Goal: Task Accomplishment & Management: Manage account settings

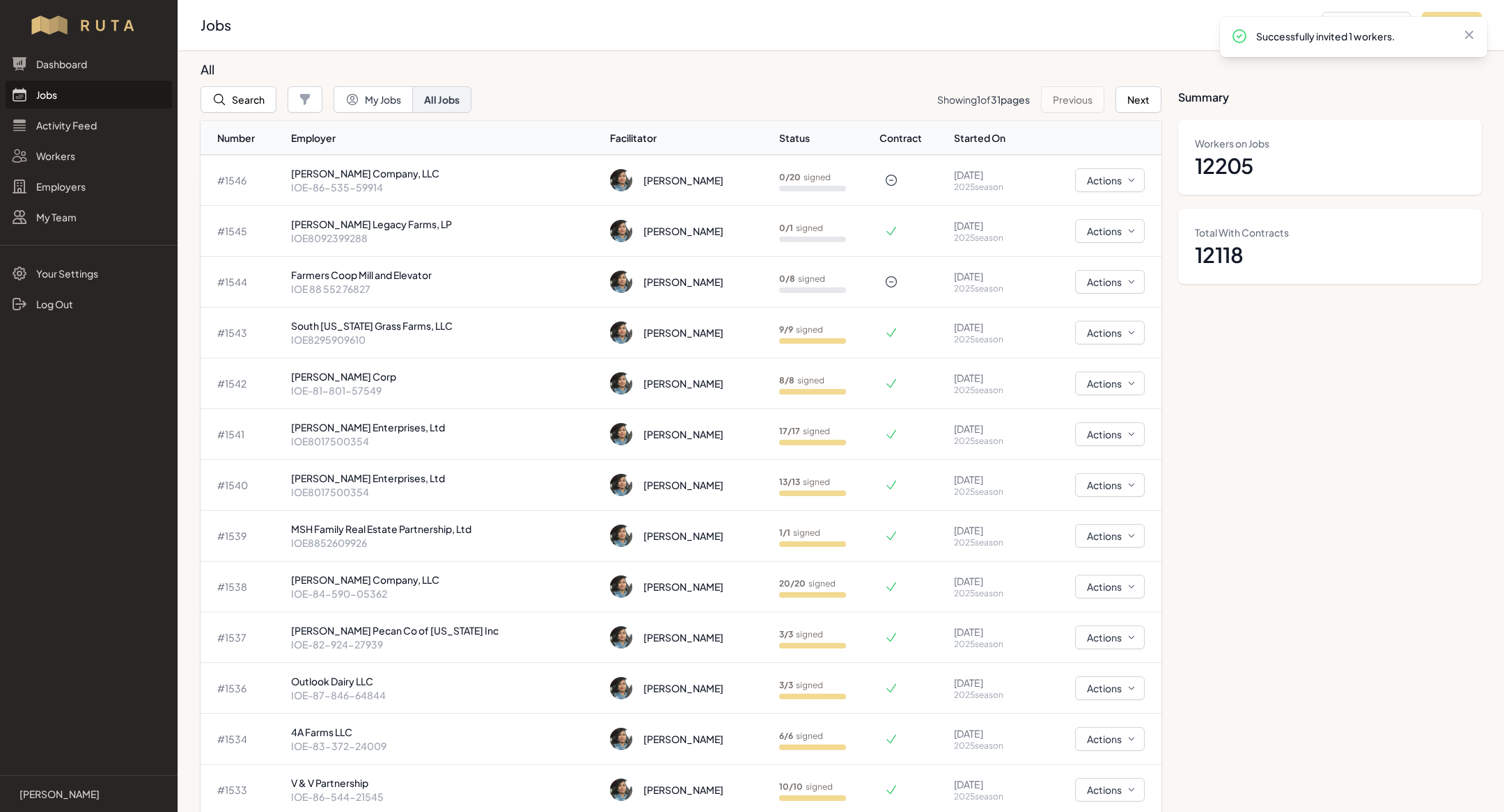
click at [394, 186] on p "IOE-86-535-59914" at bounding box center [446, 187] width 309 height 14
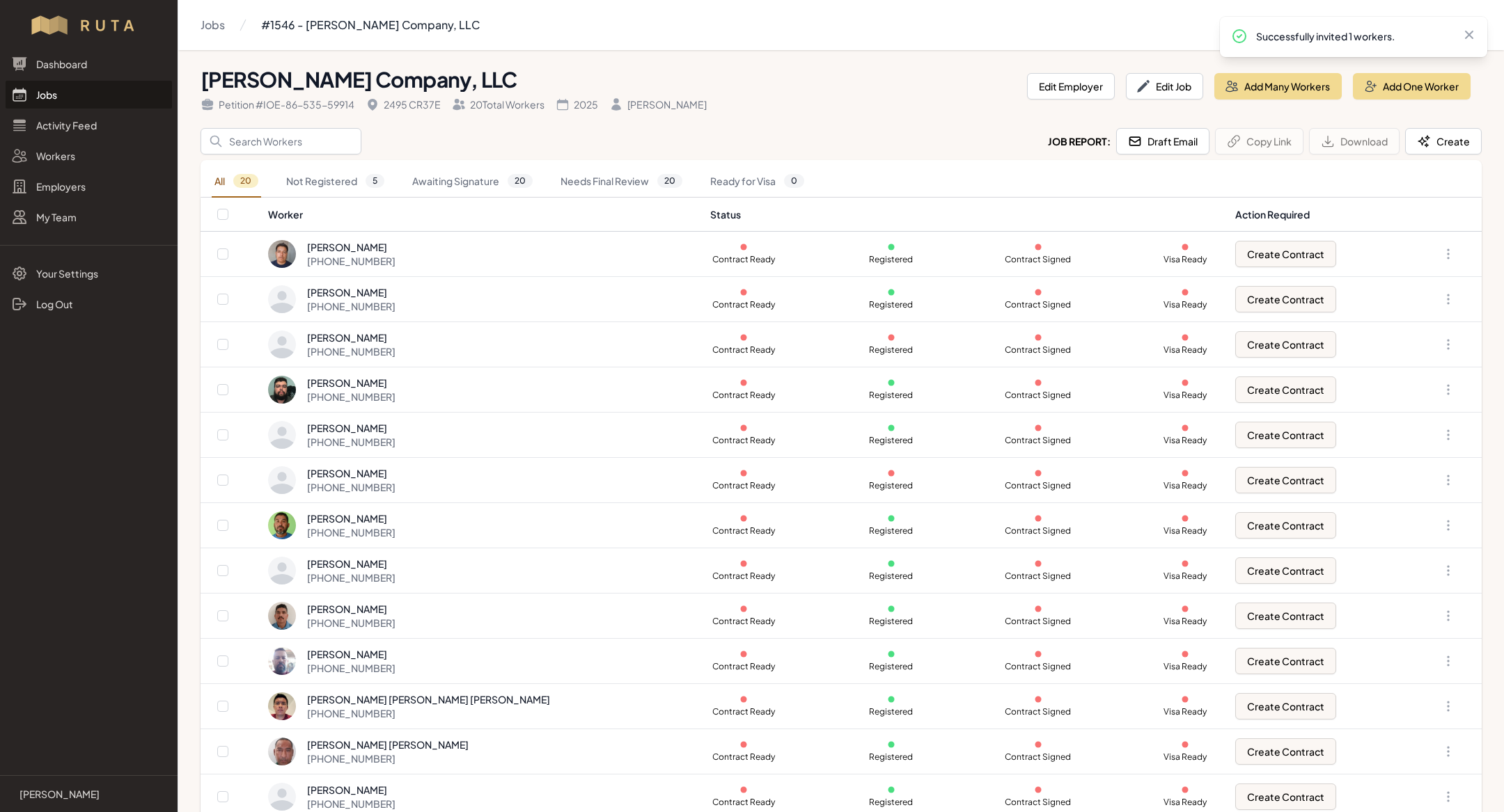
scroll to position [330, 0]
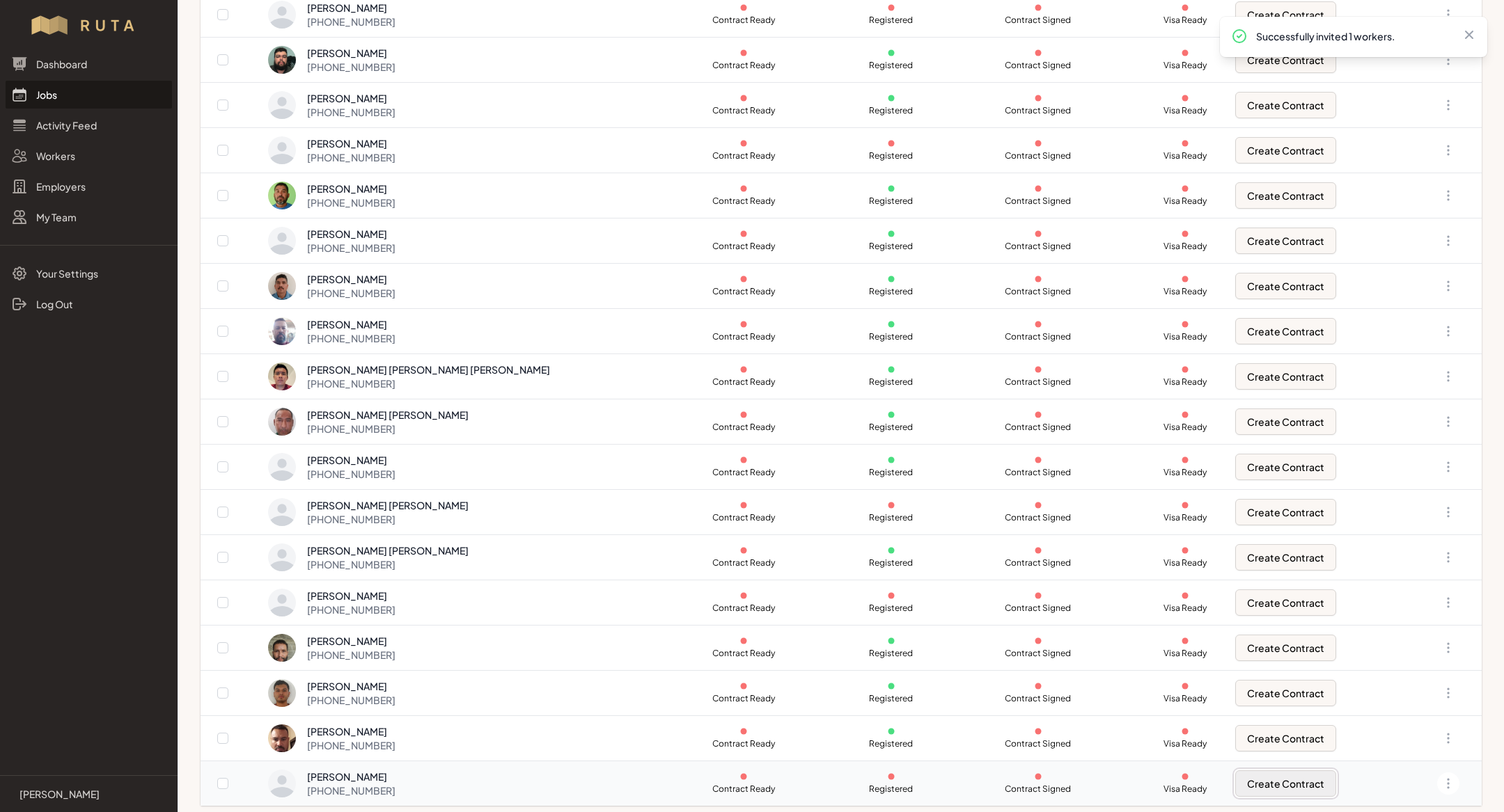
click at [1235, 770] on button "Create Contract" at bounding box center [1286, 783] width 101 height 27
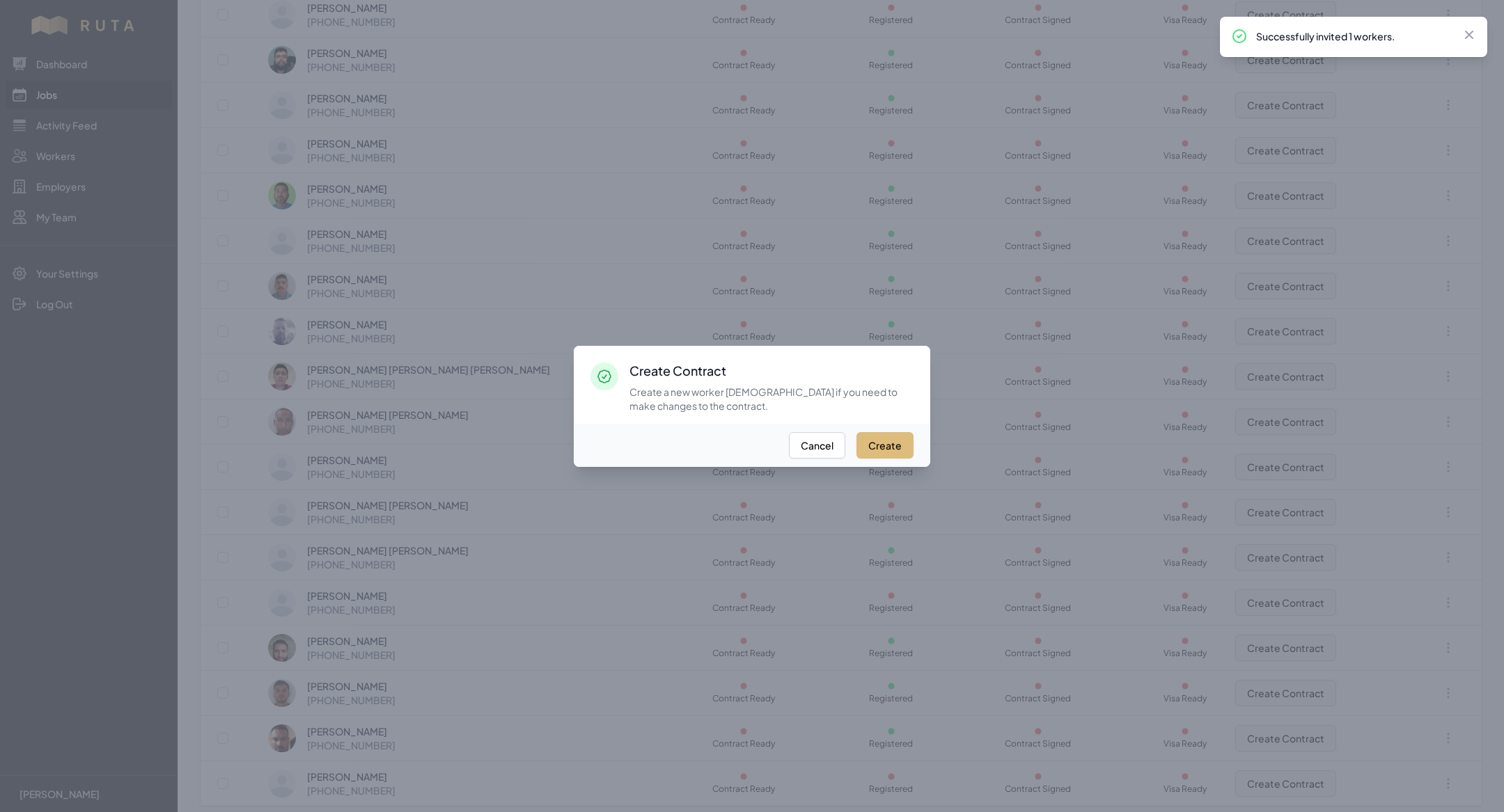
click at [882, 443] on button "Create" at bounding box center [885, 445] width 57 height 27
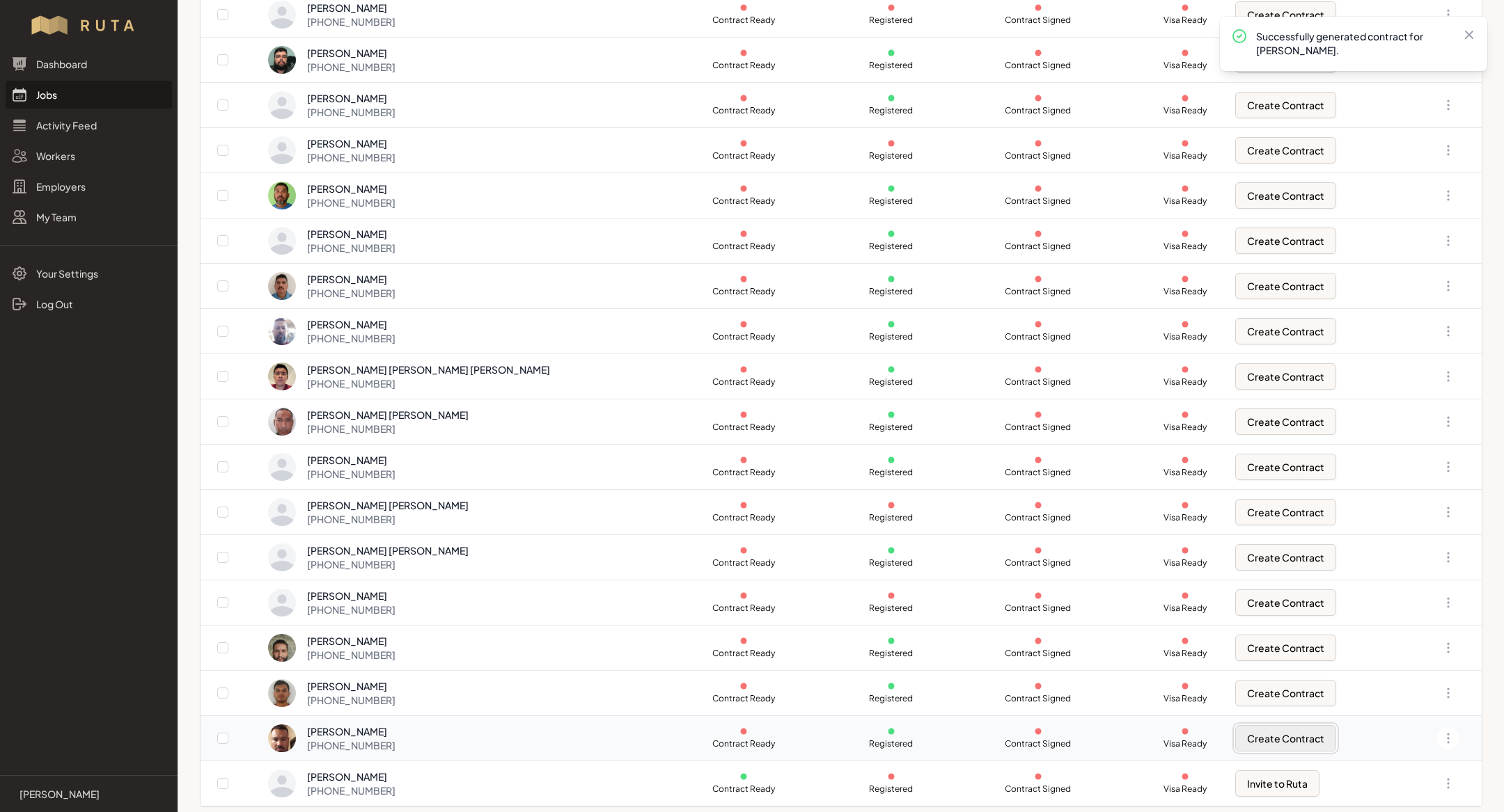
click at [1267, 731] on button "Create Contract" at bounding box center [1286, 738] width 101 height 27
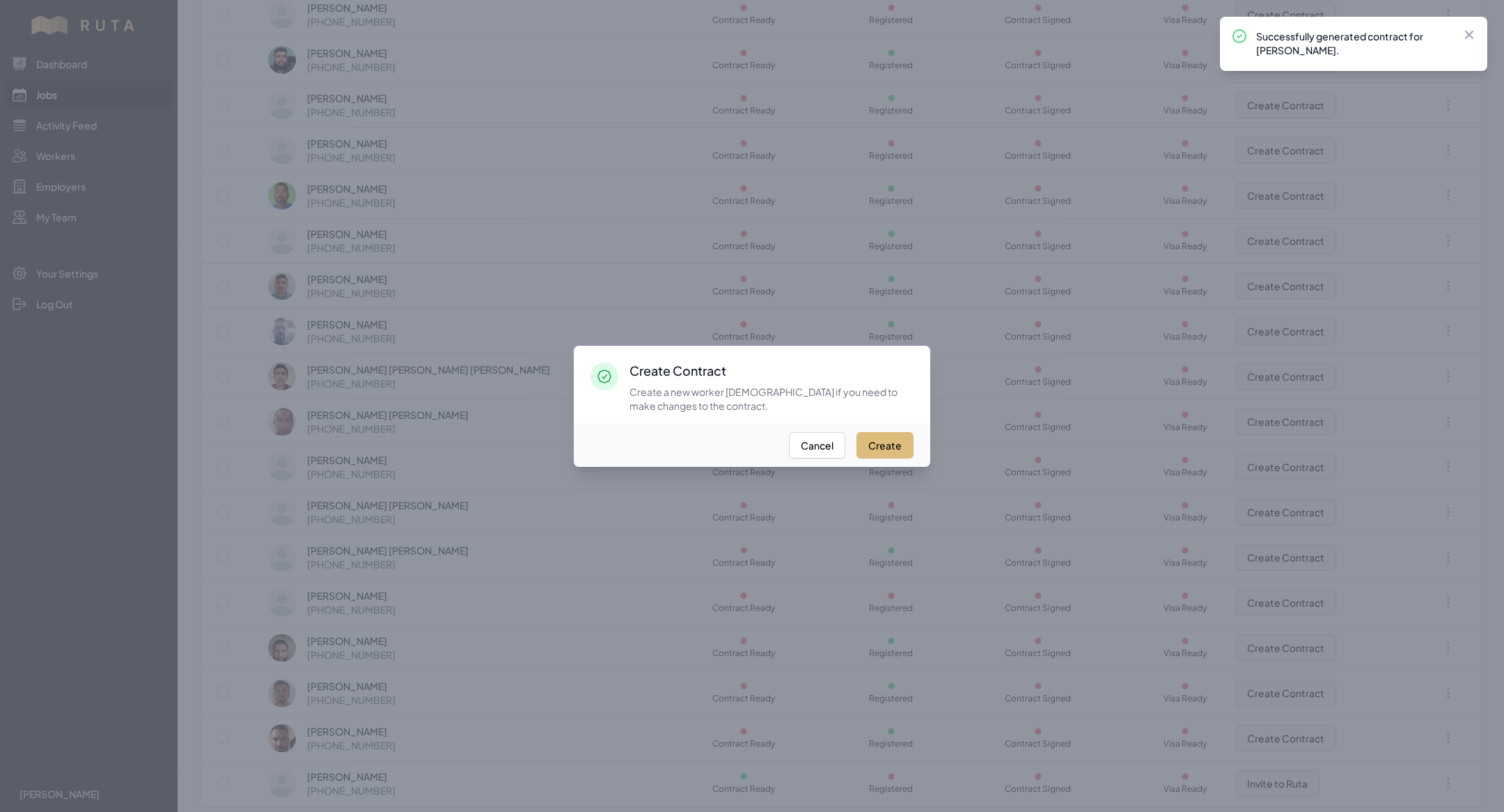
click at [879, 442] on button "Create" at bounding box center [885, 445] width 57 height 27
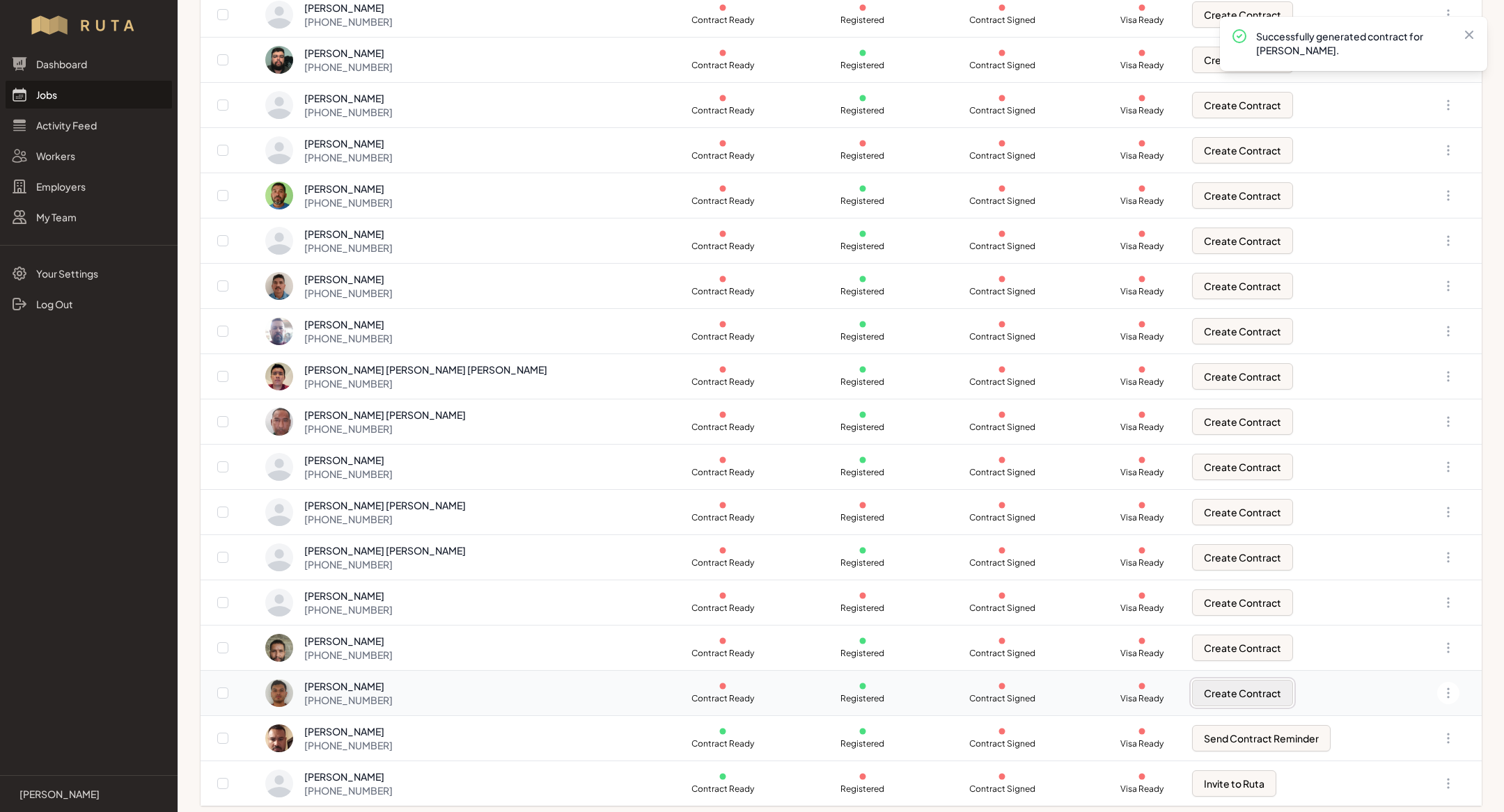
click at [1232, 696] on button "Create Contract" at bounding box center [1242, 693] width 101 height 27
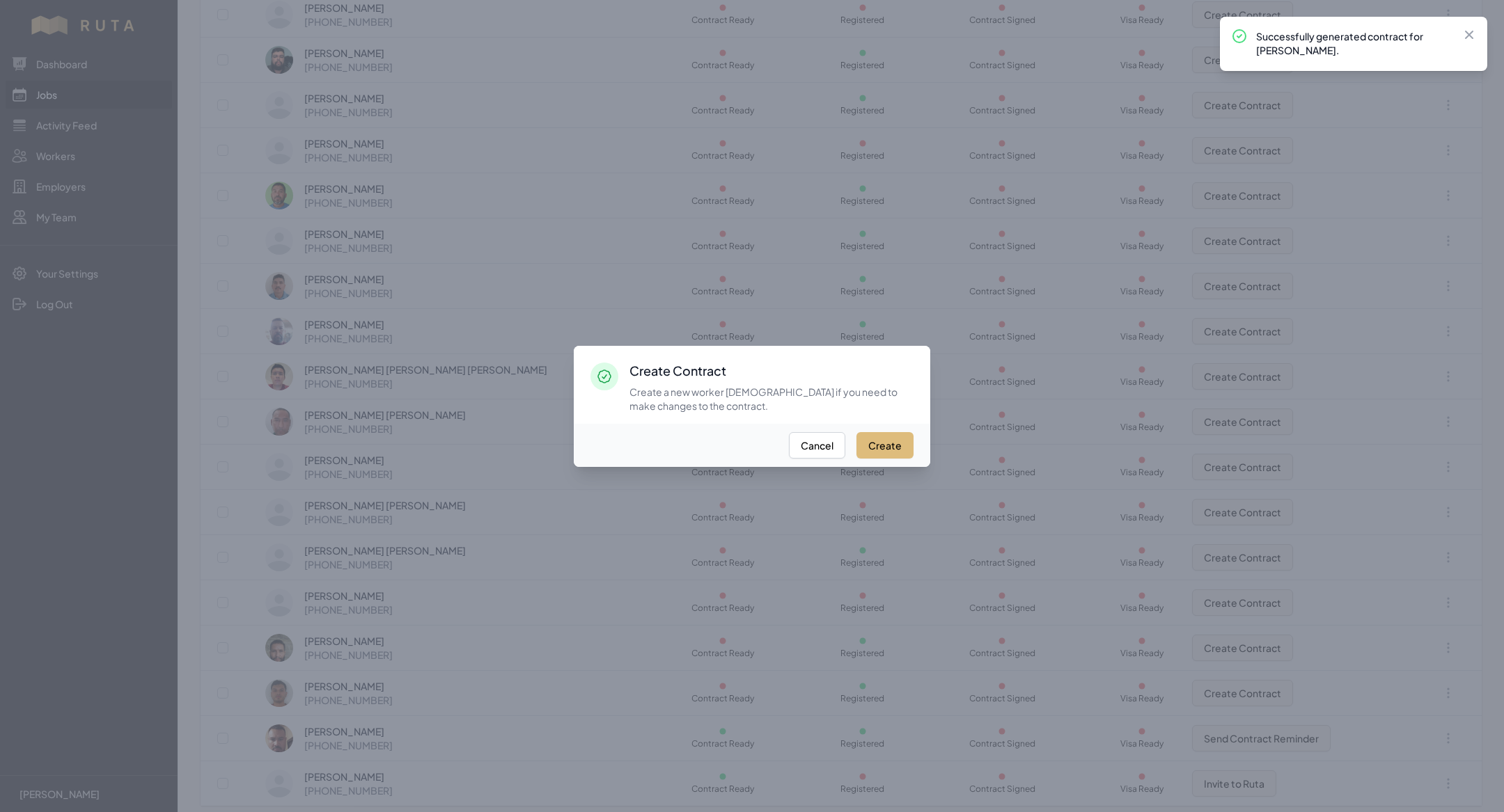
click at [890, 449] on button "Create" at bounding box center [885, 445] width 57 height 27
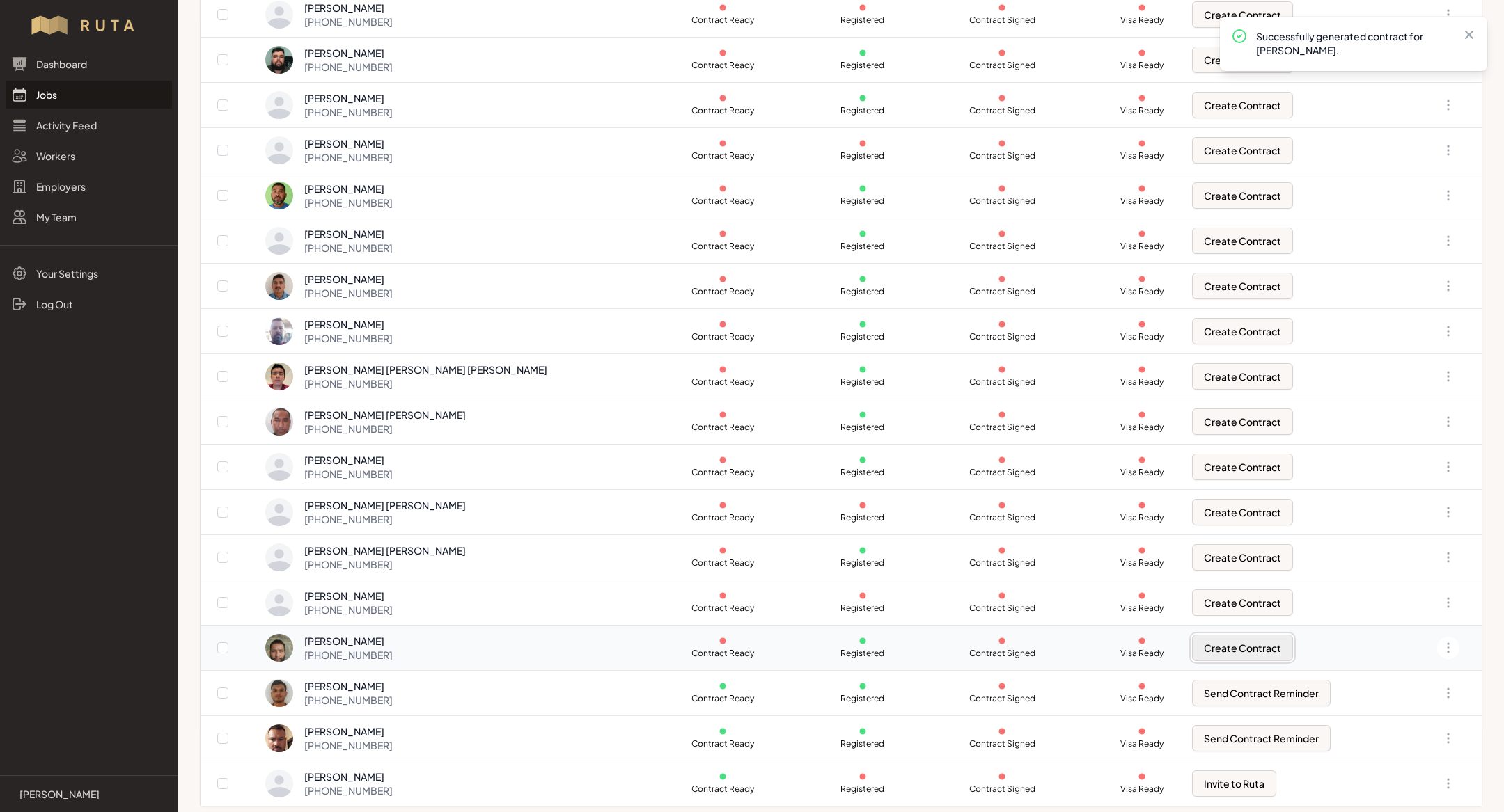
click at [1232, 648] on button "Create Contract" at bounding box center [1242, 648] width 101 height 27
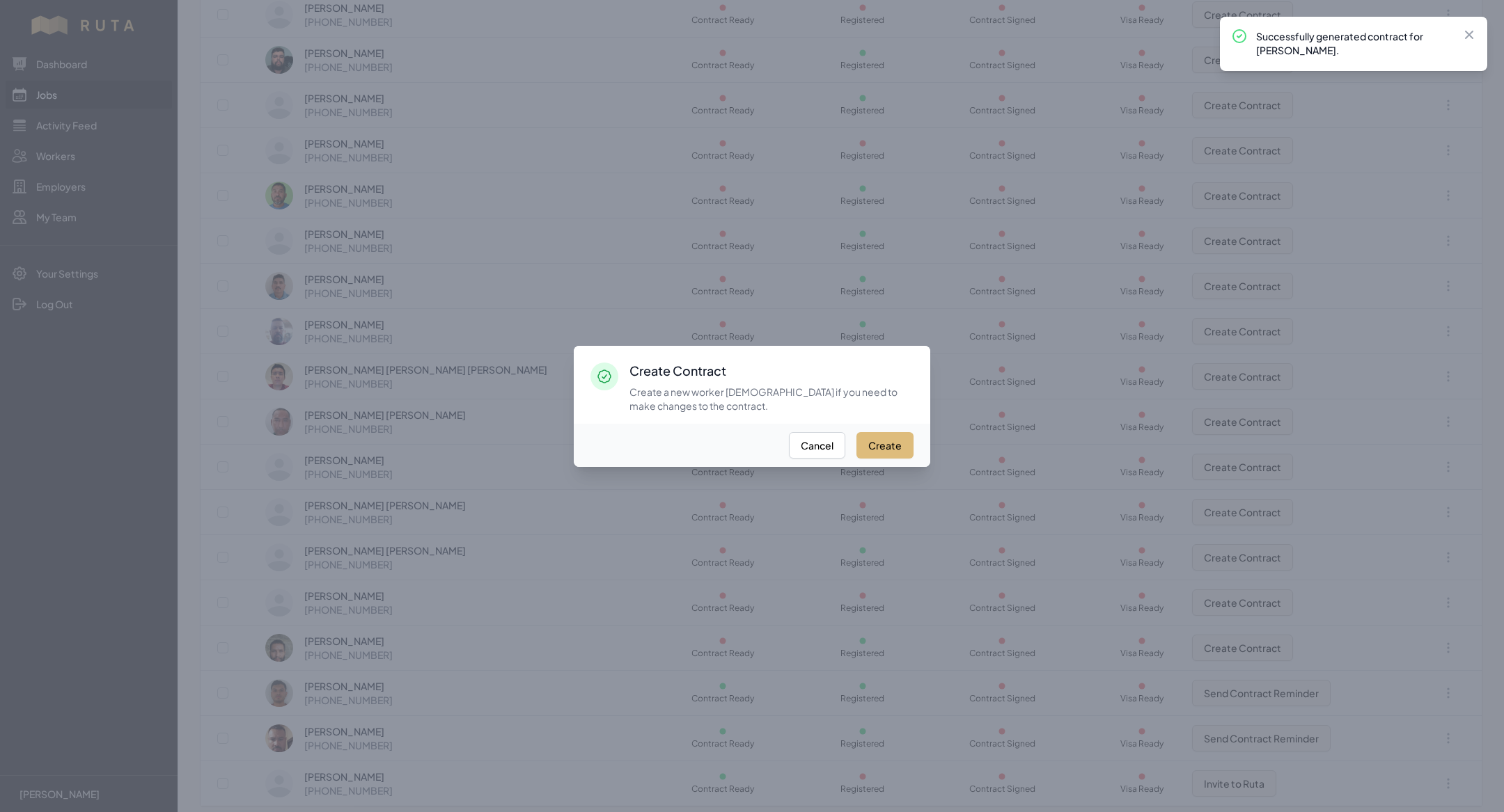
click at [898, 434] on button "Create" at bounding box center [885, 445] width 57 height 27
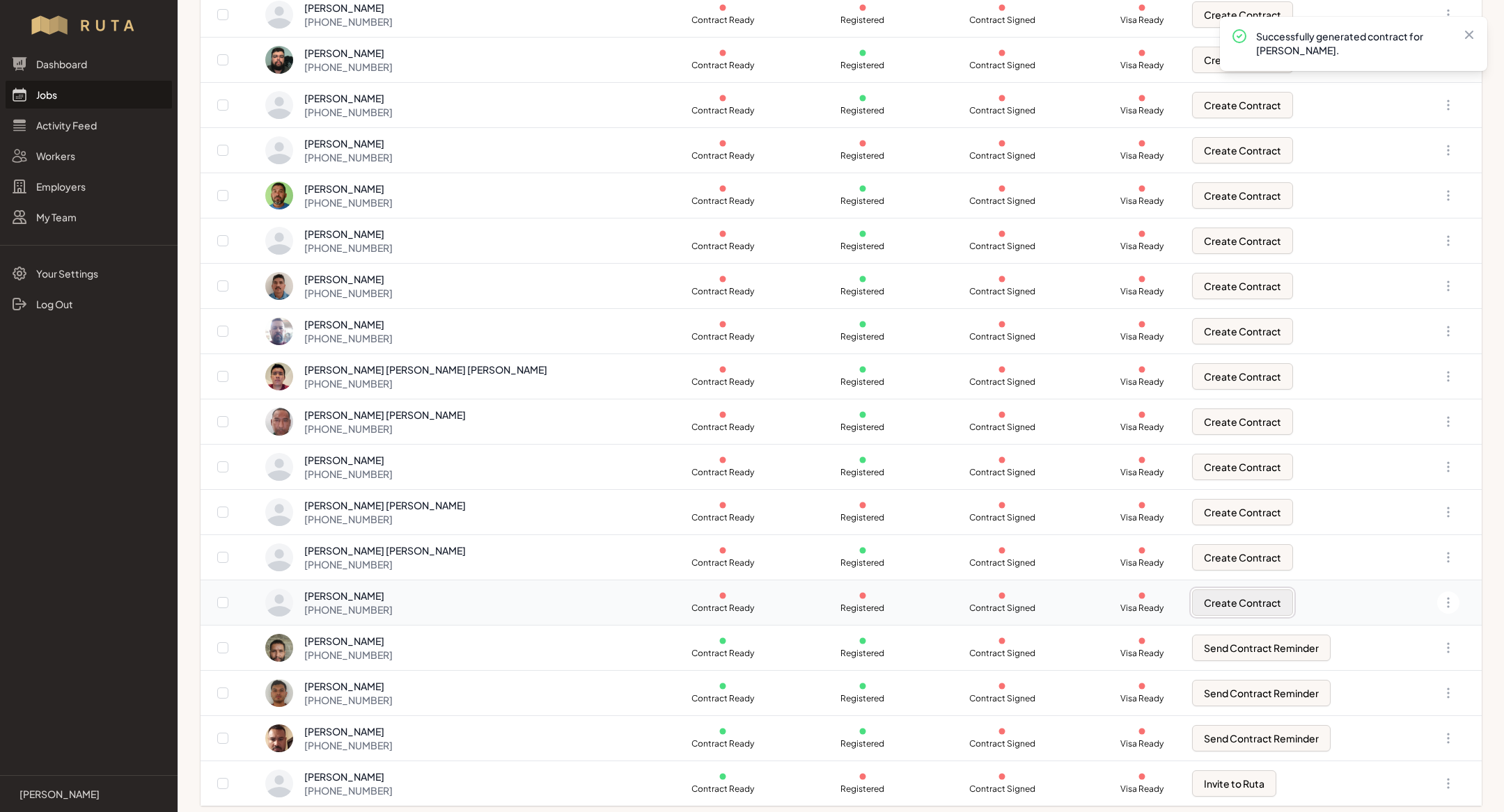
click at [1223, 592] on button "Create Contract" at bounding box center [1242, 602] width 101 height 27
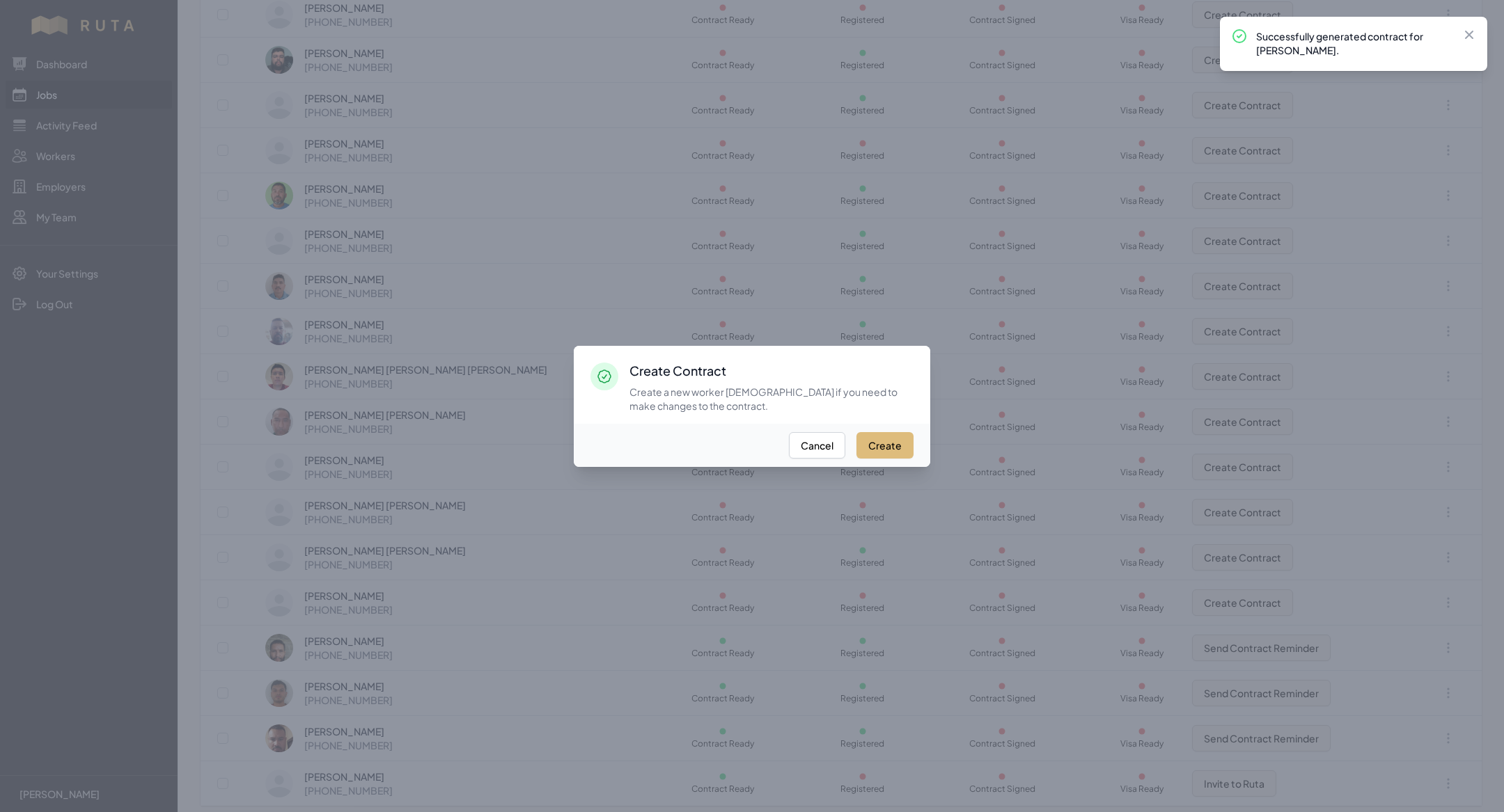
click at [875, 436] on button "Create" at bounding box center [885, 445] width 57 height 27
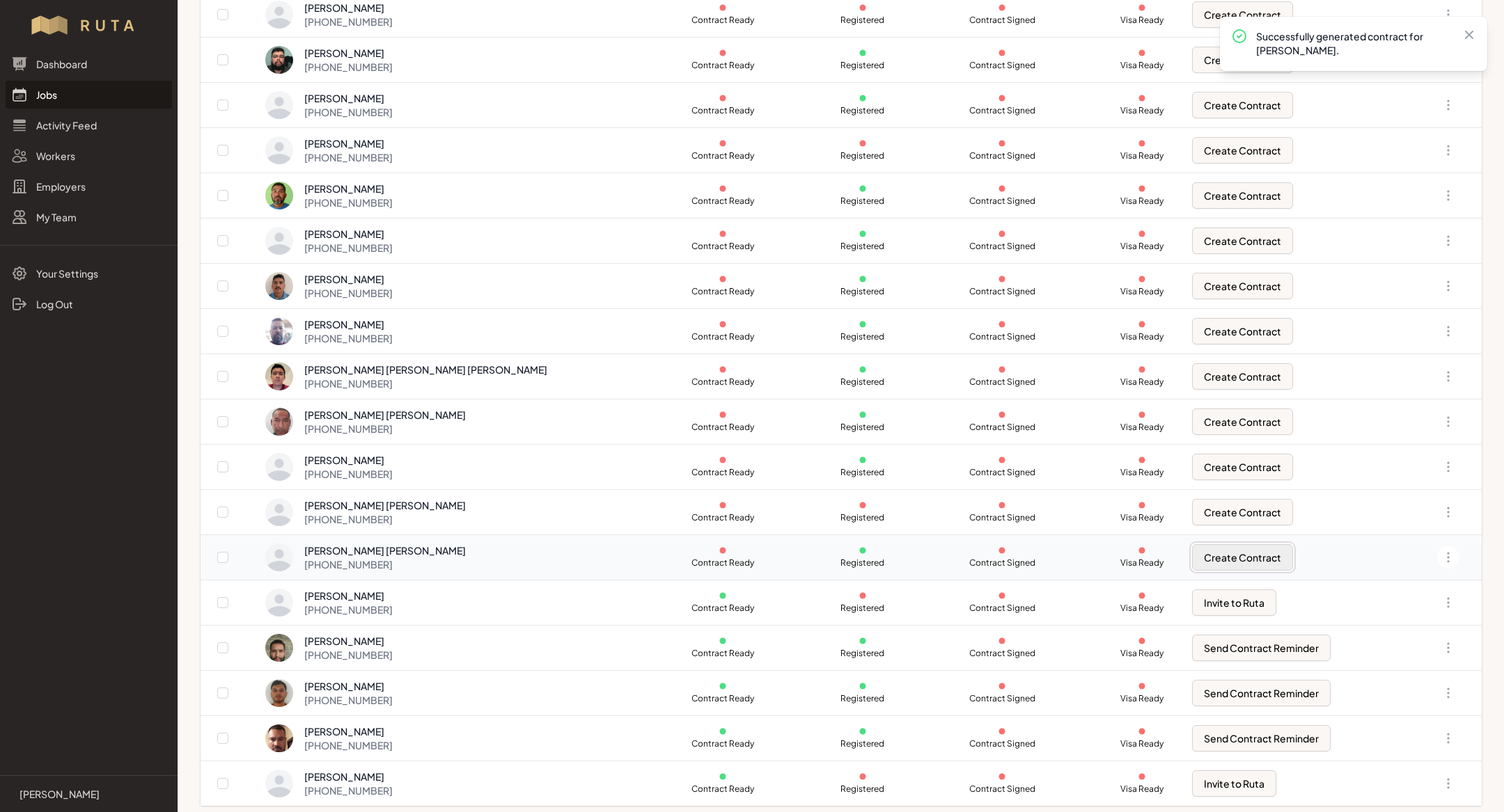
click at [1201, 548] on button "Create Contract" at bounding box center [1242, 557] width 101 height 27
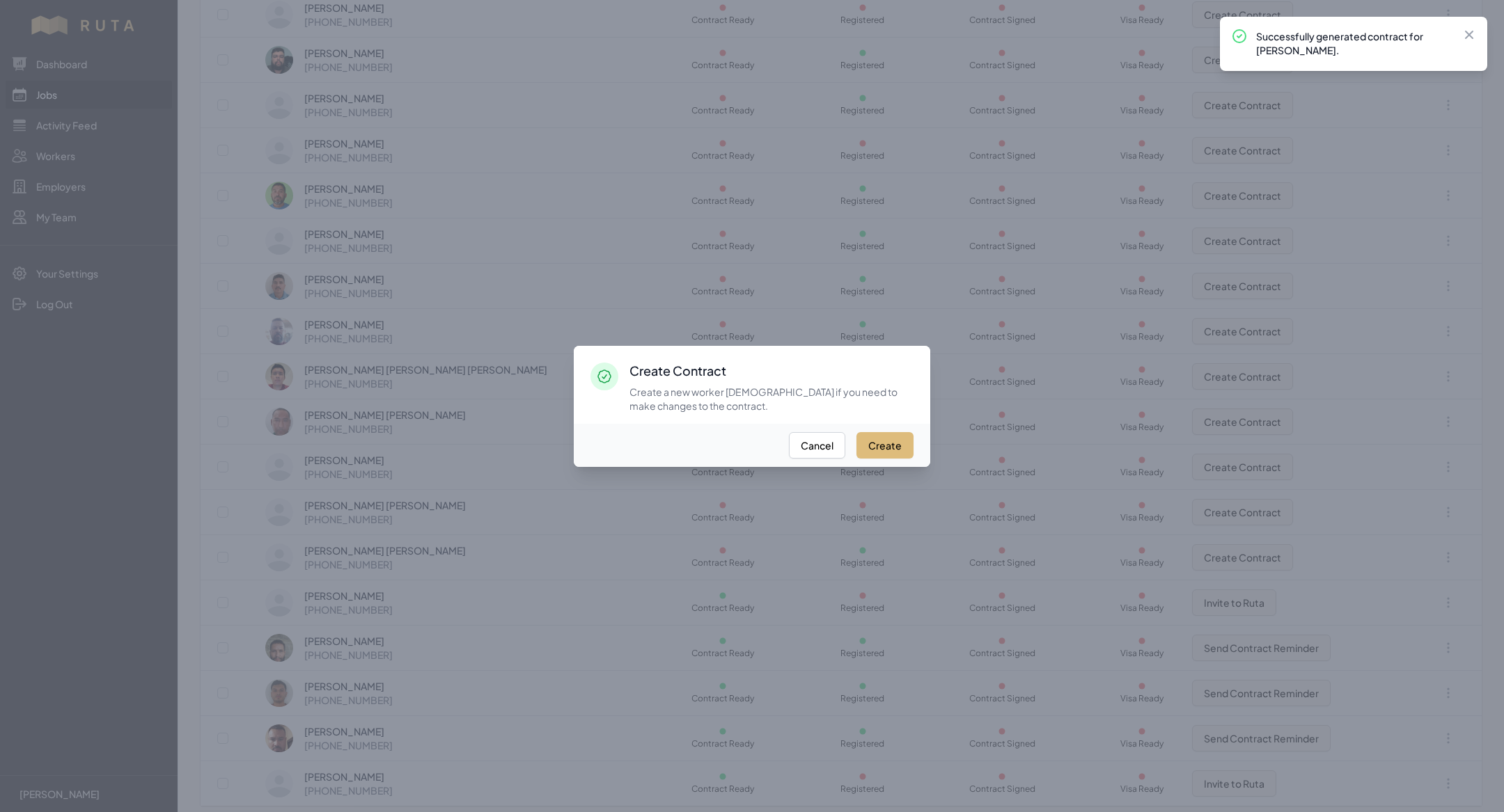
click at [886, 449] on button "Create" at bounding box center [885, 445] width 57 height 27
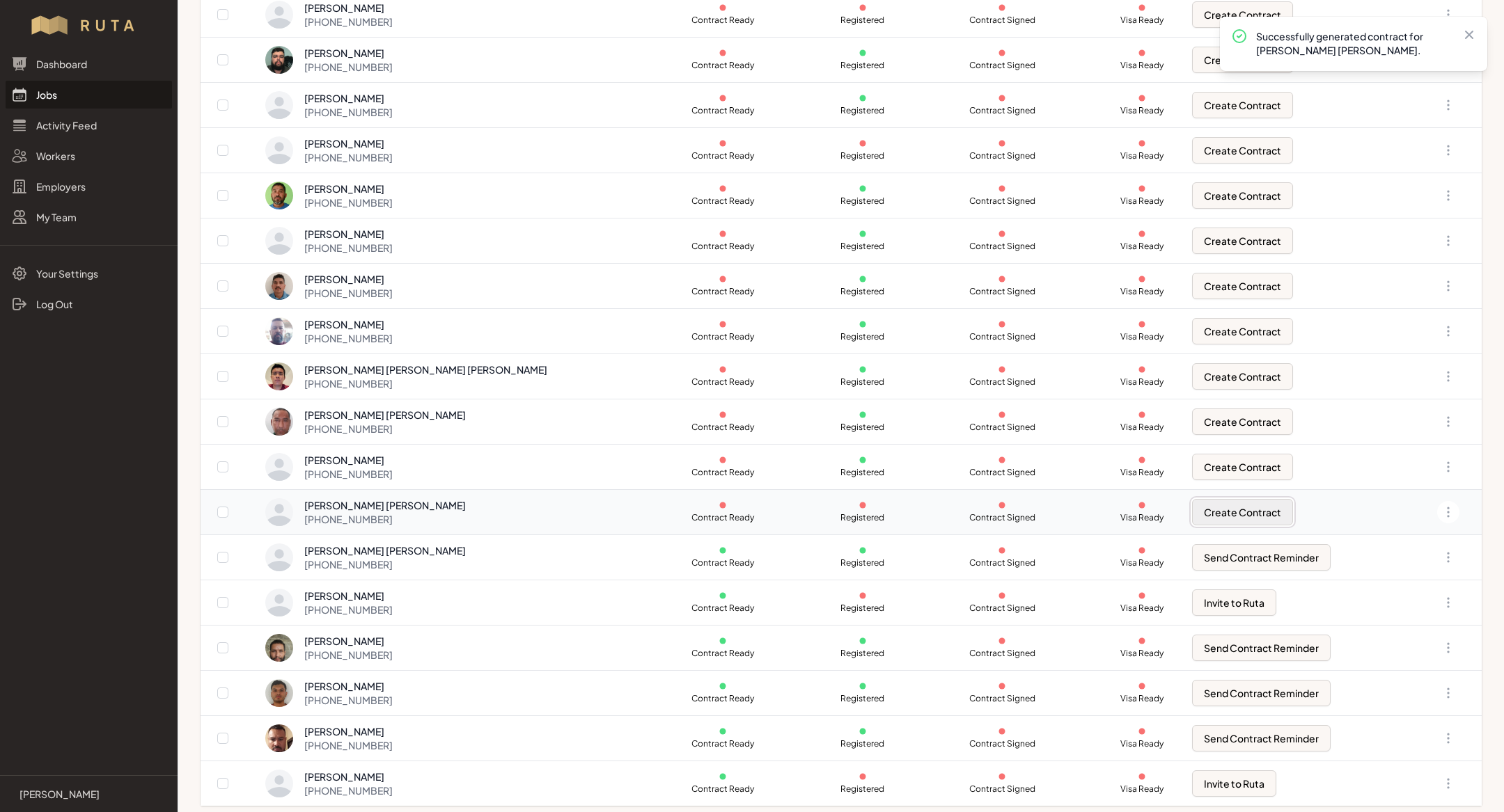
click at [1223, 506] on button "Create Contract" at bounding box center [1242, 512] width 101 height 27
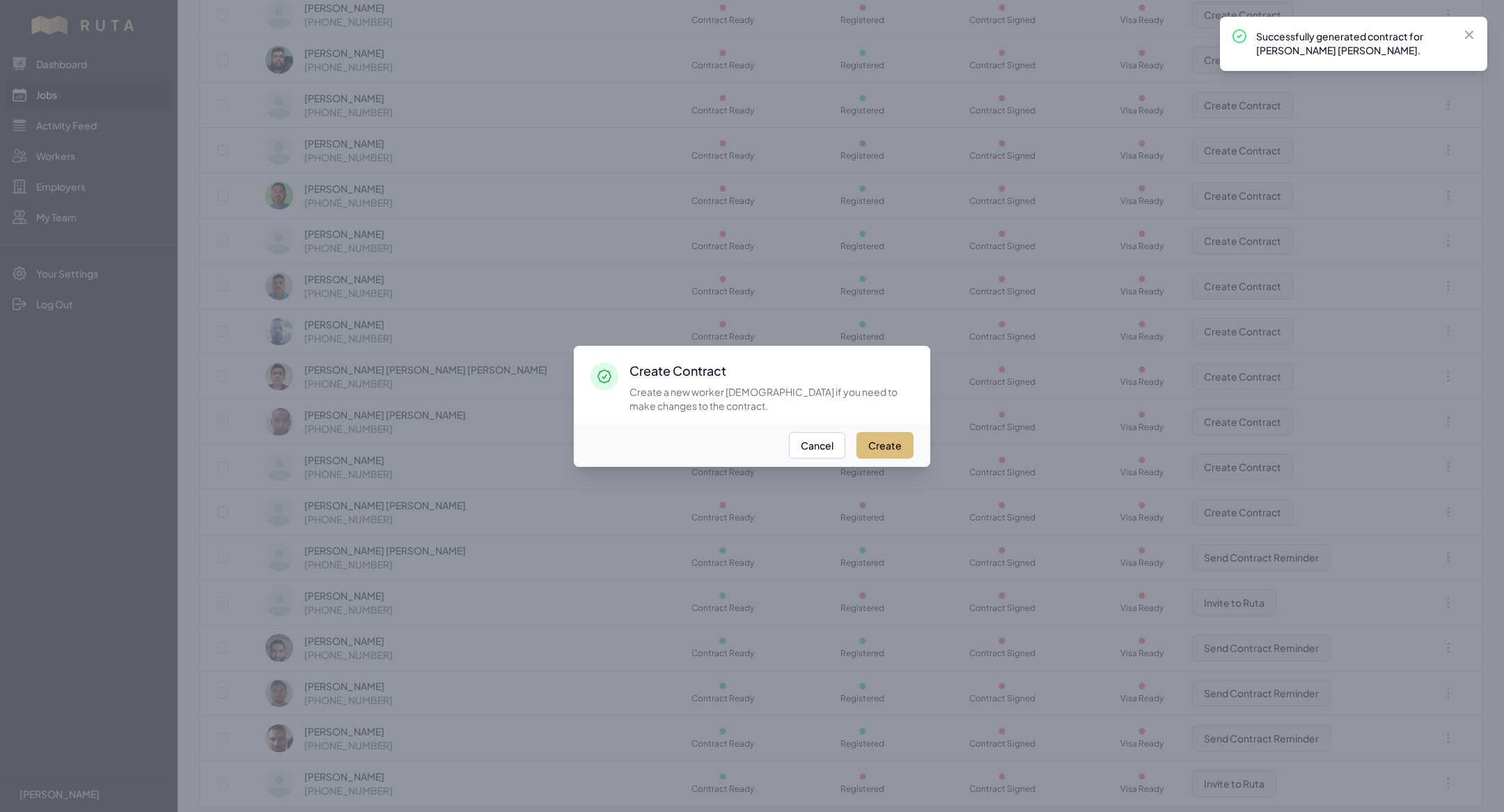
click at [897, 446] on button "Create" at bounding box center [885, 445] width 57 height 27
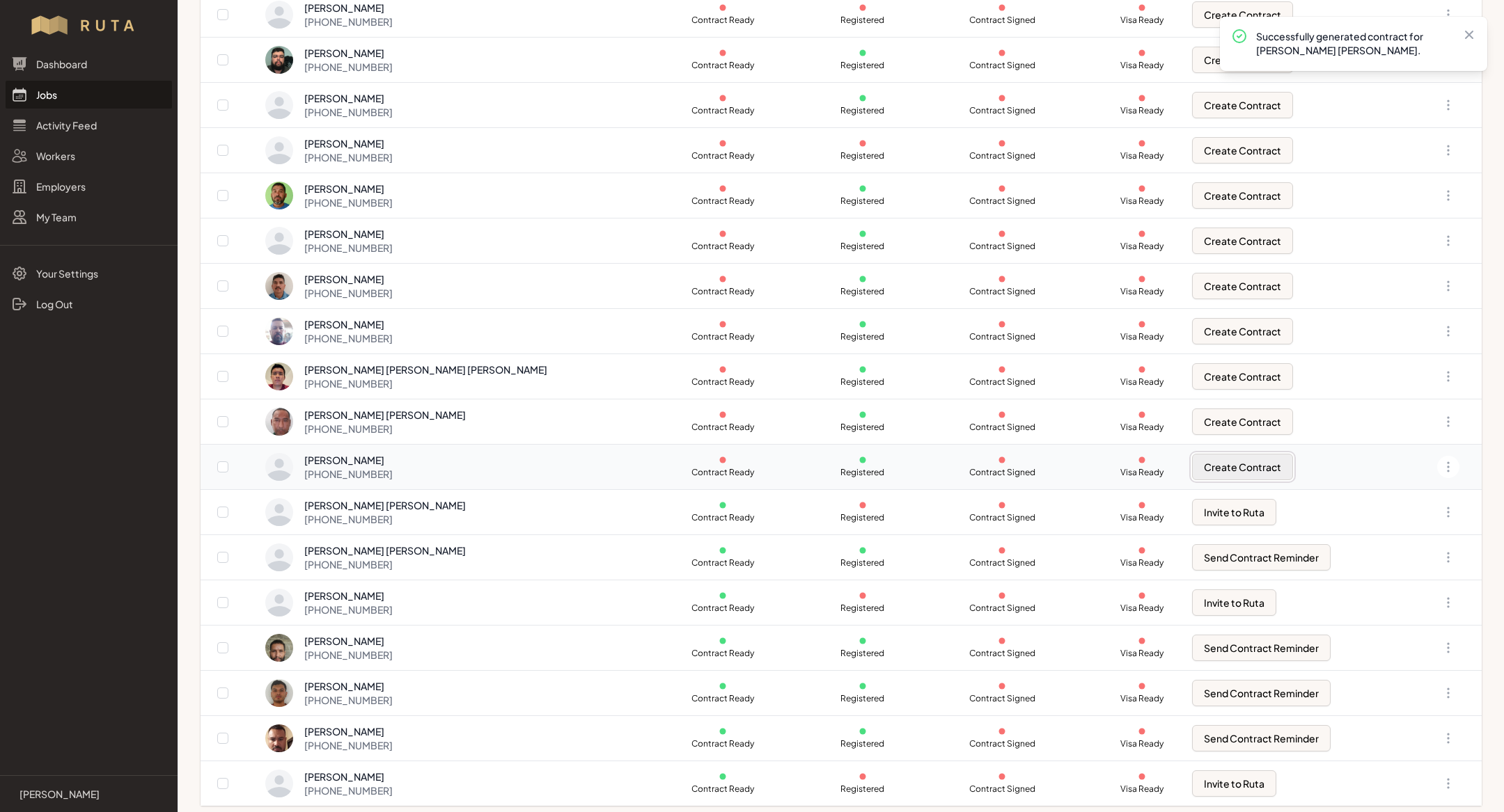
click at [1213, 464] on button "Create Contract" at bounding box center [1242, 467] width 101 height 27
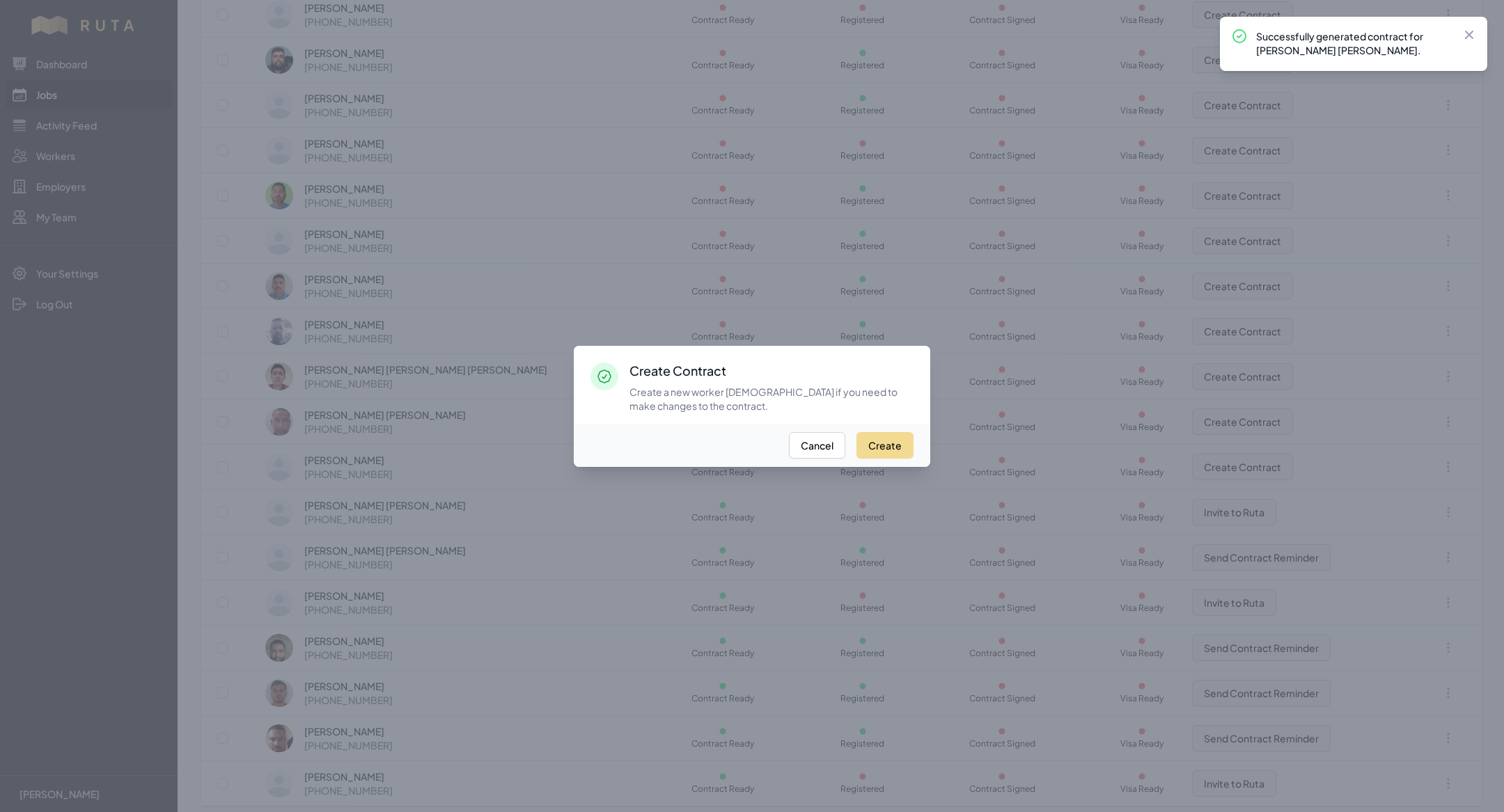
click at [882, 428] on div "Create Cancel" at bounding box center [752, 446] width 357 height 43
click at [892, 431] on div "Create Cancel" at bounding box center [752, 446] width 357 height 43
click at [892, 457] on button "Create" at bounding box center [885, 445] width 57 height 27
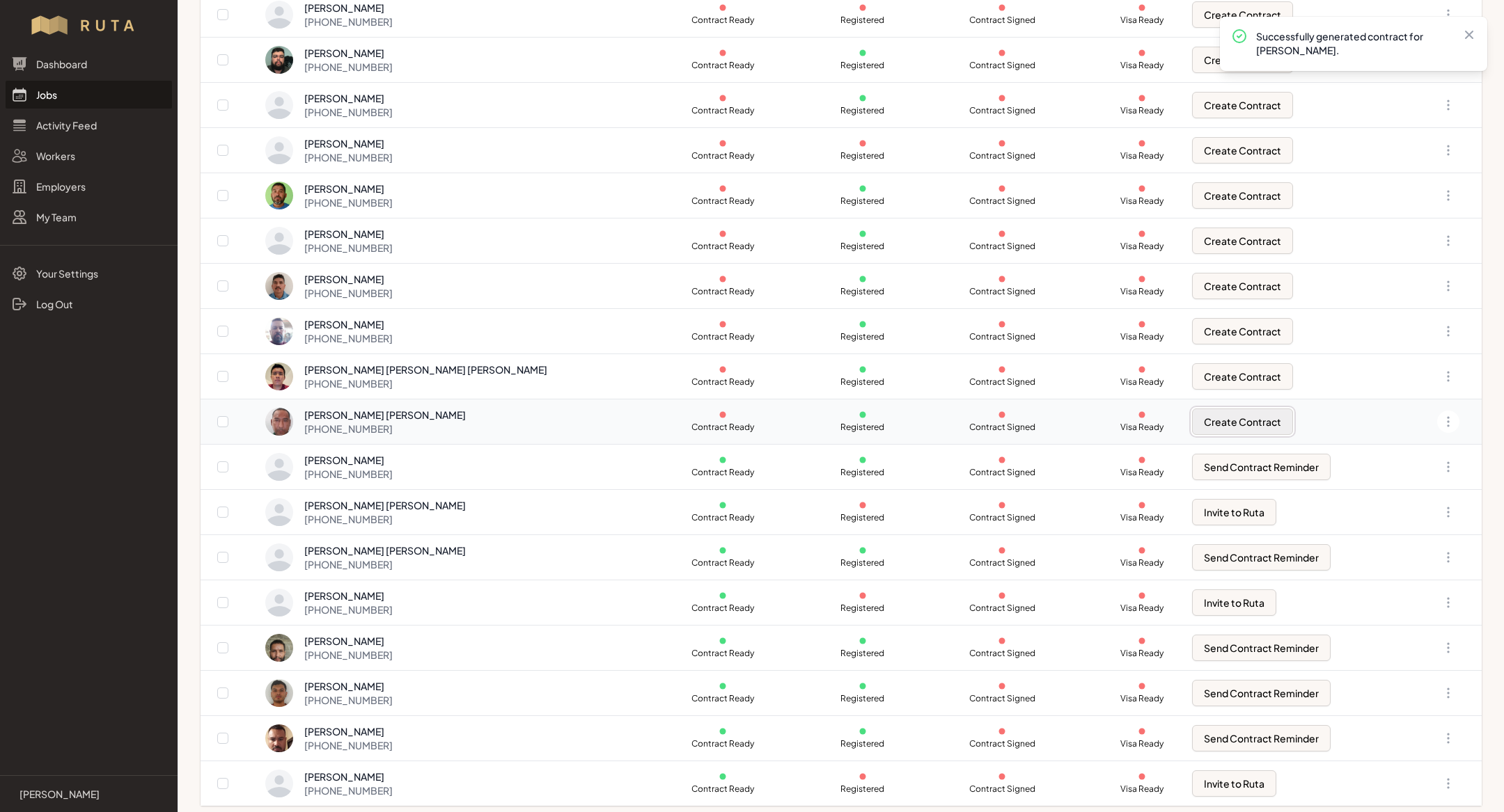
click at [1192, 416] on button "Create Contract" at bounding box center [1242, 421] width 101 height 27
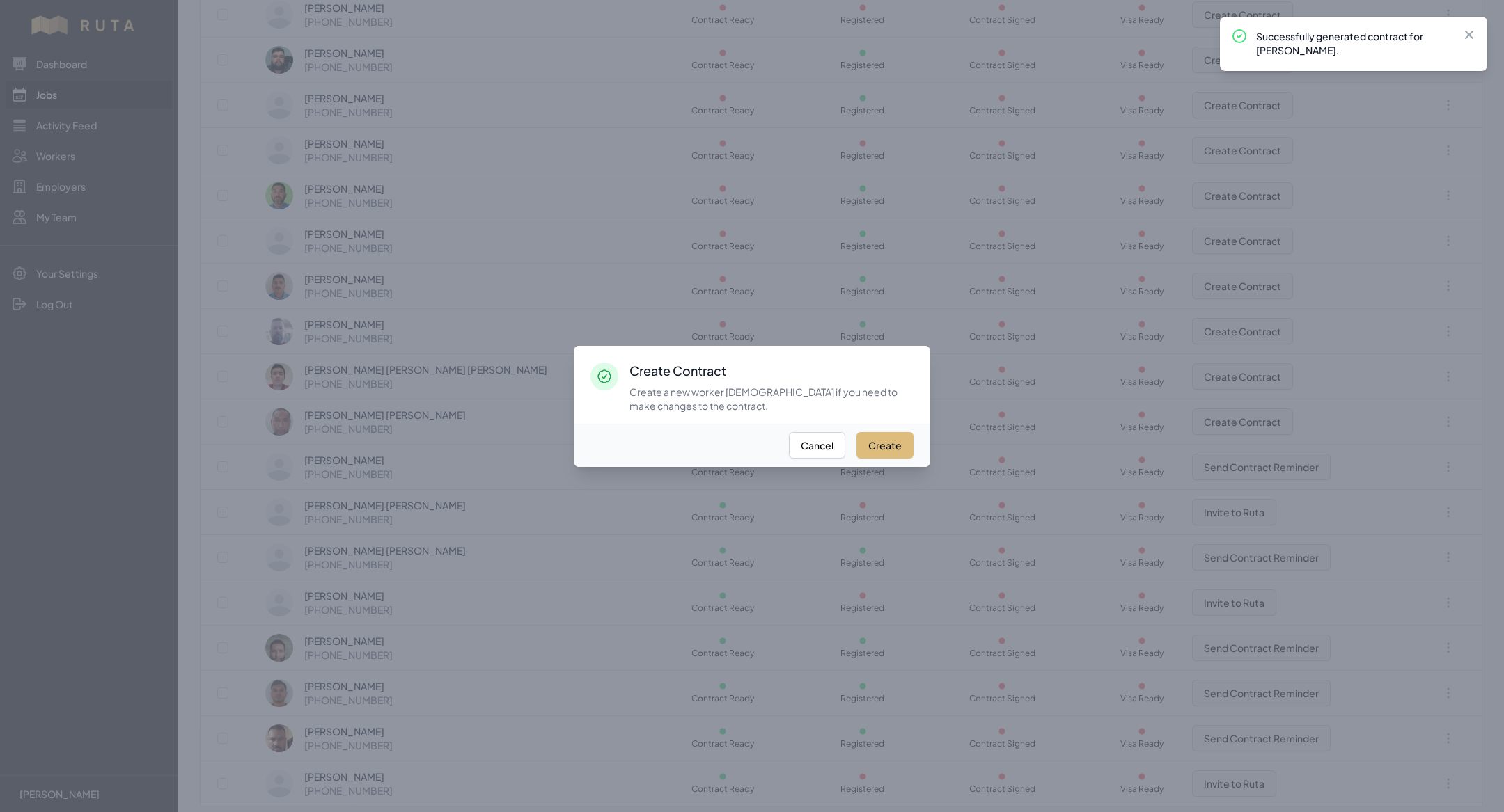
click at [899, 449] on button "Create" at bounding box center [885, 445] width 57 height 27
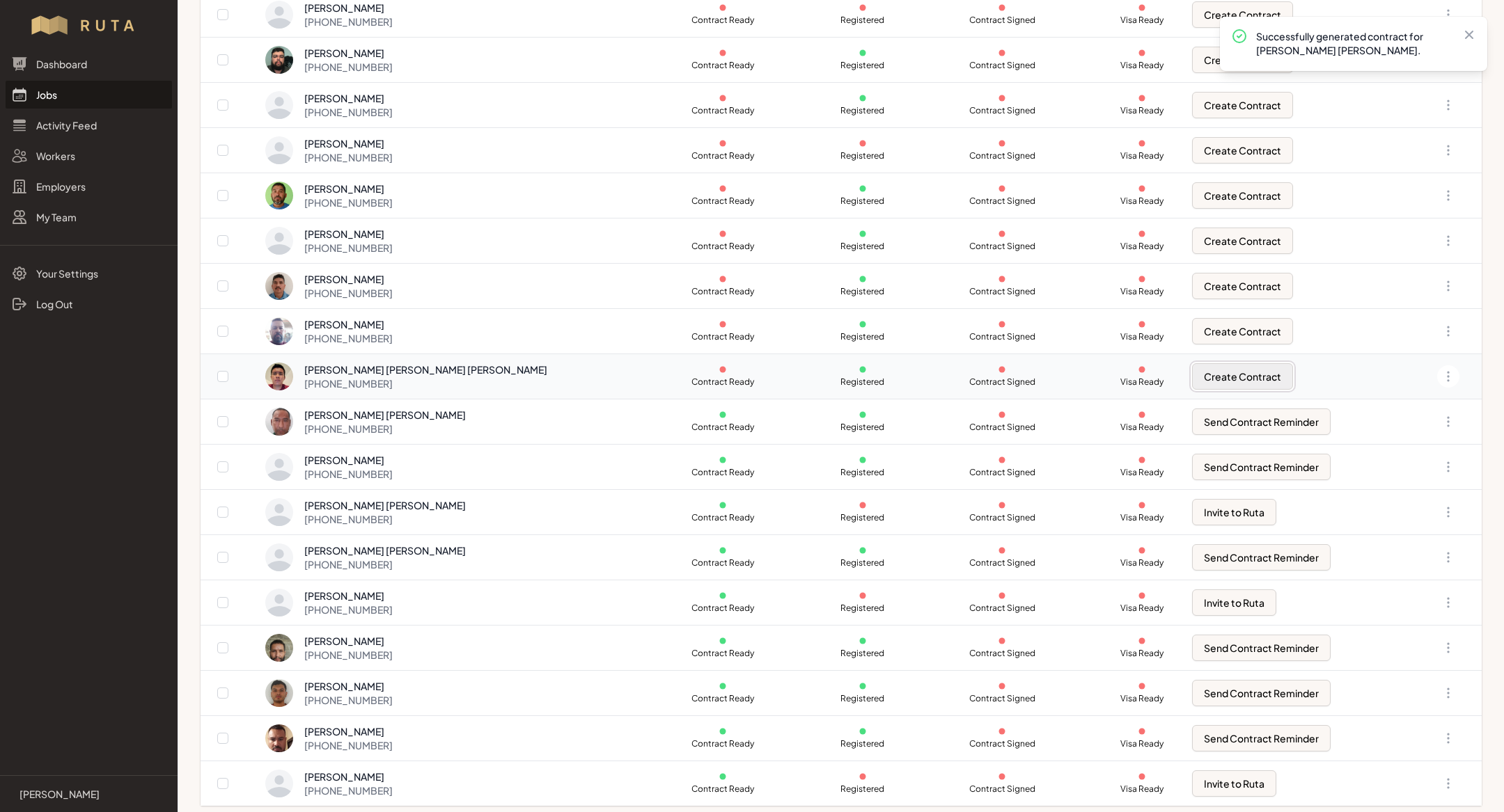
click at [1192, 377] on button "Create Contract" at bounding box center [1242, 376] width 101 height 27
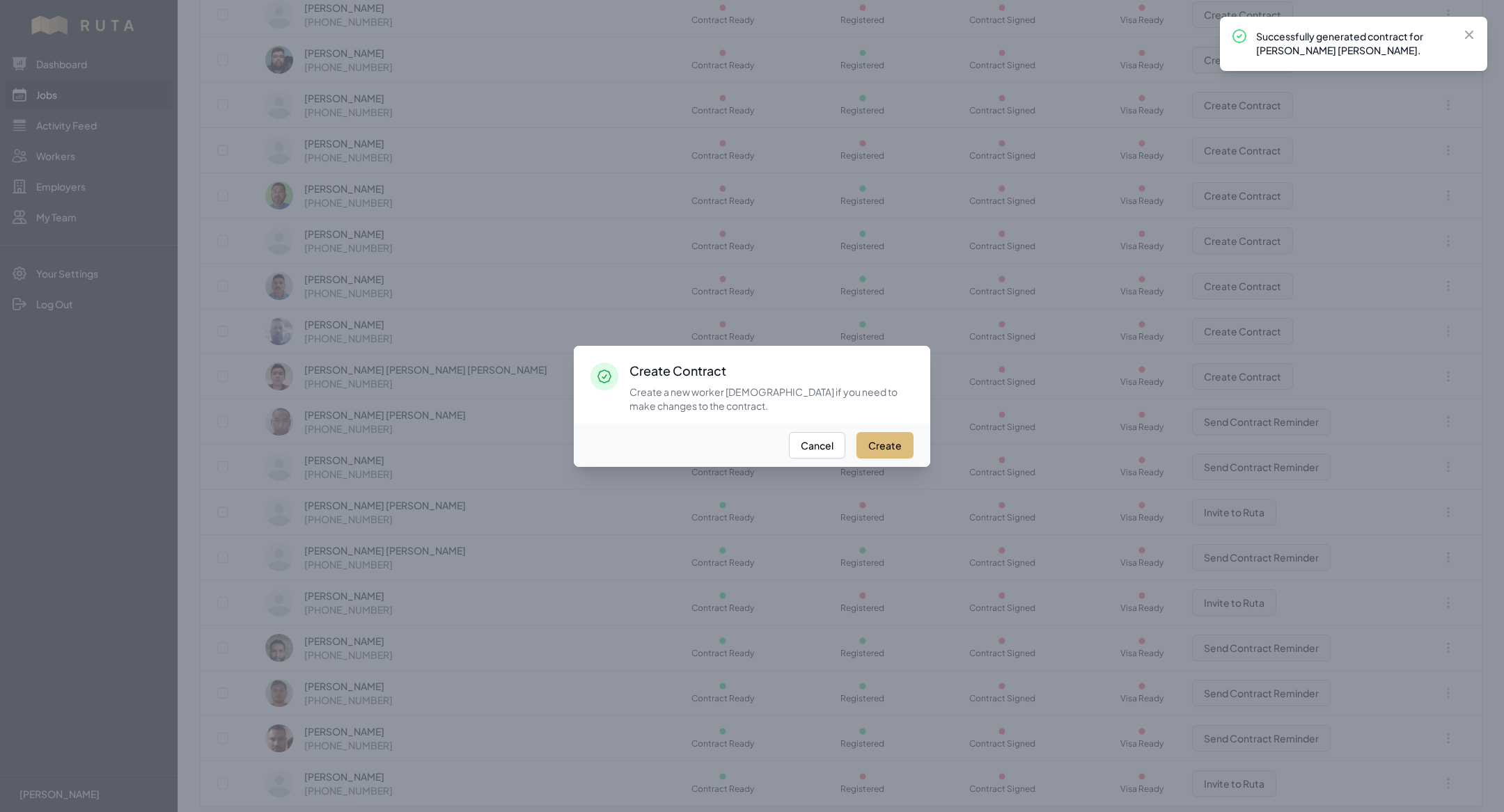
click at [901, 449] on button "Create" at bounding box center [885, 445] width 57 height 27
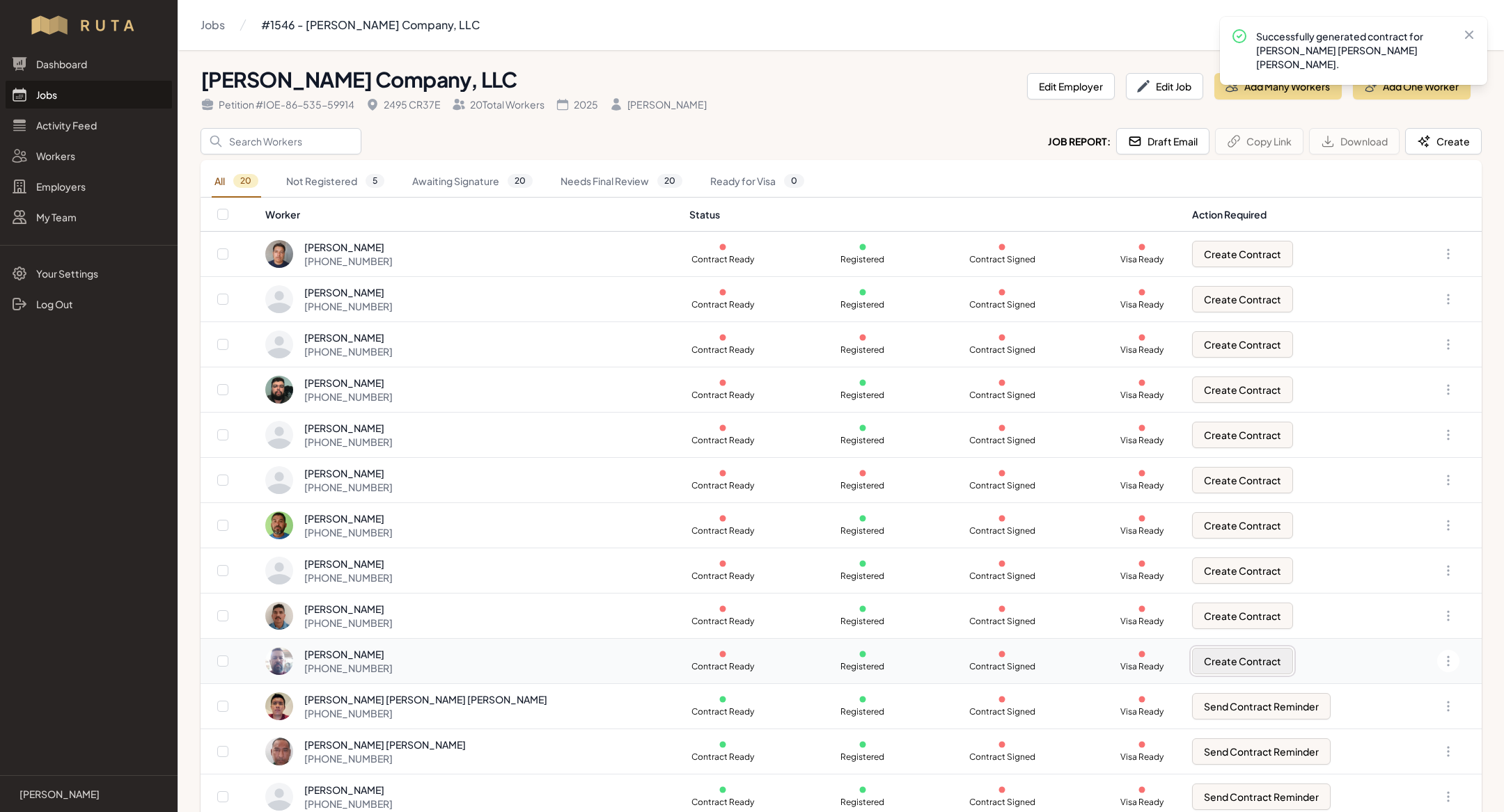
click at [1192, 649] on button "Create Contract" at bounding box center [1242, 661] width 101 height 27
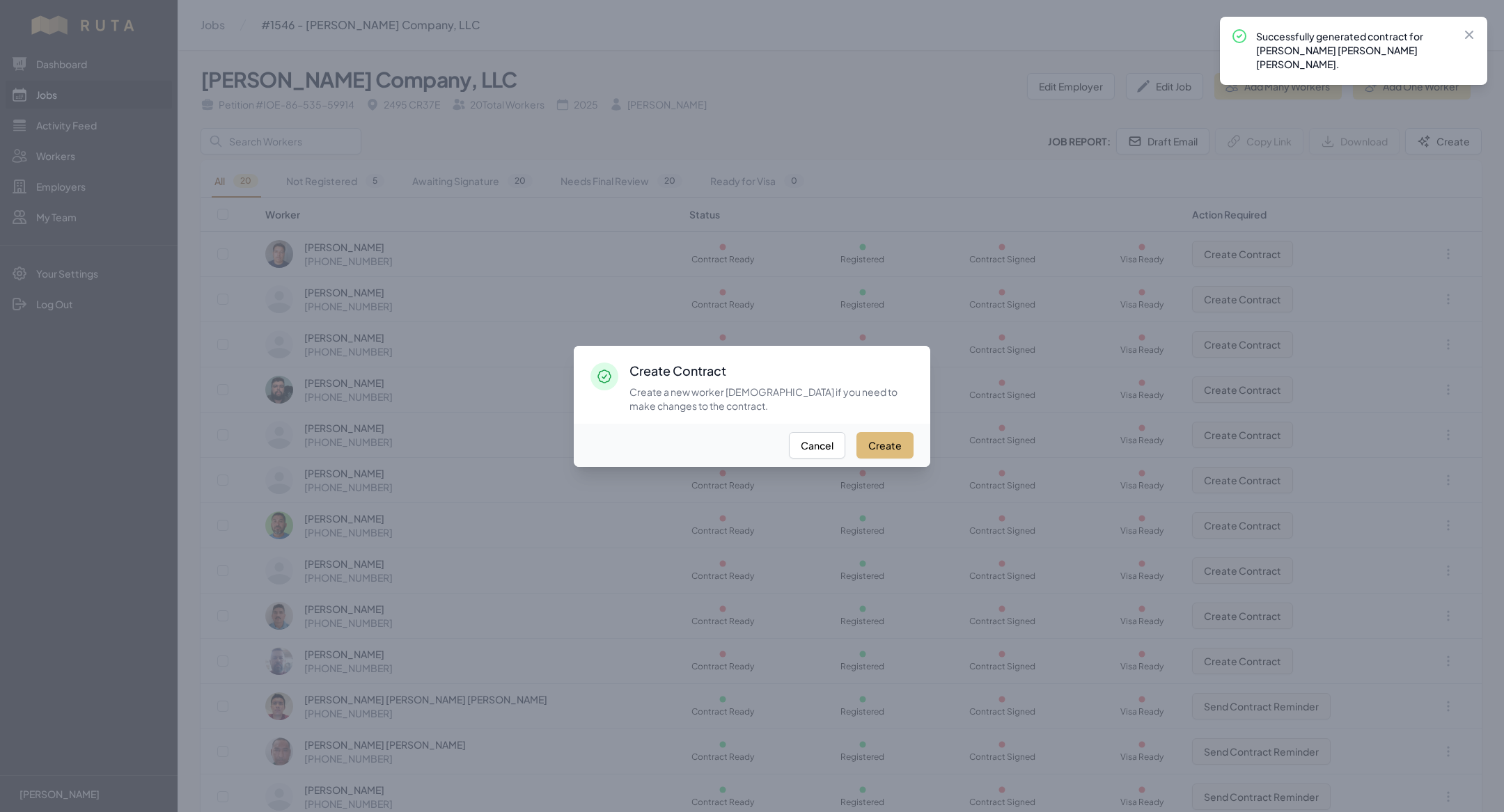
click at [895, 441] on button "Create" at bounding box center [885, 445] width 57 height 27
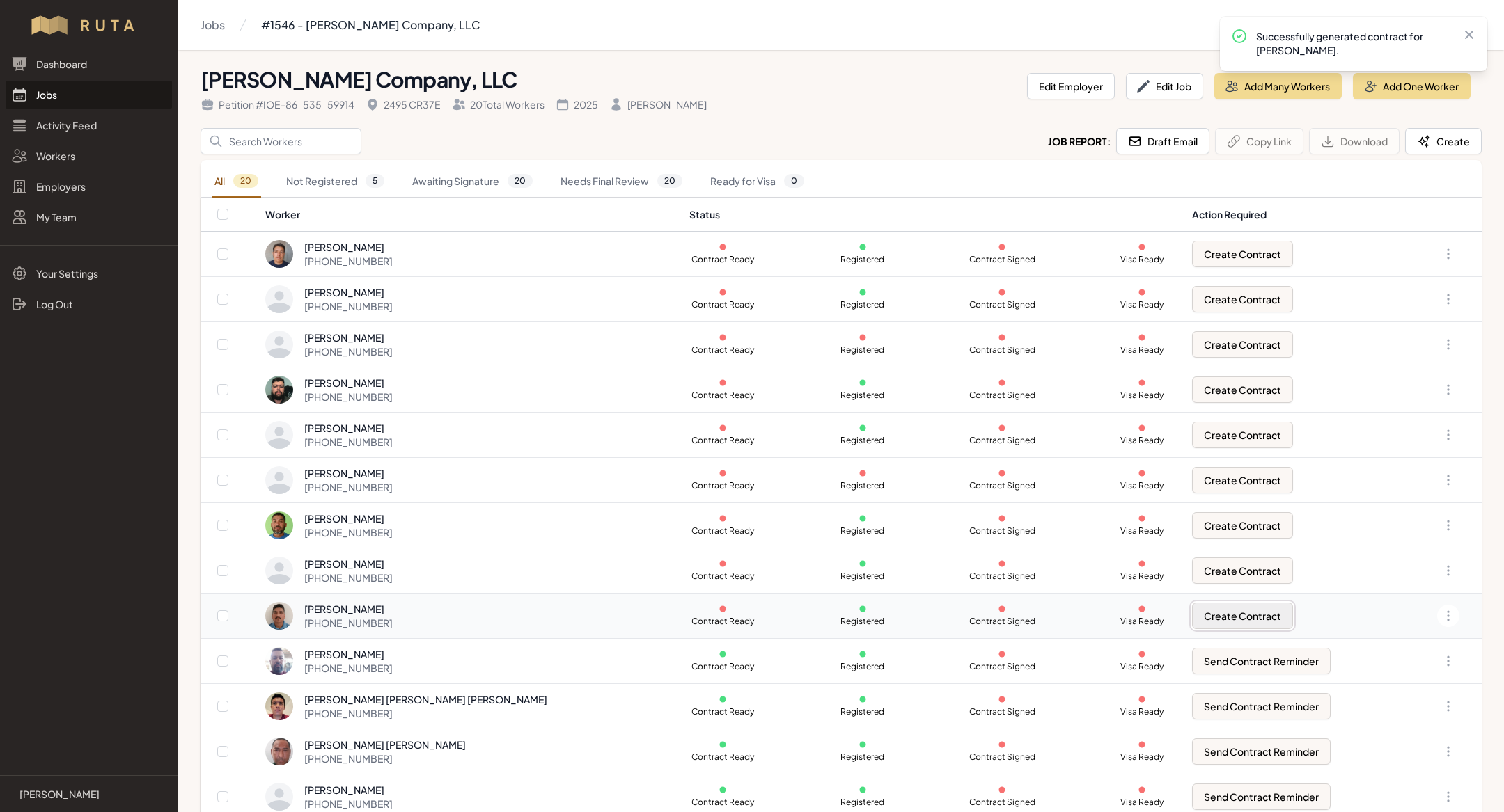
click at [1192, 607] on button "Create Contract" at bounding box center [1242, 616] width 101 height 27
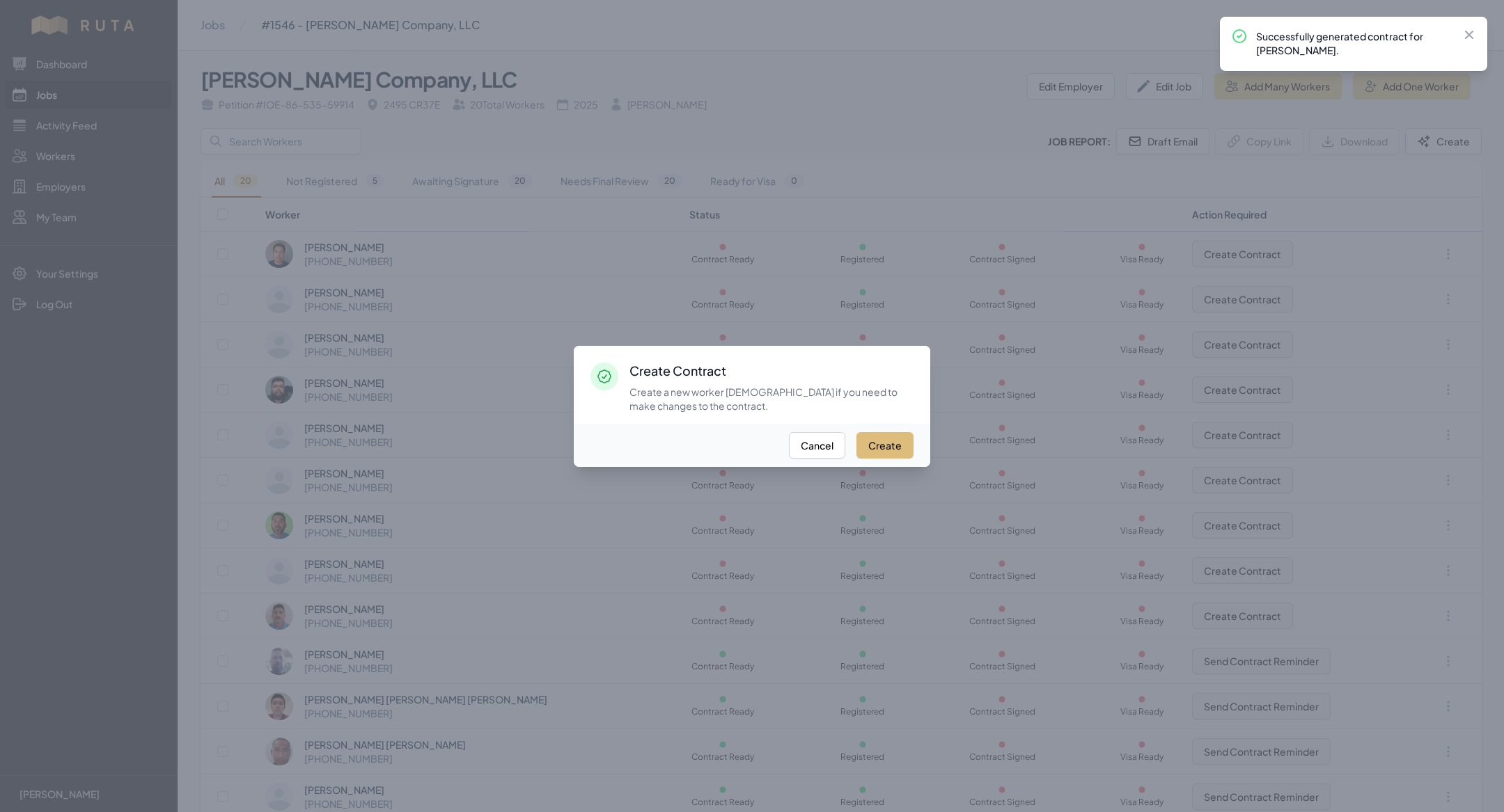
click at [900, 448] on button "Create" at bounding box center [885, 445] width 57 height 27
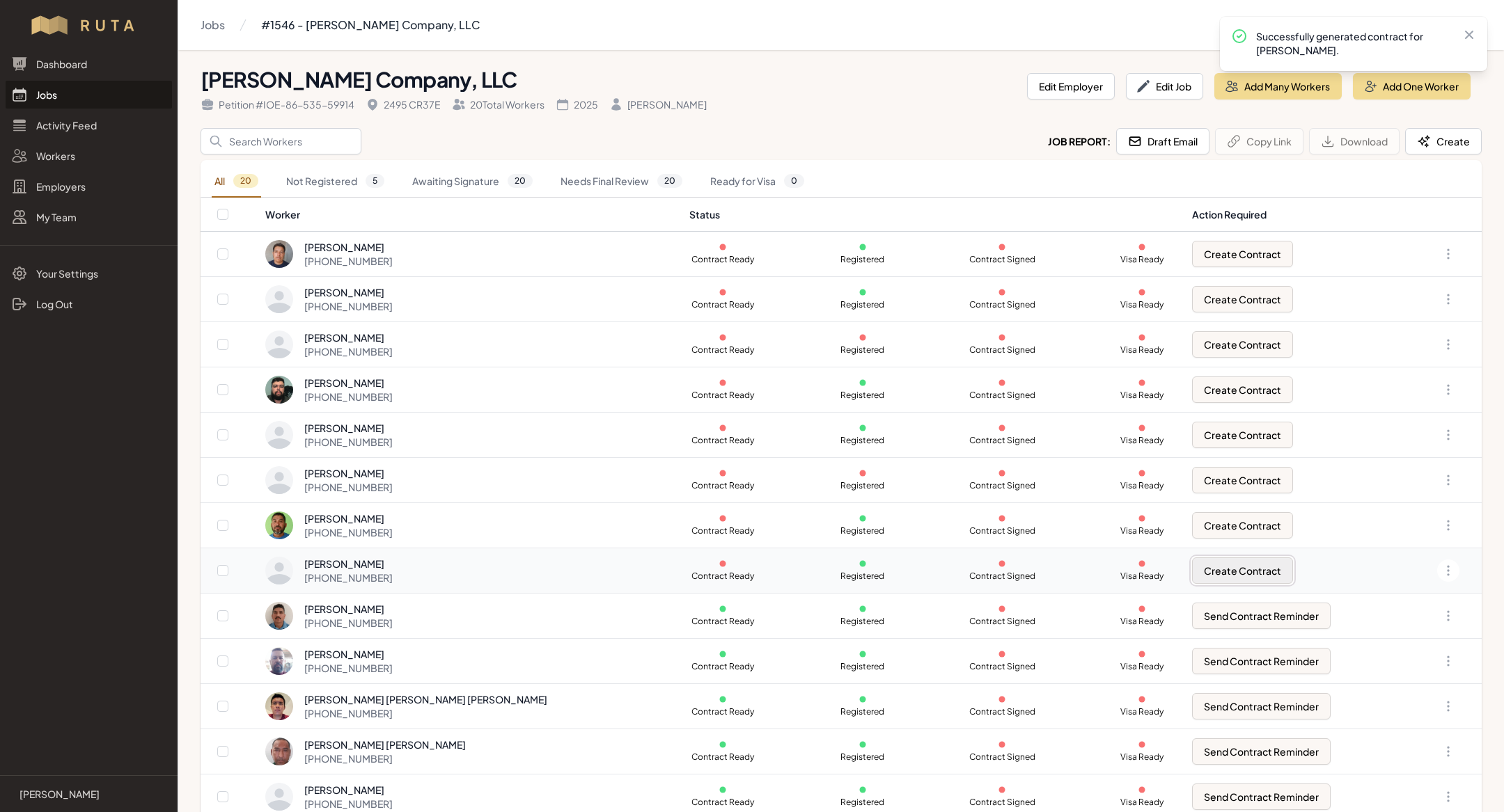
click at [1224, 571] on button "Create Contract" at bounding box center [1242, 570] width 101 height 27
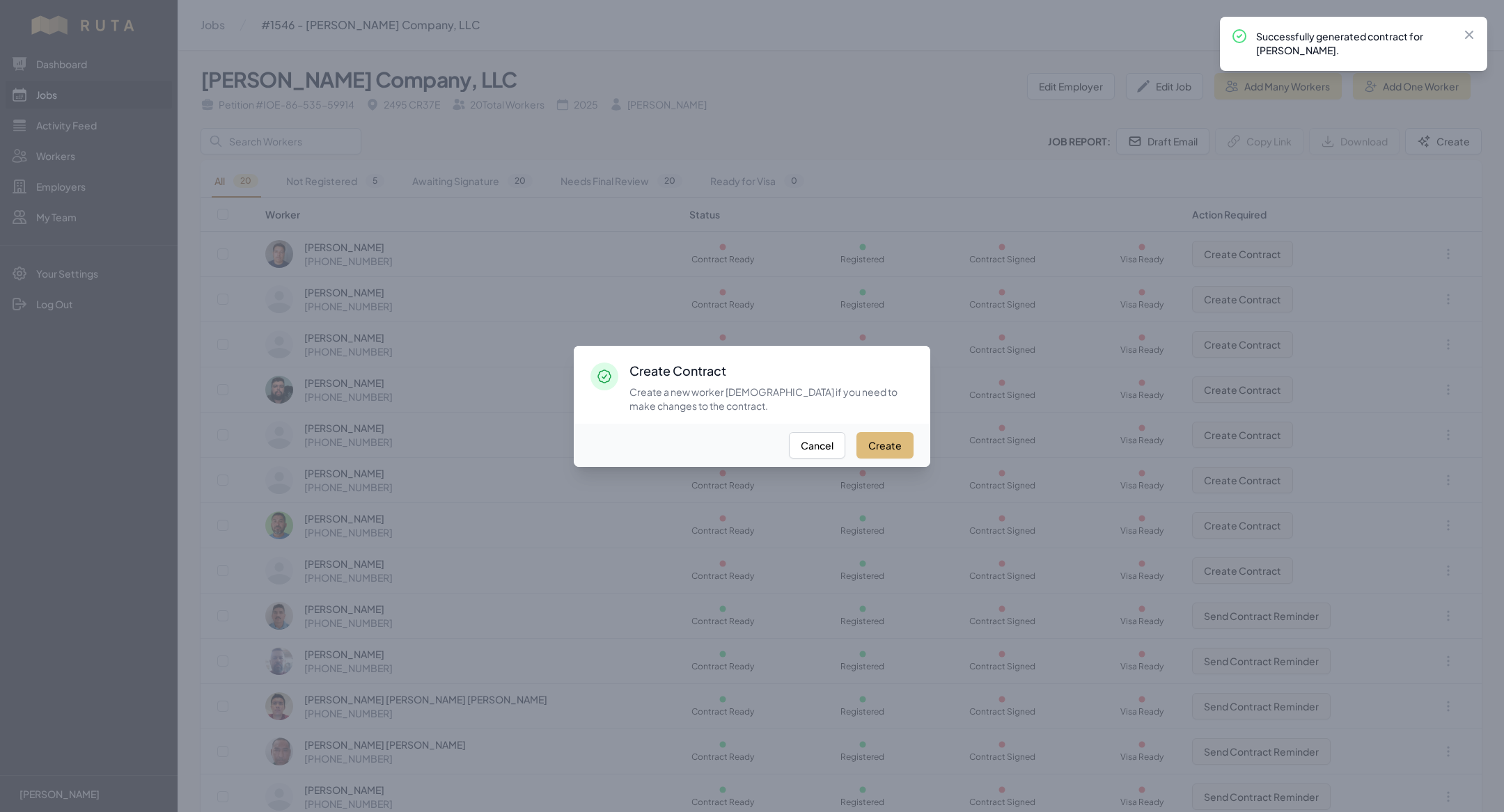
click at [877, 436] on button "Create" at bounding box center [885, 445] width 57 height 27
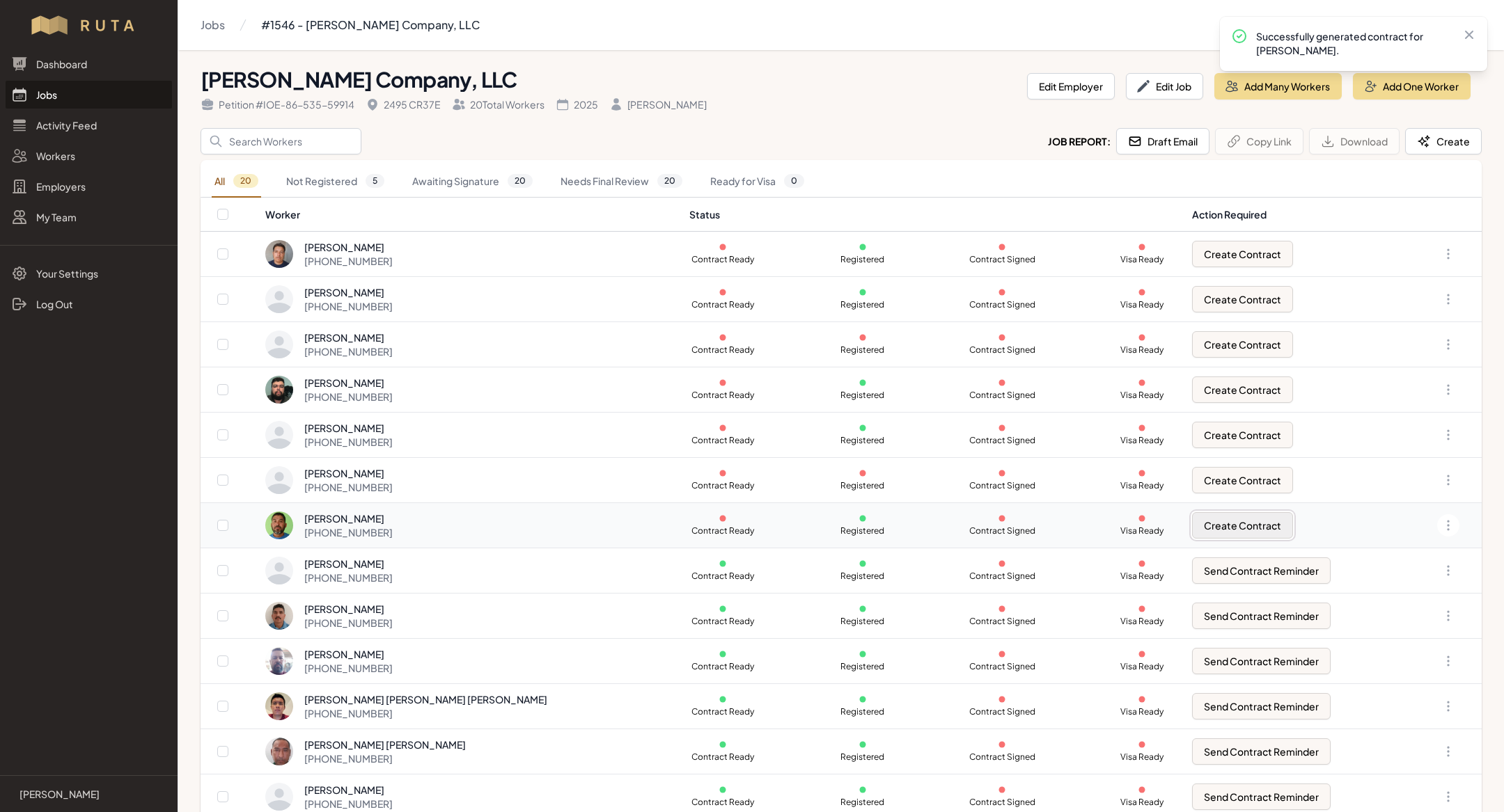
click at [1192, 528] on button "Create Contract" at bounding box center [1242, 525] width 101 height 27
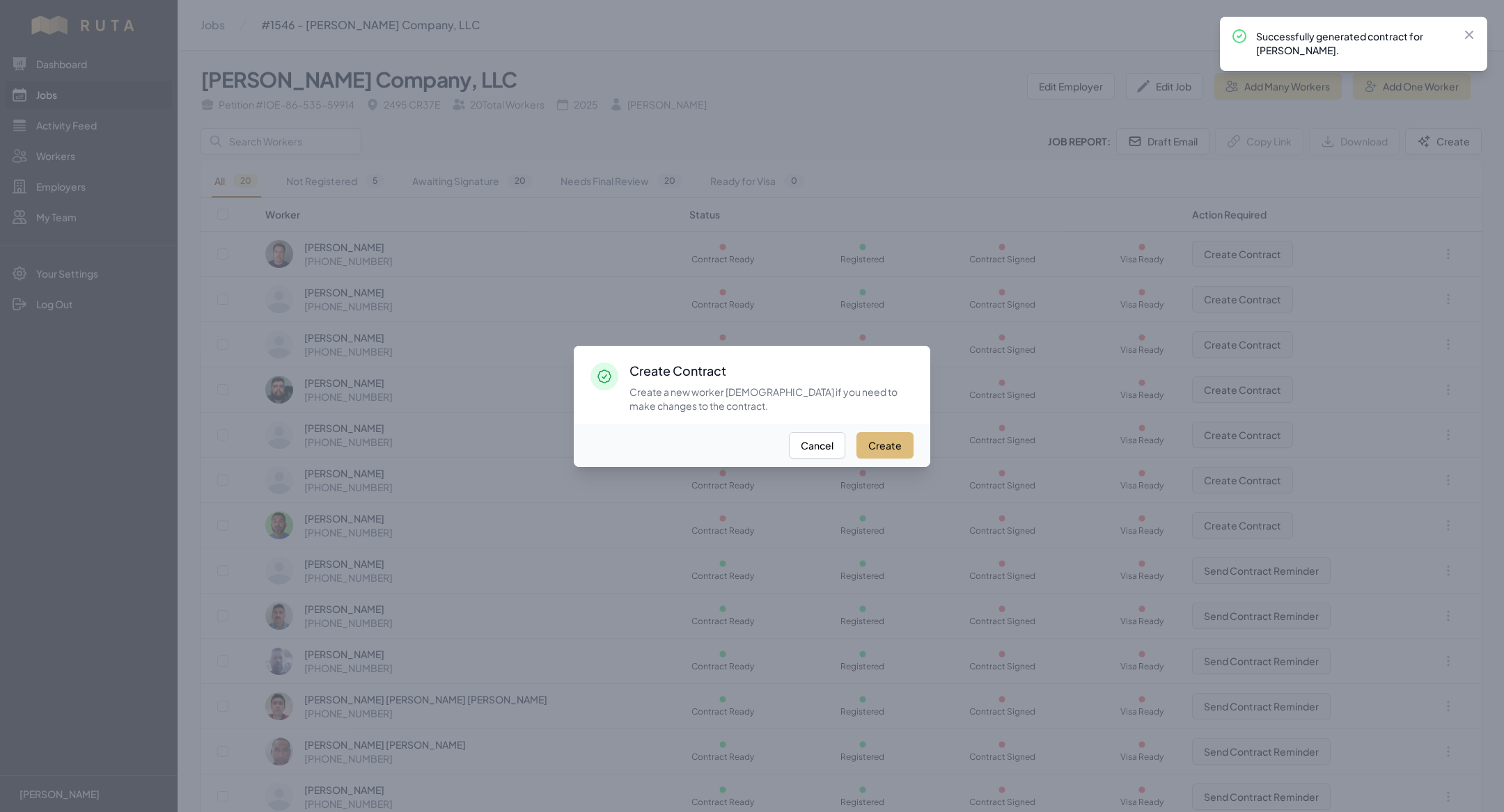
click at [883, 440] on button "Create" at bounding box center [885, 445] width 57 height 27
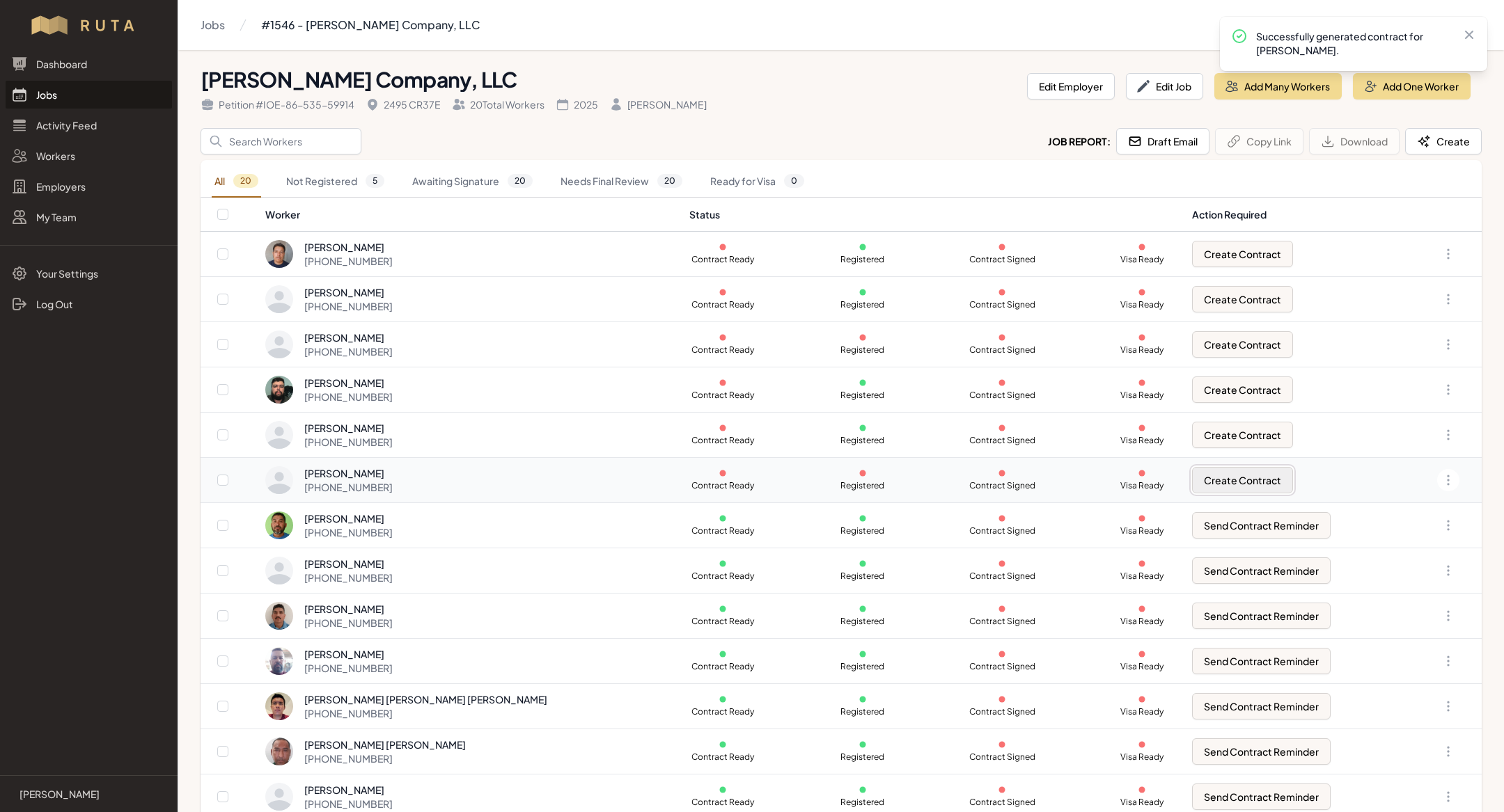
click at [1192, 475] on button "Create Contract" at bounding box center [1242, 480] width 101 height 27
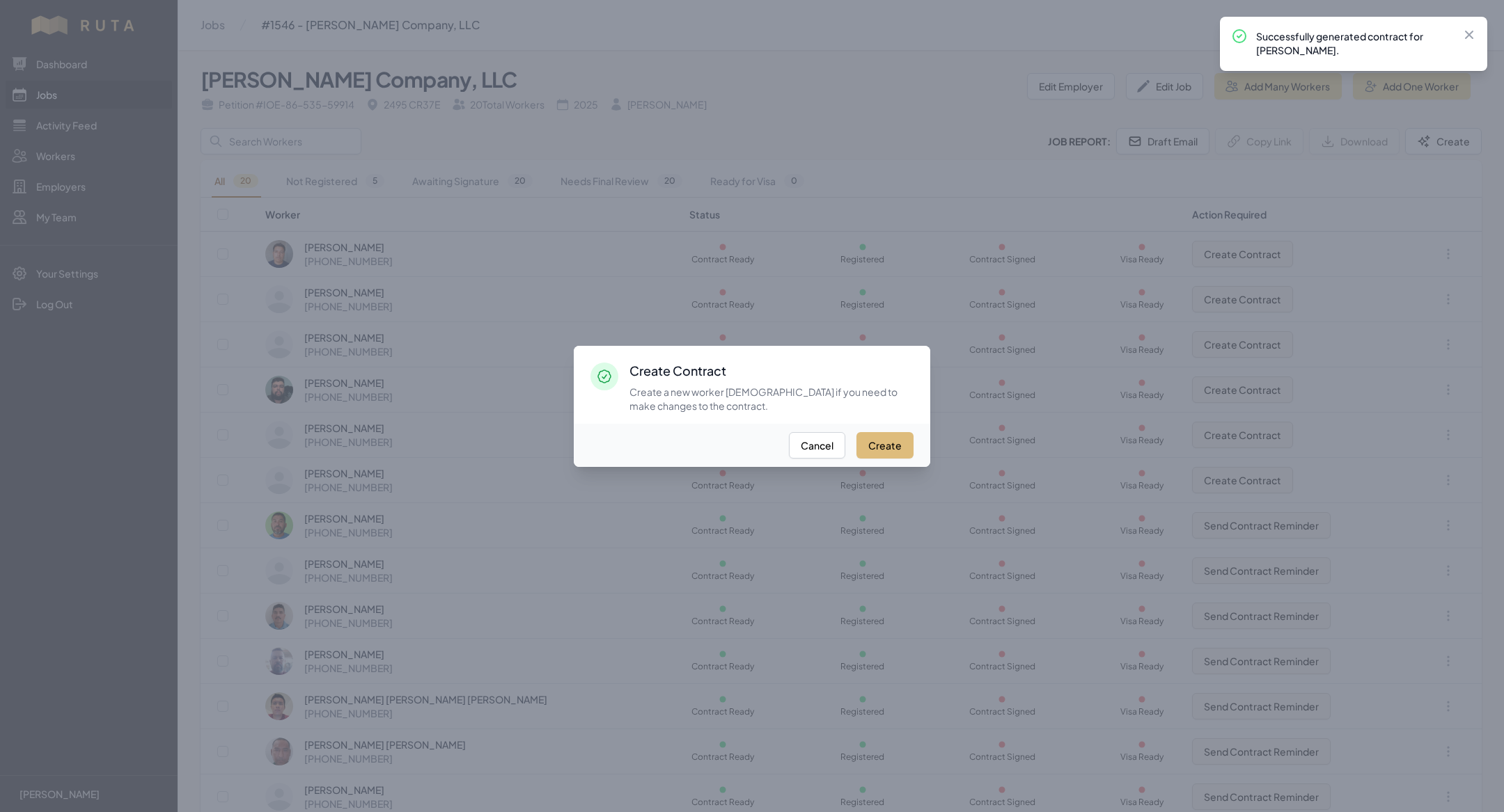
click at [880, 448] on button "Create" at bounding box center [885, 445] width 57 height 27
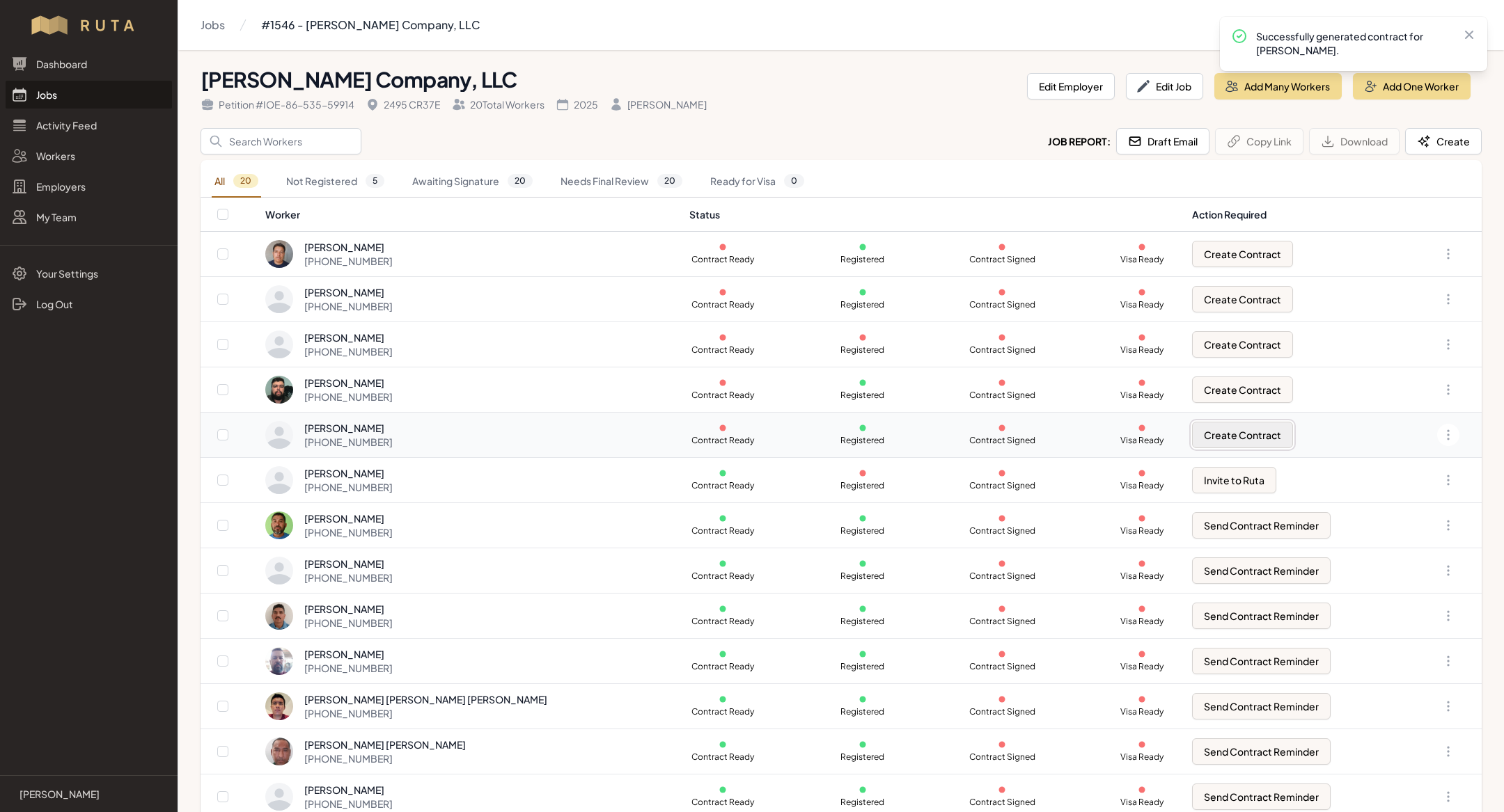
click at [1192, 430] on button "Create Contract" at bounding box center [1242, 435] width 101 height 27
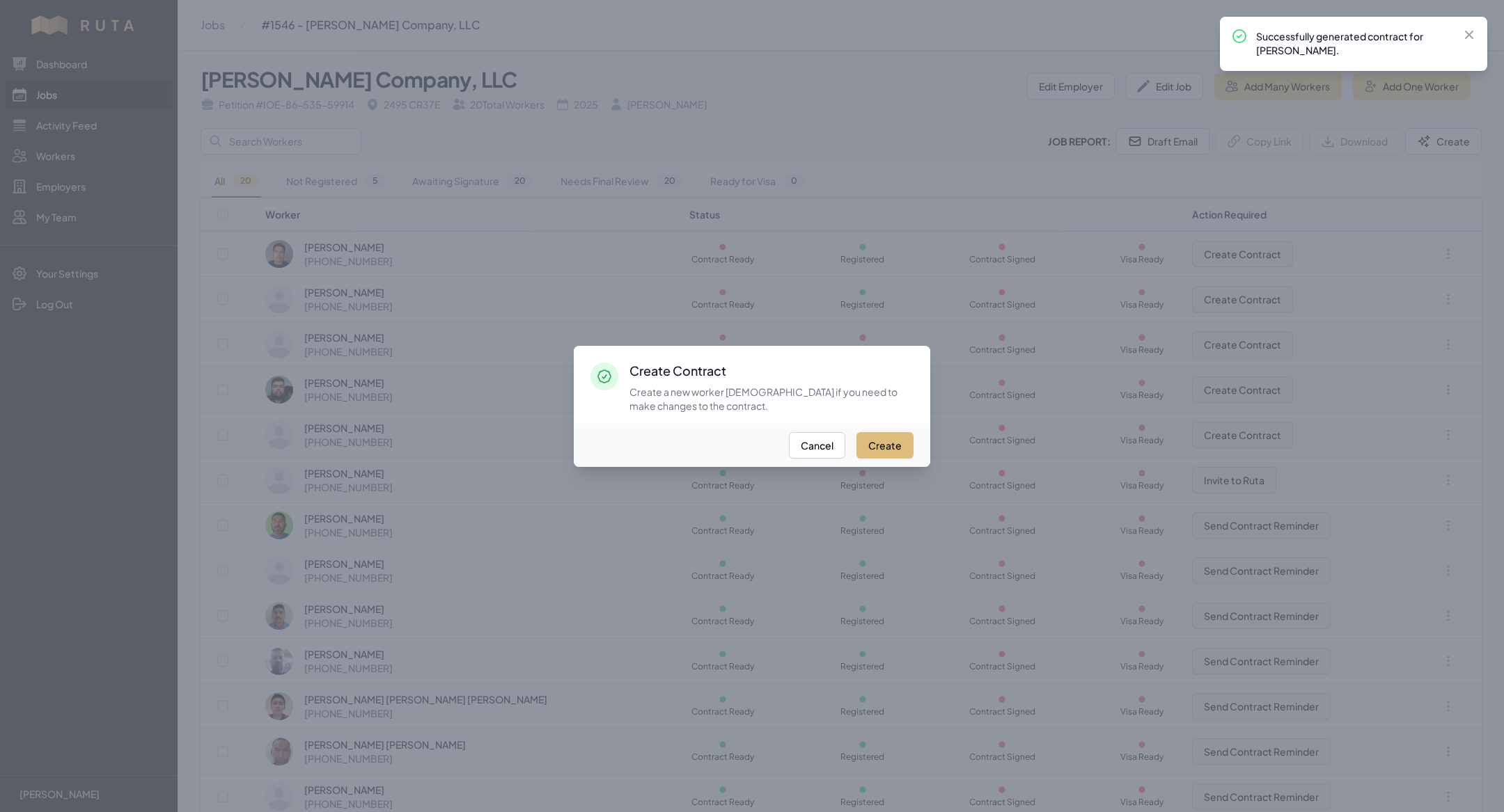
click at [897, 439] on button "Create" at bounding box center [885, 445] width 57 height 27
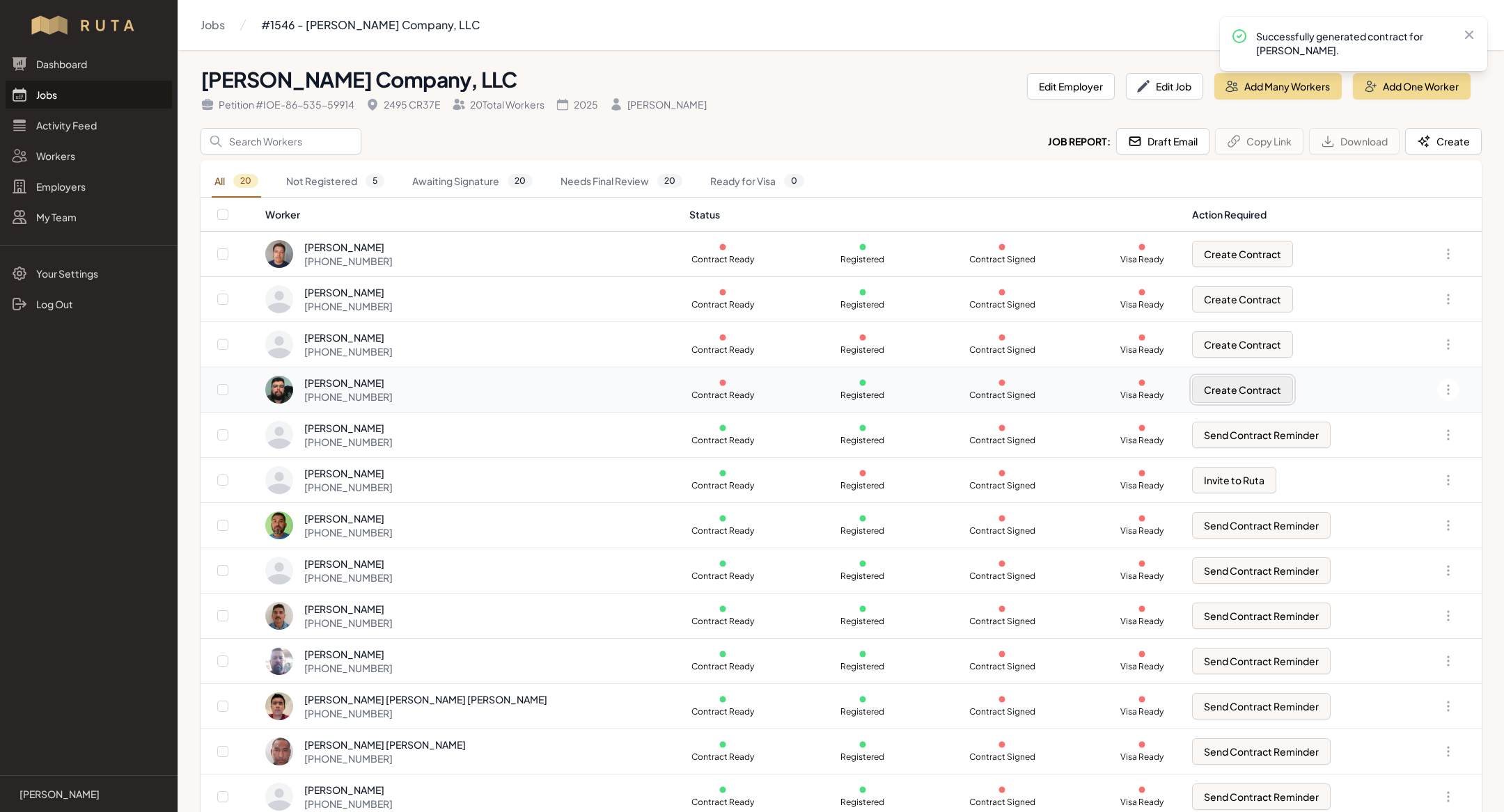
click at [1213, 385] on button "Create Contract" at bounding box center [1242, 389] width 101 height 27
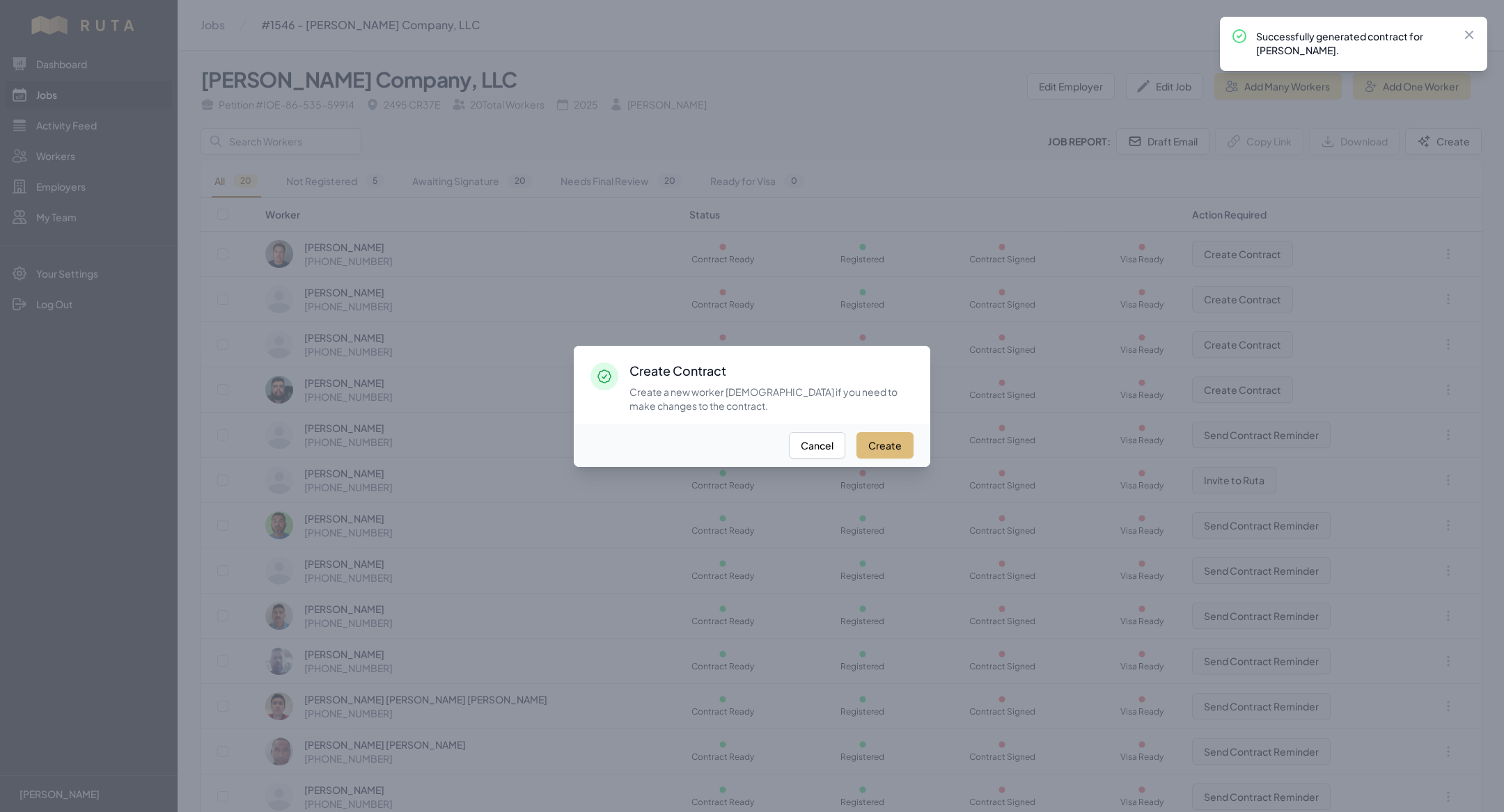
click at [899, 440] on button "Create" at bounding box center [885, 445] width 57 height 27
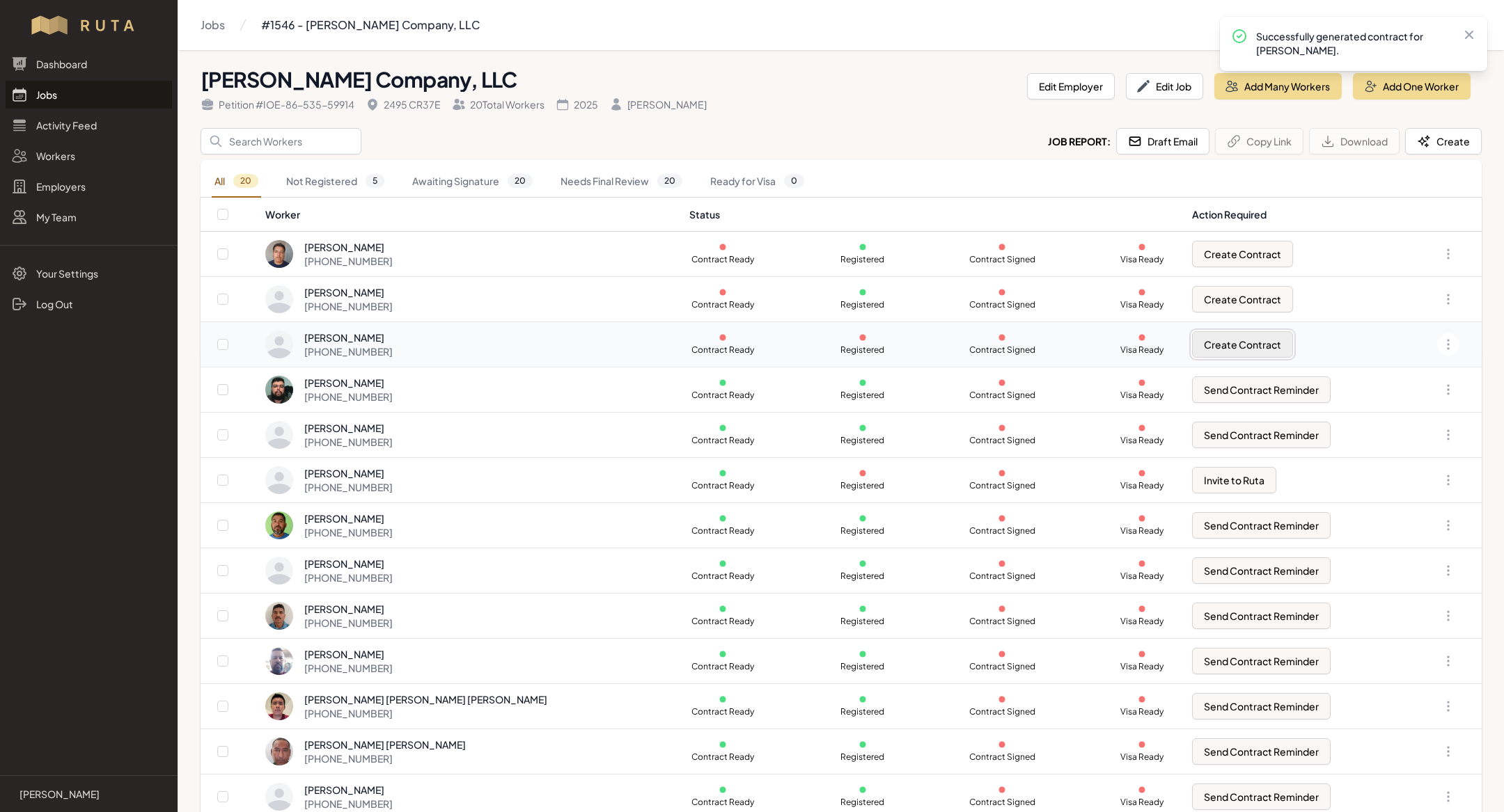
click at [1196, 345] on button "Create Contract" at bounding box center [1242, 344] width 101 height 27
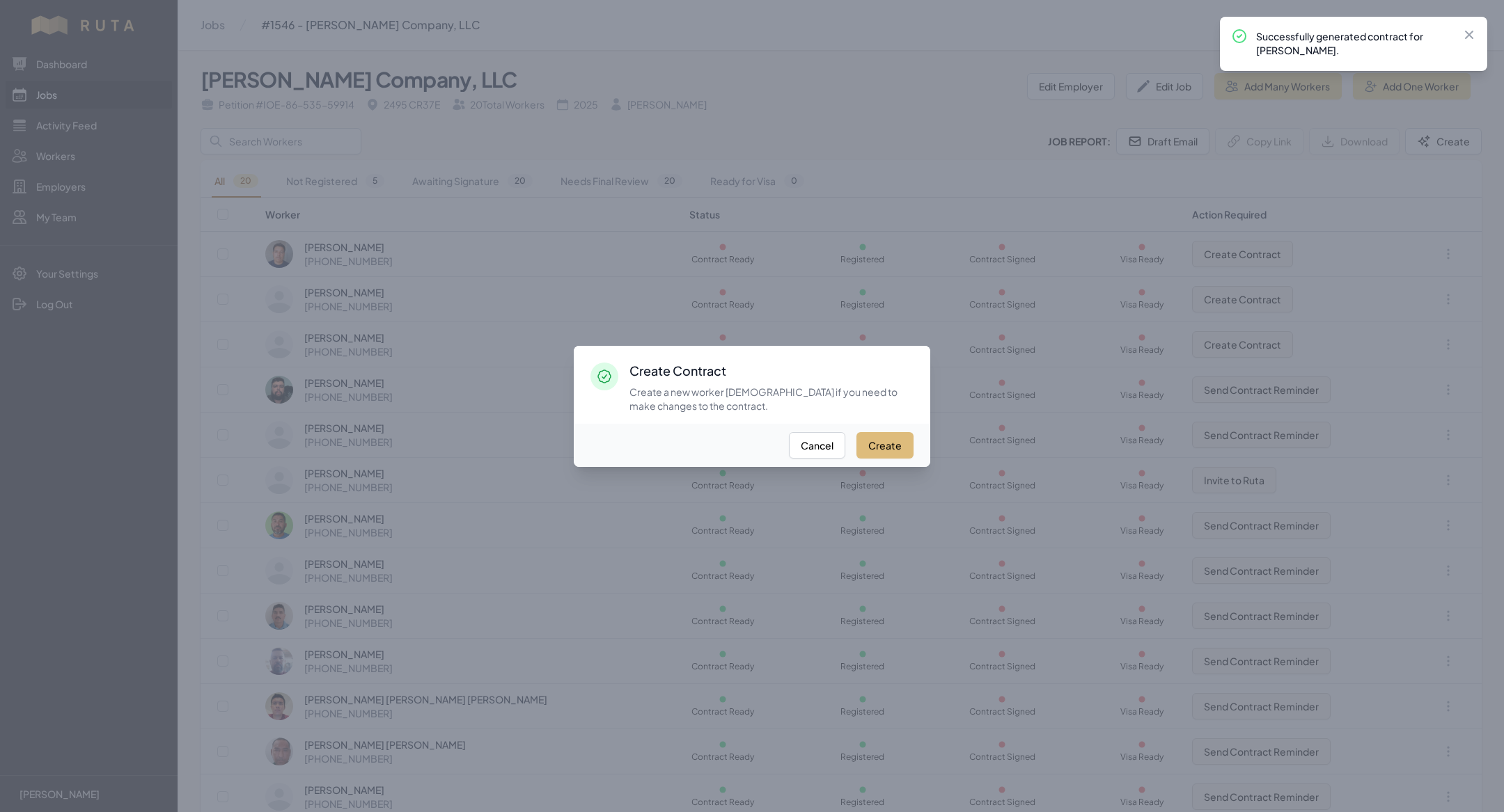
click at [885, 441] on button "Create" at bounding box center [885, 445] width 57 height 27
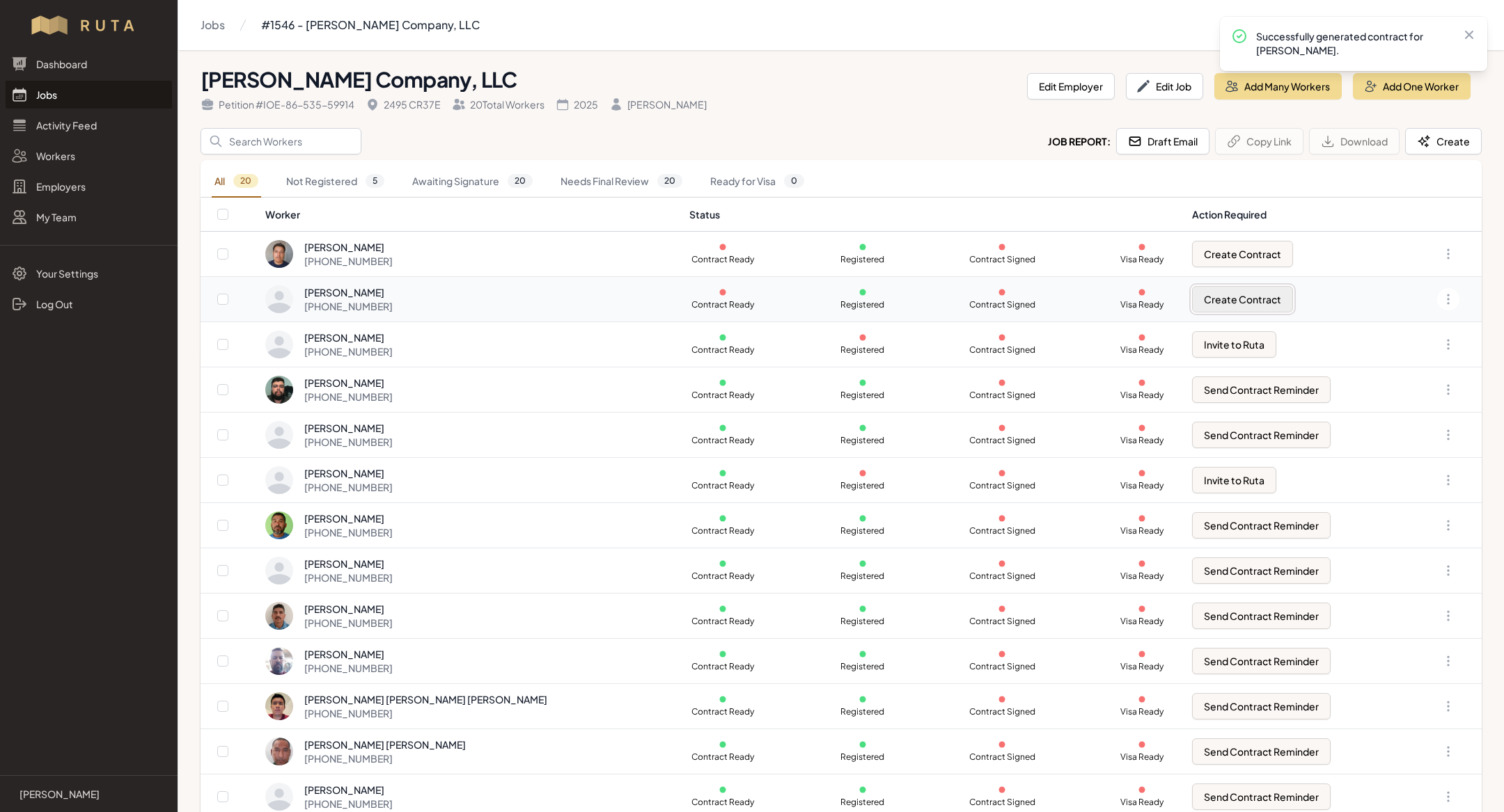
click at [1192, 300] on button "Create Contract" at bounding box center [1242, 299] width 101 height 27
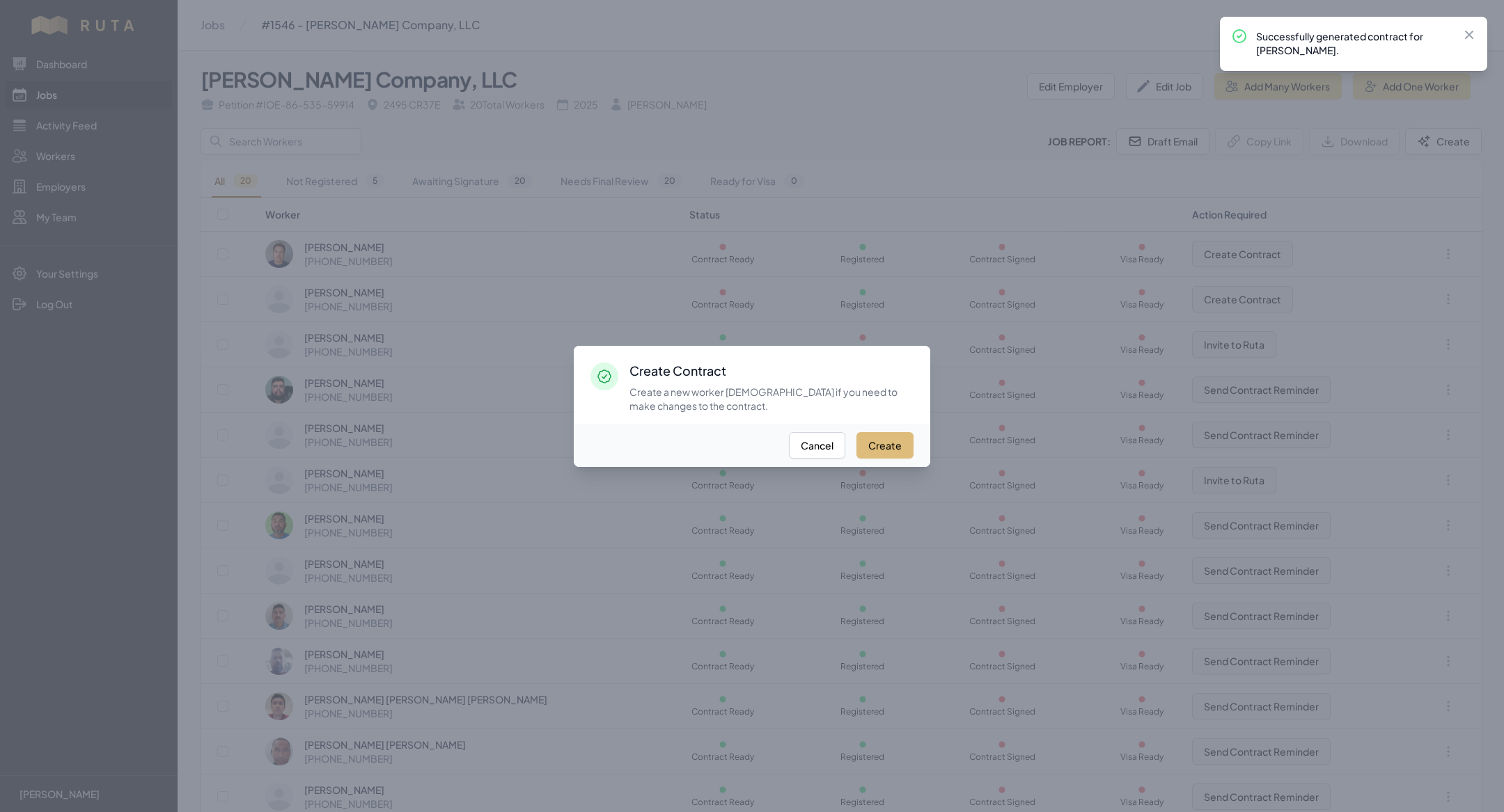
click at [895, 442] on button "Create" at bounding box center [885, 445] width 57 height 27
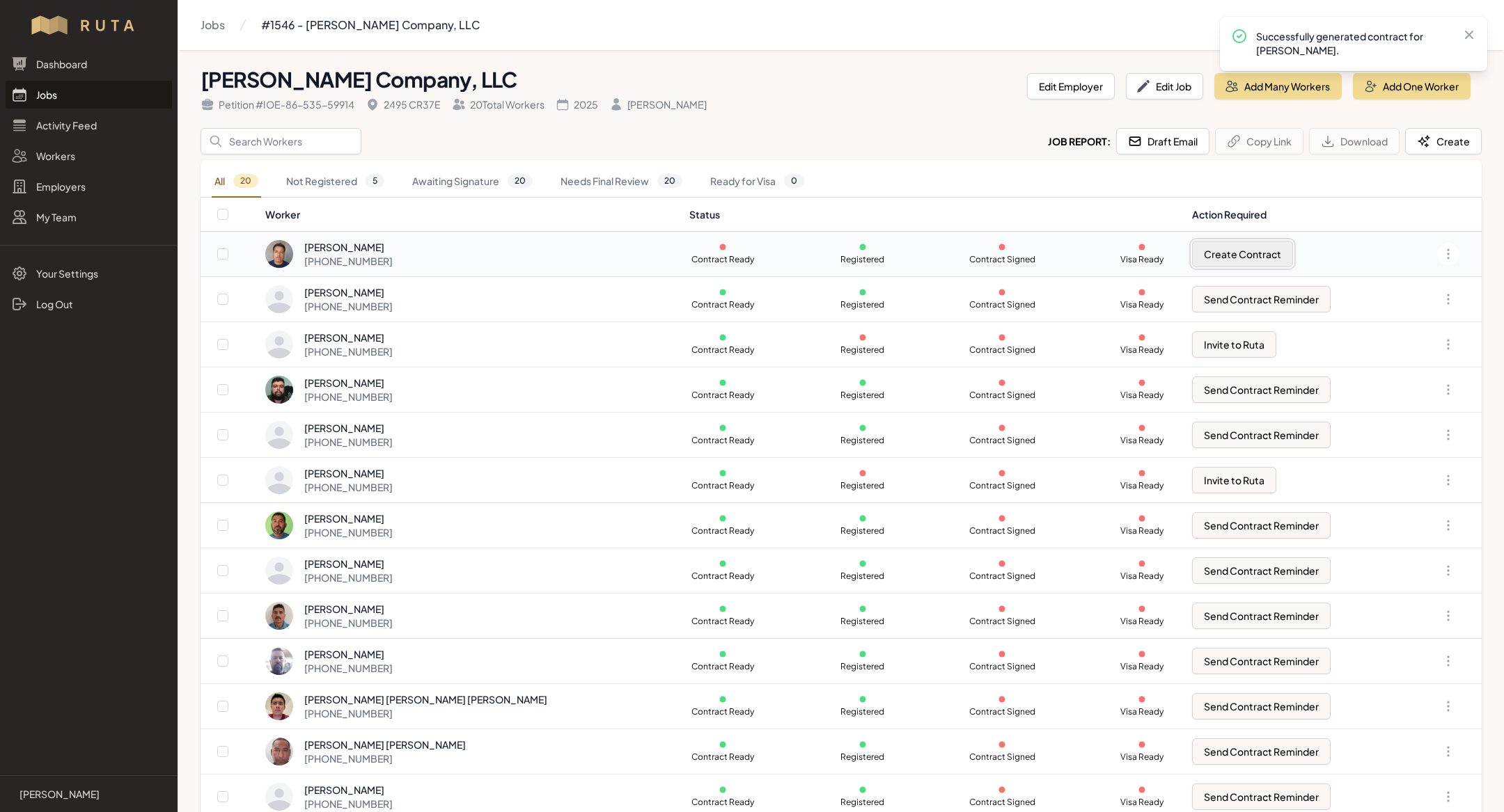
click at [1197, 255] on button "Create Contract" at bounding box center [1242, 254] width 101 height 27
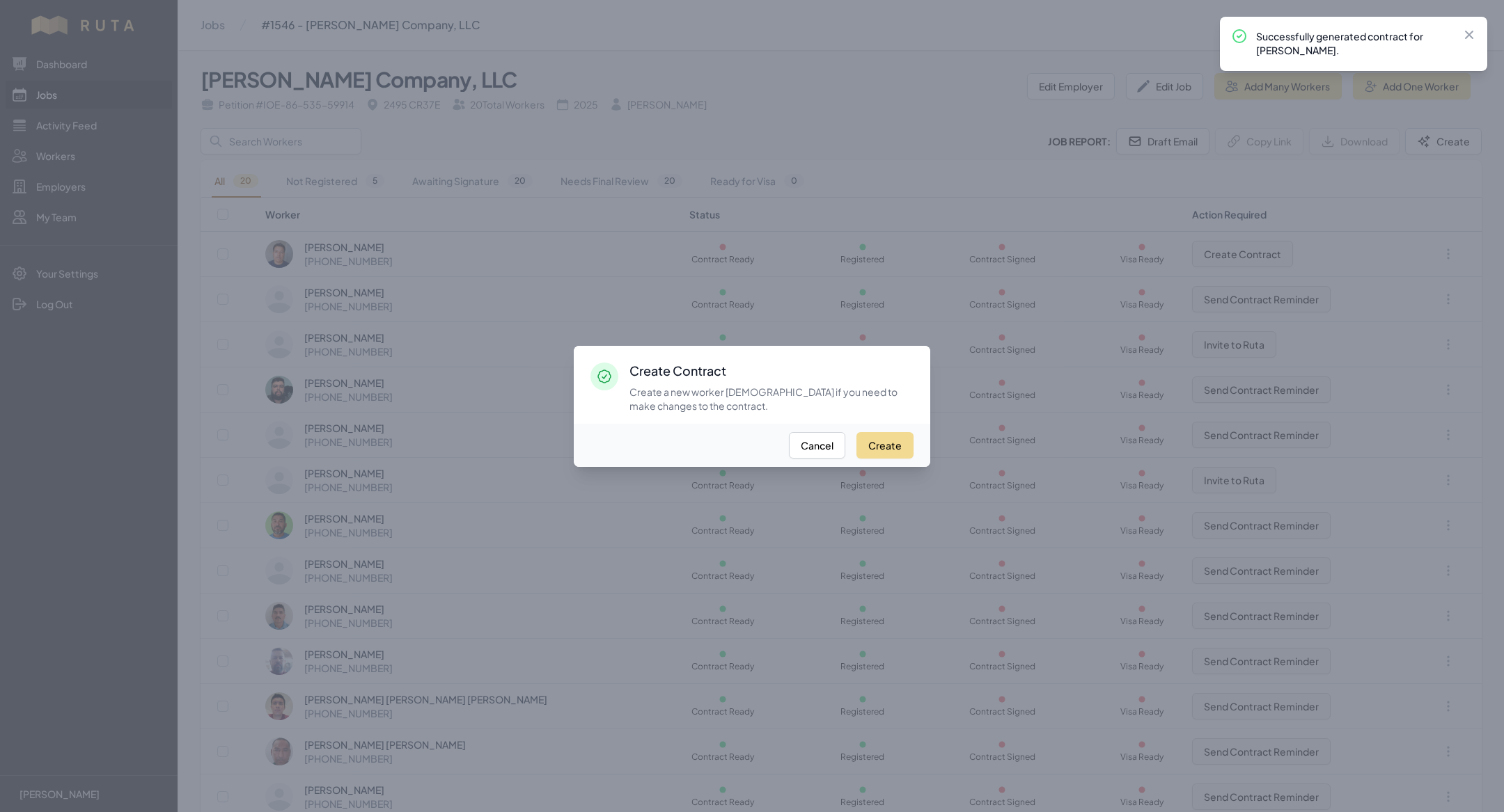
click at [901, 427] on div "Create Cancel" at bounding box center [752, 446] width 357 height 43
click at [898, 452] on button "Create" at bounding box center [885, 445] width 57 height 27
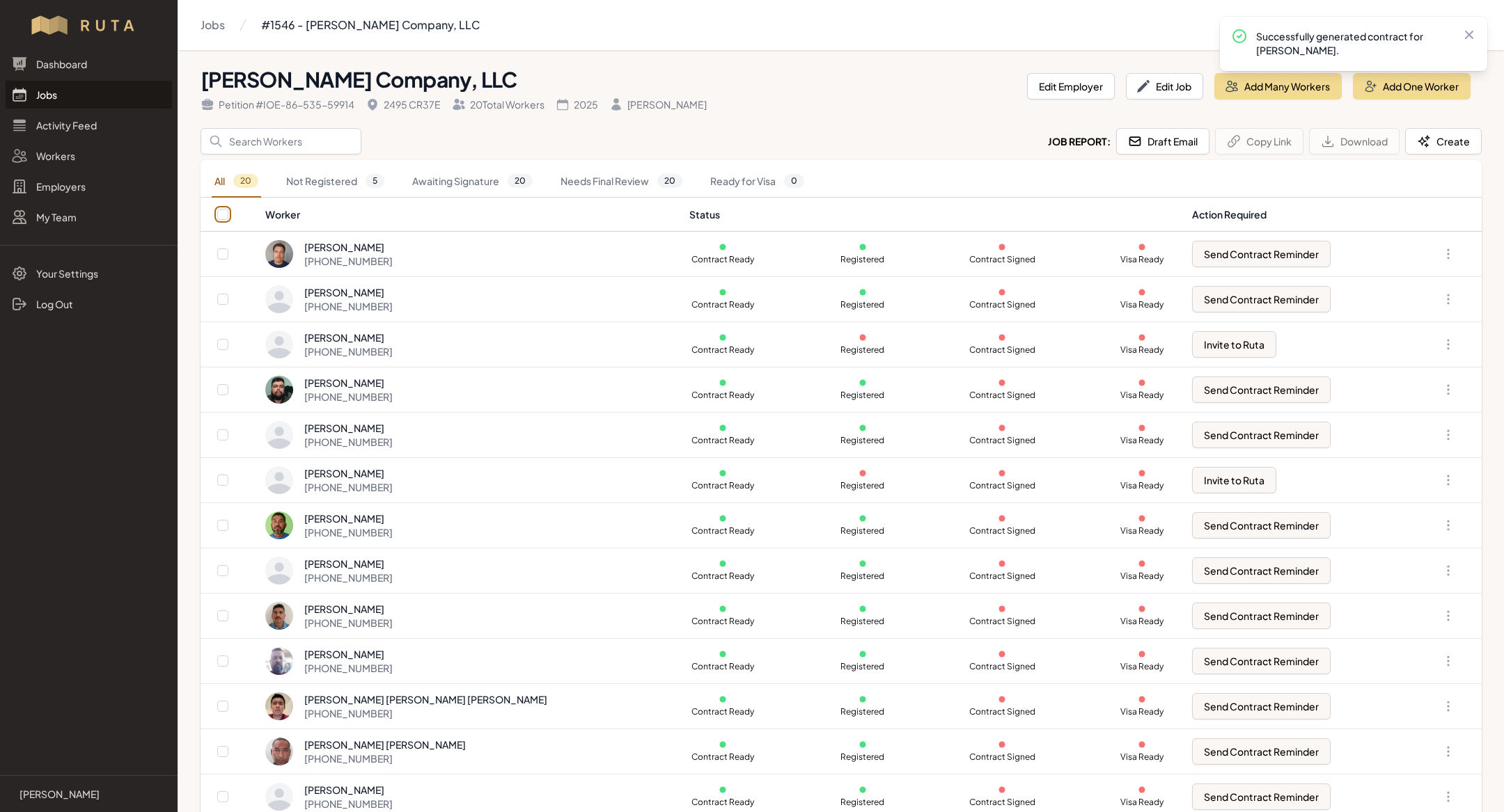
click at [218, 217] on input "checkbox" at bounding box center [223, 214] width 11 height 11
checkbox input "true"
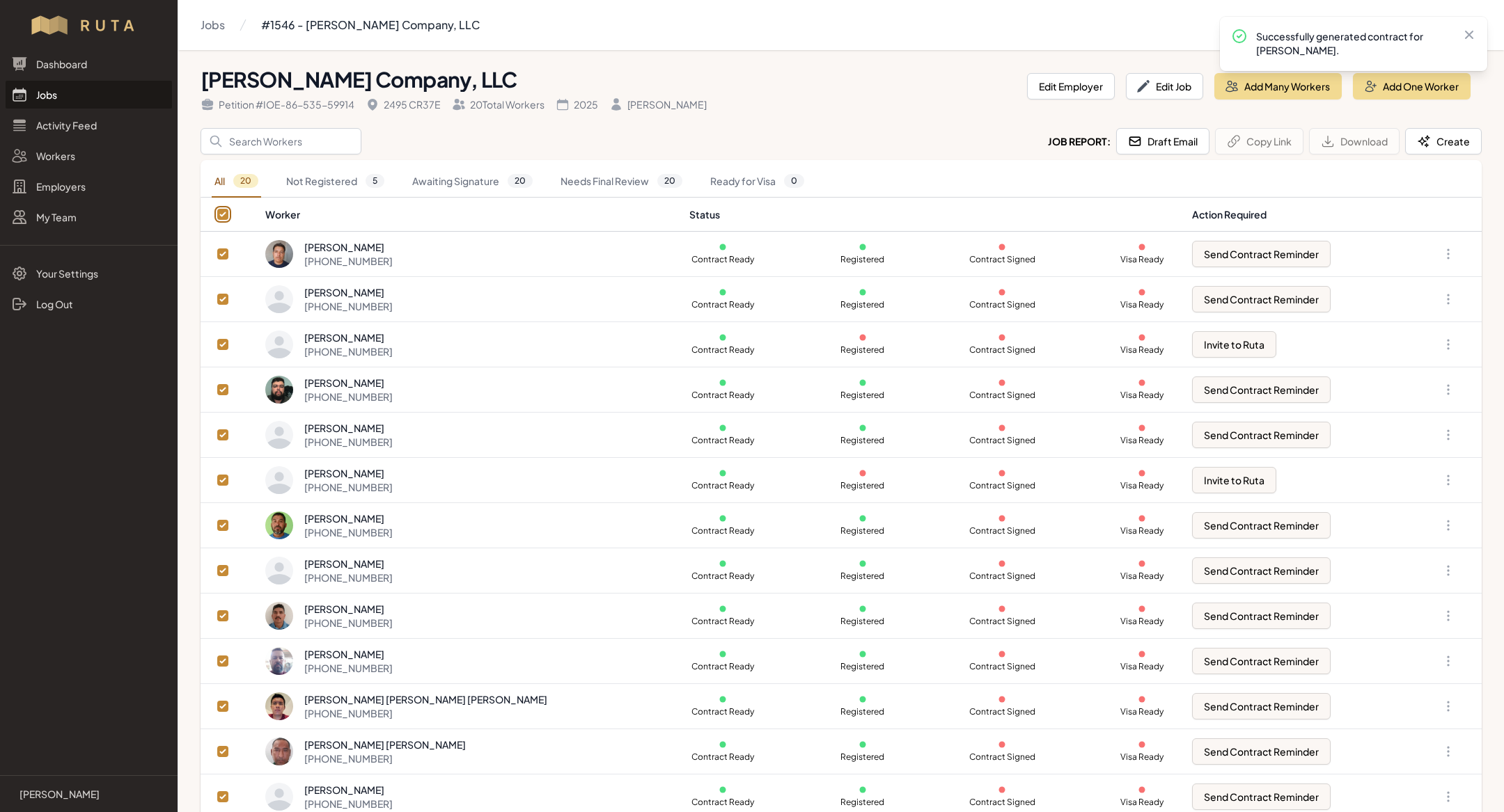
checkbox input "true"
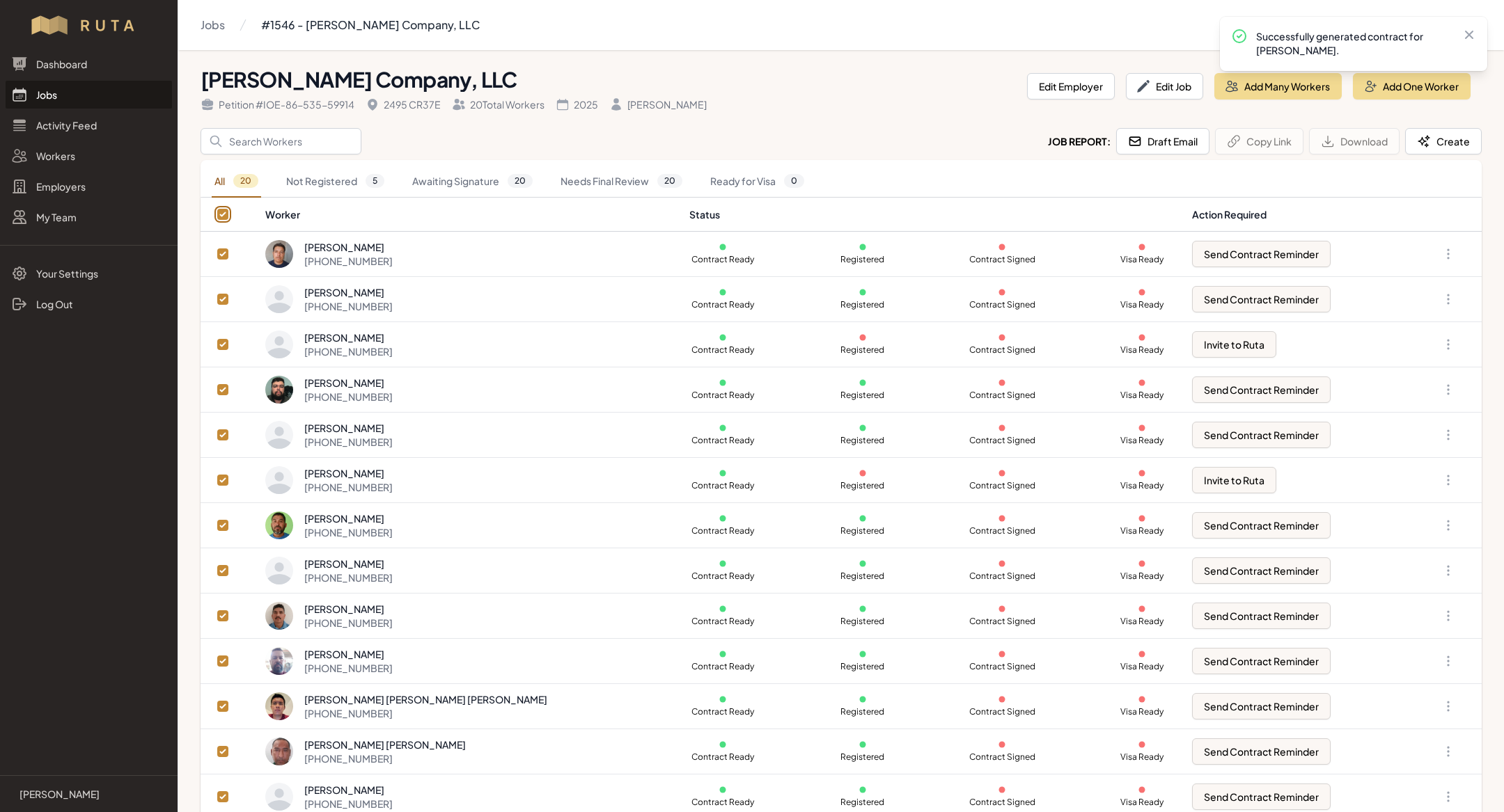
checkbox input "true"
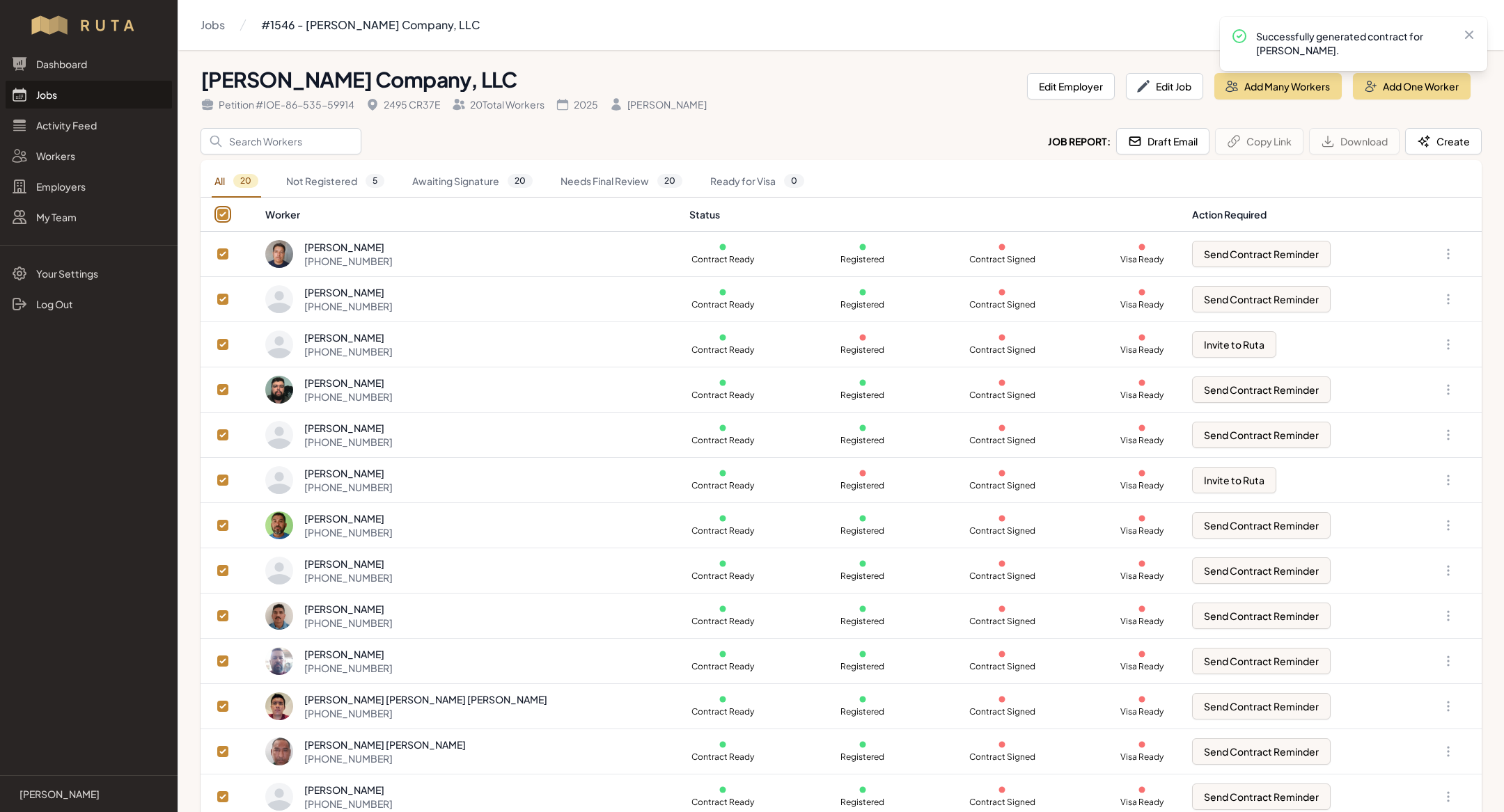
checkbox input "true"
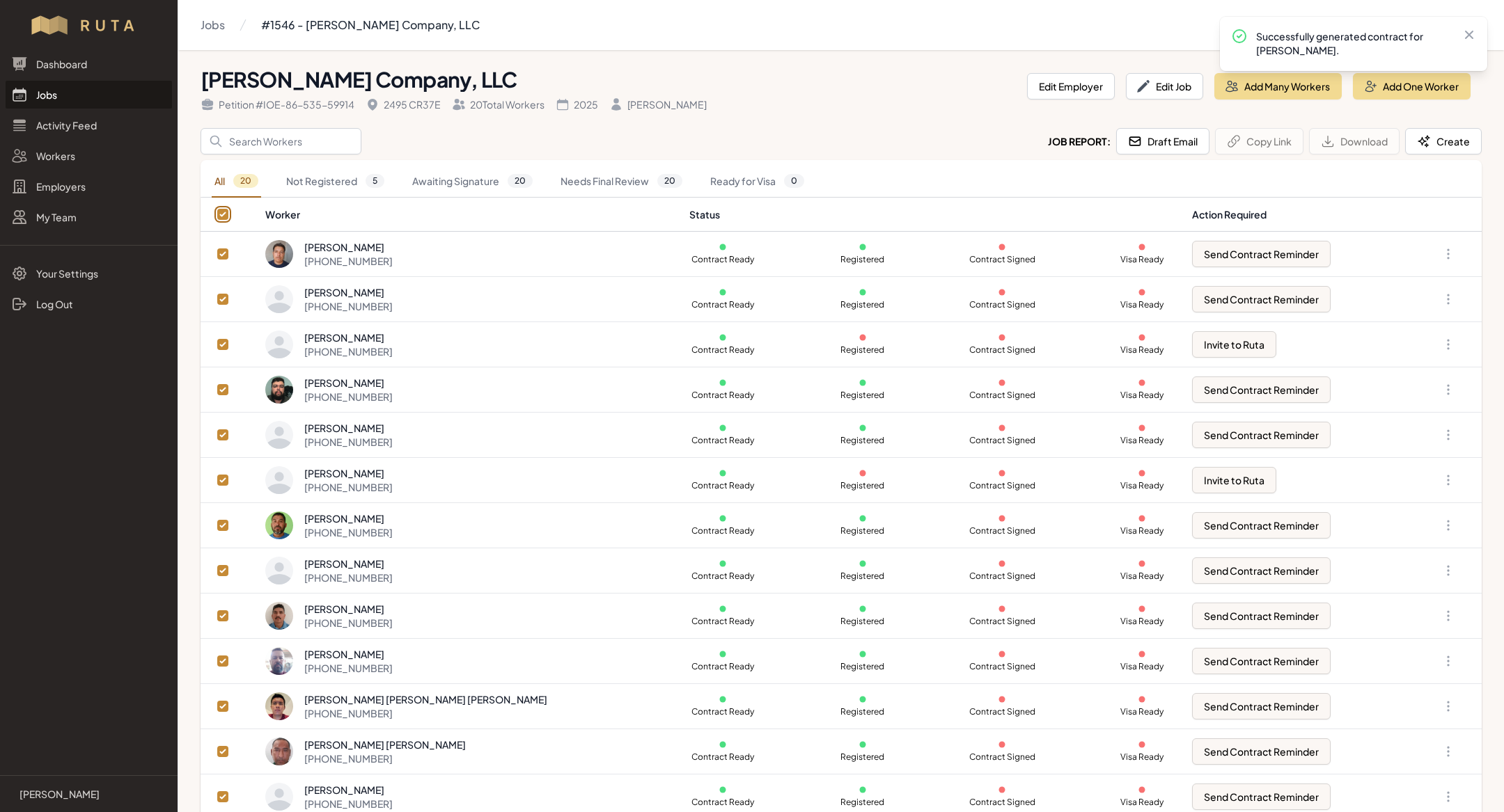
checkbox input "true"
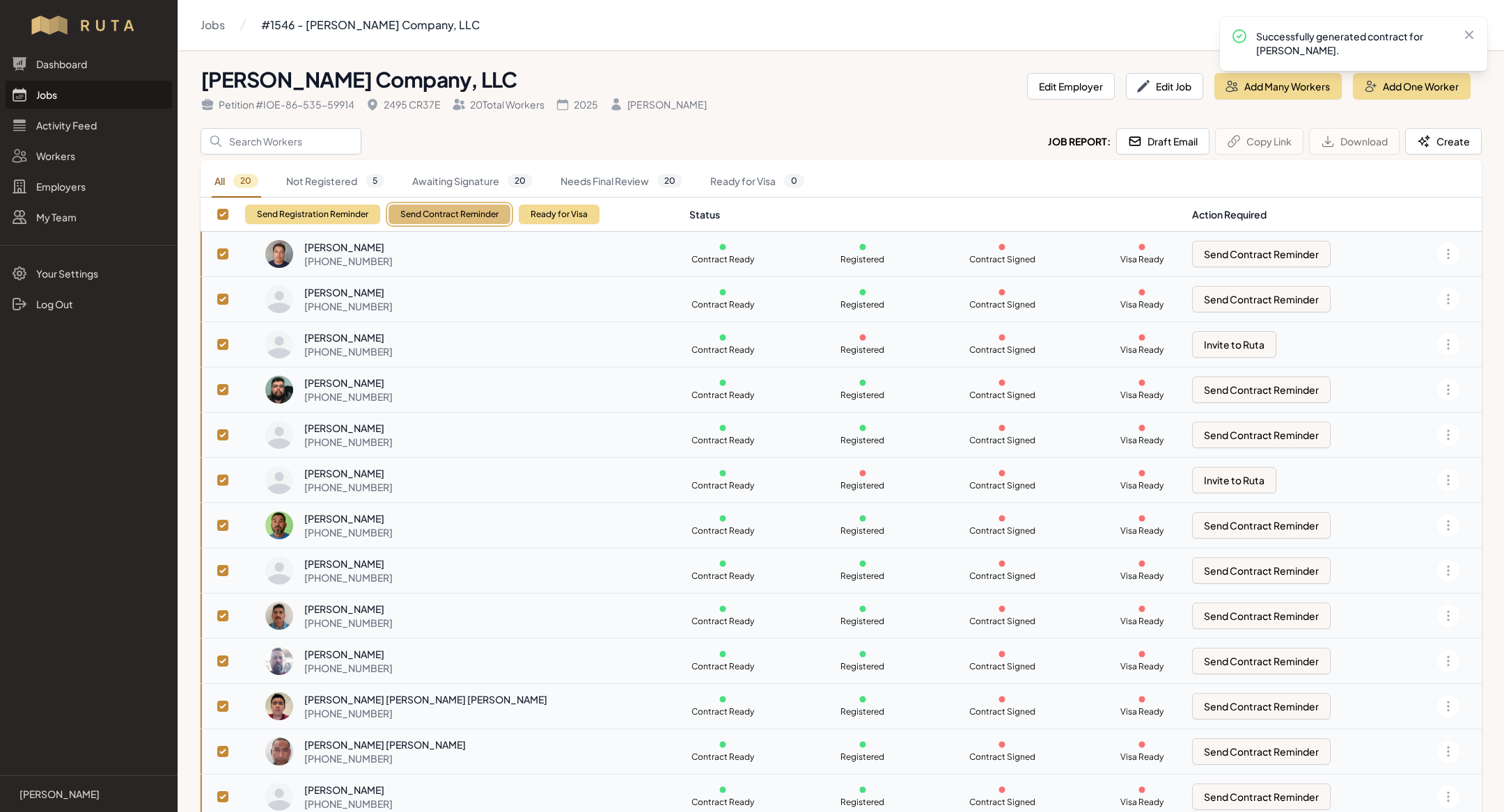
click at [425, 214] on button "Send Contract Reminder" at bounding box center [450, 214] width 122 height 20
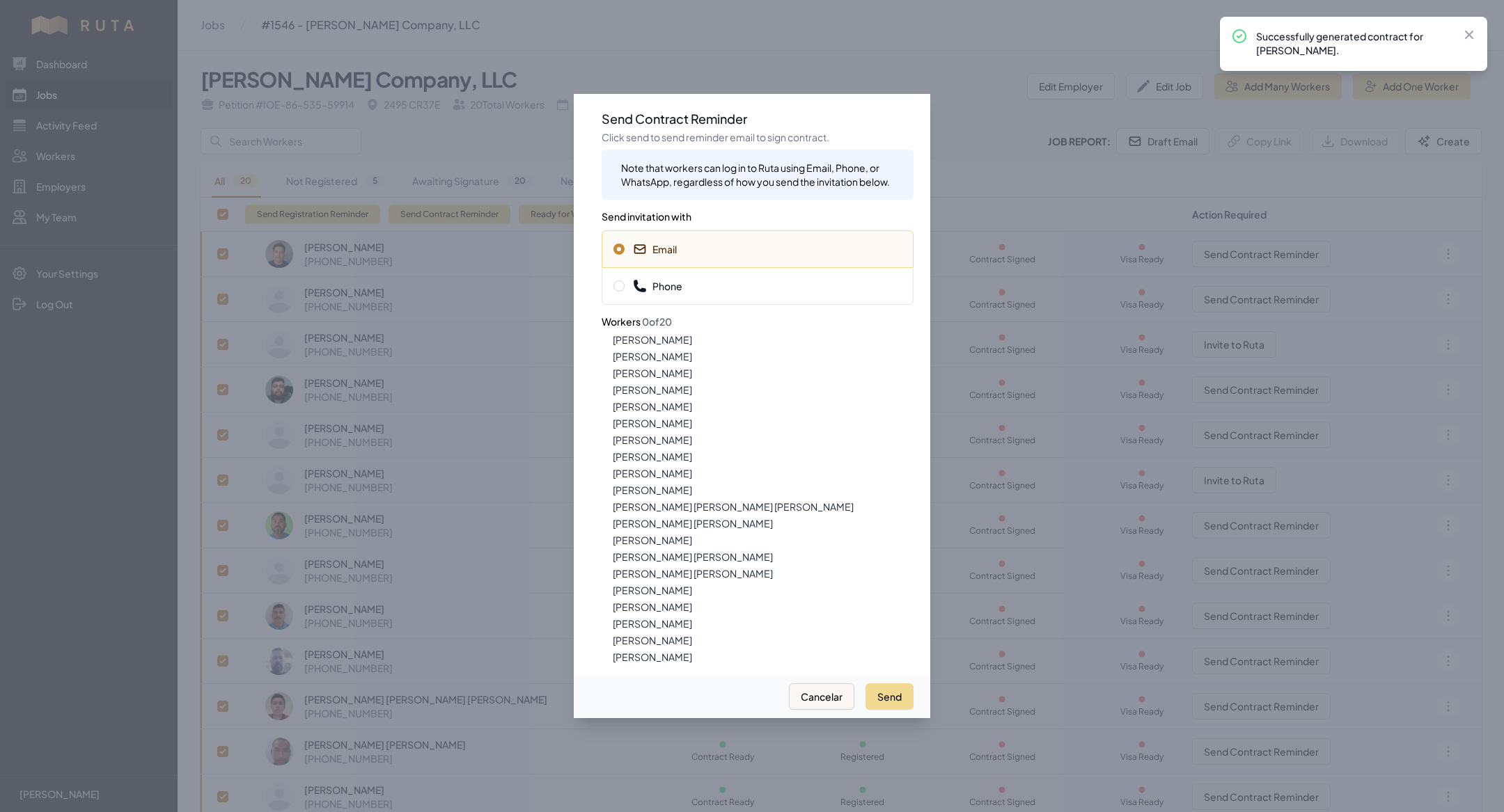
click at [670, 290] on span "Phone" at bounding box center [657, 286] width 49 height 14
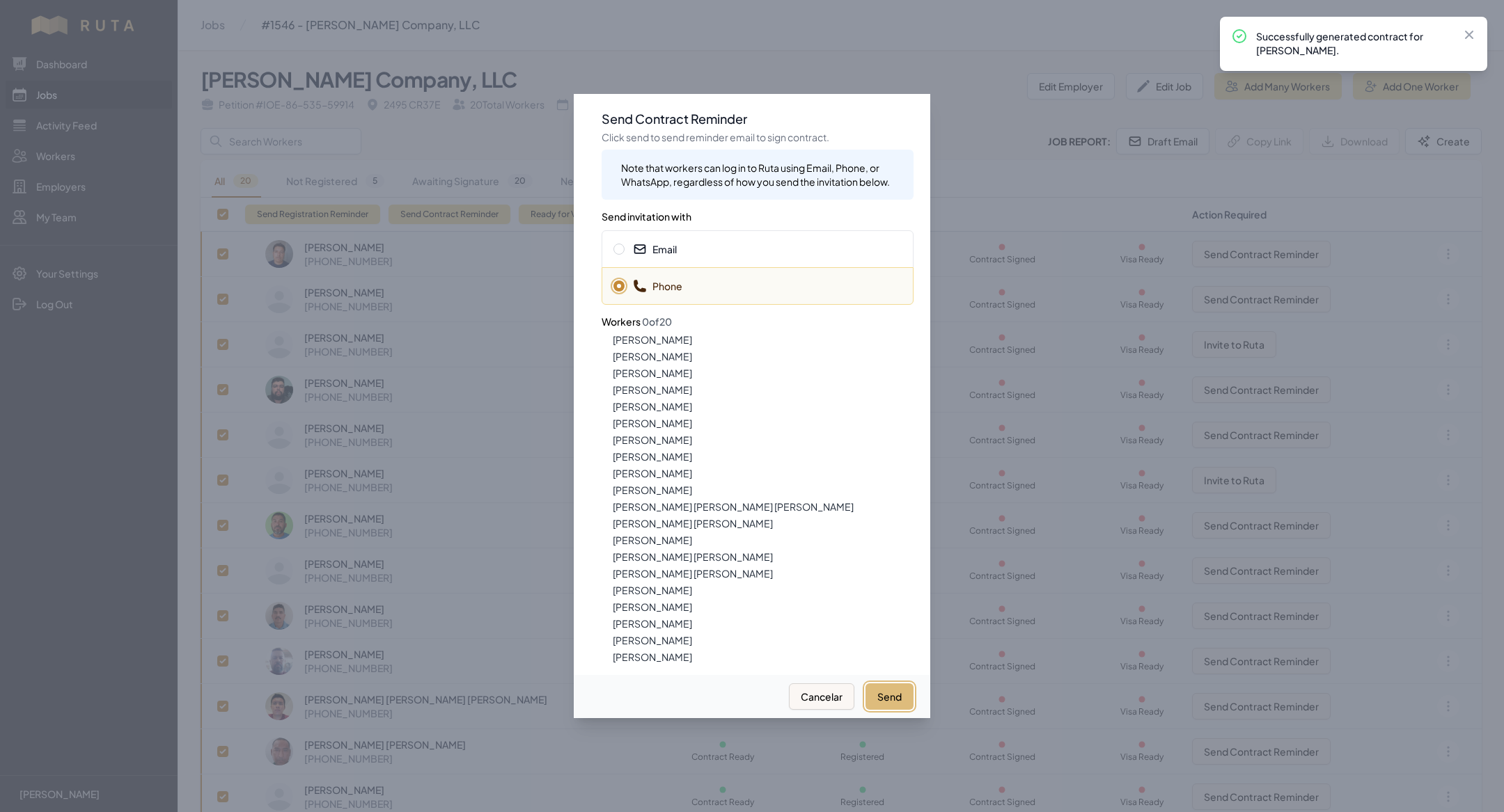
click at [893, 693] on button "Send" at bounding box center [889, 696] width 48 height 27
click at [734, 253] on span "Email" at bounding box center [757, 249] width 288 height 14
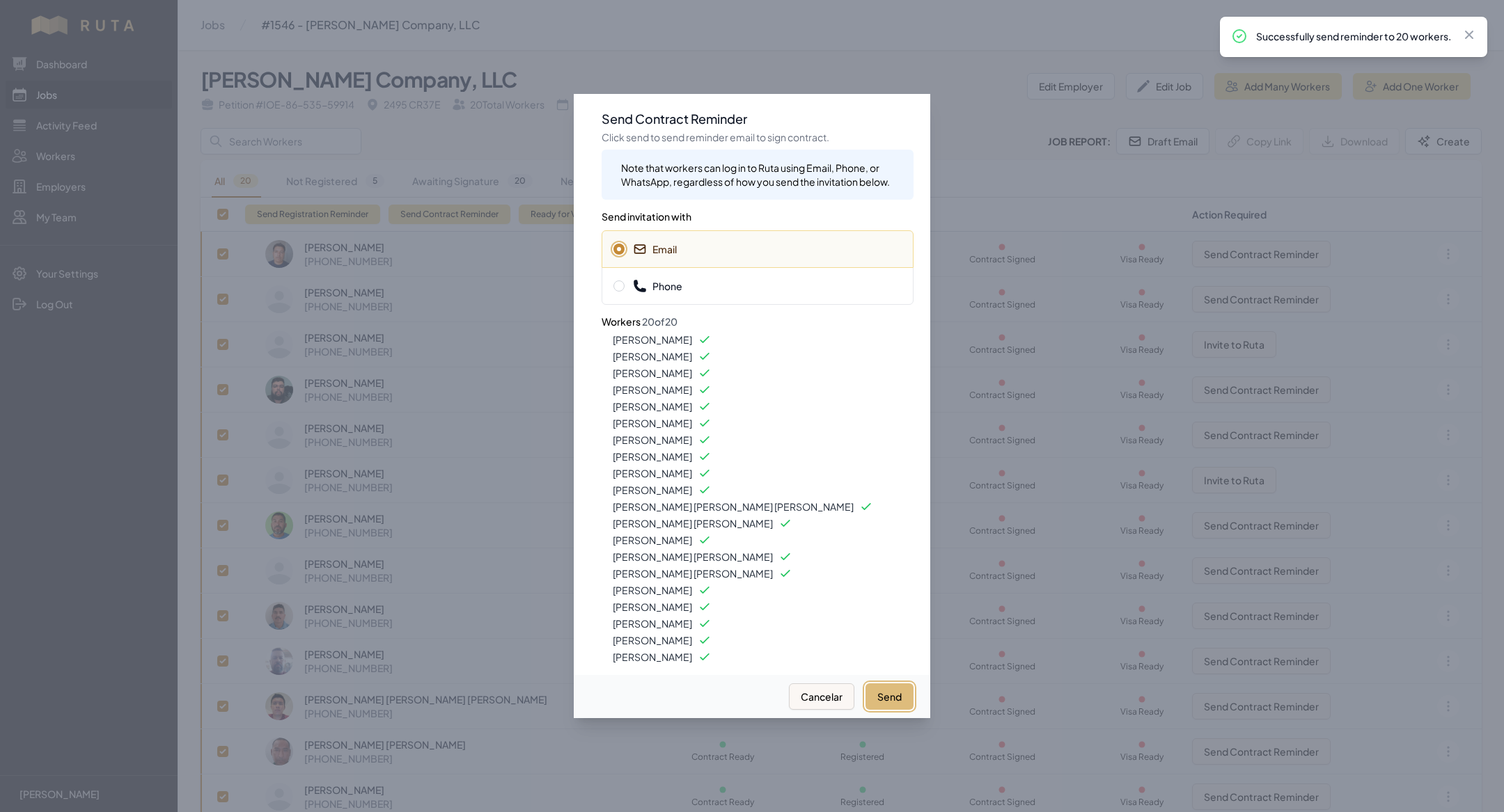
click at [888, 694] on button "Send" at bounding box center [889, 696] width 48 height 27
click at [282, 284] on div at bounding box center [752, 406] width 1504 height 812
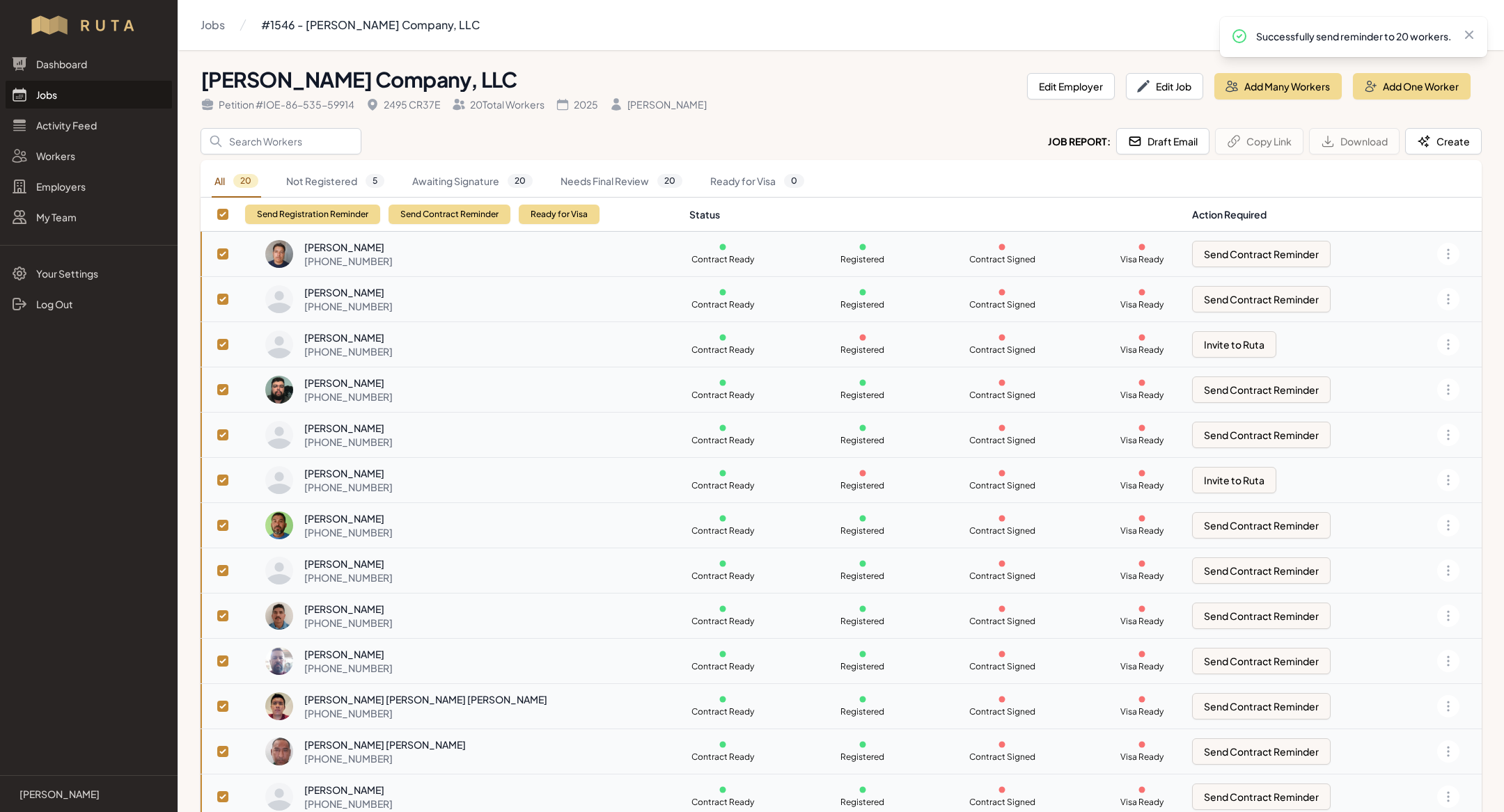
click at [81, 85] on link "Jobs" at bounding box center [88, 94] width 167 height 28
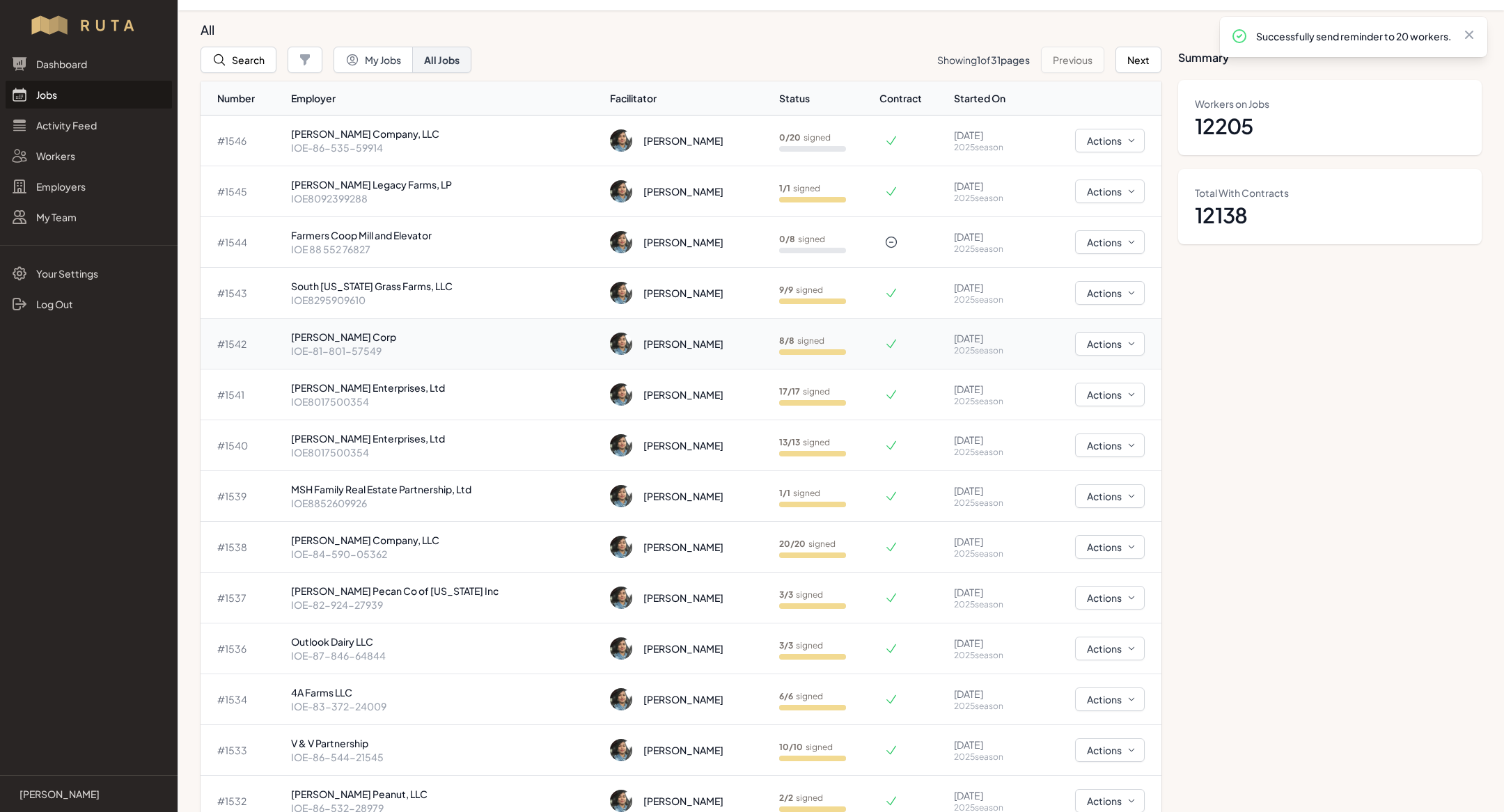
scroll to position [46, 0]
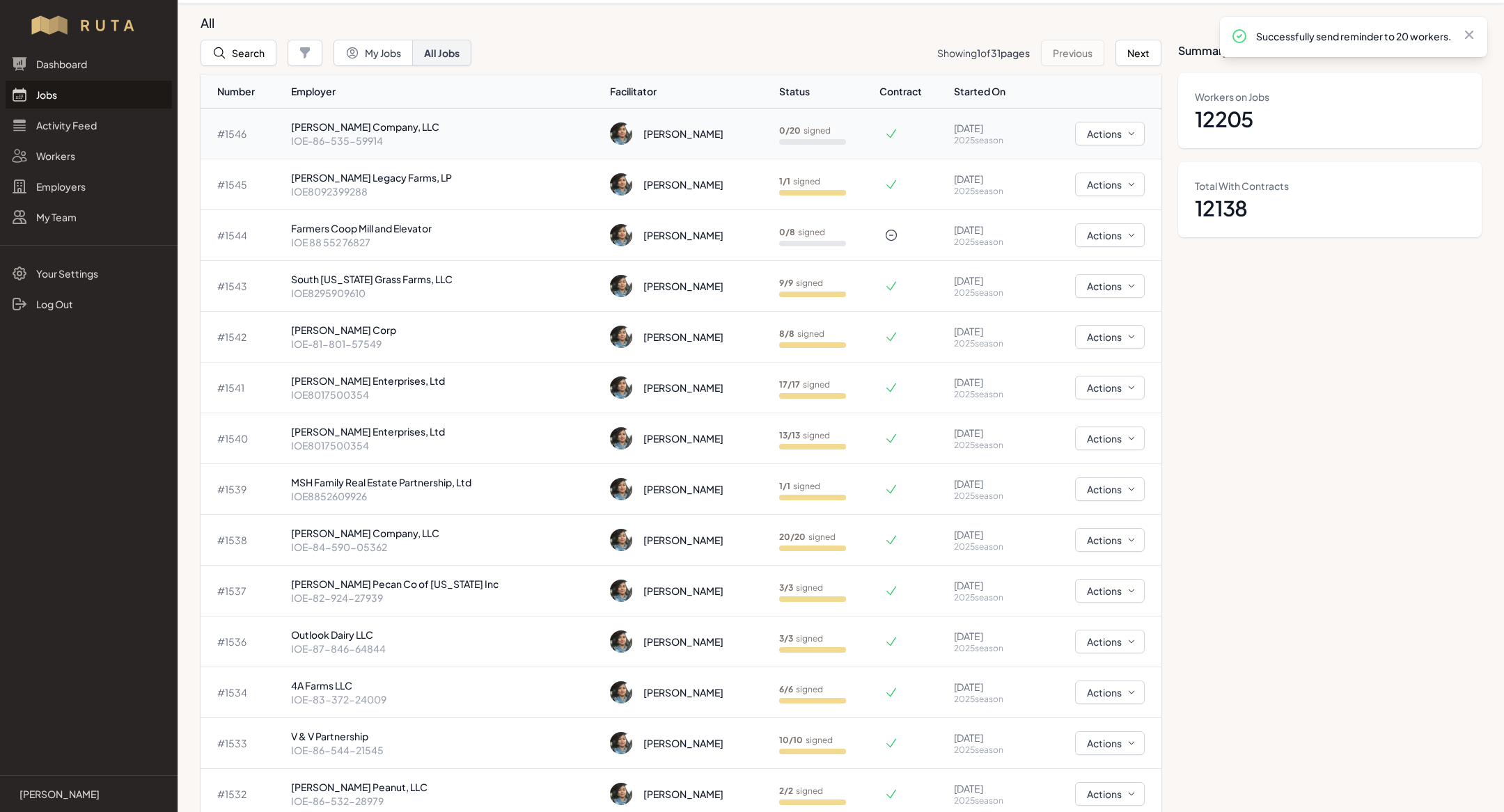
click at [429, 119] on p "[PERSON_NAME] Company, LLC" at bounding box center [446, 126] width 309 height 14
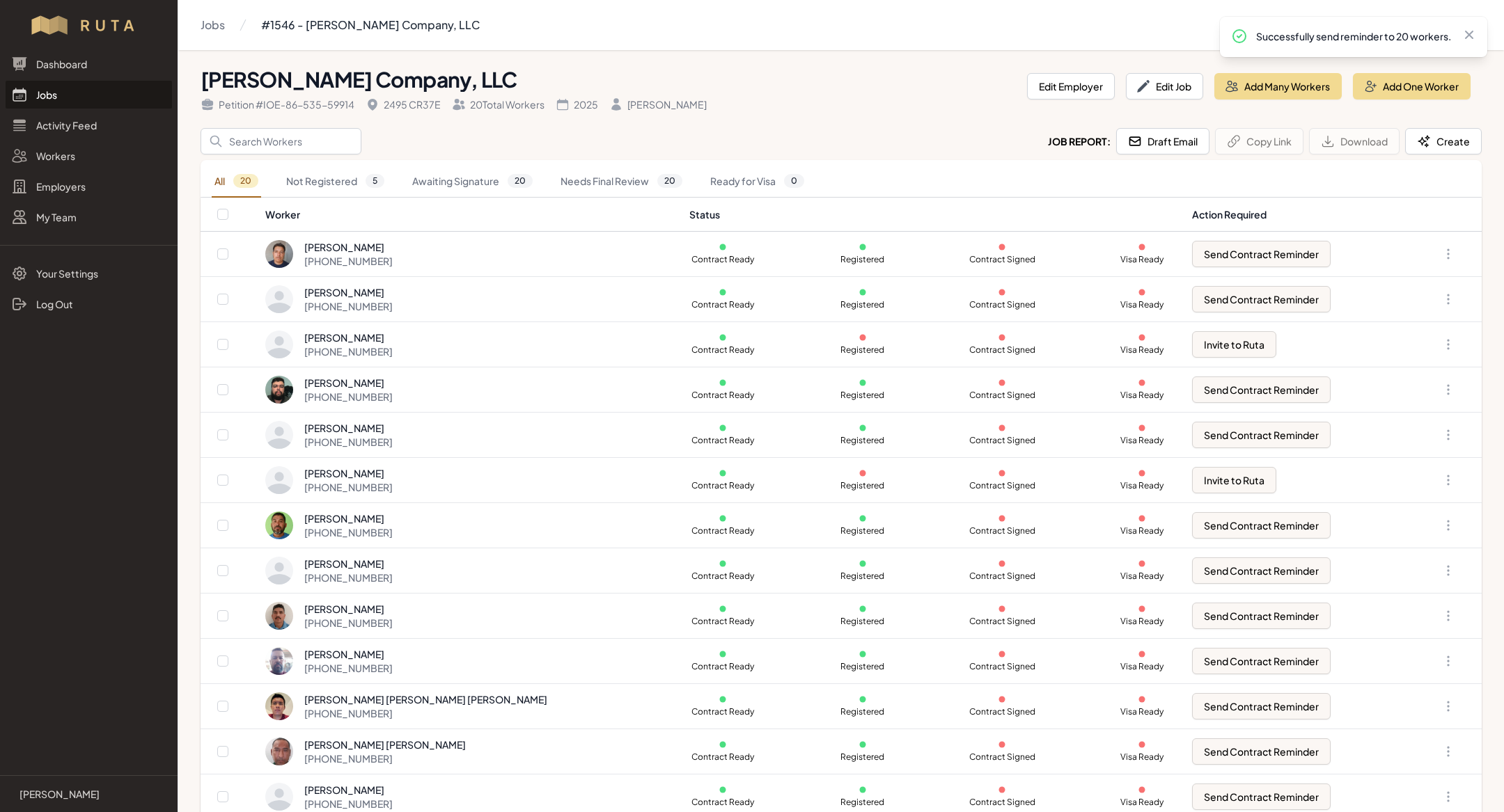
click at [87, 103] on link "Jobs" at bounding box center [88, 94] width 167 height 28
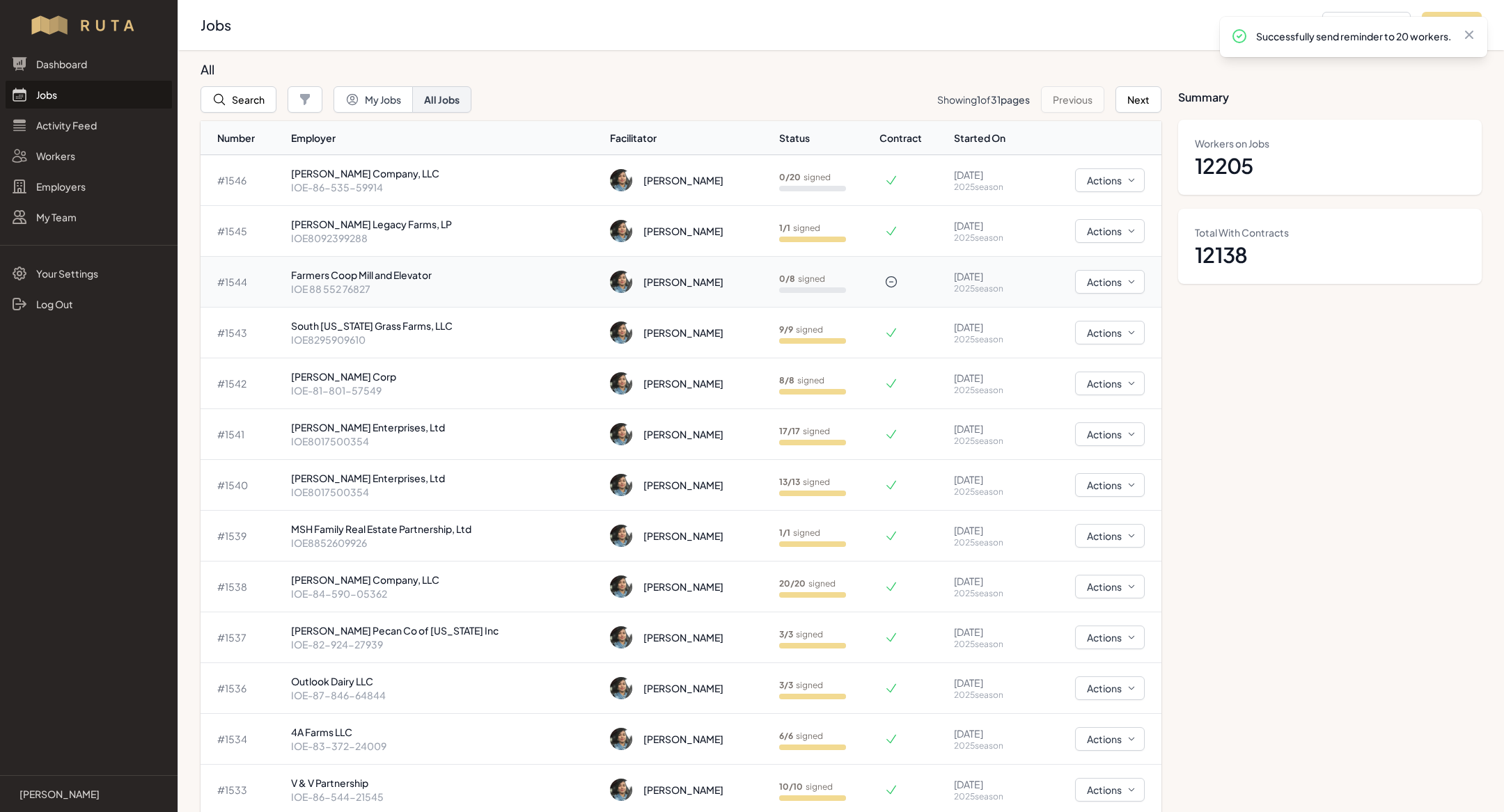
click at [351, 288] on p "IOE 88 552 76827" at bounding box center [446, 289] width 309 height 14
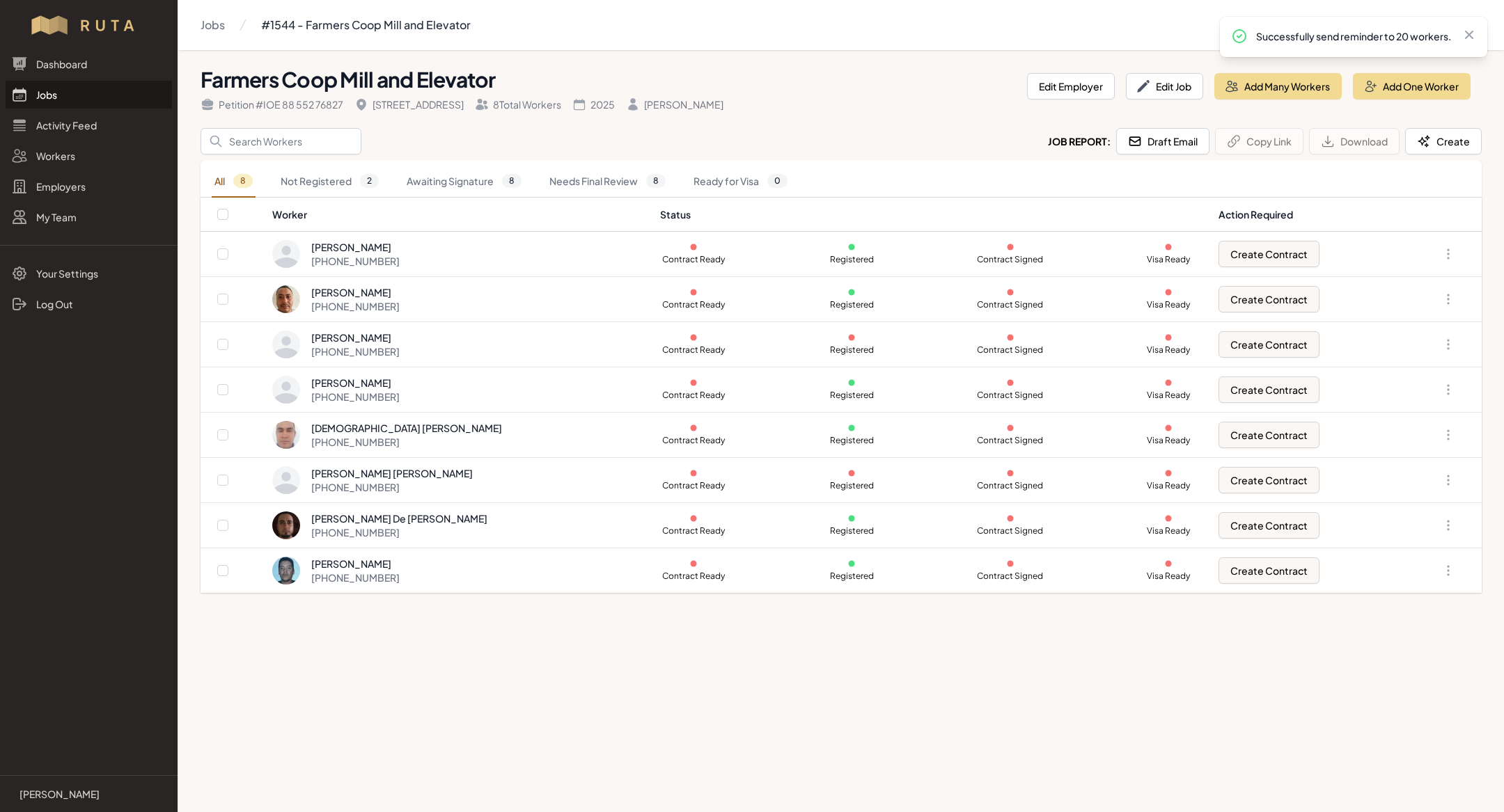
click at [303, 109] on div "Petition # IOE 88 552 76827" at bounding box center [272, 104] width 143 height 14
drag, startPoint x: 265, startPoint y: 106, endPoint x: 351, endPoint y: 109, distance: 86.1
click at [351, 109] on div "Petition # IOE 88 552 76827 201 Carnegie St. 8 Total Workers 2025 Mónica Orozco" at bounding box center [609, 102] width 816 height 20
copy div "IOE 88 552 76827"
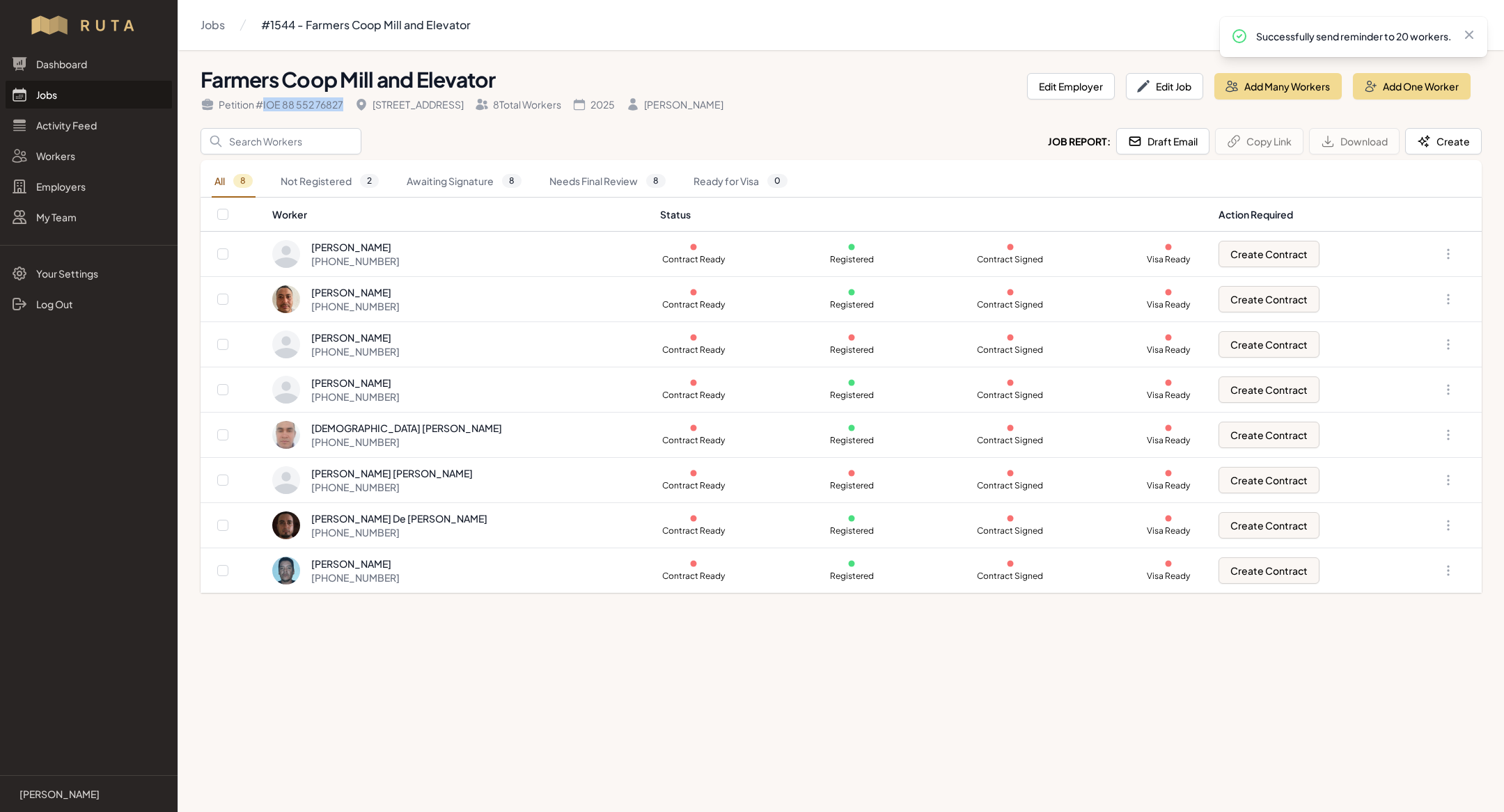
click at [76, 98] on link "Jobs" at bounding box center [88, 94] width 167 height 28
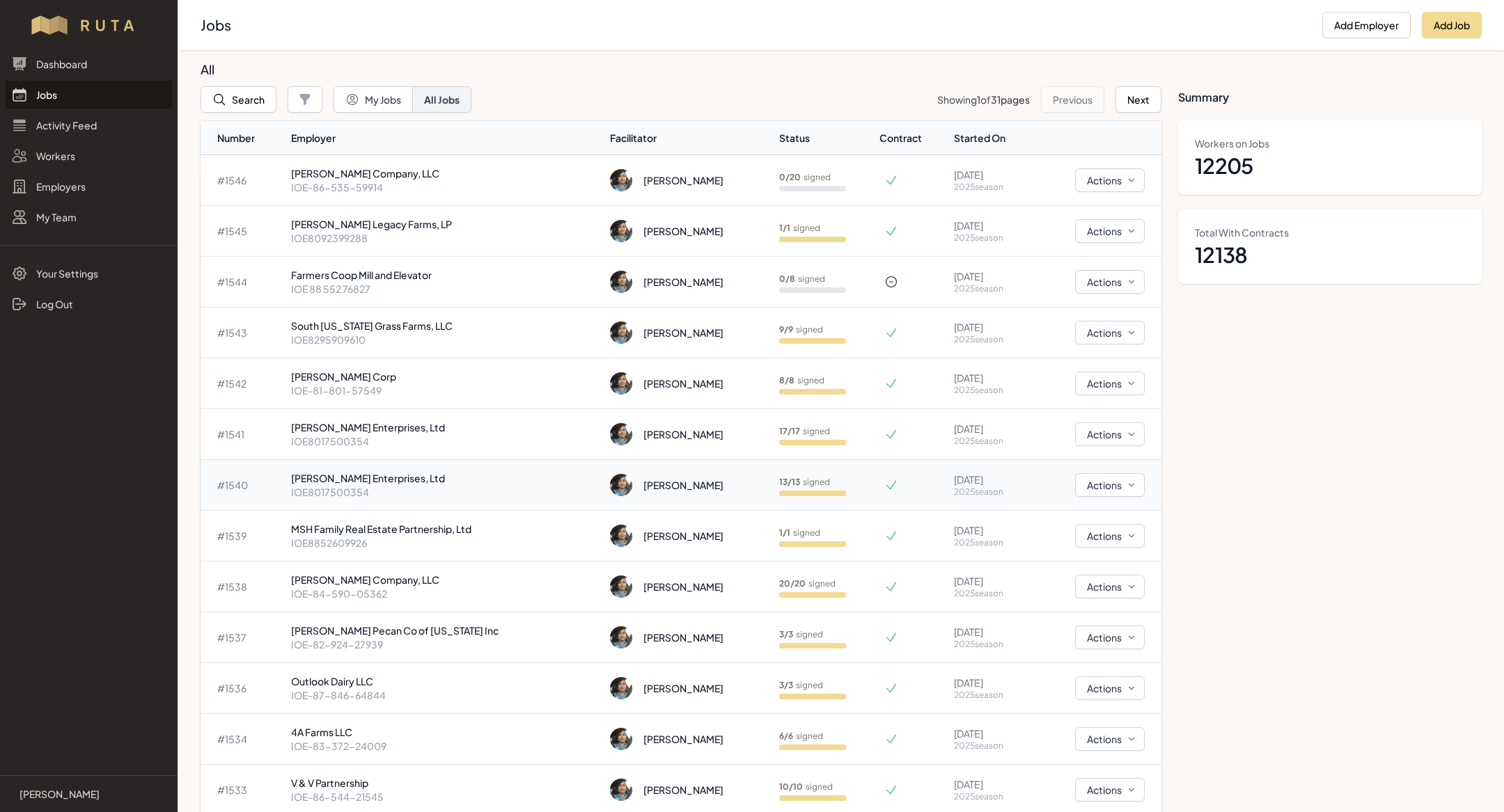
click at [605, 502] on td "[PERSON_NAME]" at bounding box center [689, 485] width 169 height 51
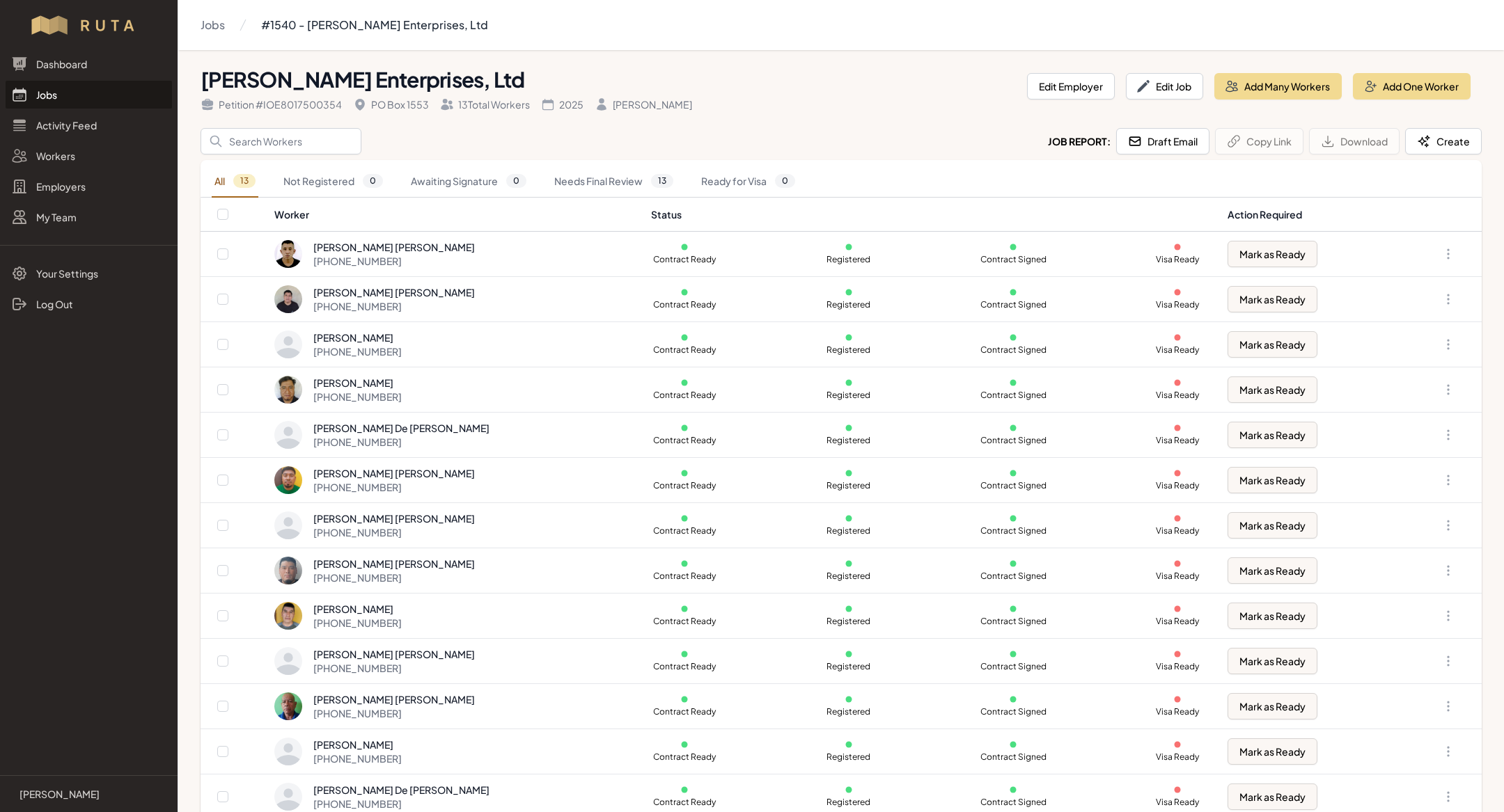
click at [583, 503] on td "[PERSON_NAME] [PERSON_NAME] [PHONE_NUMBER]" at bounding box center [458, 526] width 368 height 46
click at [583, 502] on div "Worker Profile Previous Worker Next Worker Close panel Online Profile Notes Wor…" at bounding box center [752, 406] width 1504 height 812
click at [81, 157] on link "Workers" at bounding box center [88, 156] width 167 height 28
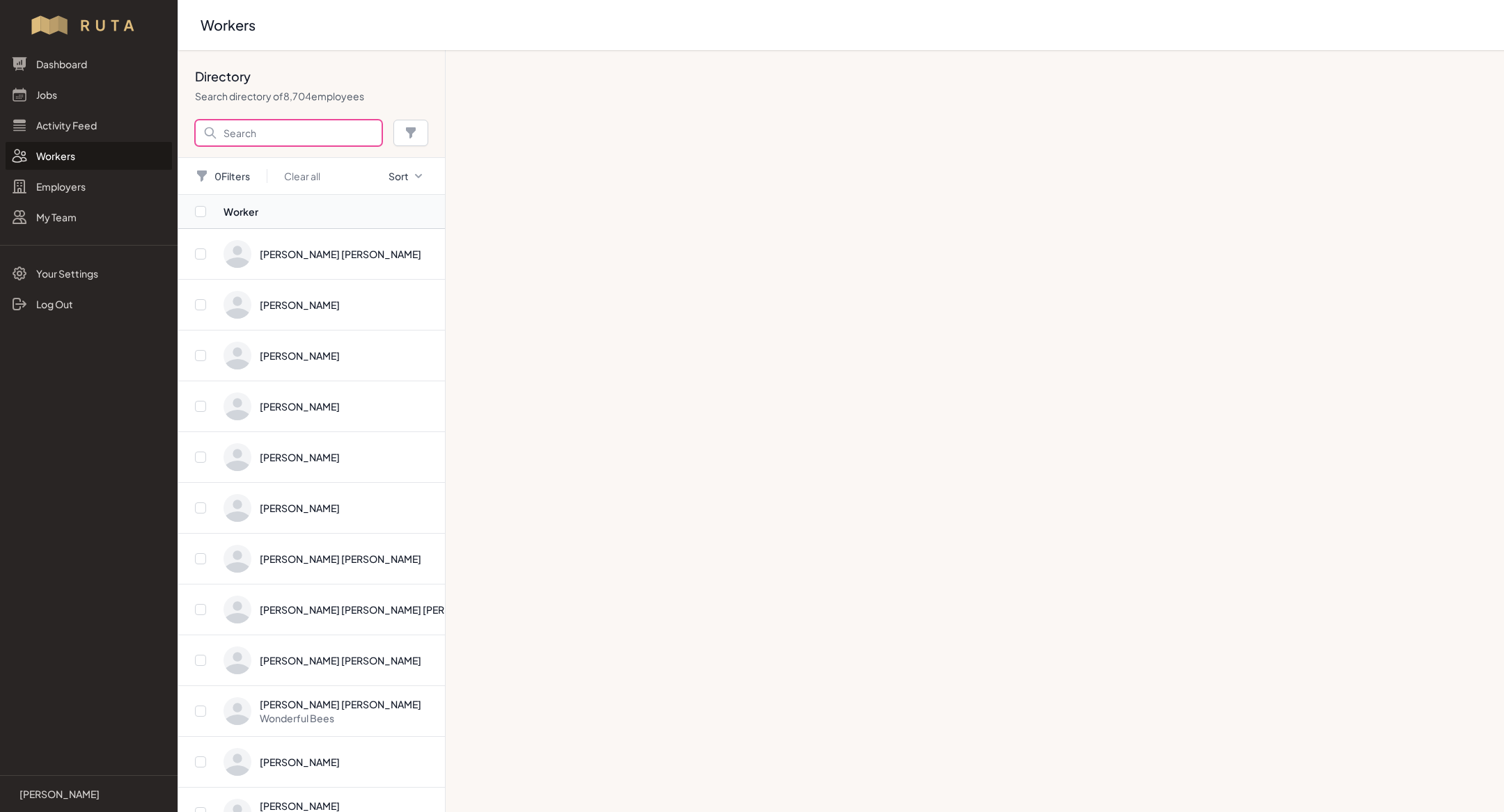
click at [274, 134] on input "Search" at bounding box center [288, 132] width 187 height 27
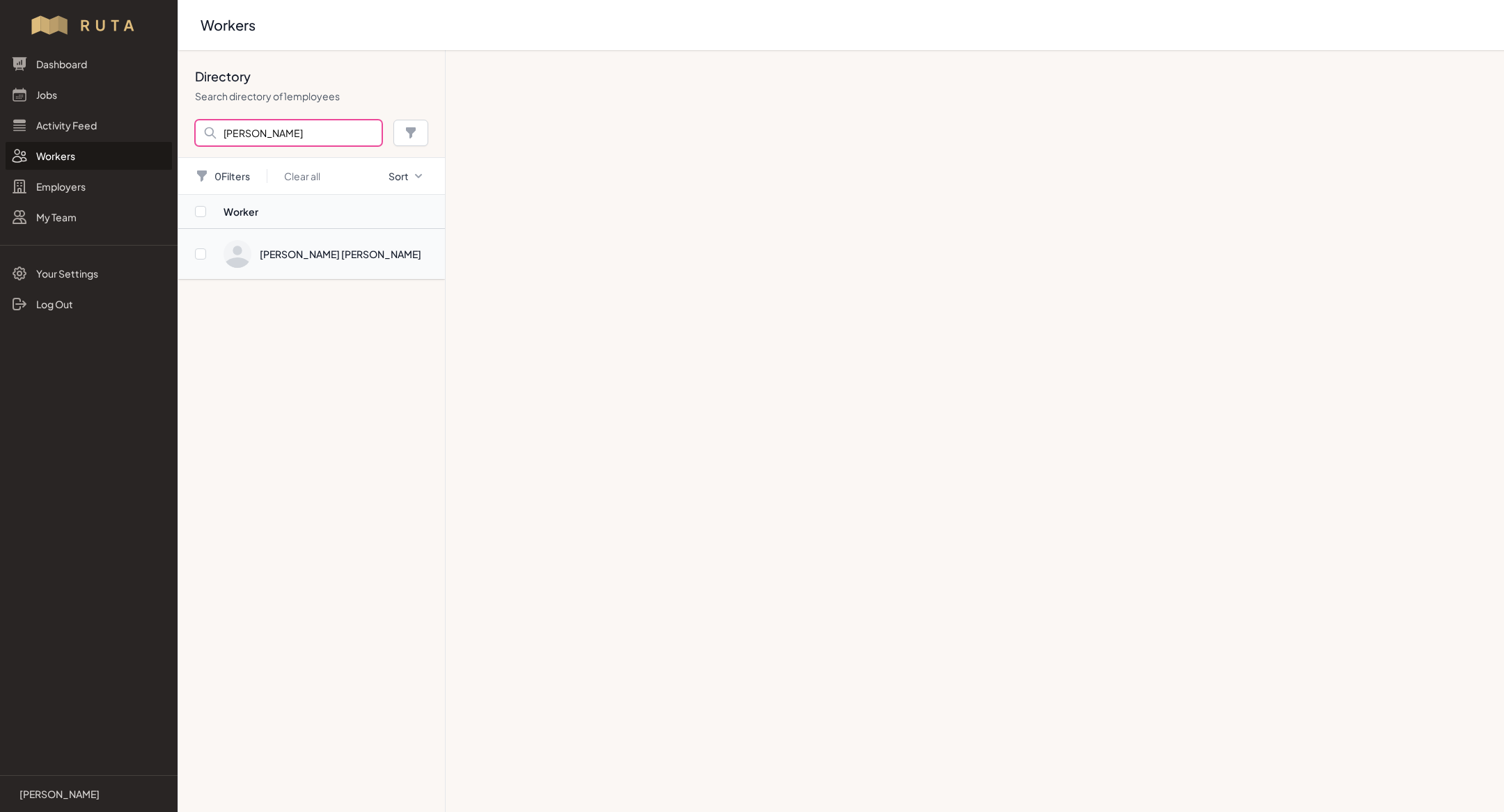
type input "[PERSON_NAME]"
click at [315, 251] on span "Directory" at bounding box center [330, 254] width 213 height 28
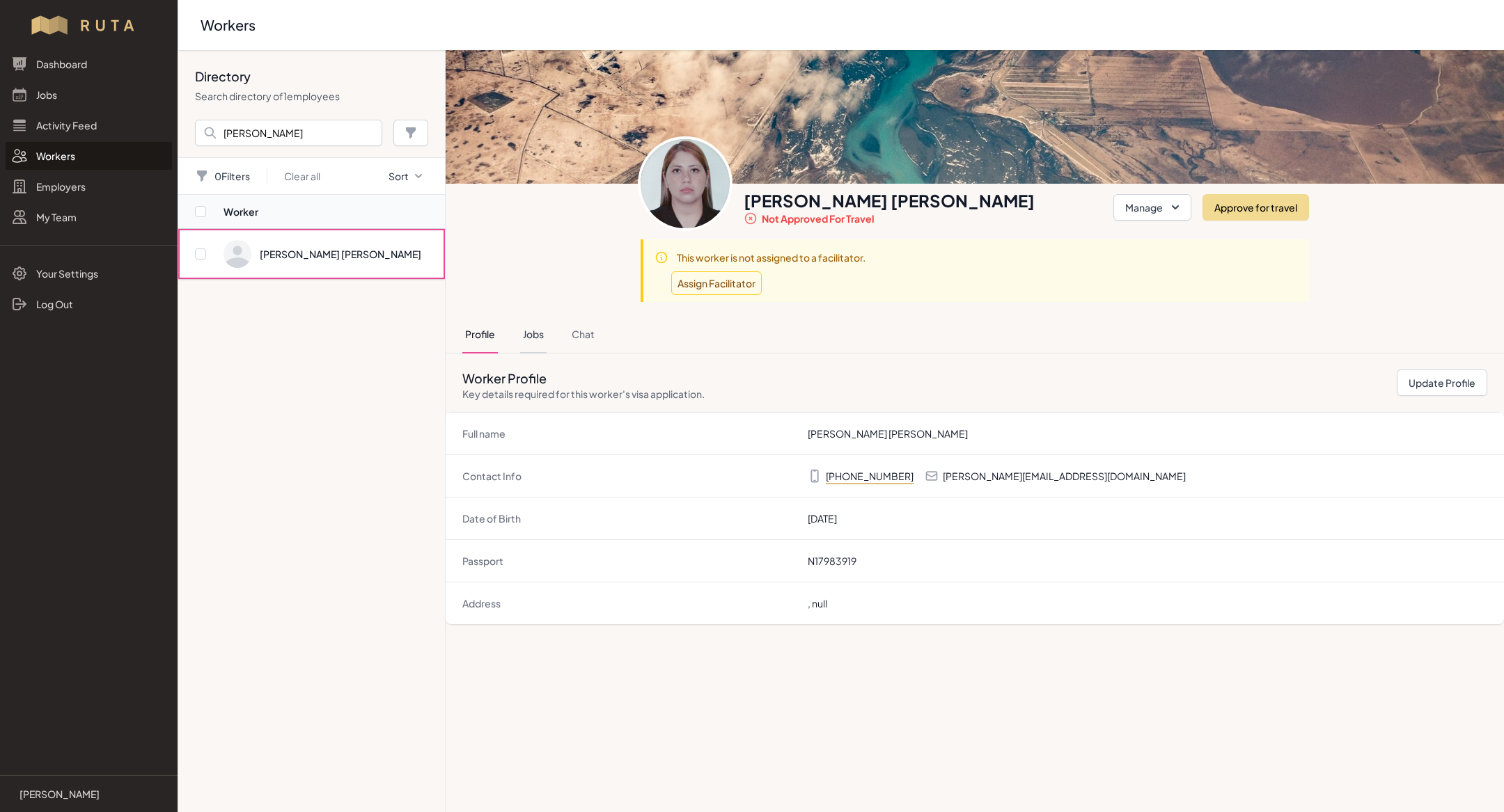
click at [530, 340] on button "Jobs" at bounding box center [533, 335] width 27 height 37
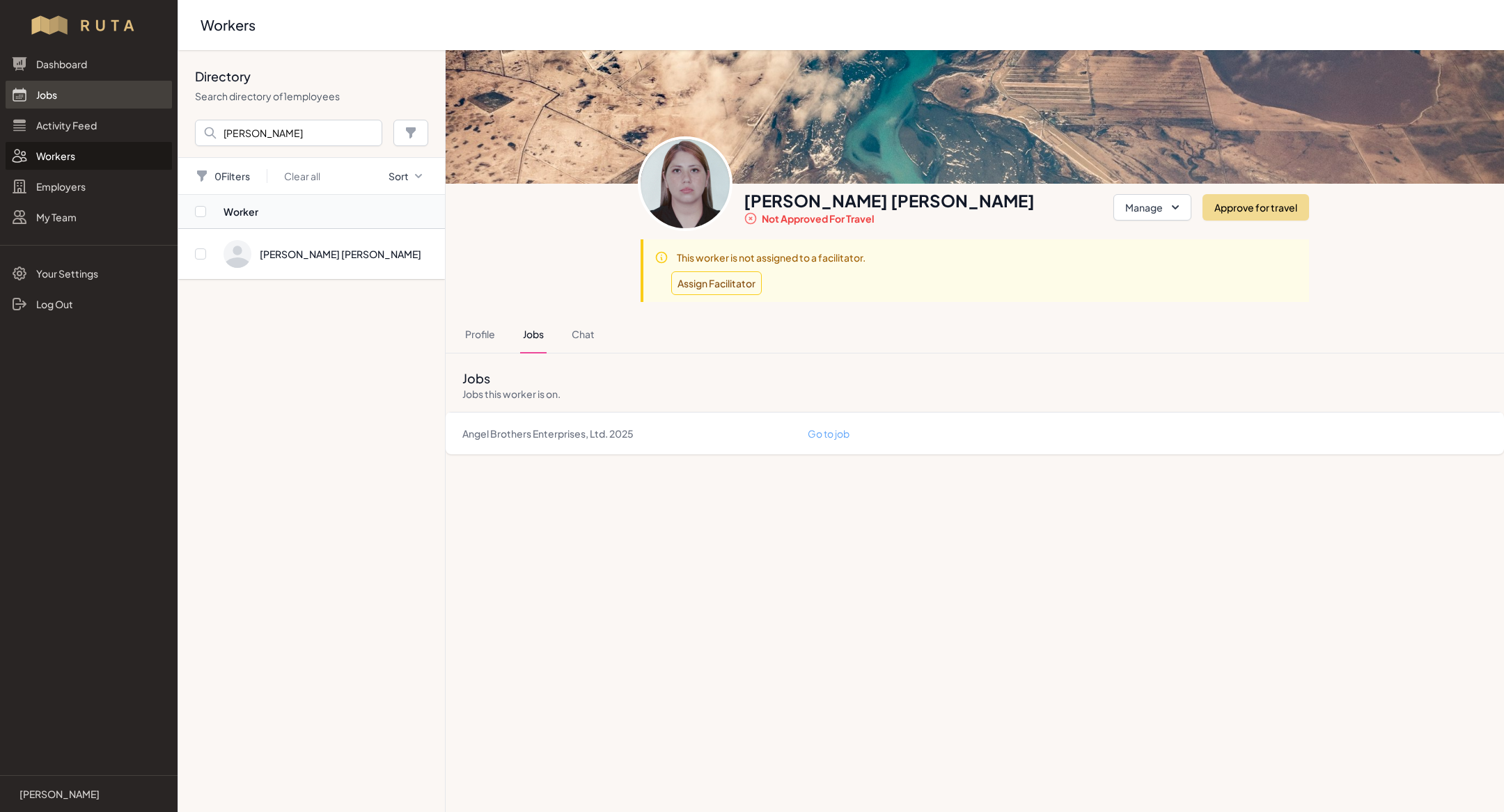
click at [84, 90] on link "Jobs" at bounding box center [88, 94] width 167 height 28
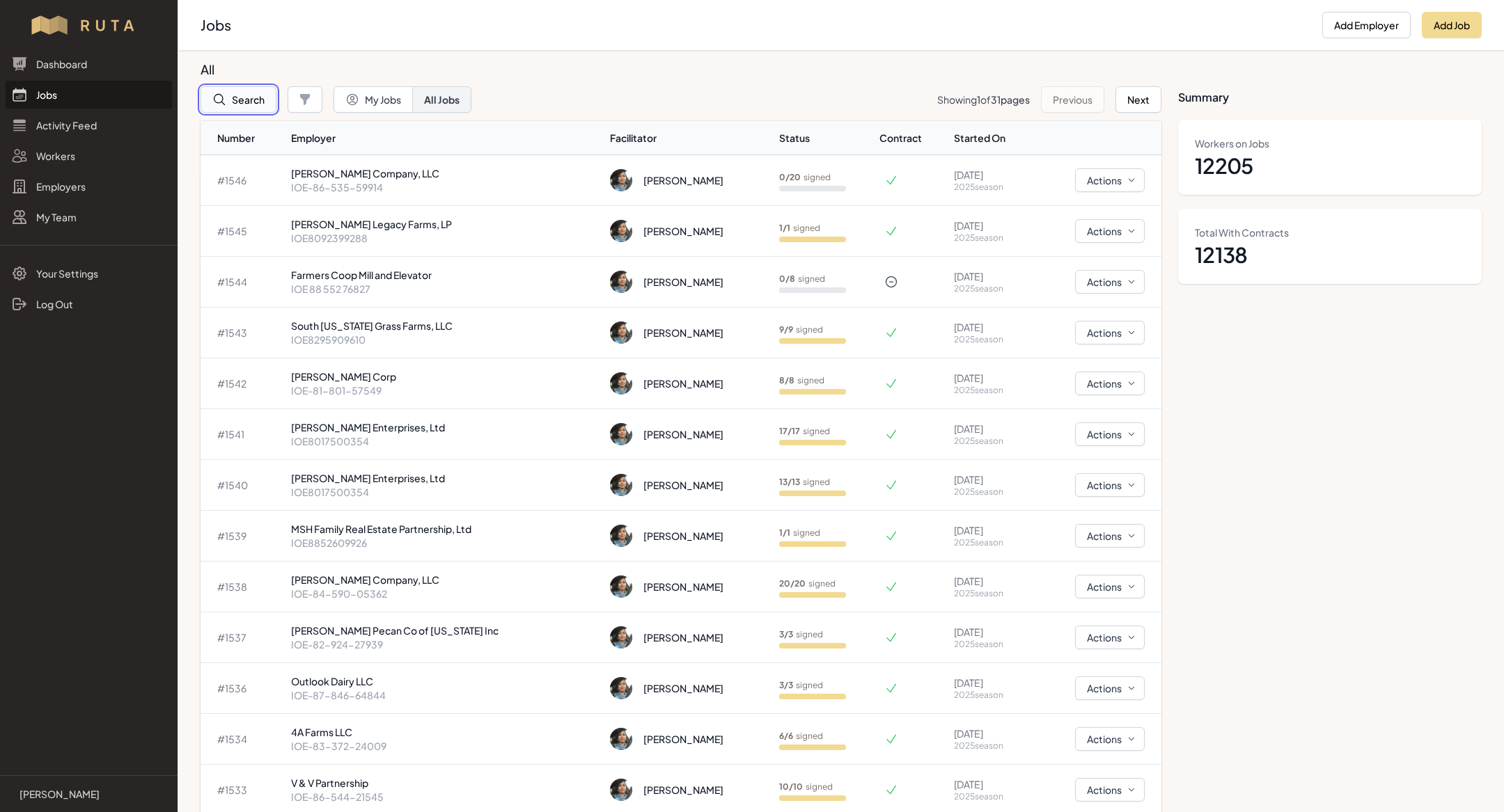
click at [256, 106] on button "Search" at bounding box center [239, 100] width 76 height 27
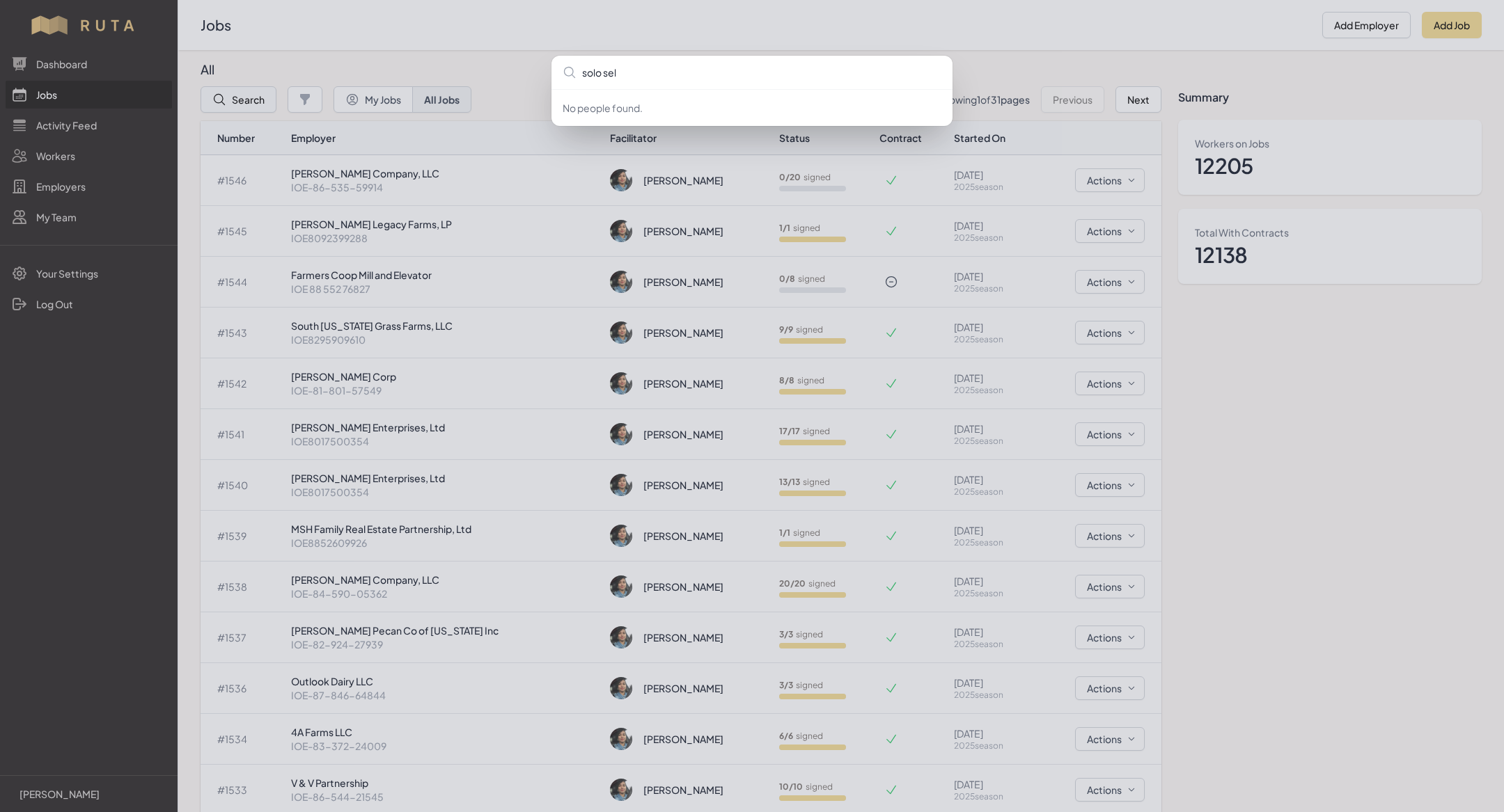
type input "solo sele"
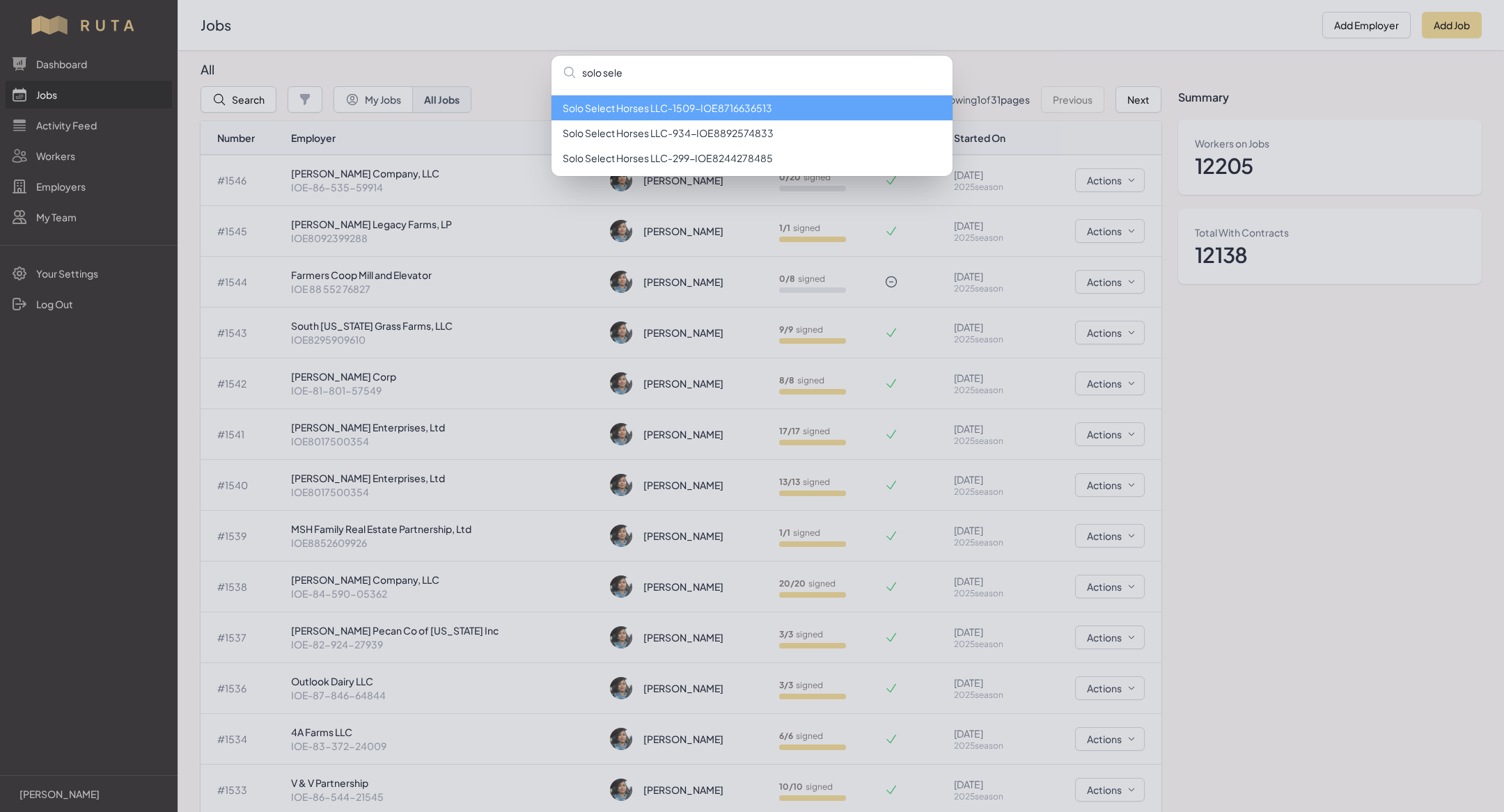
click at [682, 106] on li "Solo Select Horses LLC - 1509 - IOE8716636513" at bounding box center [752, 107] width 401 height 25
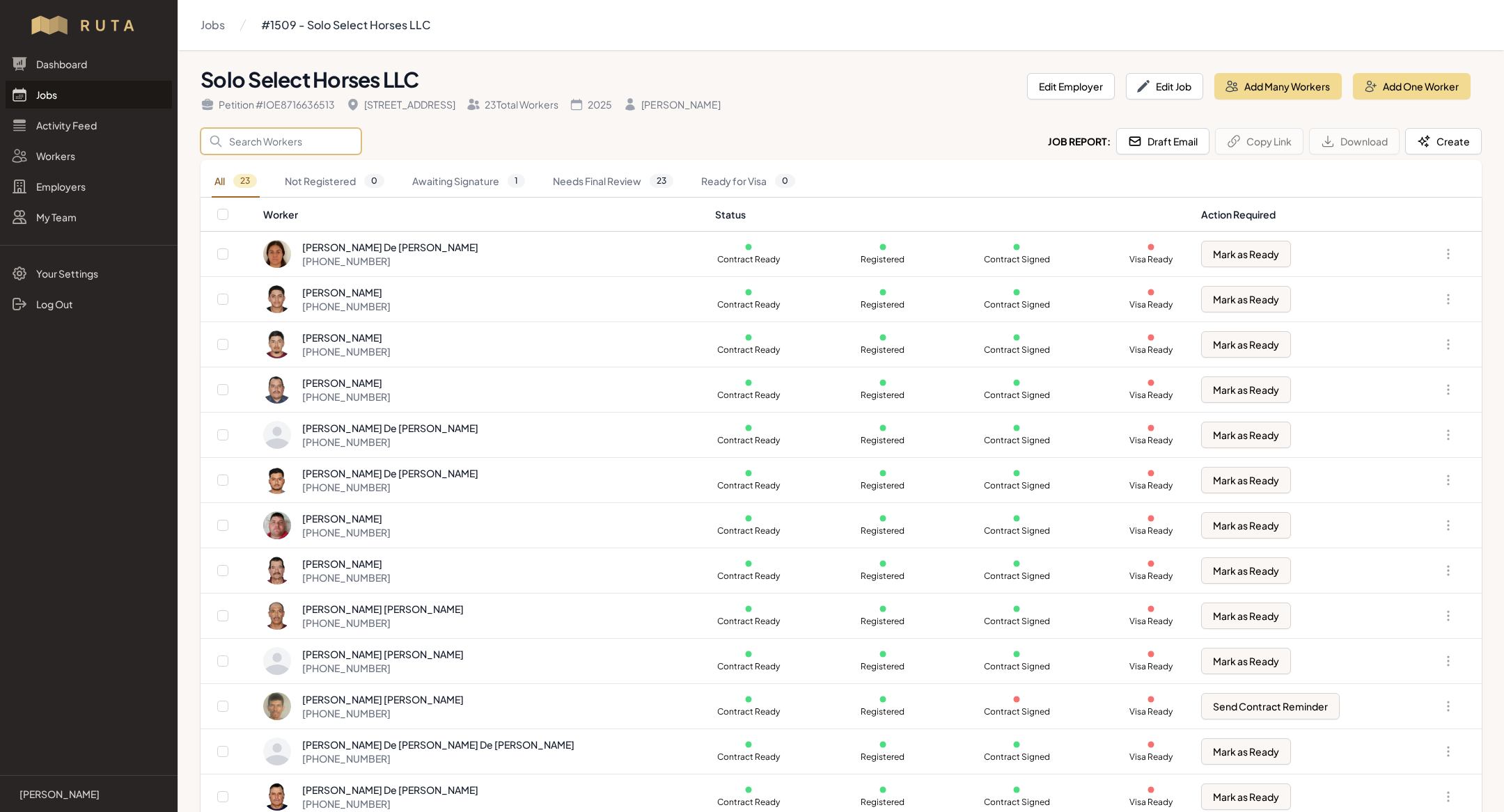
click at [248, 142] on input "Search" at bounding box center [281, 141] width 161 height 27
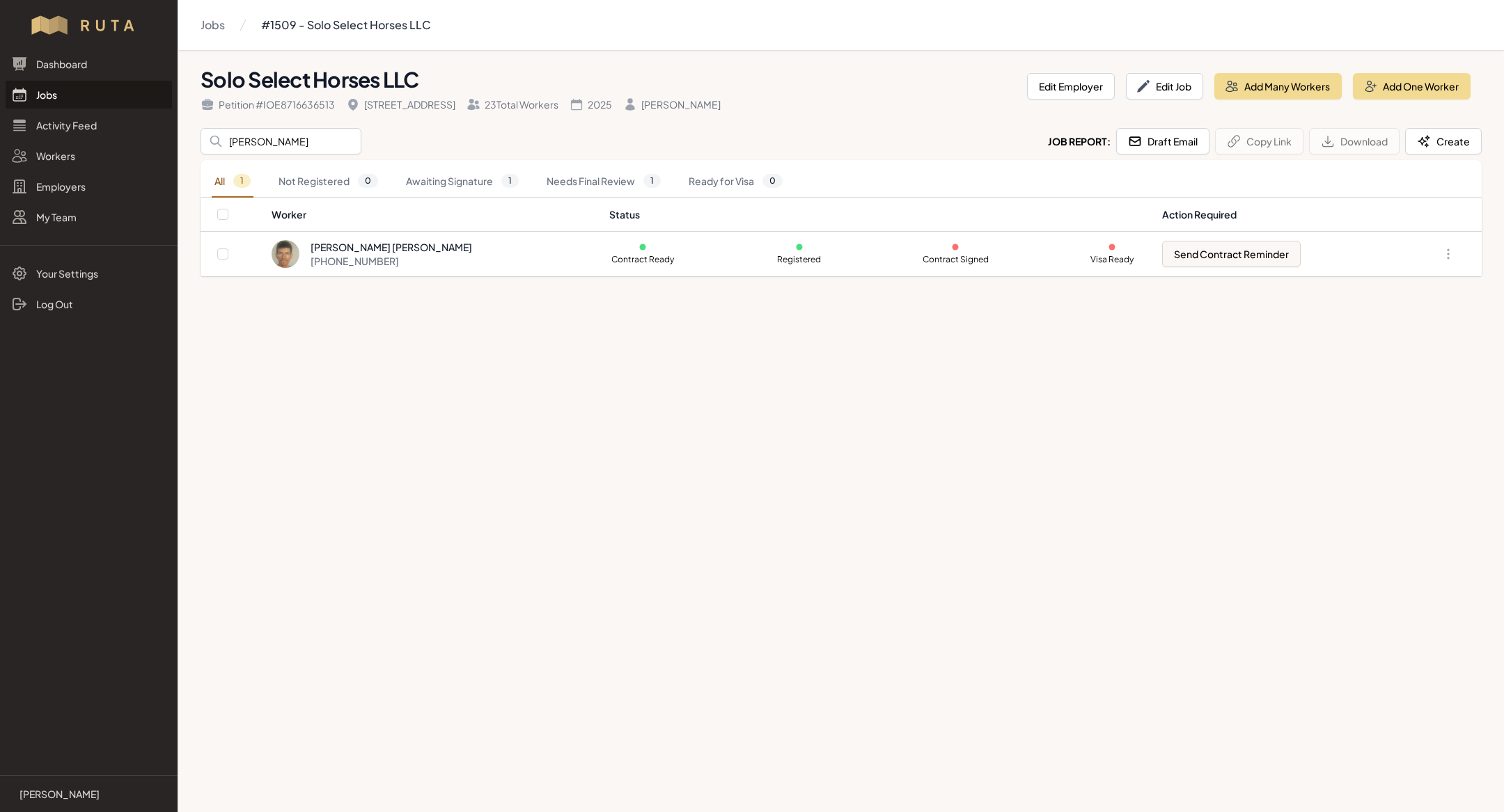
click at [822, 610] on main "Jobs #1509 - Solo Select Horses LLC Solo Select Horses LLC Petition # IOE871663…" at bounding box center [752, 406] width 1504 height 812
click at [278, 144] on input "[PERSON_NAME]" at bounding box center [281, 141] width 161 height 27
click at [490, 255] on div "[PERSON_NAME] [PERSON_NAME] [PHONE_NUMBER]" at bounding box center [432, 254] width 321 height 28
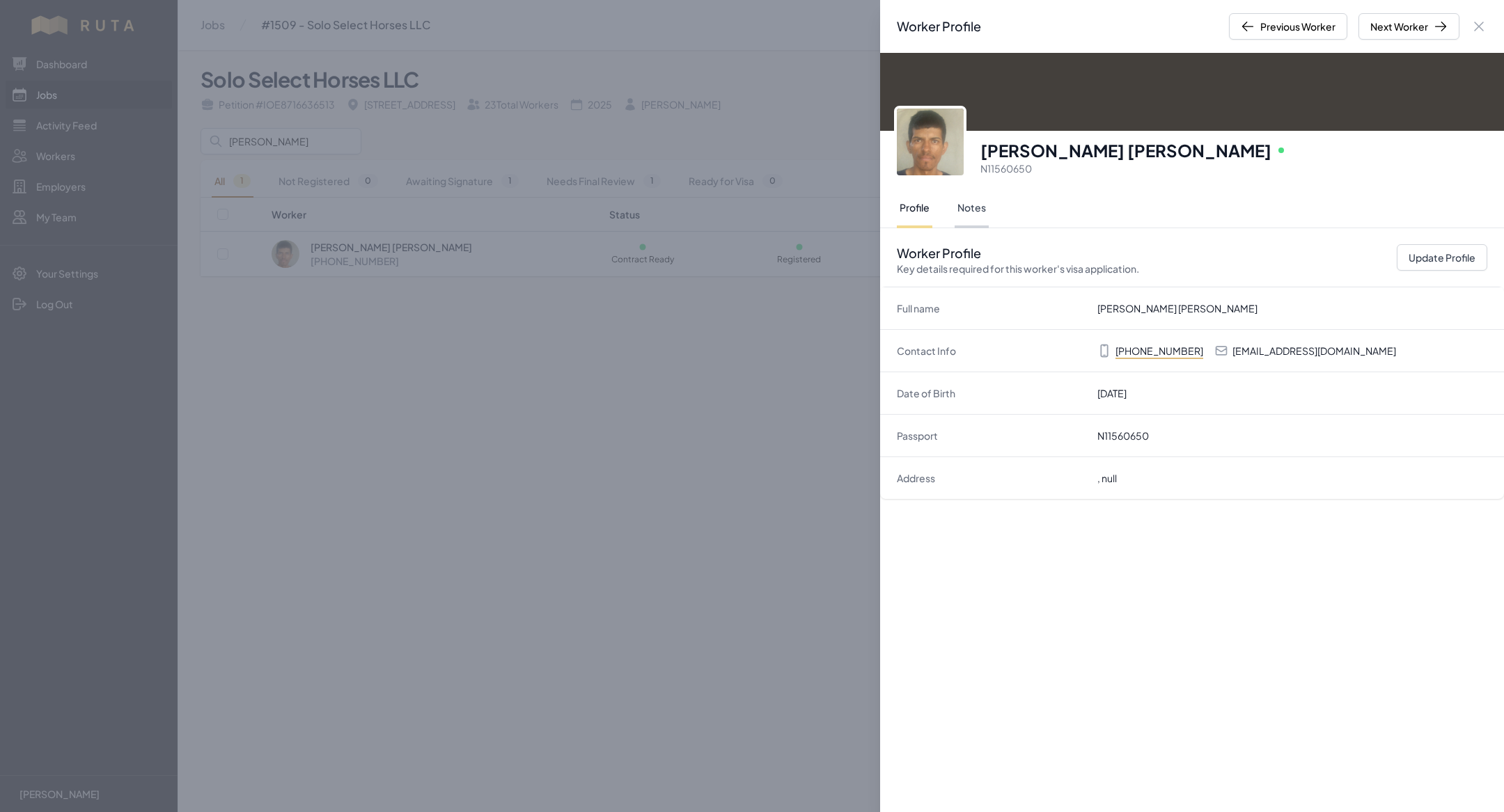
click at [969, 202] on button "Notes" at bounding box center [971, 208] width 34 height 39
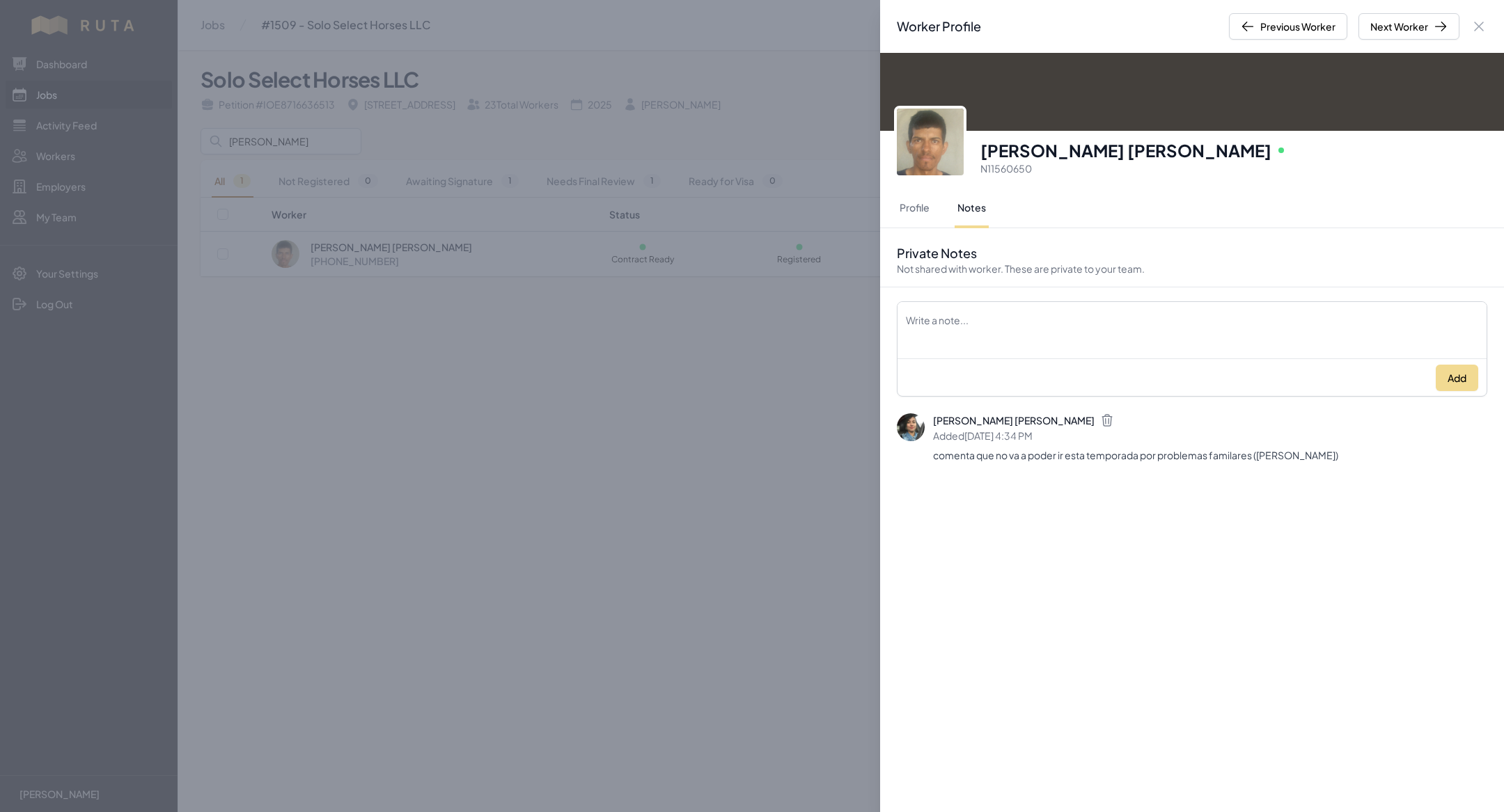
click at [631, 512] on div "Worker Profile Previous Worker Next Worker Close panel [PERSON_NAME] [PERSON_NA…" at bounding box center [752, 406] width 1504 height 812
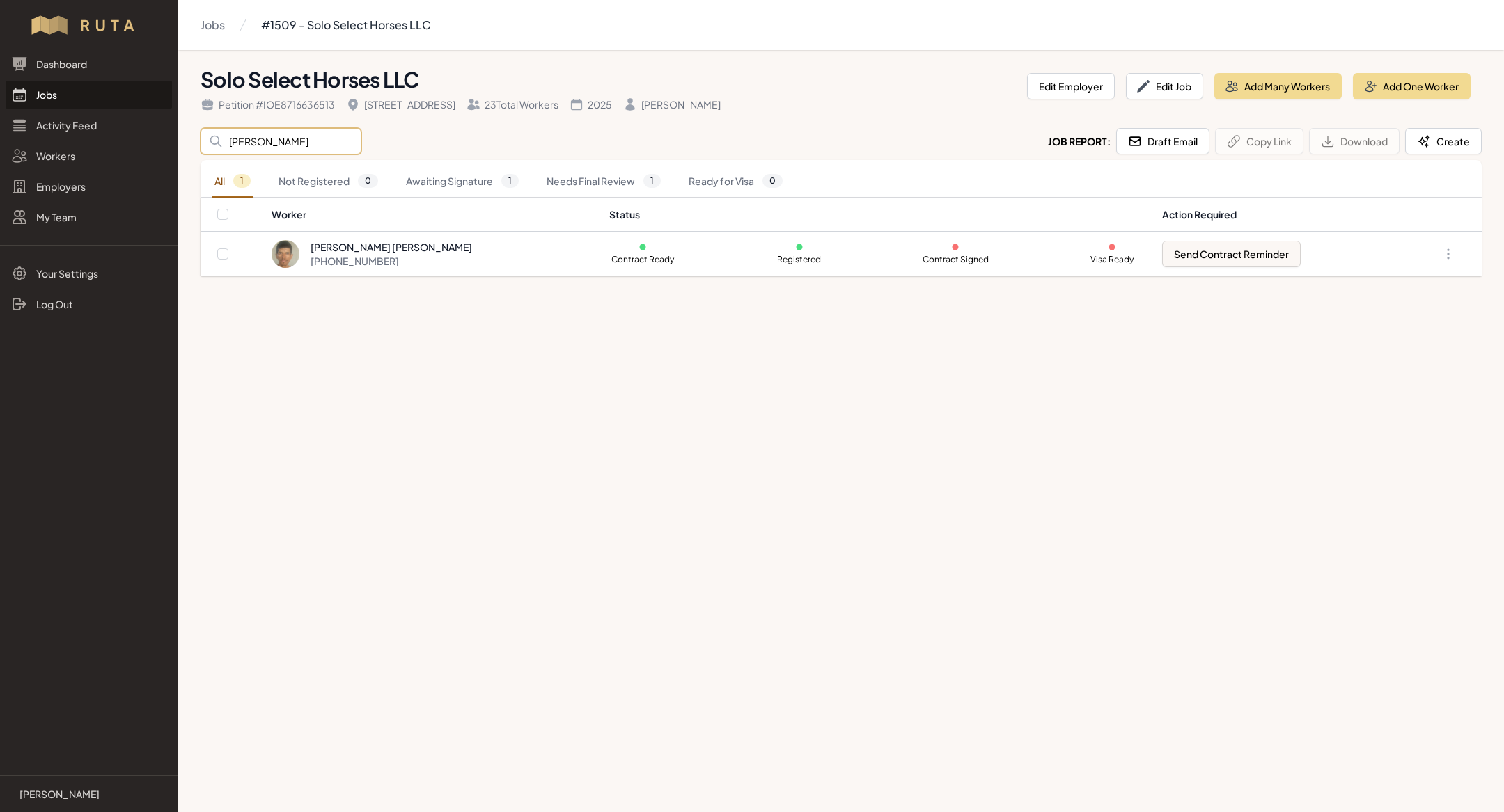
click at [307, 147] on input "[PERSON_NAME]" at bounding box center [281, 141] width 161 height 27
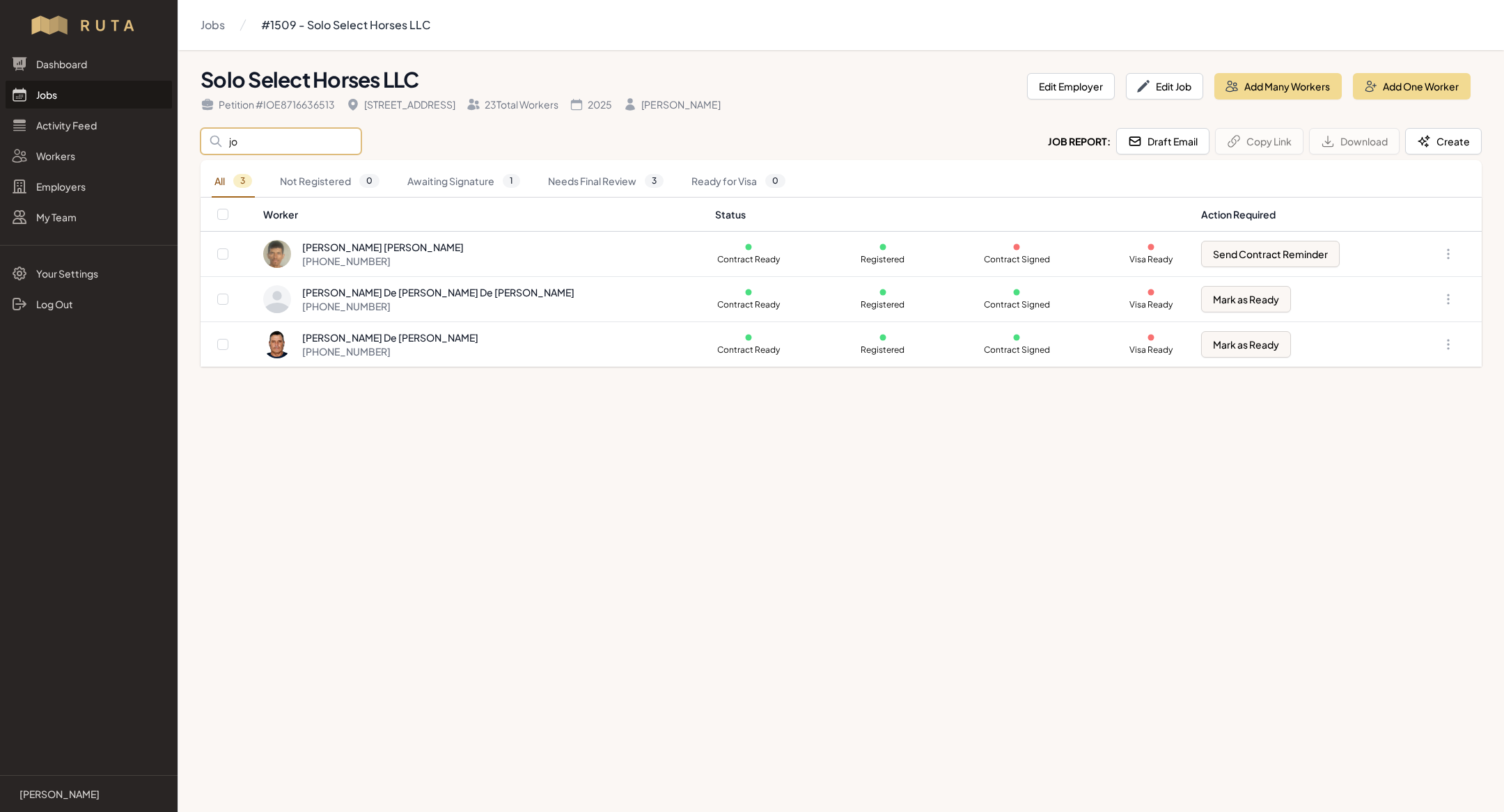
type input "j"
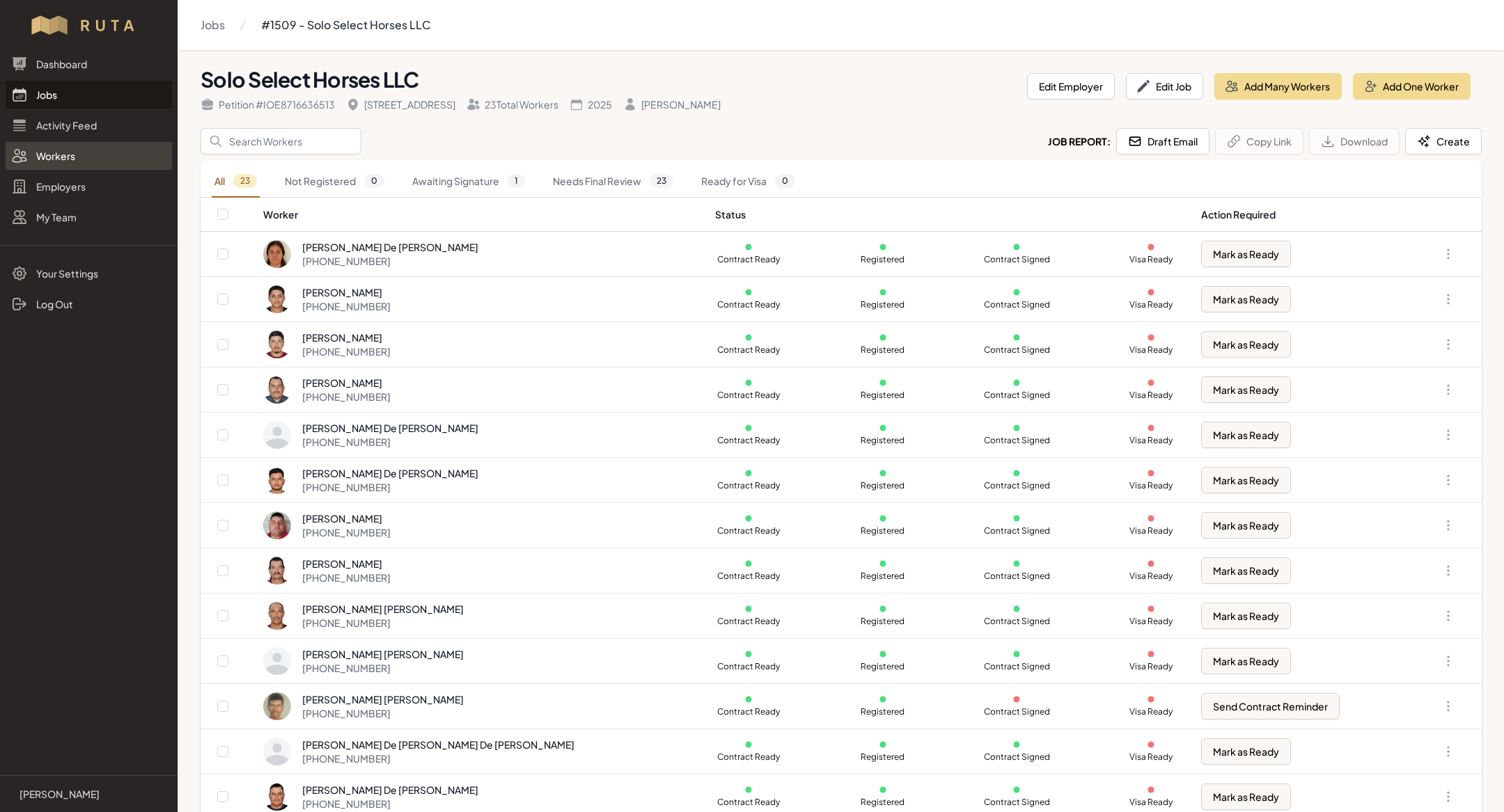
click at [54, 151] on link "Workers" at bounding box center [88, 156] width 167 height 28
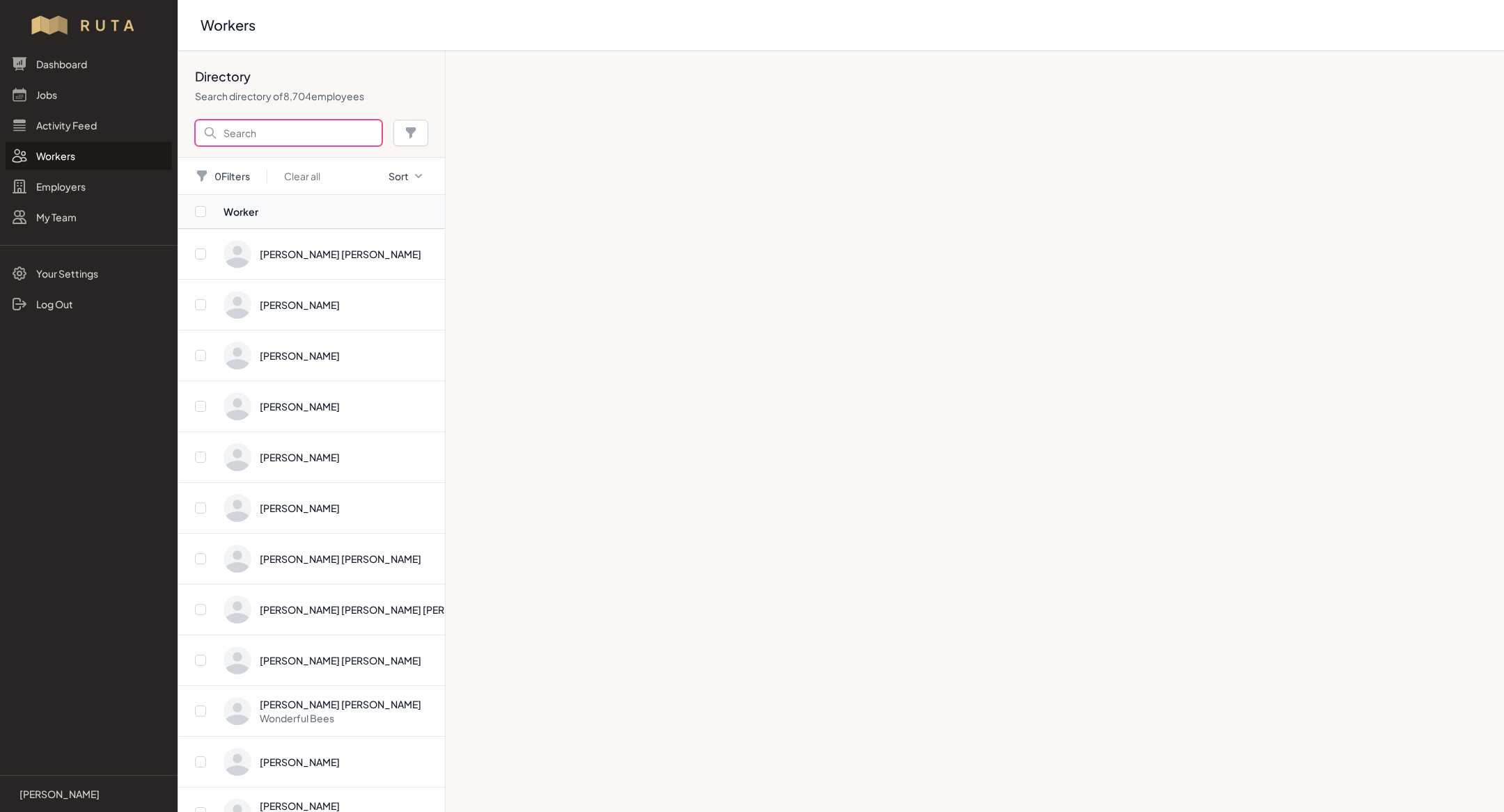
click at [310, 131] on input "Search" at bounding box center [288, 132] width 187 height 27
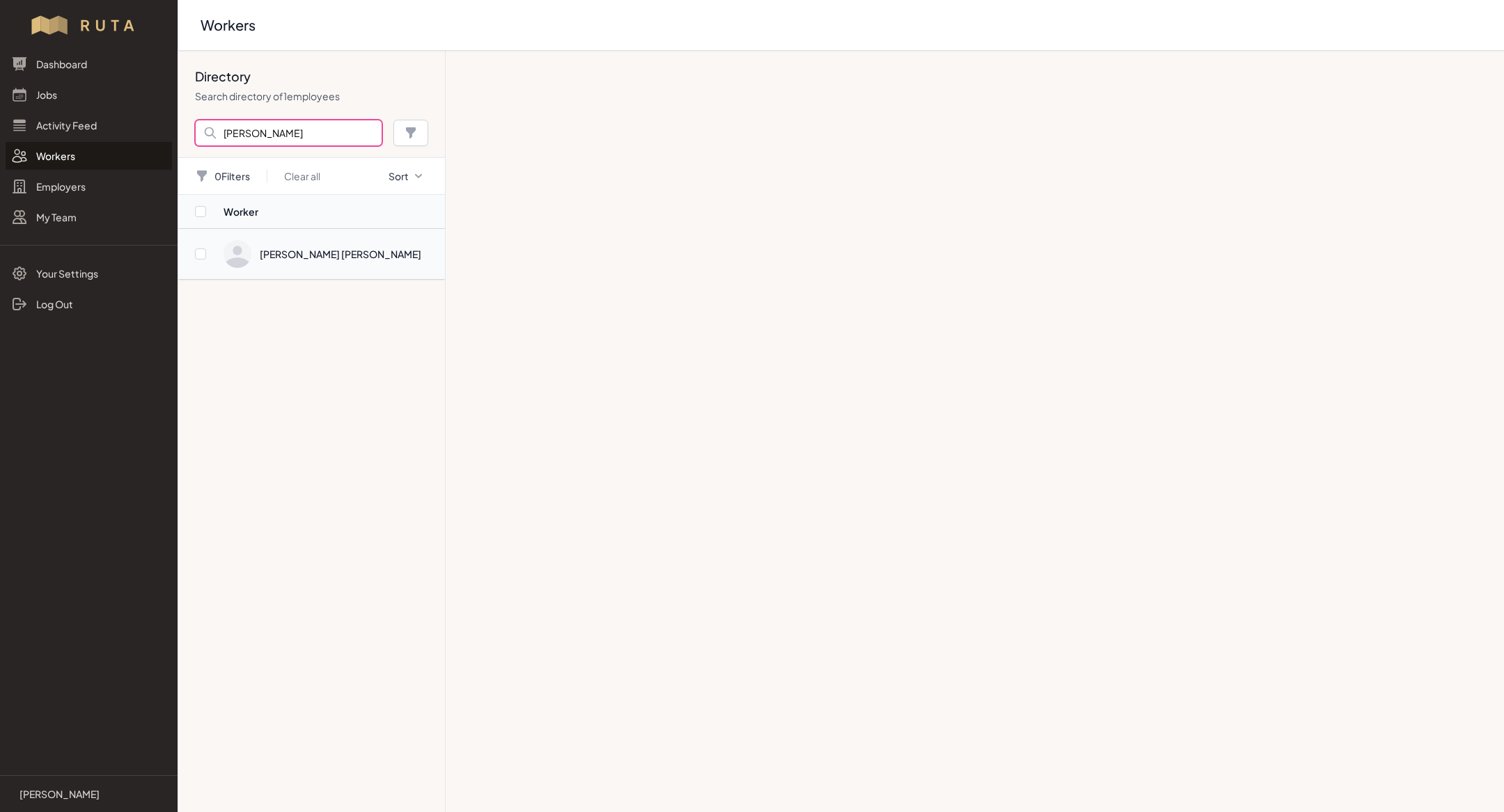
type input "[PERSON_NAME]"
click at [335, 254] on span "Directory" at bounding box center [330, 254] width 213 height 28
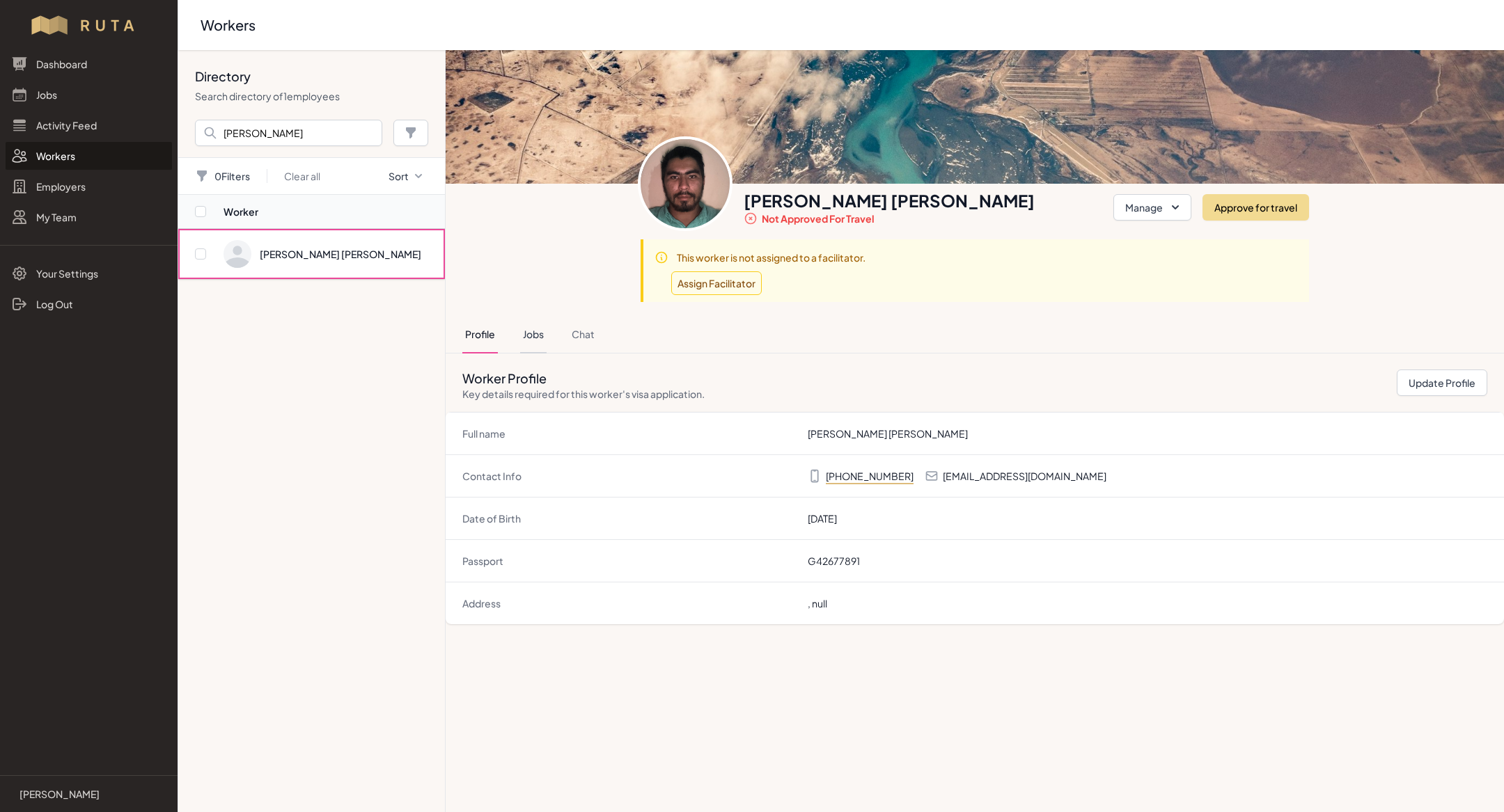
click at [524, 329] on button "Jobs" at bounding box center [533, 335] width 27 height 37
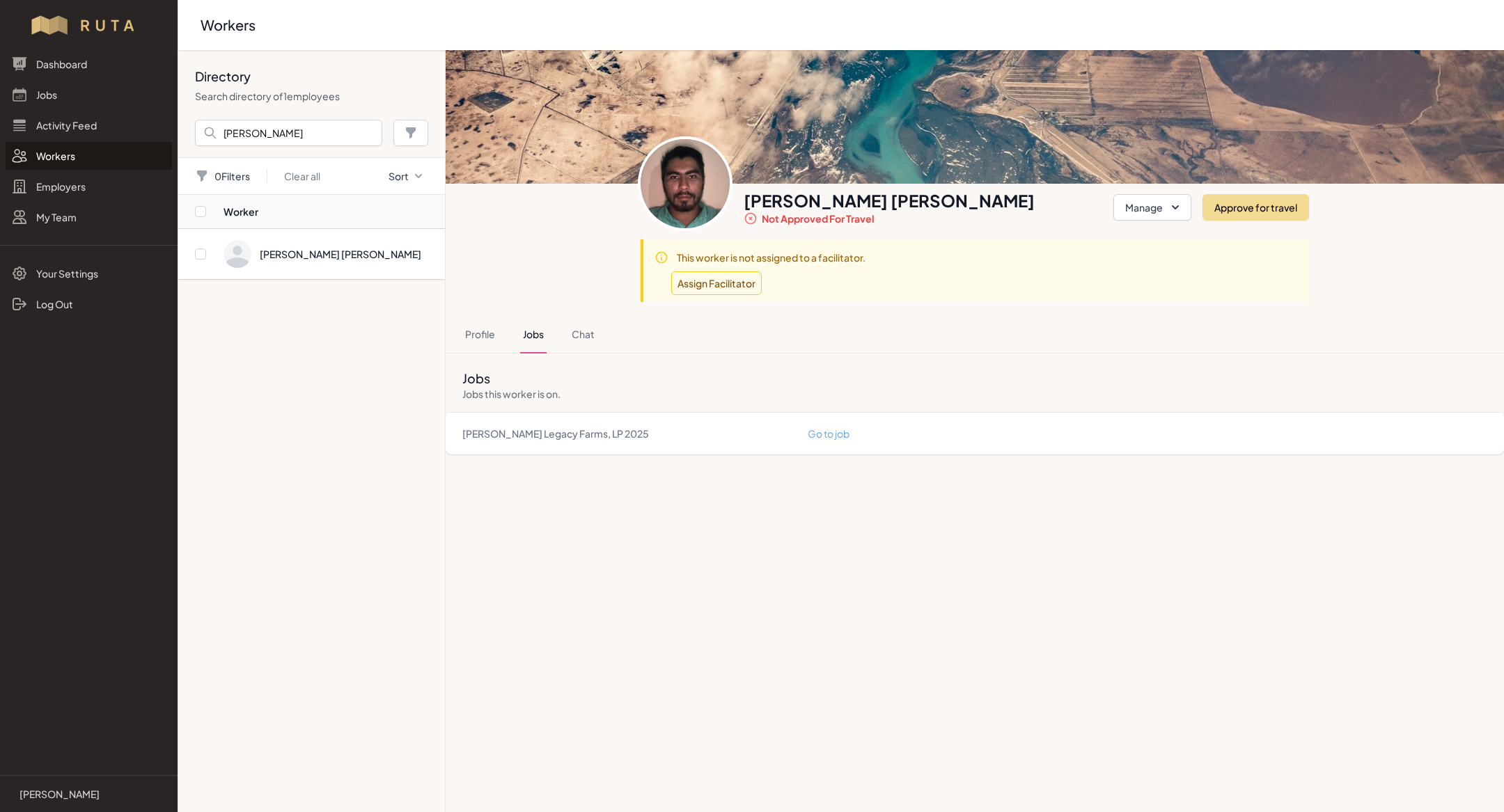
click at [819, 427] on link "Go to job" at bounding box center [828, 433] width 42 height 12
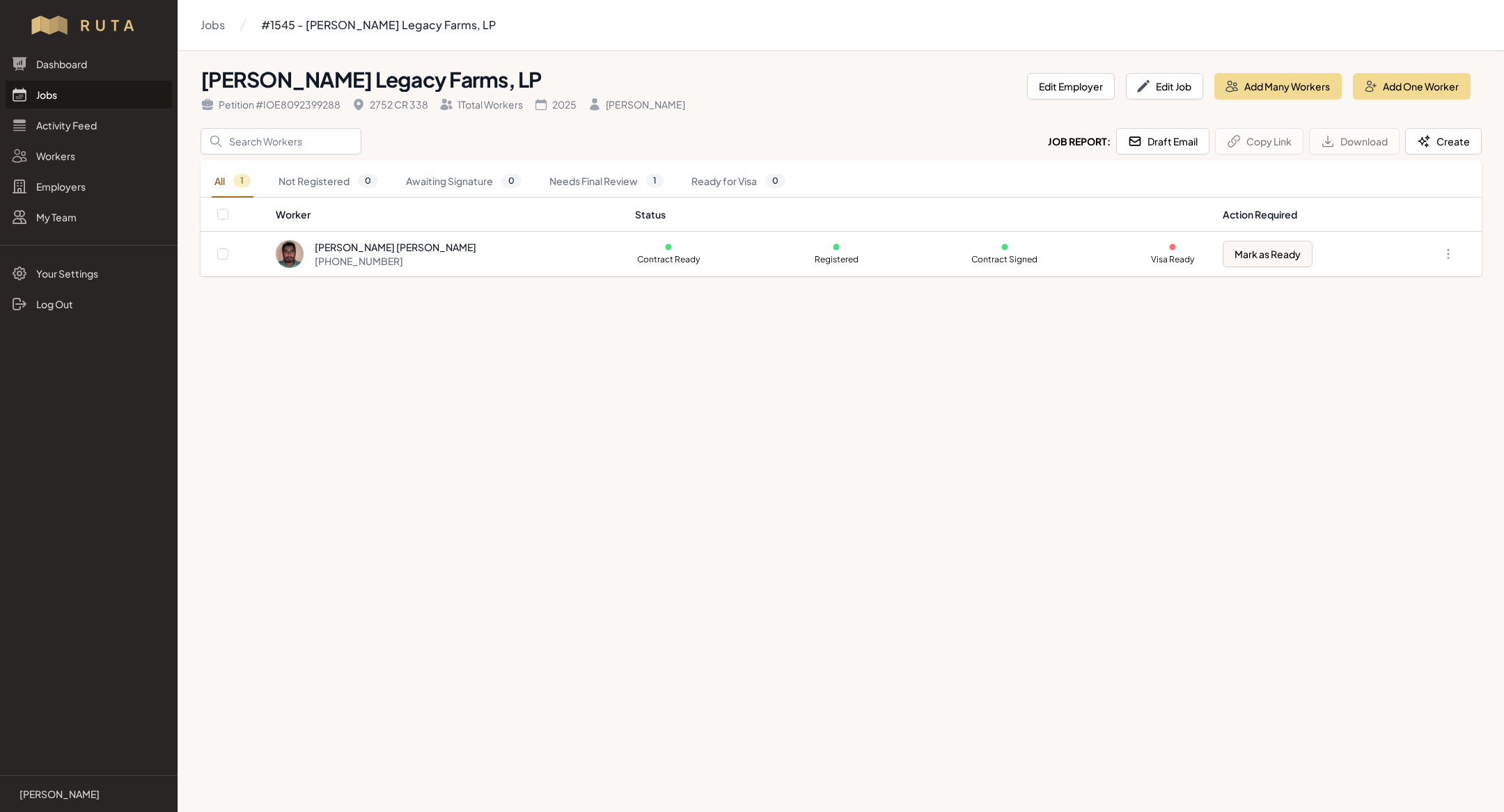
click at [119, 107] on link "Jobs" at bounding box center [88, 94] width 167 height 28
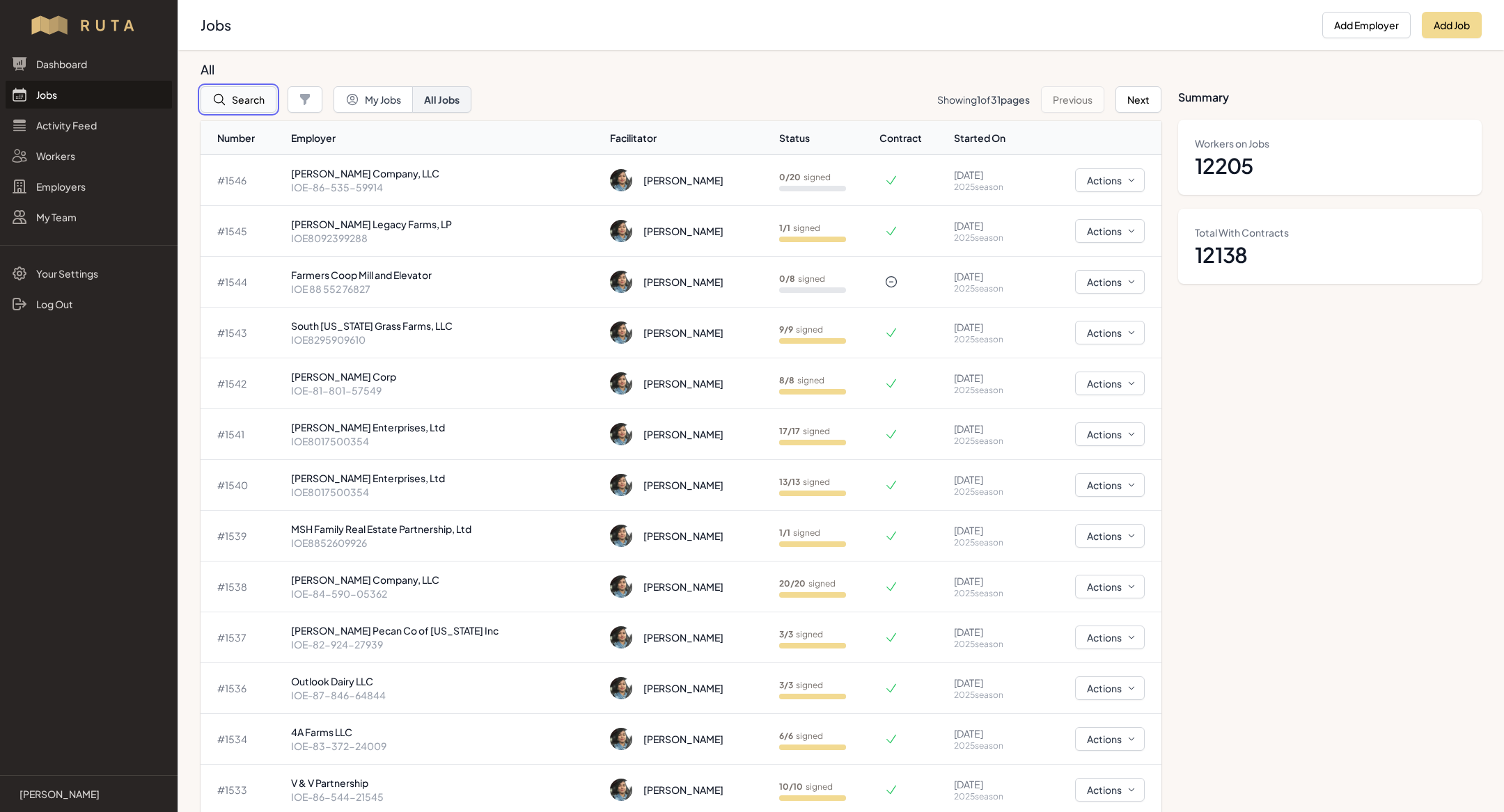
click at [231, 92] on button "Search" at bounding box center [239, 100] width 76 height 27
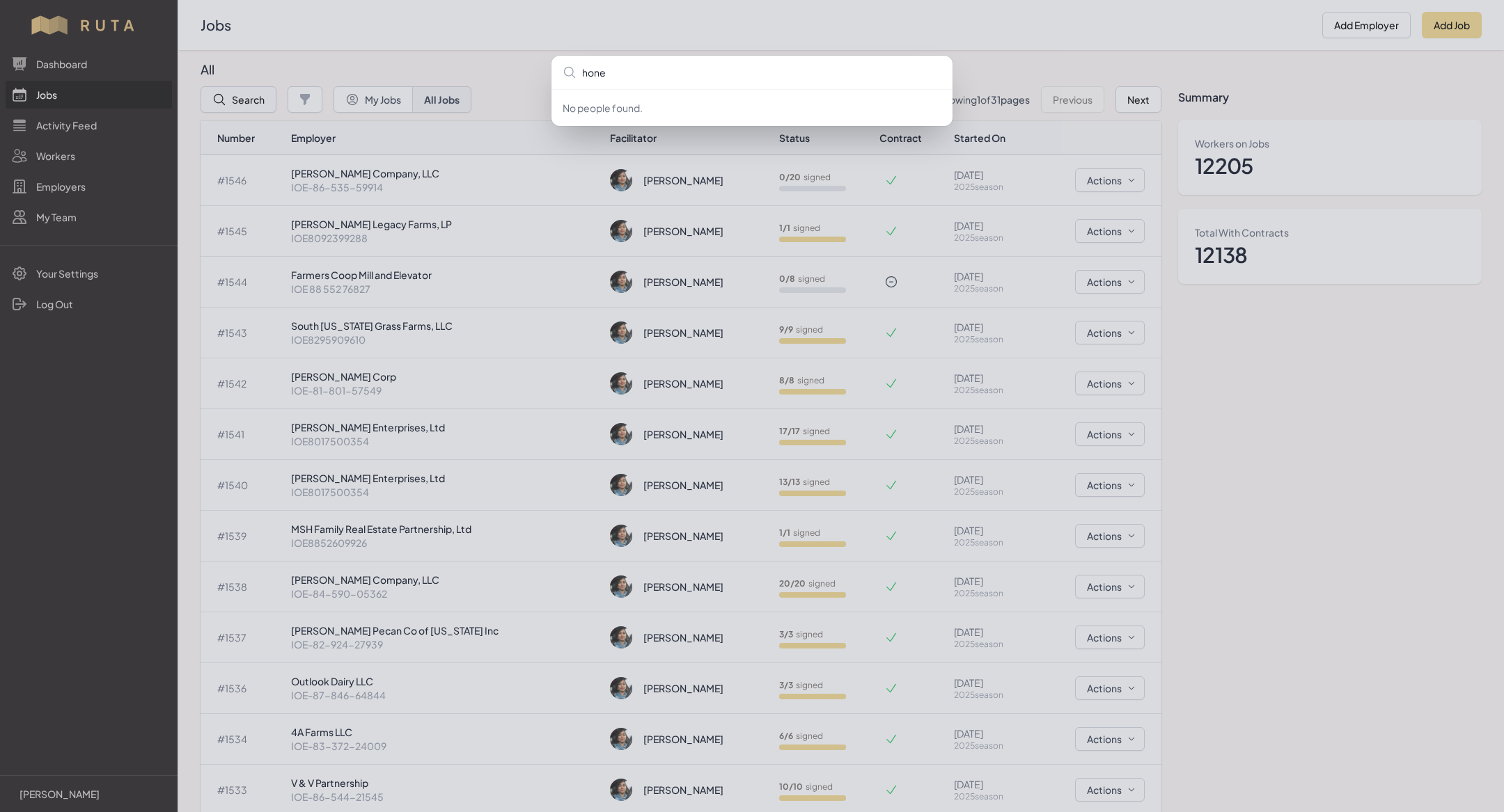
type input "honey"
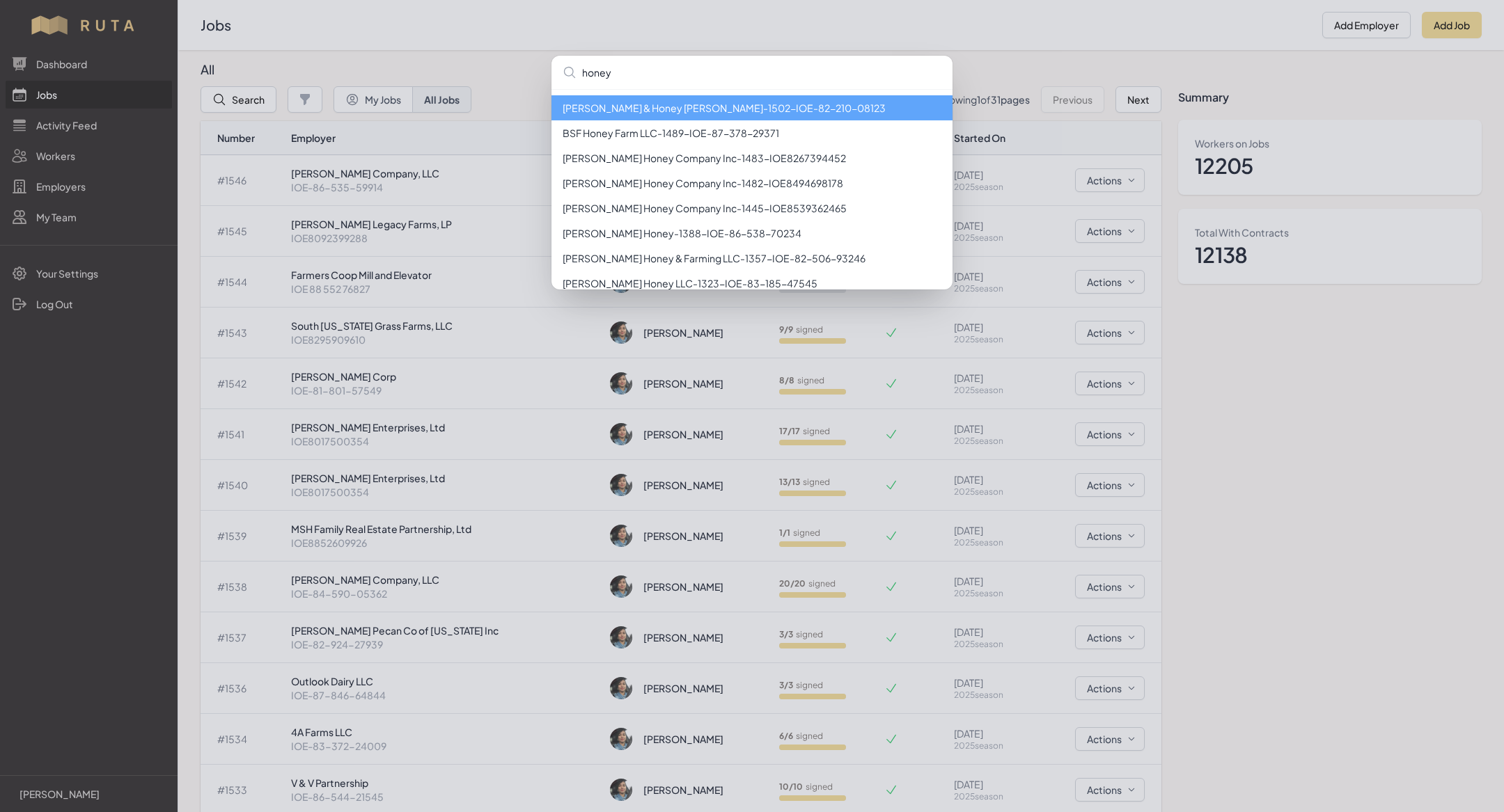
click at [651, 111] on li "[PERSON_NAME] & Honey [PERSON_NAME] - 1502 - IOE-82-210-08123" at bounding box center [752, 107] width 401 height 25
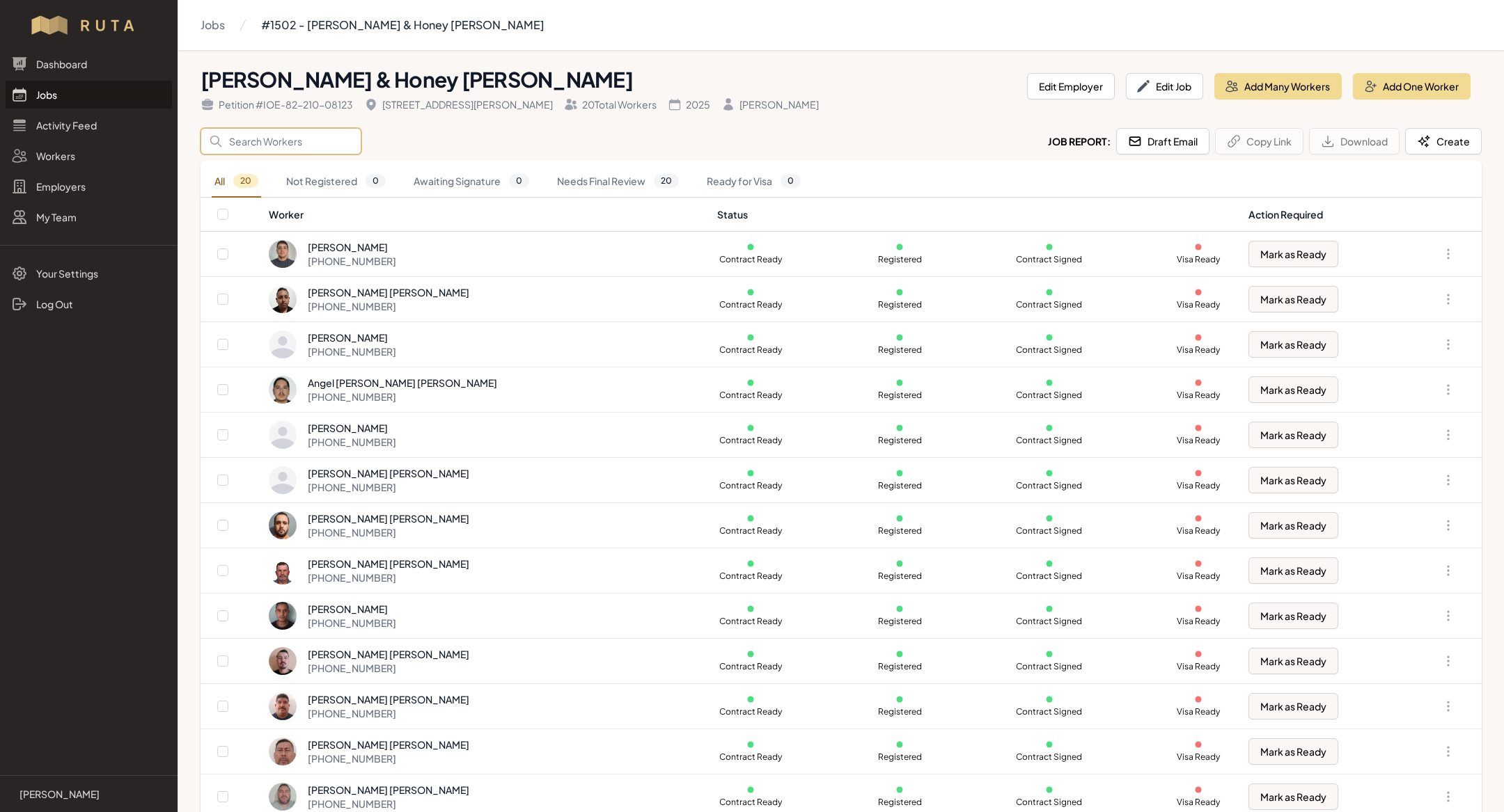
click at [278, 143] on input "Search" at bounding box center [281, 141] width 161 height 27
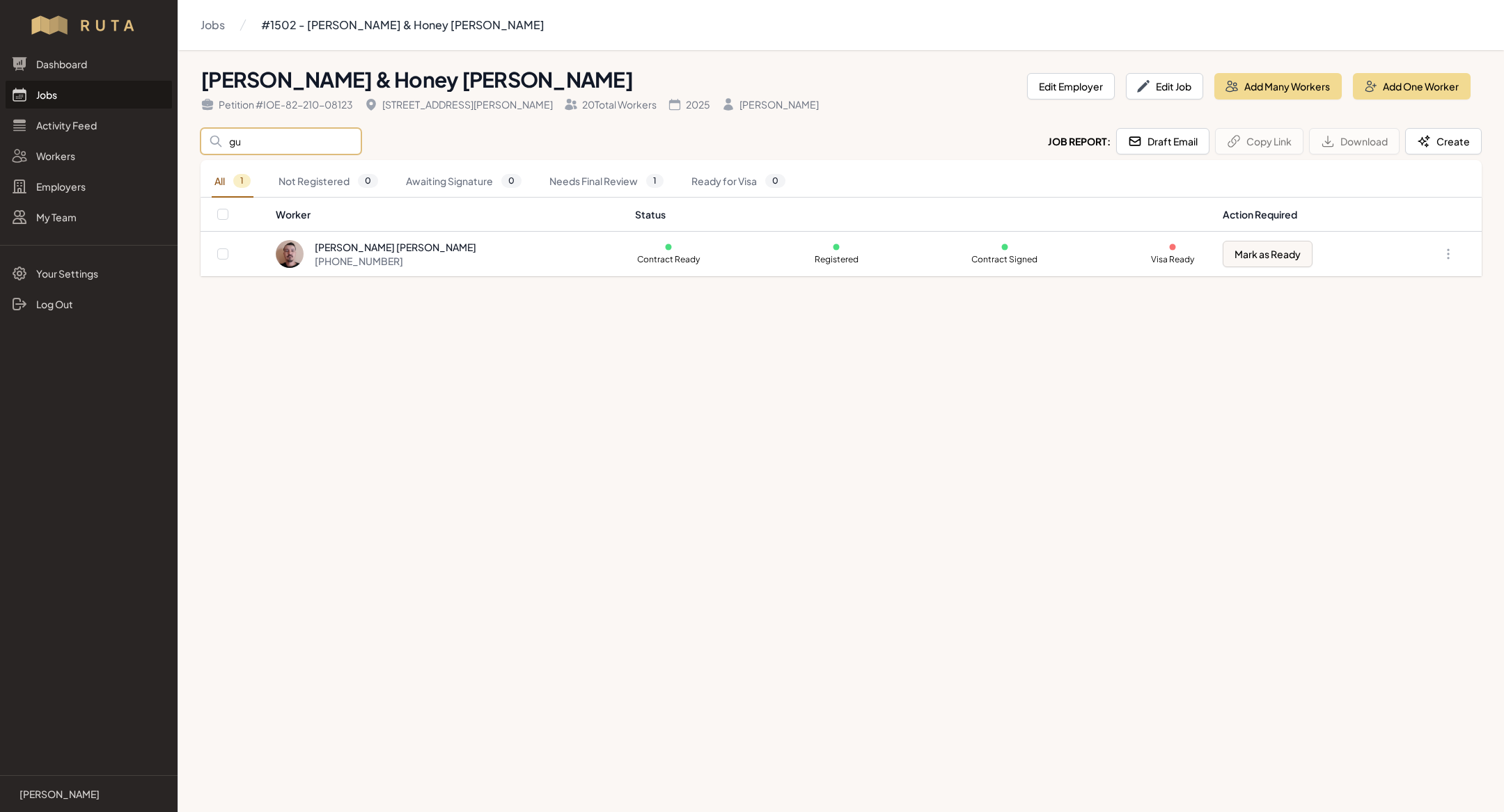
type input "g"
click at [425, 401] on main "Jobs #1502 - [PERSON_NAME] & Honey [PERSON_NAME] & Honey [PERSON_NAME] Petition…" at bounding box center [752, 406] width 1504 height 812
click at [271, 134] on input "abn" at bounding box center [281, 141] width 161 height 27
type input "jav"
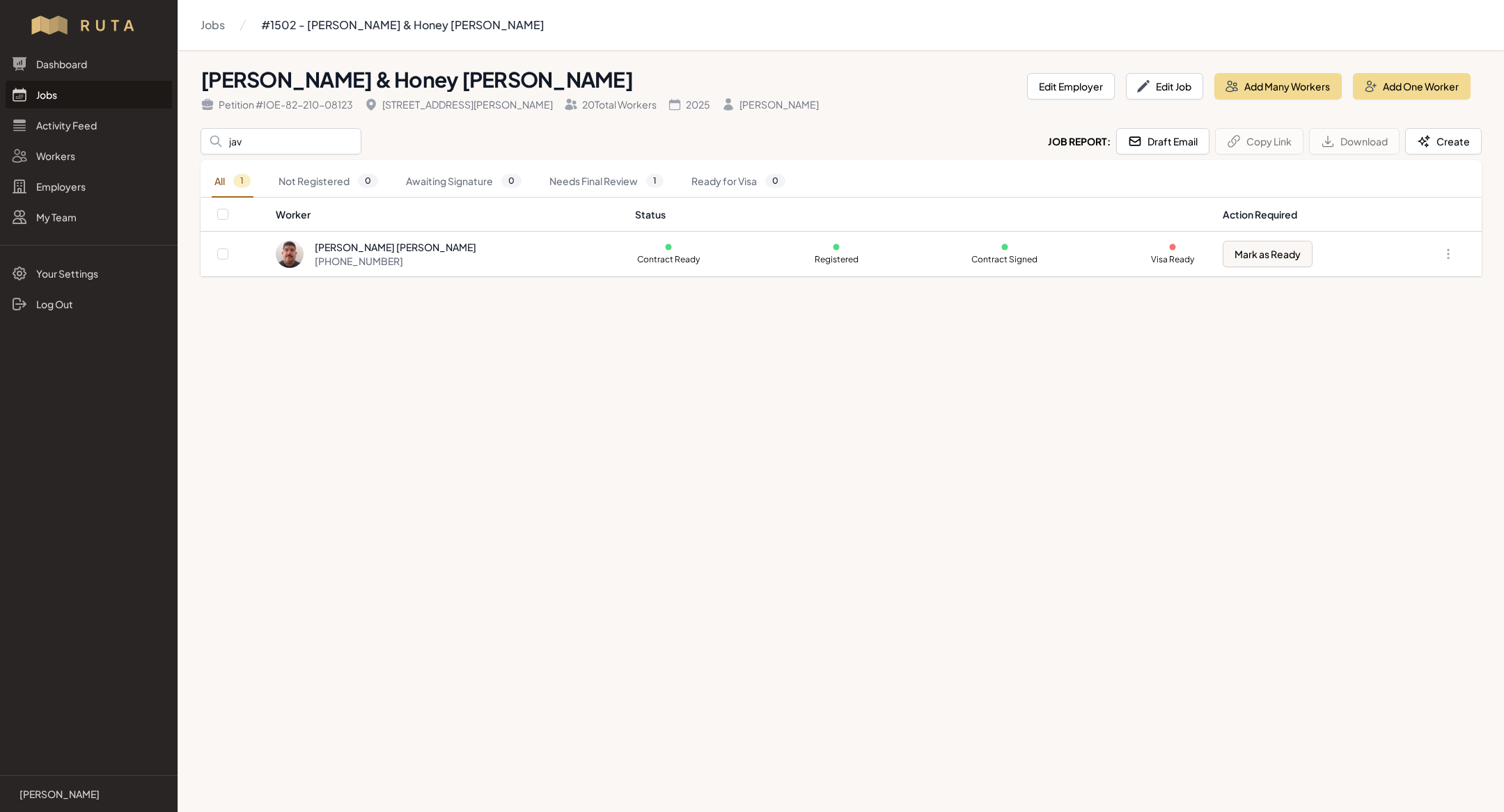
click at [545, 467] on main "Jobs #1502 - [PERSON_NAME] & Honey [PERSON_NAME] & Honey [PERSON_NAME] Petition…" at bounding box center [752, 406] width 1504 height 812
click at [257, 138] on input "jav" at bounding box center [281, 141] width 161 height 27
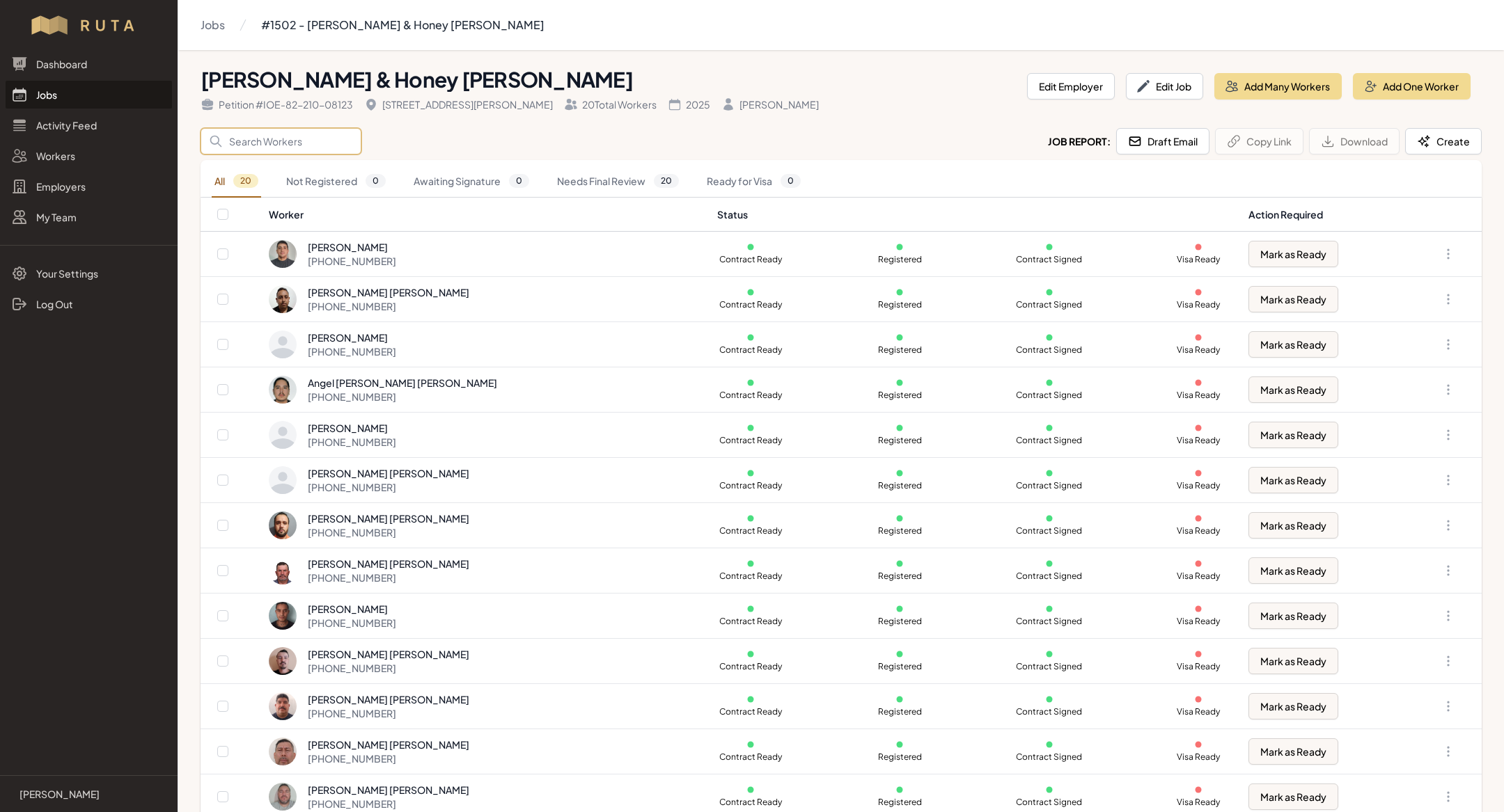
click at [300, 136] on input "Search" at bounding box center [281, 141] width 161 height 27
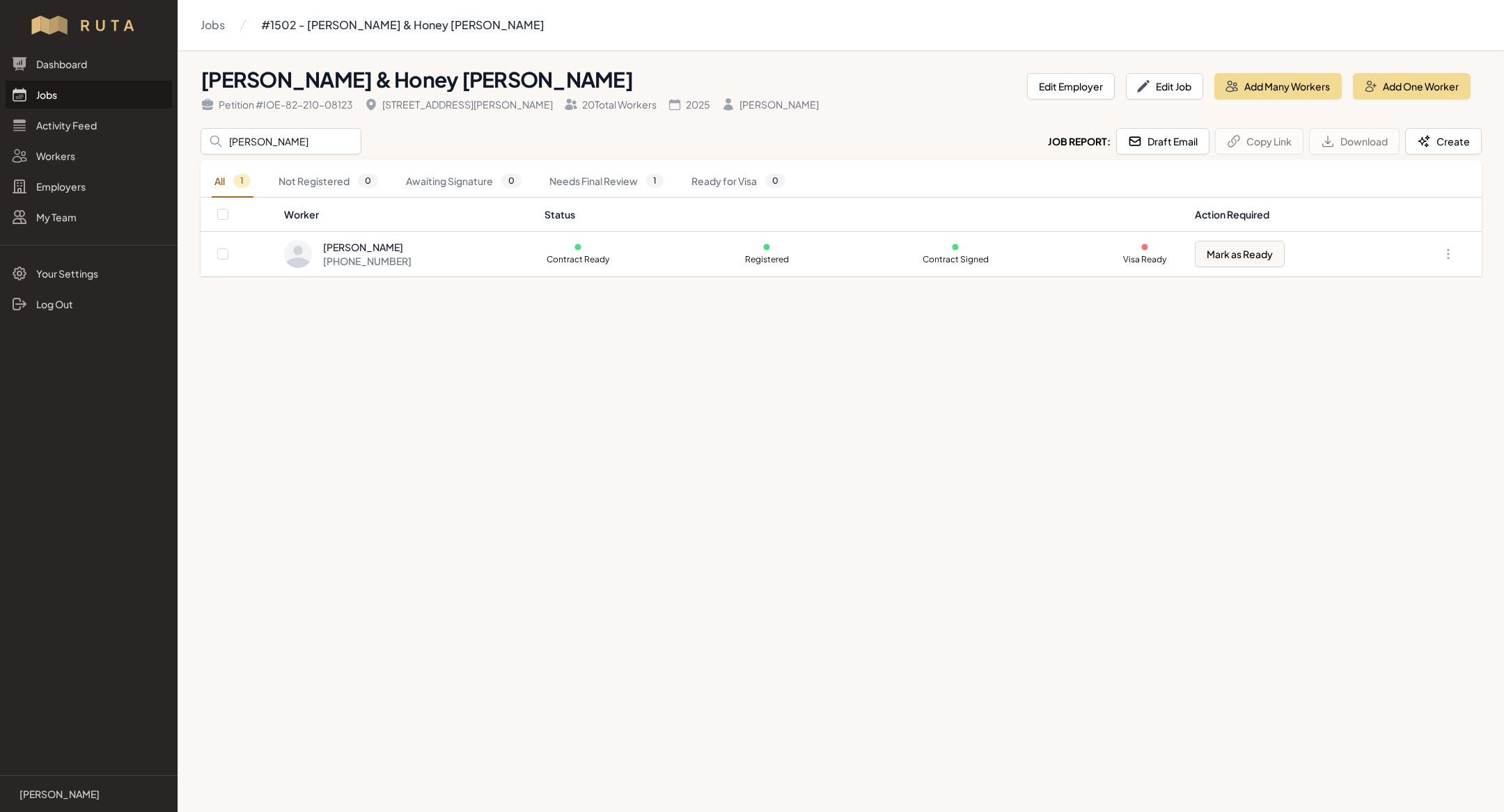
click at [580, 525] on main "Jobs #1502 - [PERSON_NAME] & Honey [PERSON_NAME] & Honey [PERSON_NAME] Petition…" at bounding box center [752, 406] width 1504 height 812
click at [262, 149] on input "[PERSON_NAME]" at bounding box center [281, 141] width 161 height 27
click at [286, 147] on input "[PERSON_NAME]" at bounding box center [281, 141] width 161 height 27
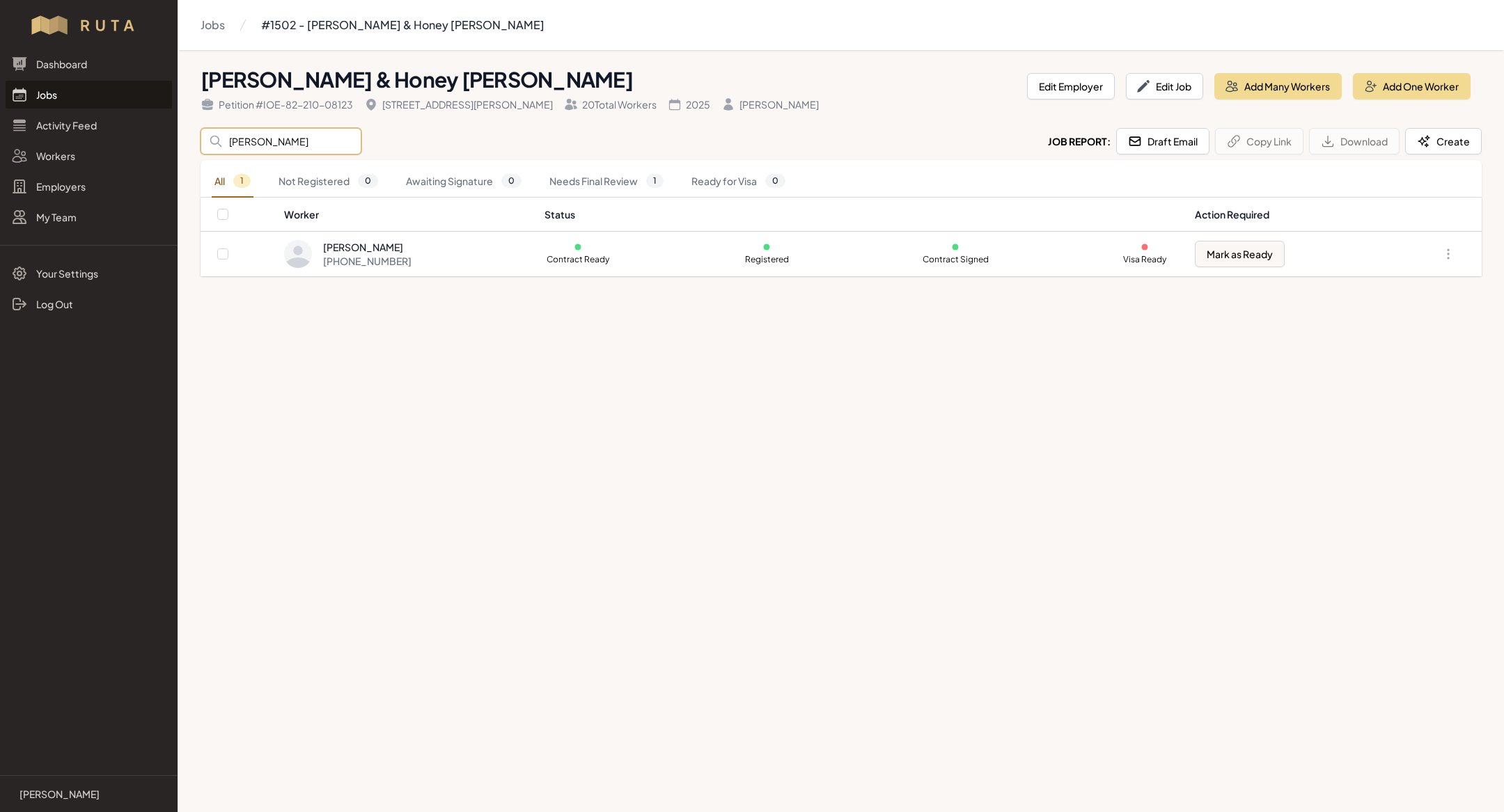
click at [286, 147] on input "[PERSON_NAME]" at bounding box center [281, 141] width 161 height 27
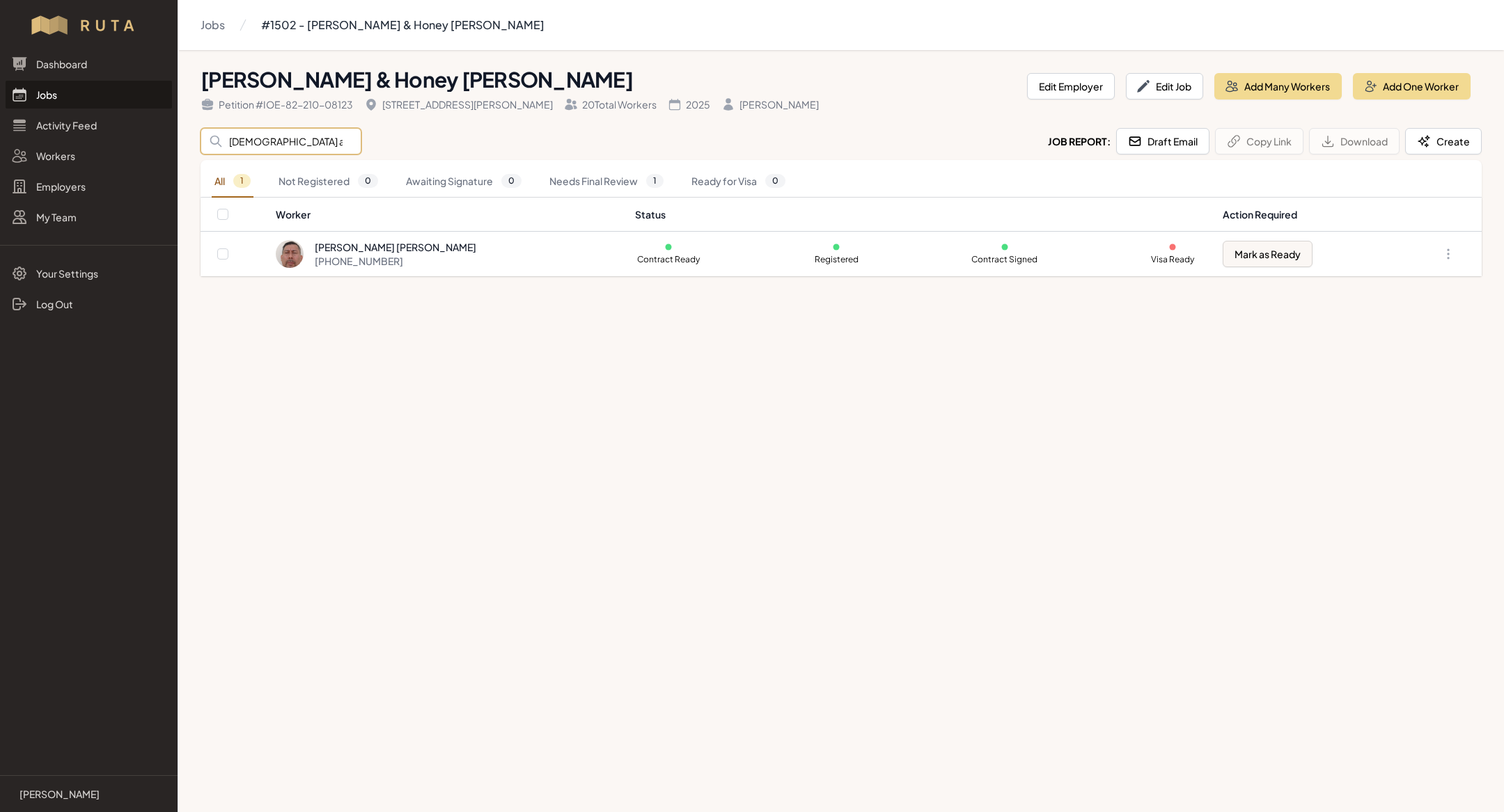
type input "[DEMOGRAPHIC_DATA] an"
click at [288, 145] on input "[DEMOGRAPHIC_DATA] an" at bounding box center [281, 141] width 161 height 27
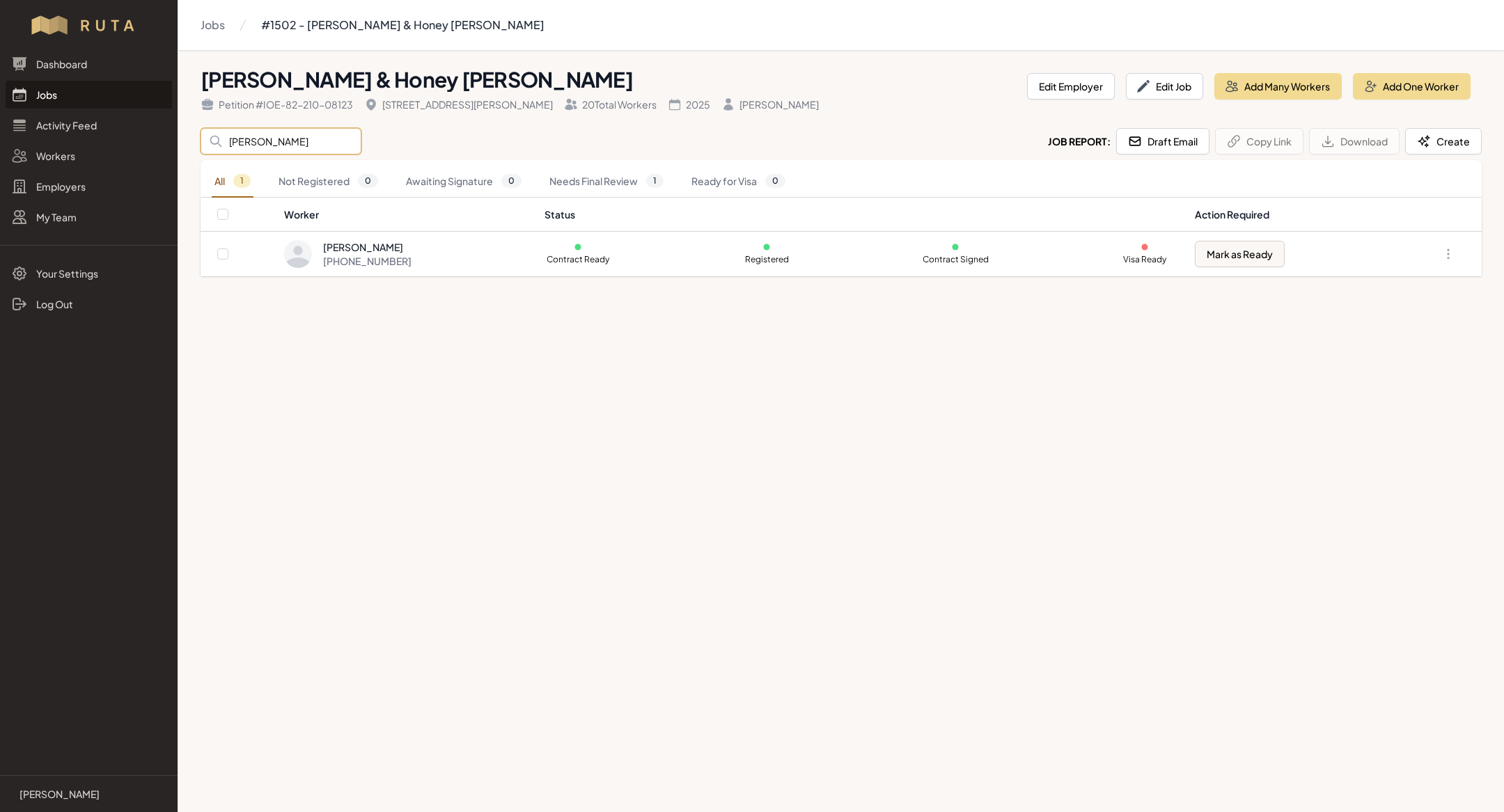
type input "[PERSON_NAME]"
click at [563, 426] on main "Jobs #1502 - [PERSON_NAME] & Honey [PERSON_NAME] & Honey [PERSON_NAME] Petition…" at bounding box center [752, 406] width 1504 height 812
click at [258, 147] on input "[PERSON_NAME]" at bounding box center [281, 141] width 161 height 27
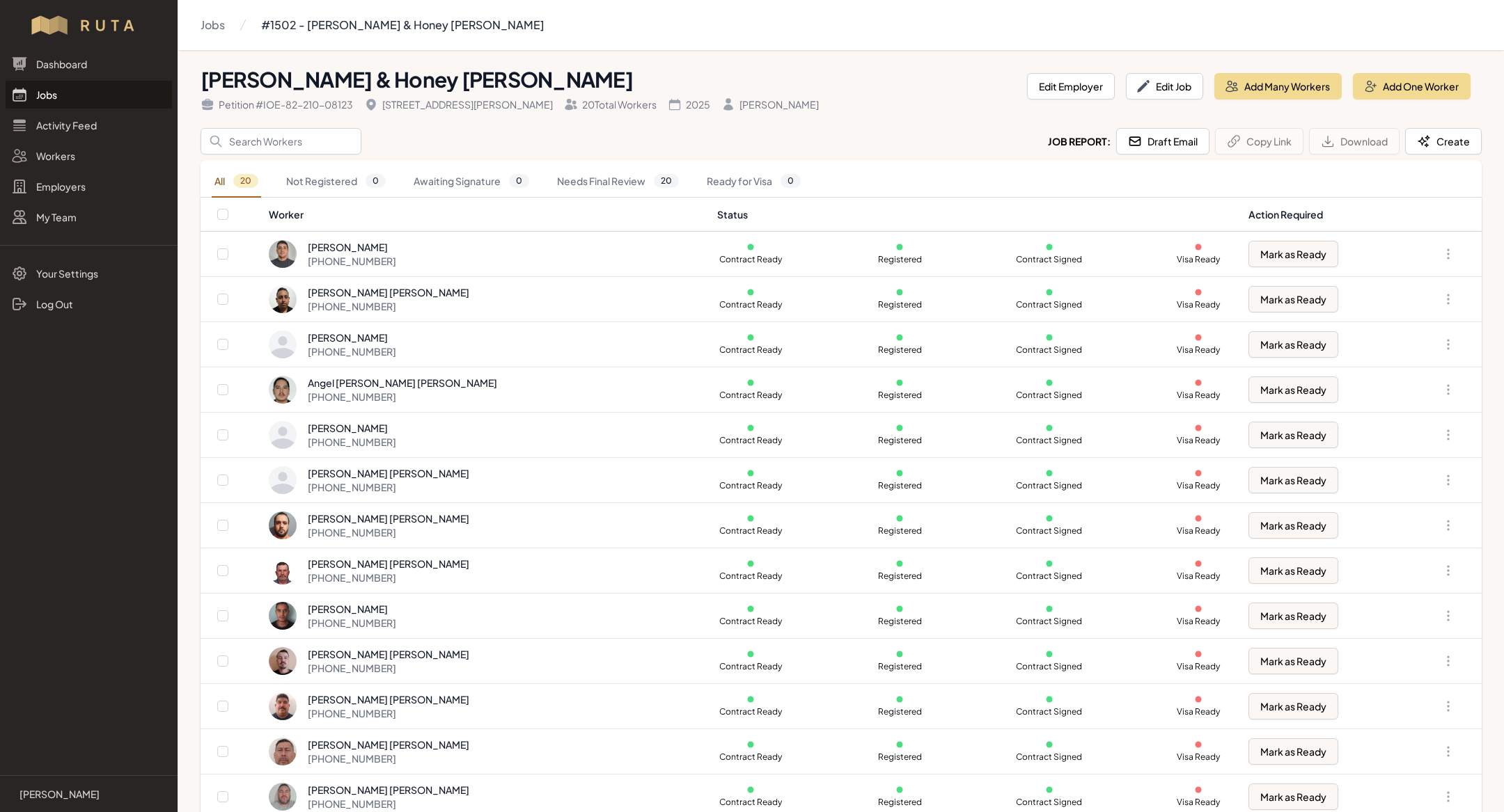
click at [84, 90] on link "Jobs" at bounding box center [88, 94] width 167 height 28
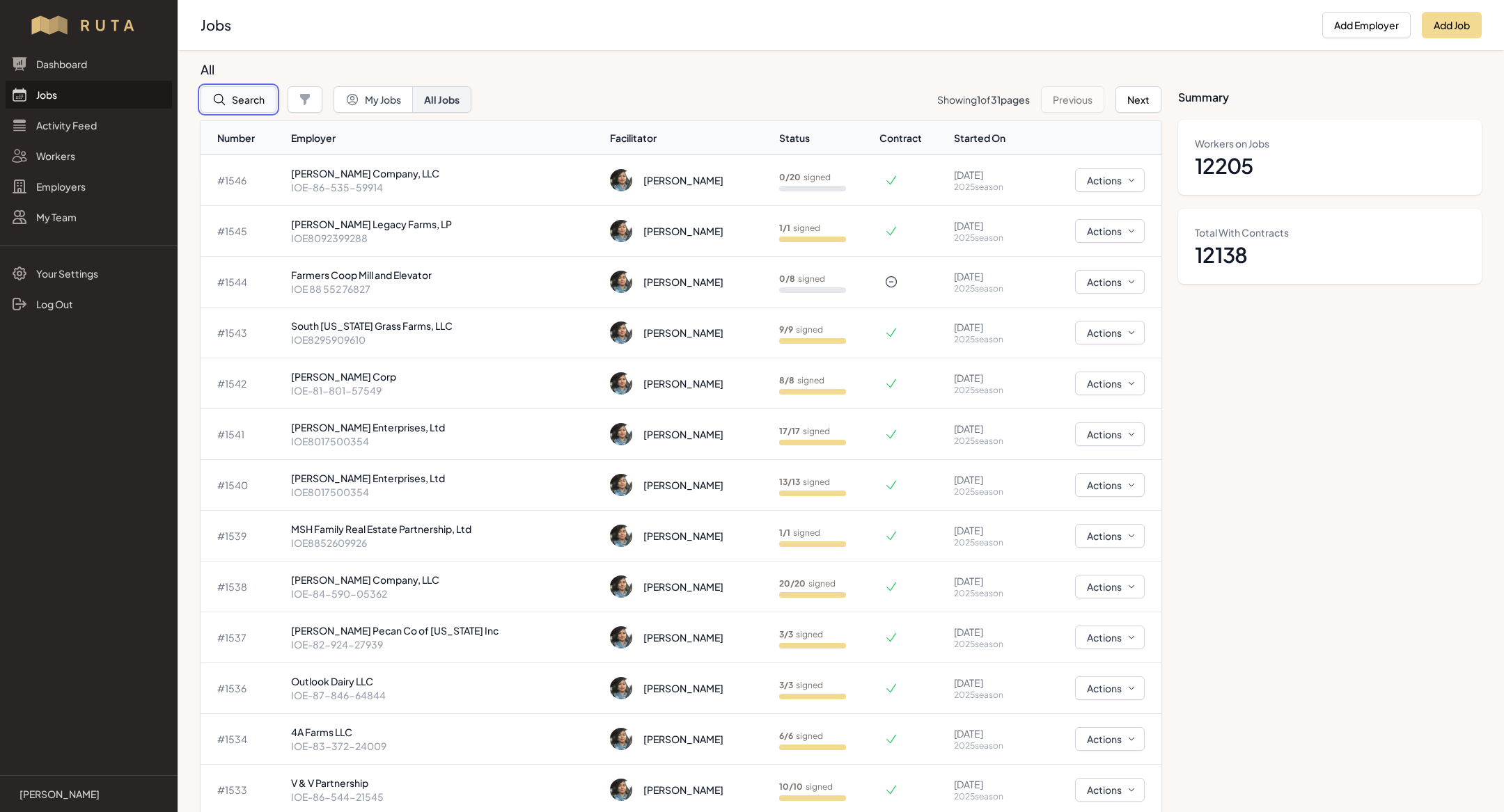
click at [256, 100] on button "Search" at bounding box center [239, 100] width 76 height 27
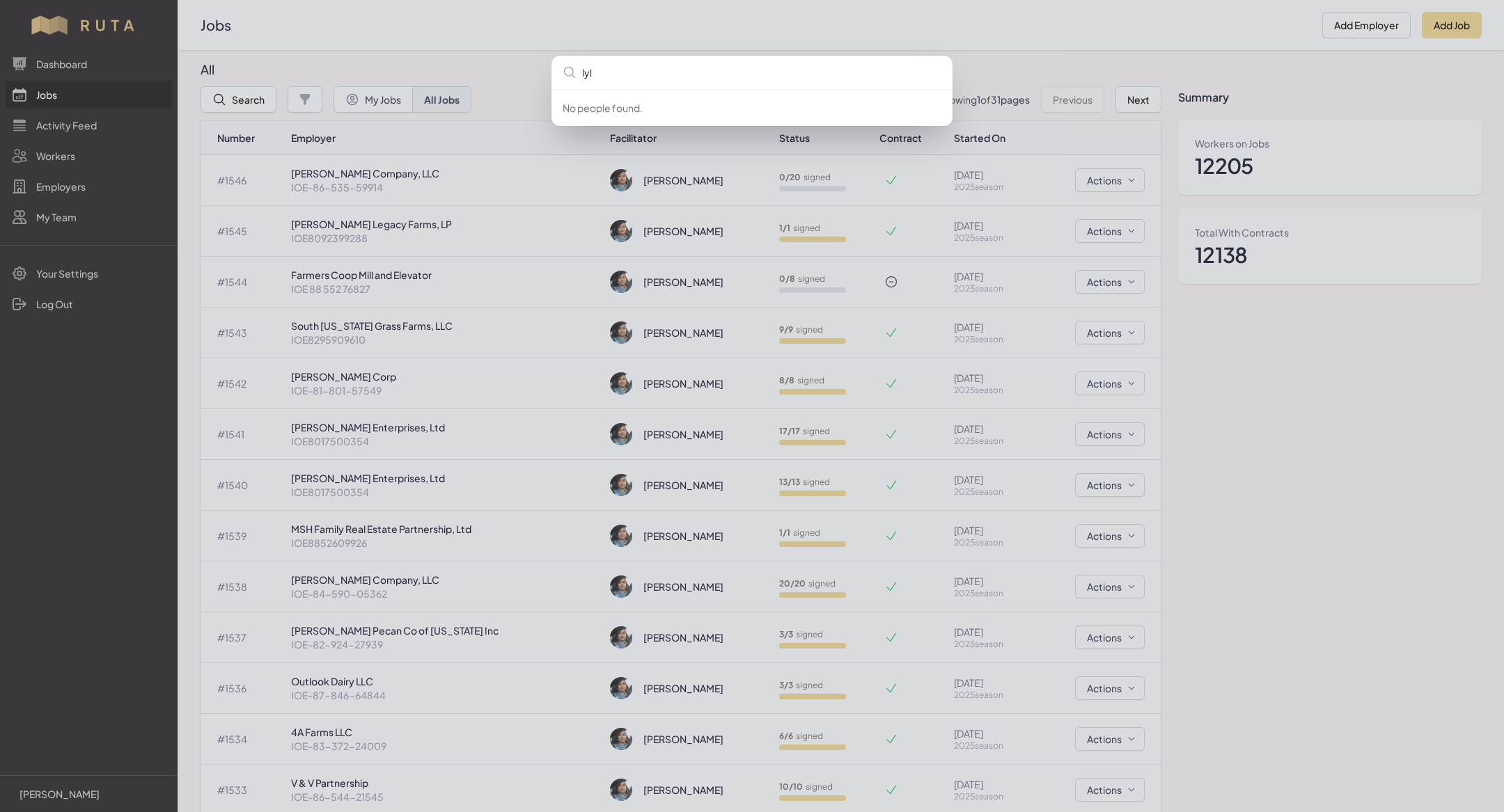
type input "ly"
click at [398, 53] on div "ly No people found." at bounding box center [752, 406] width 1504 height 812
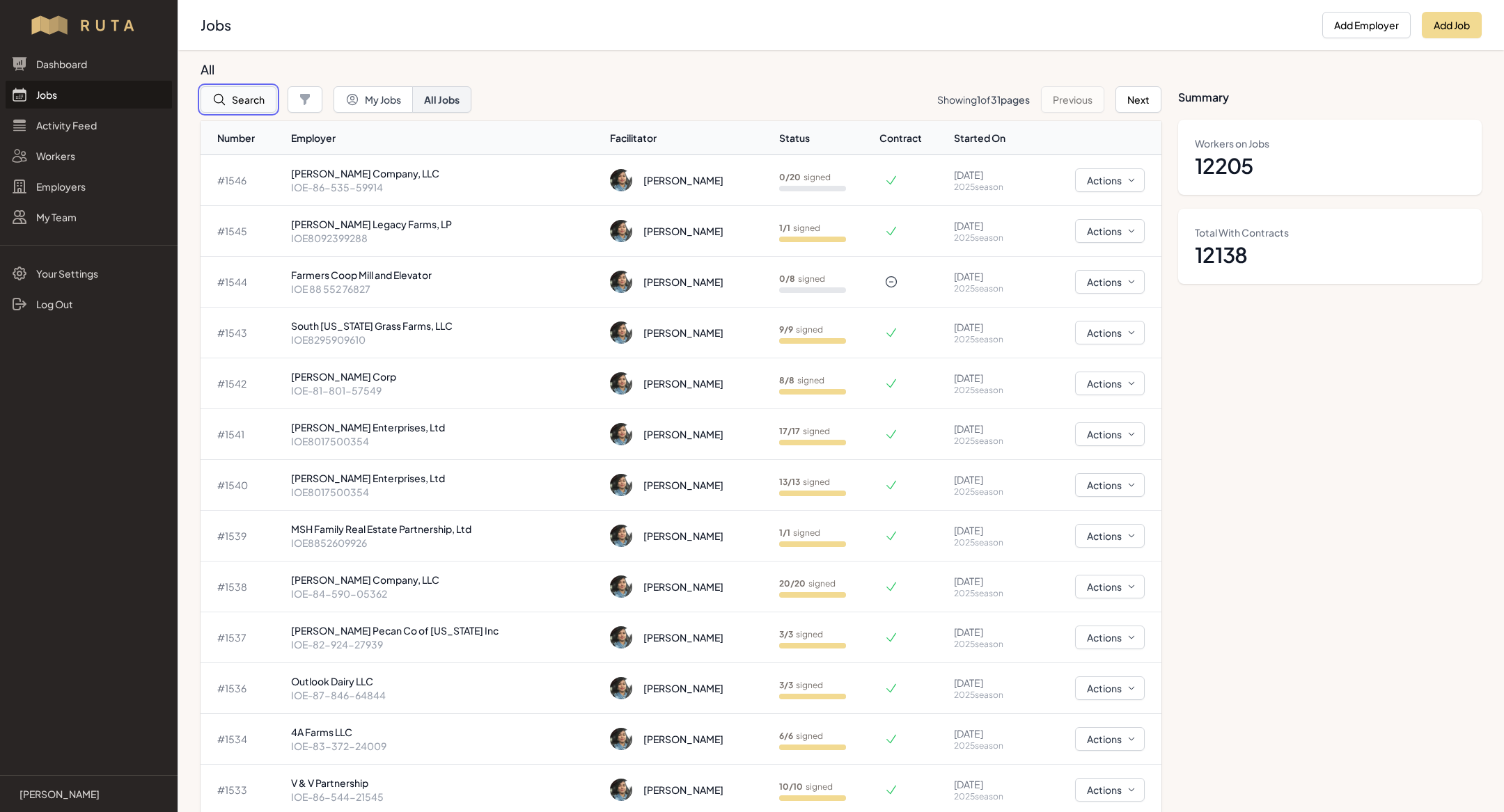
click at [239, 105] on button "Search" at bounding box center [239, 100] width 76 height 27
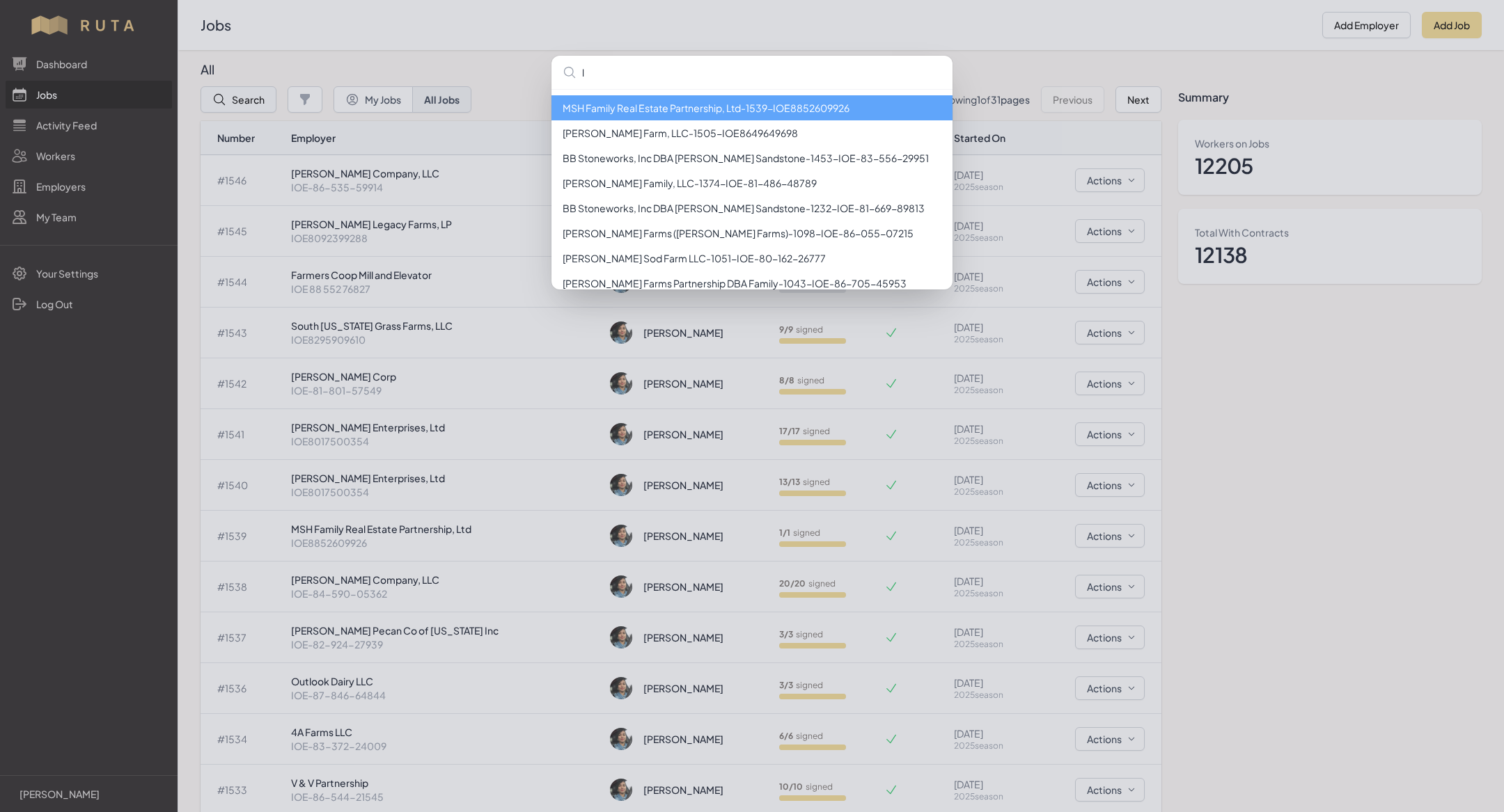
type input "ly"
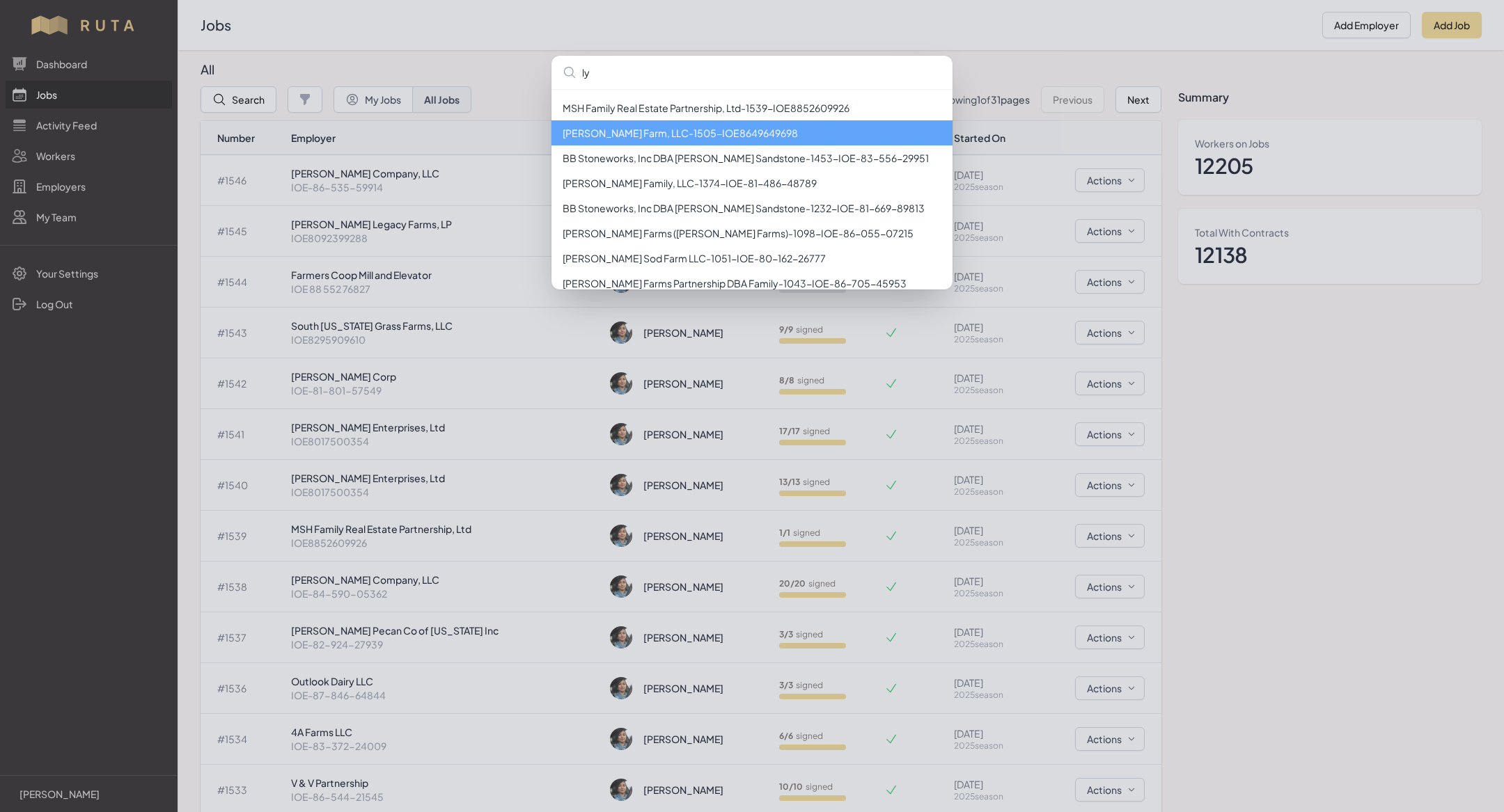
click at [588, 129] on li "[PERSON_NAME] Farm, LLC - 1505 - IOE8649649698" at bounding box center [752, 132] width 401 height 25
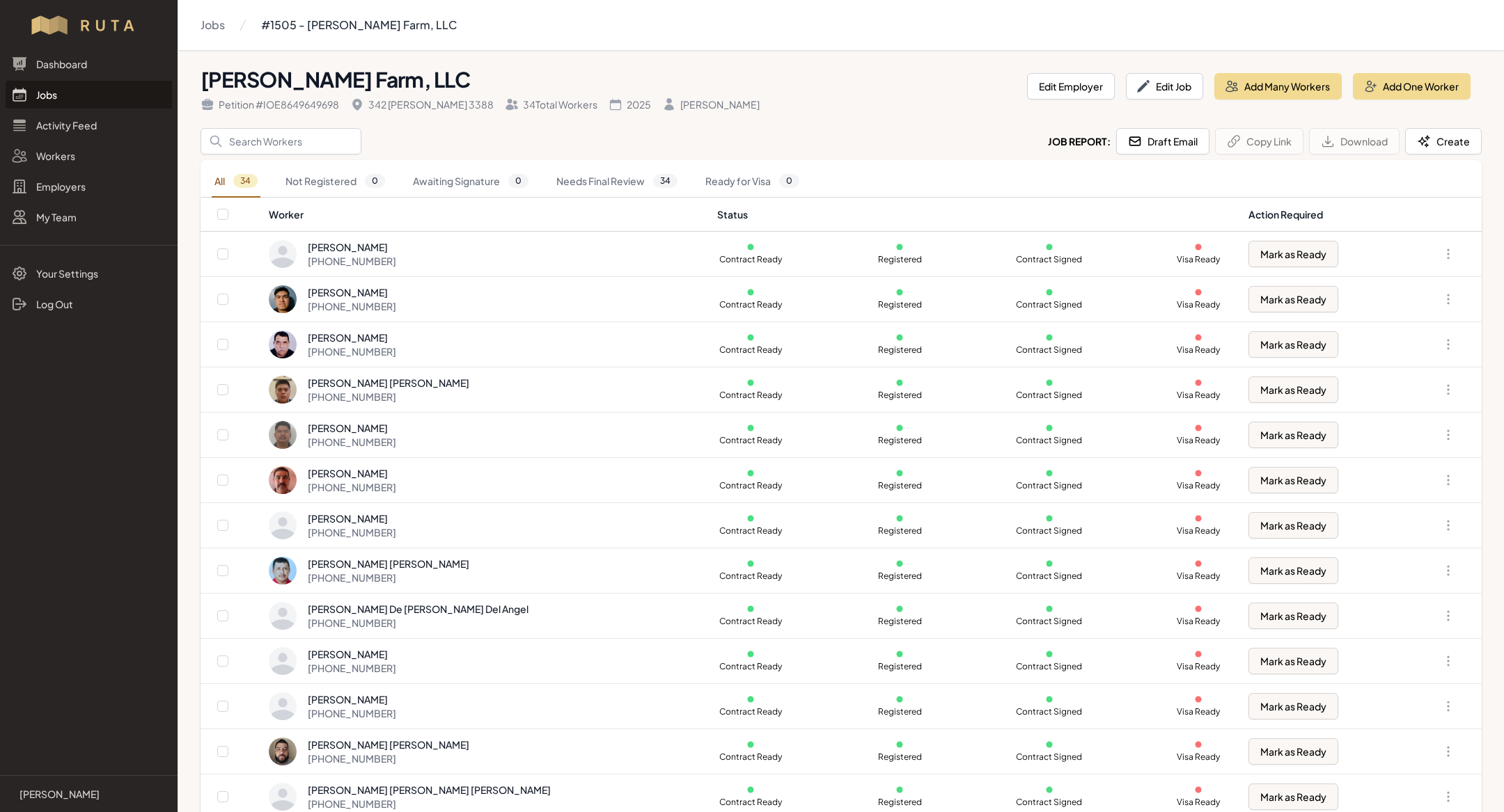
click at [62, 104] on link "Jobs" at bounding box center [88, 94] width 167 height 28
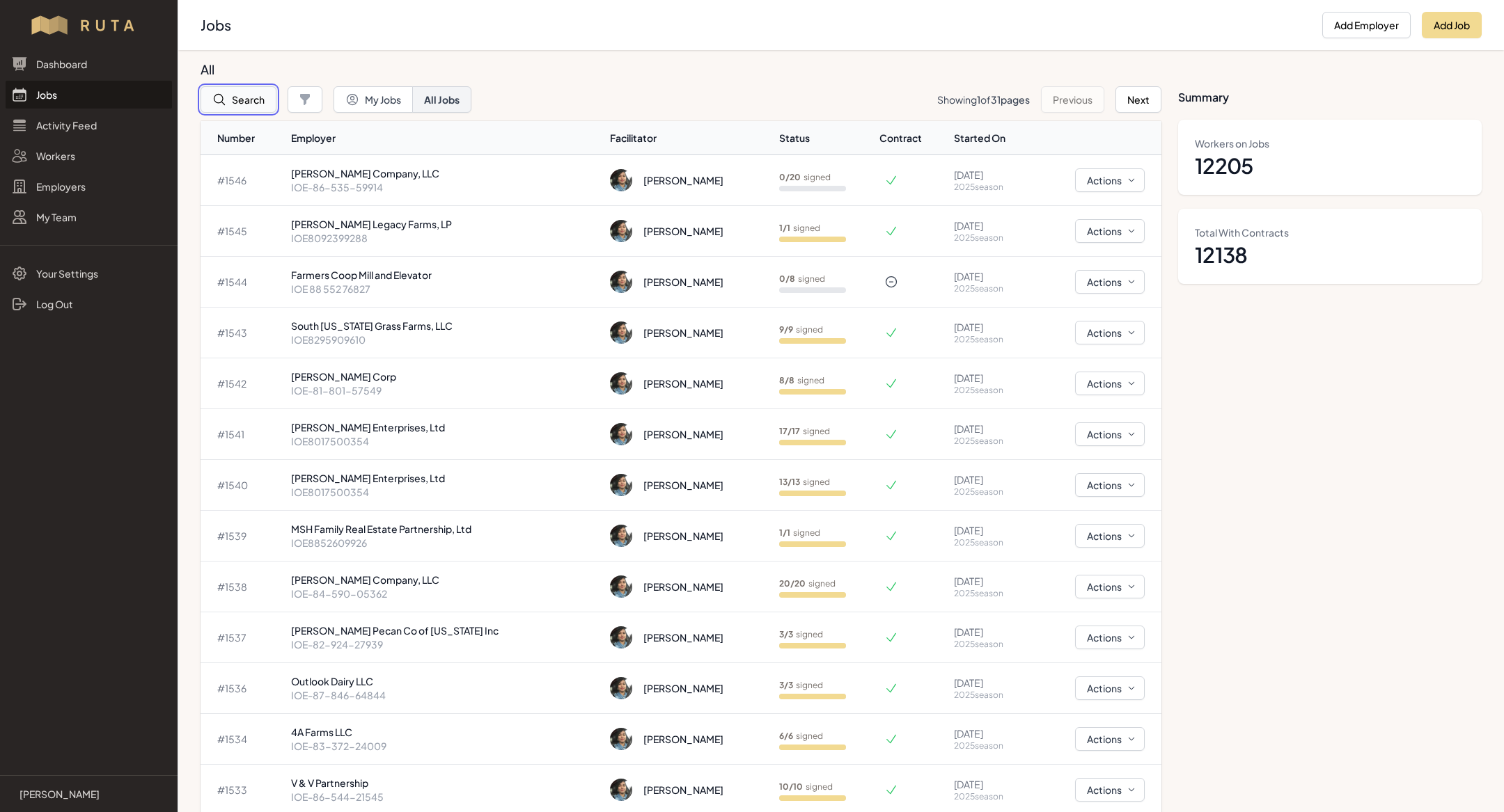
click at [252, 94] on button "Search" at bounding box center [239, 100] width 76 height 27
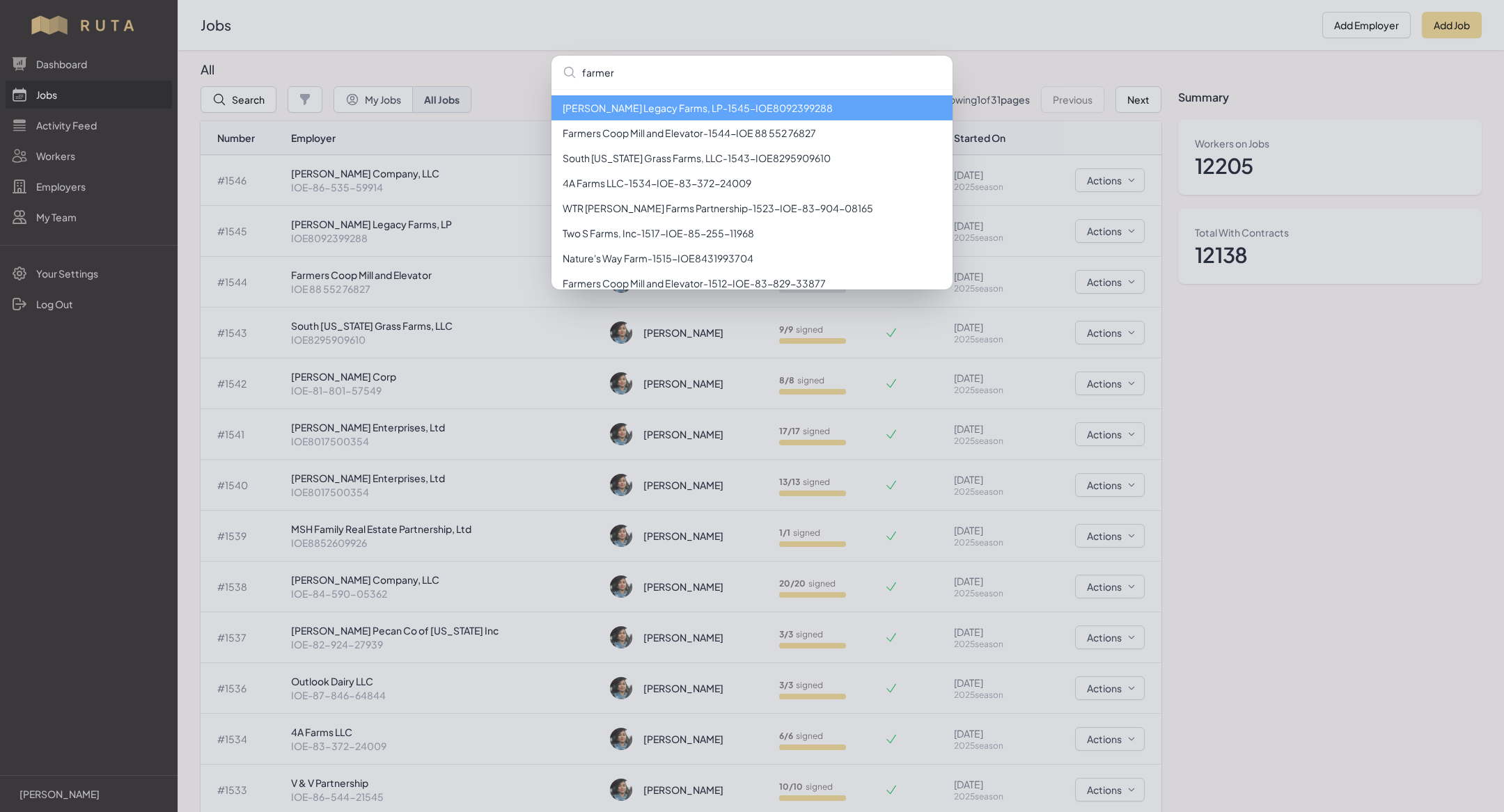
type input "farmers"
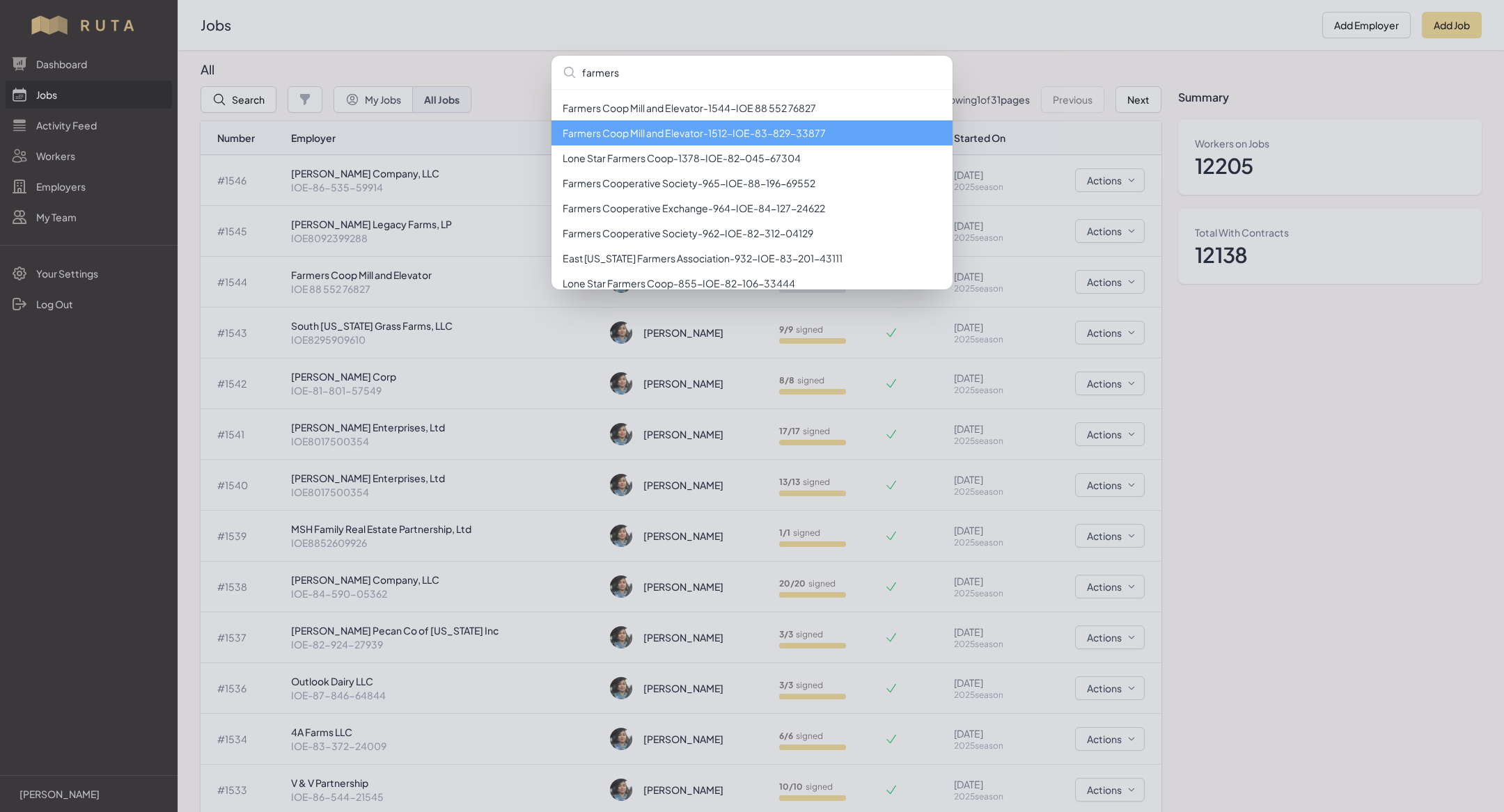
click at [775, 140] on li "Farmers Coop Mill and Elevator - 1512 - IOE-83-829-33877" at bounding box center [752, 132] width 401 height 25
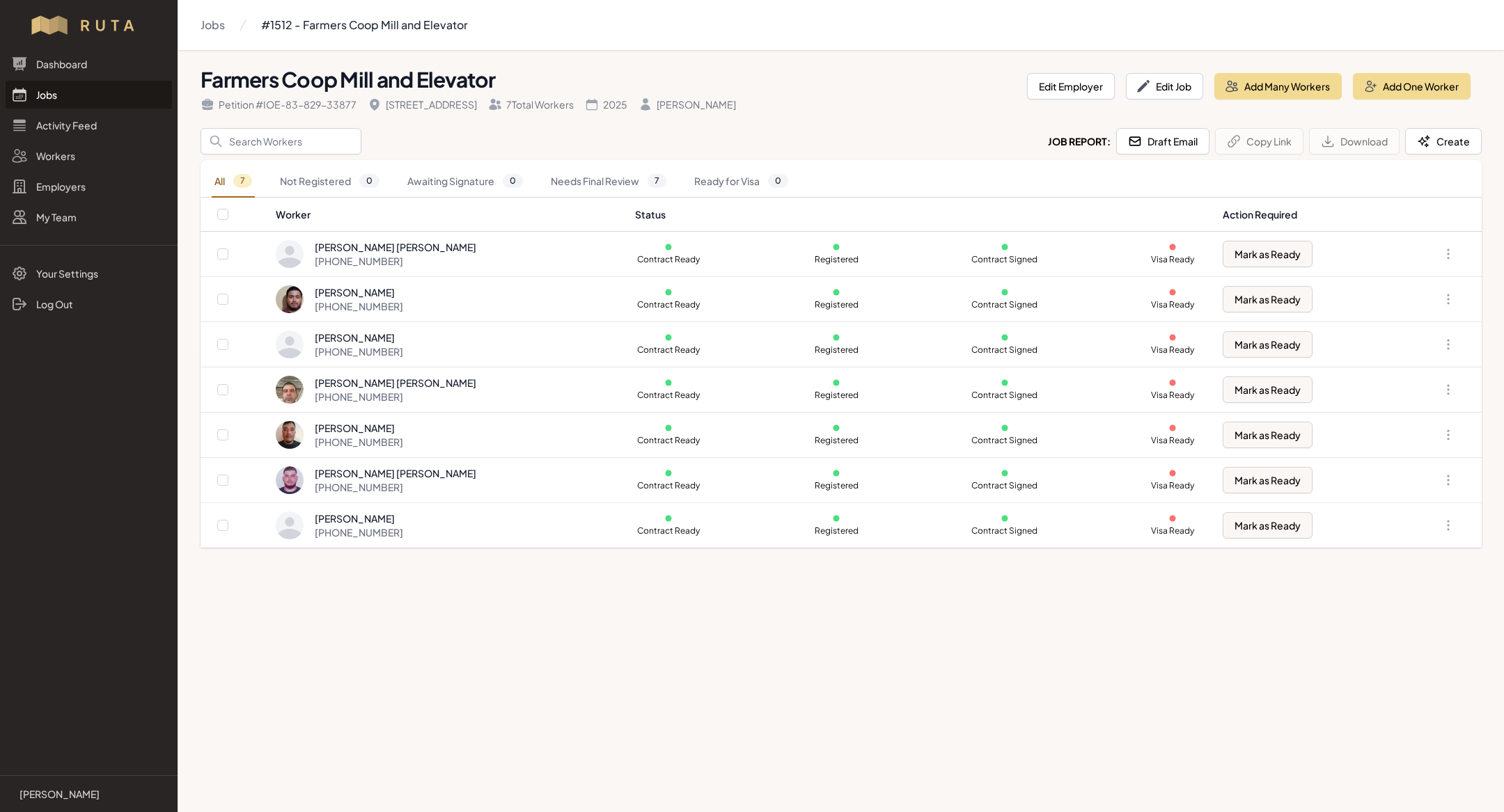
click at [117, 94] on link "Jobs" at bounding box center [88, 94] width 167 height 28
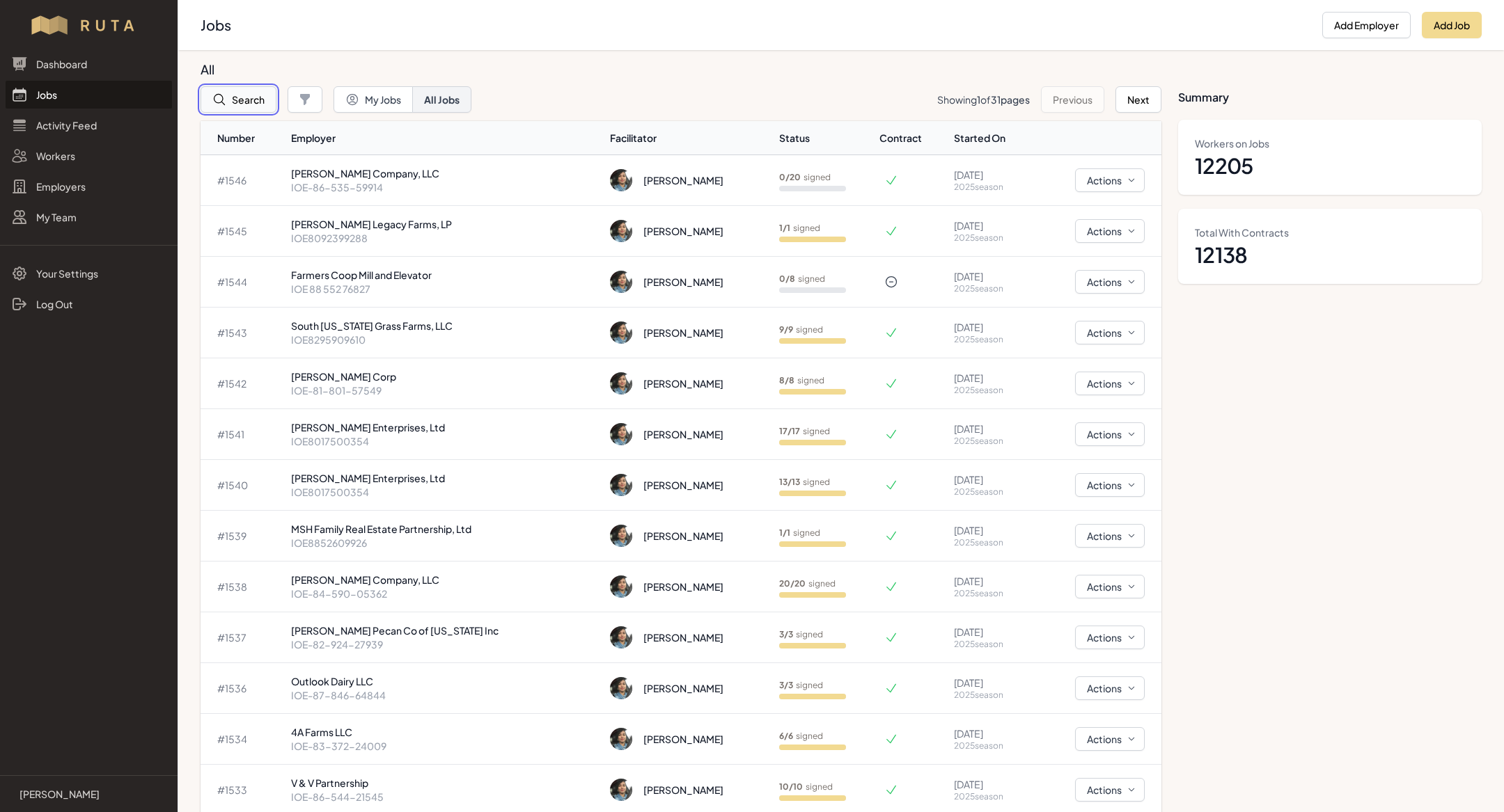
click at [249, 105] on button "Search" at bounding box center [239, 100] width 76 height 27
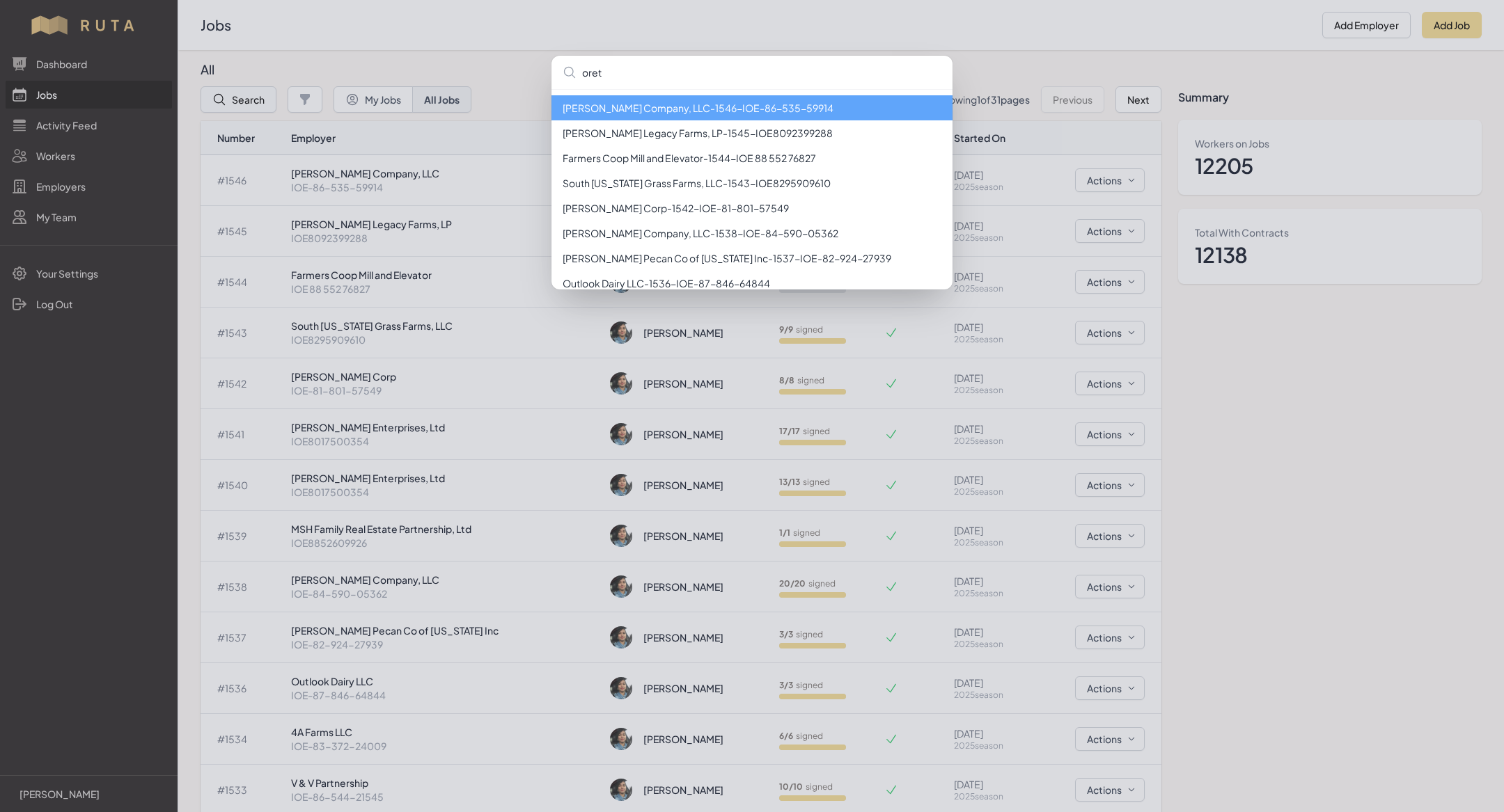
type input "orete"
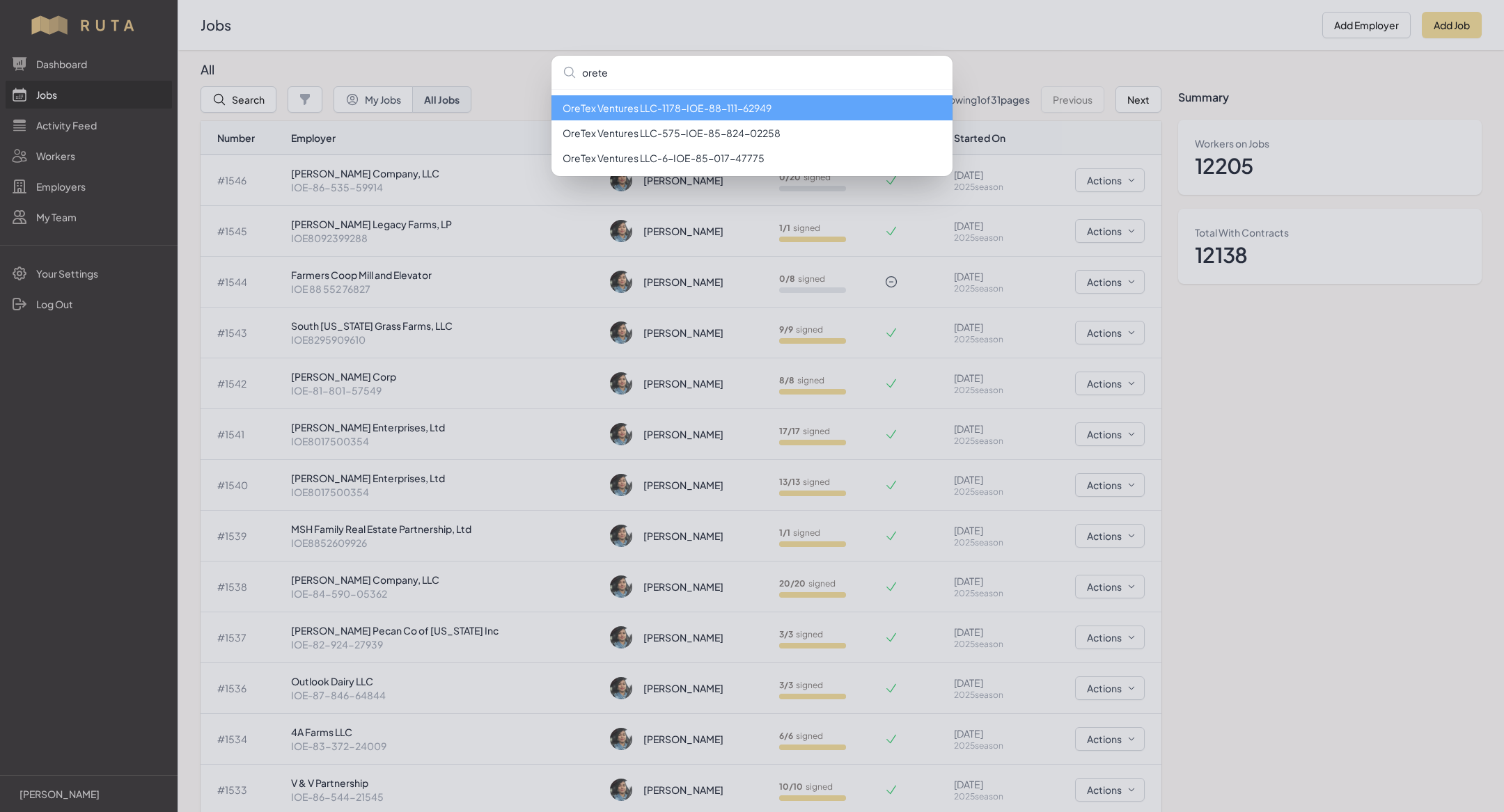
click at [644, 113] on li "OreTex Ventures LLC - 1178 - IOE-88-111-62949" at bounding box center [752, 107] width 401 height 25
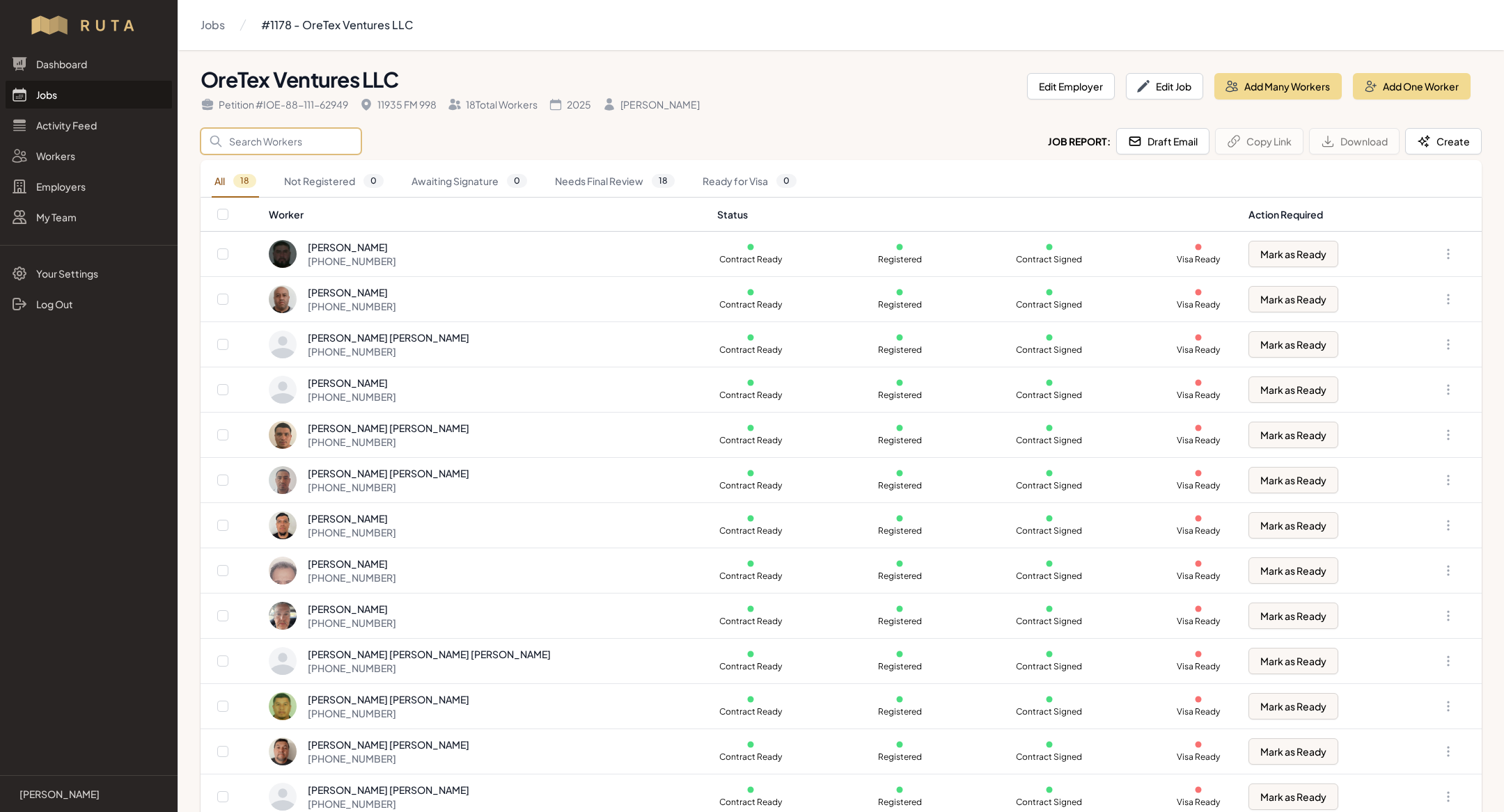
click at [240, 140] on input "Search" at bounding box center [281, 141] width 161 height 27
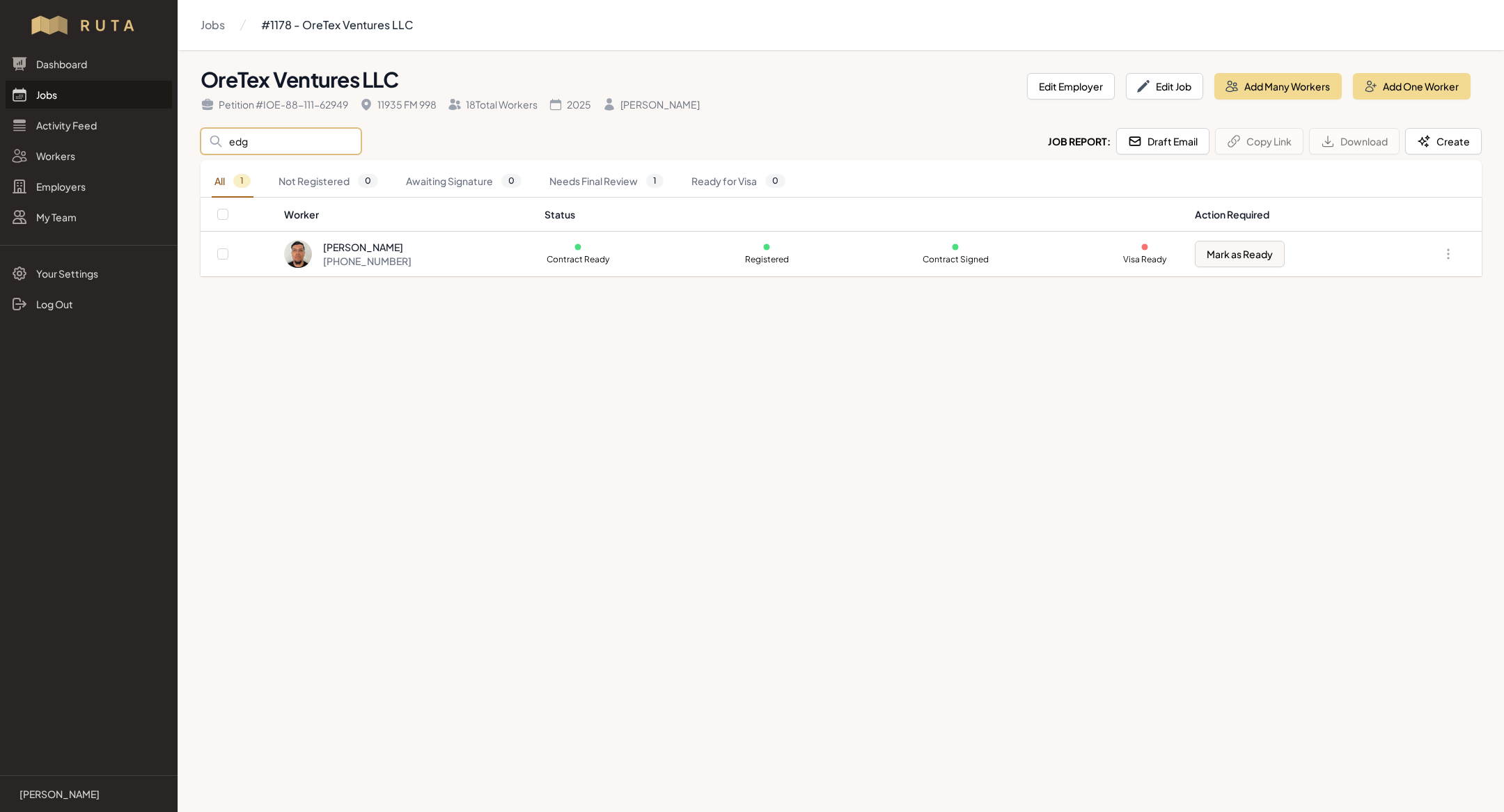
type input "edg"
click at [512, 430] on main "Jobs #1178 - OreTex Ventures LLC OreTex Ventures LLC Petition # IOE-88-111-6294…" at bounding box center [752, 406] width 1504 height 812
click at [291, 144] on input "edg" at bounding box center [281, 141] width 161 height 27
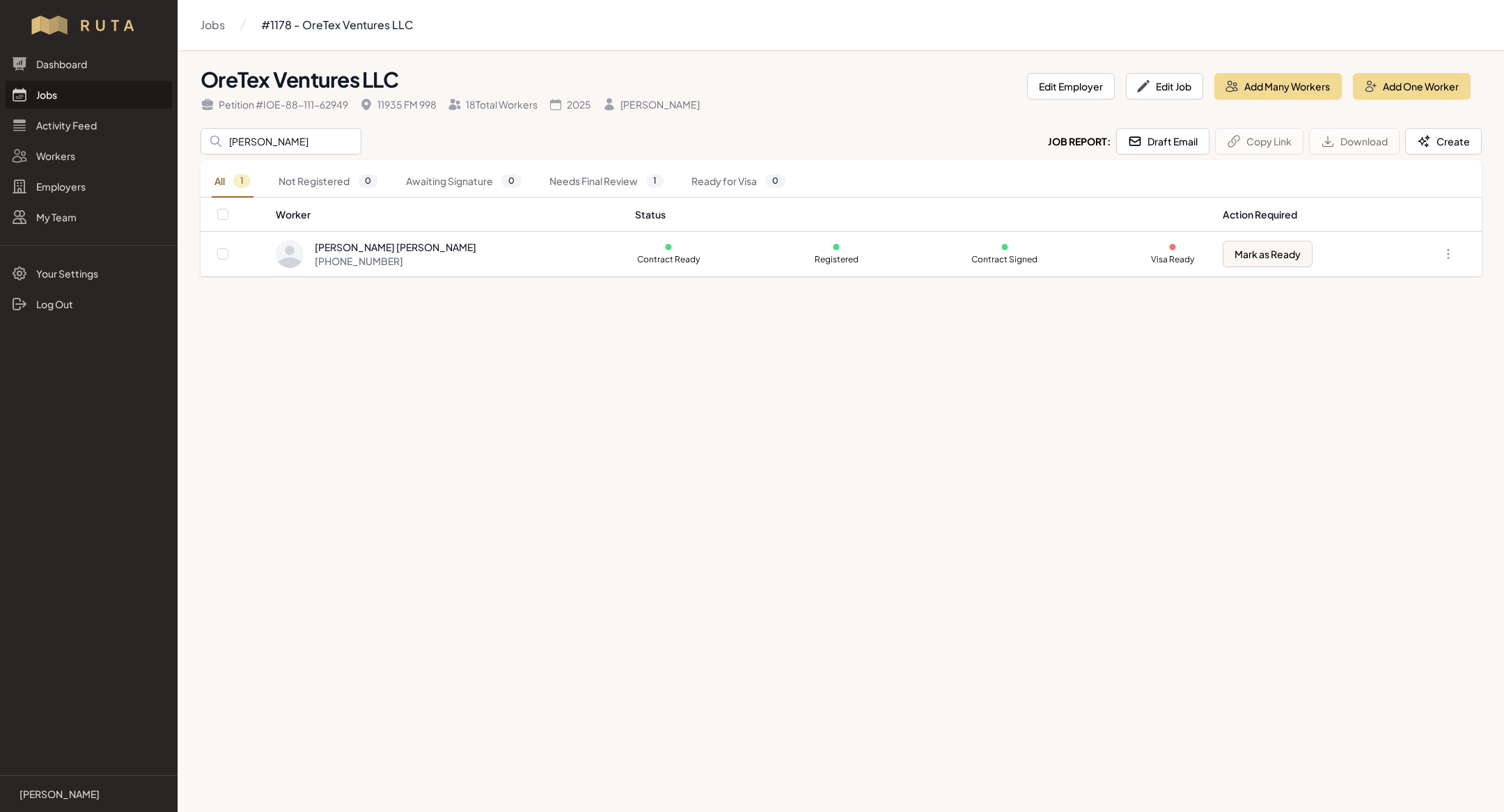
click at [457, 538] on main "Jobs #1178 - OreTex Ventures LLC OreTex Ventures LLC Petition # IOE-88-111-6294…" at bounding box center [752, 406] width 1504 height 812
click at [273, 147] on input "[PERSON_NAME]" at bounding box center [281, 141] width 161 height 27
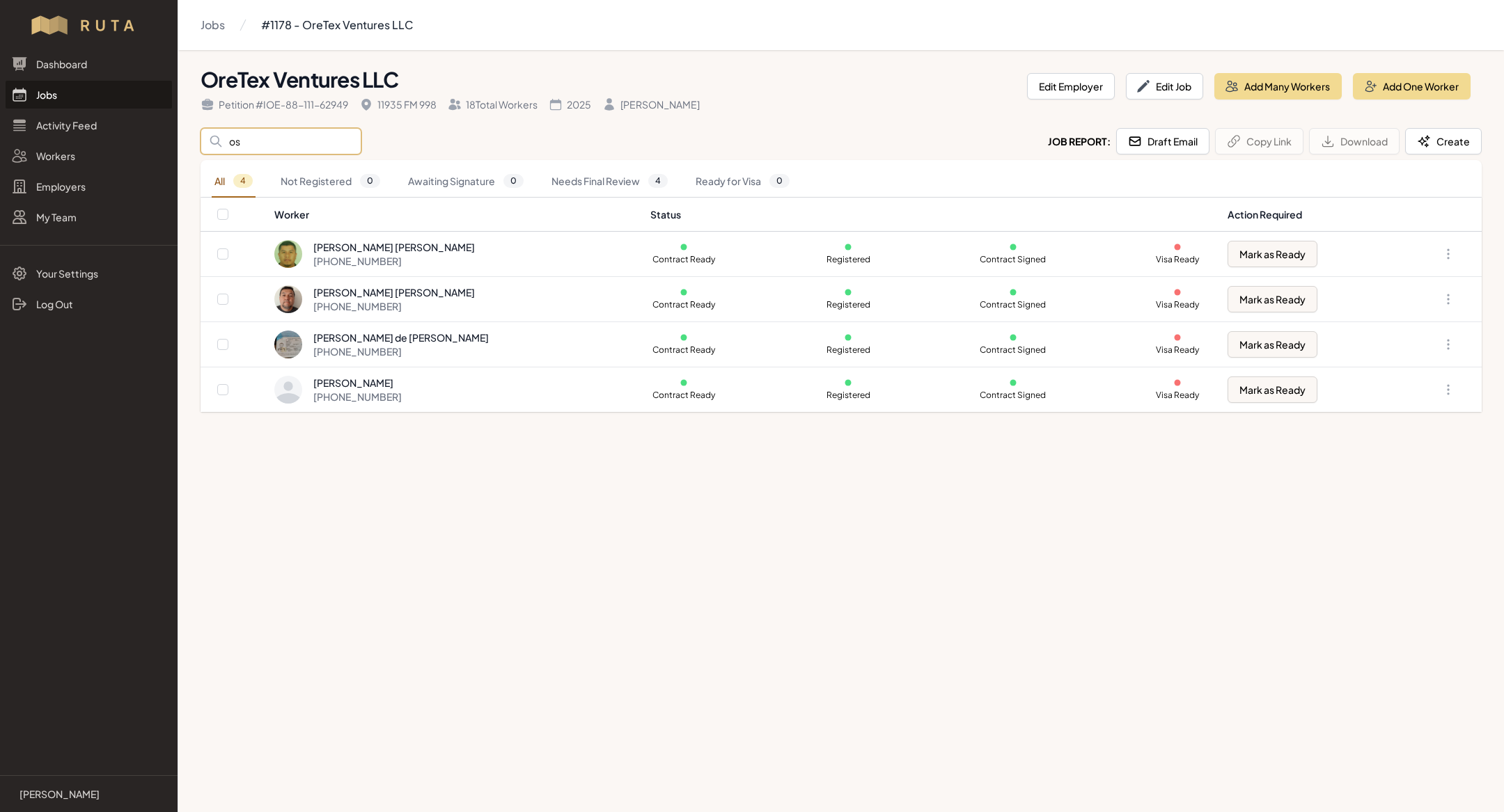
type input "o"
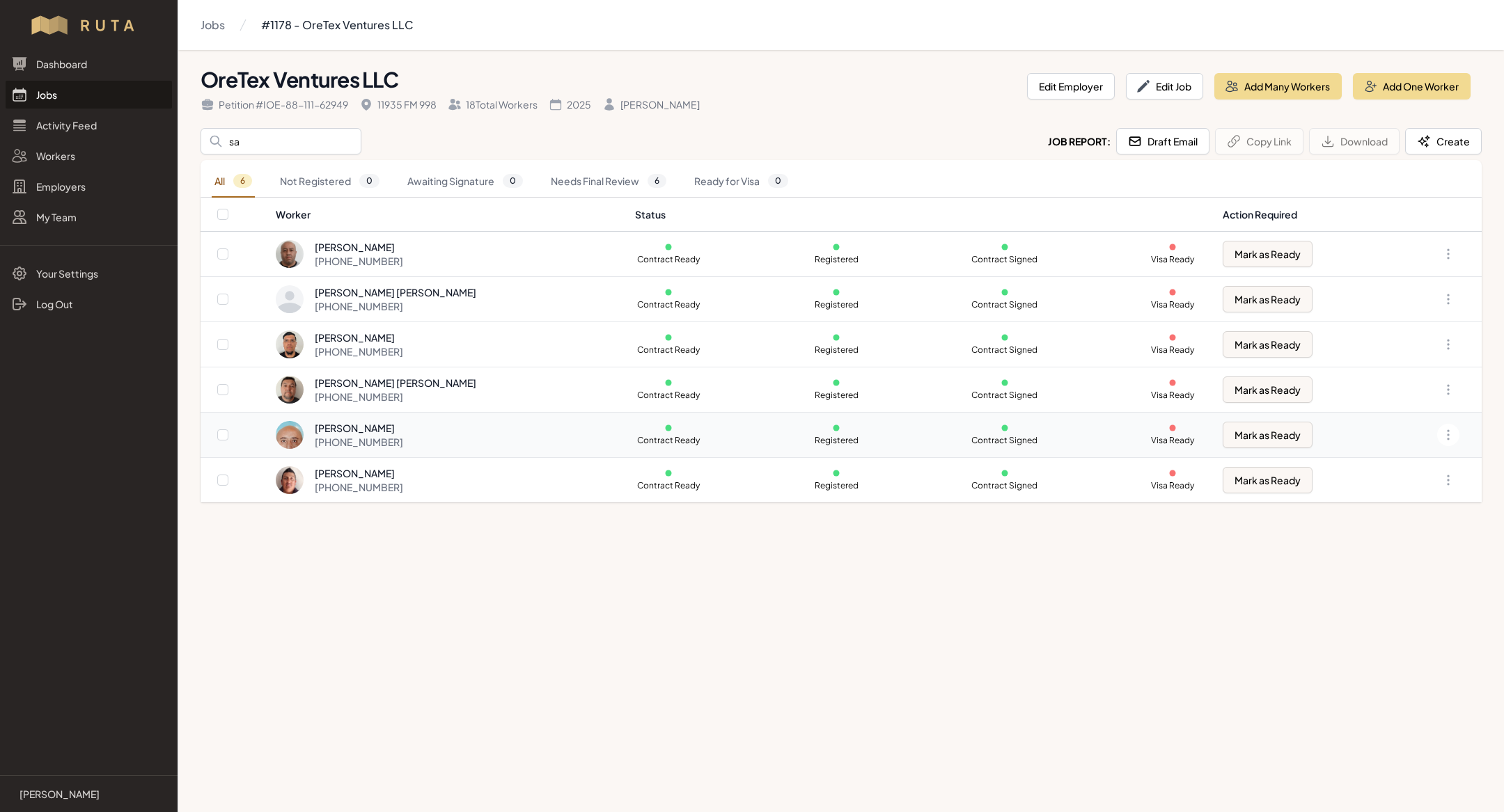
click at [391, 447] on div "[PHONE_NUMBER]" at bounding box center [359, 442] width 88 height 14
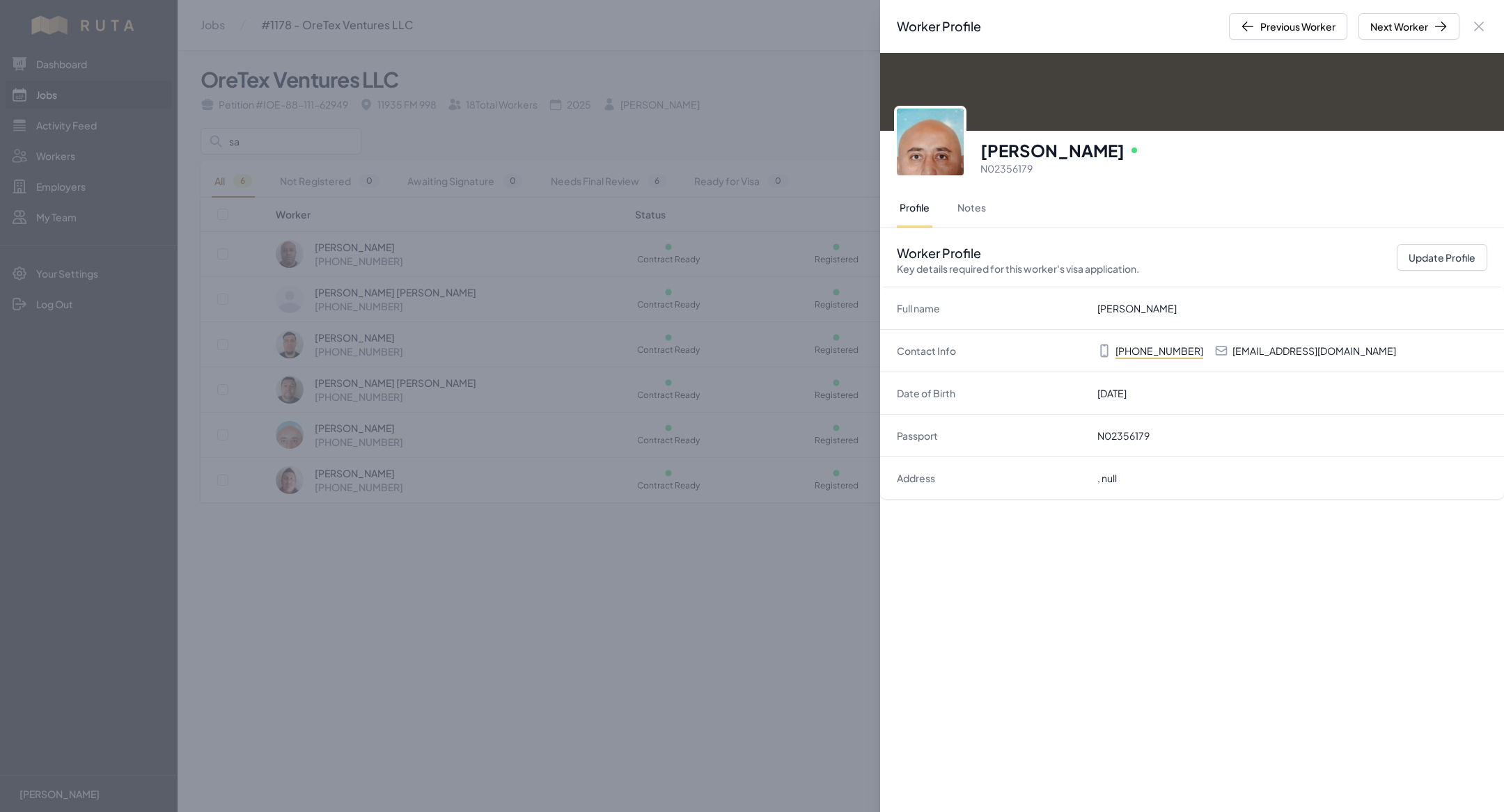
click at [433, 645] on div "Worker Profile Previous Worker Next Worker Close panel [PERSON_NAME] Online N02…" at bounding box center [752, 406] width 1504 height 812
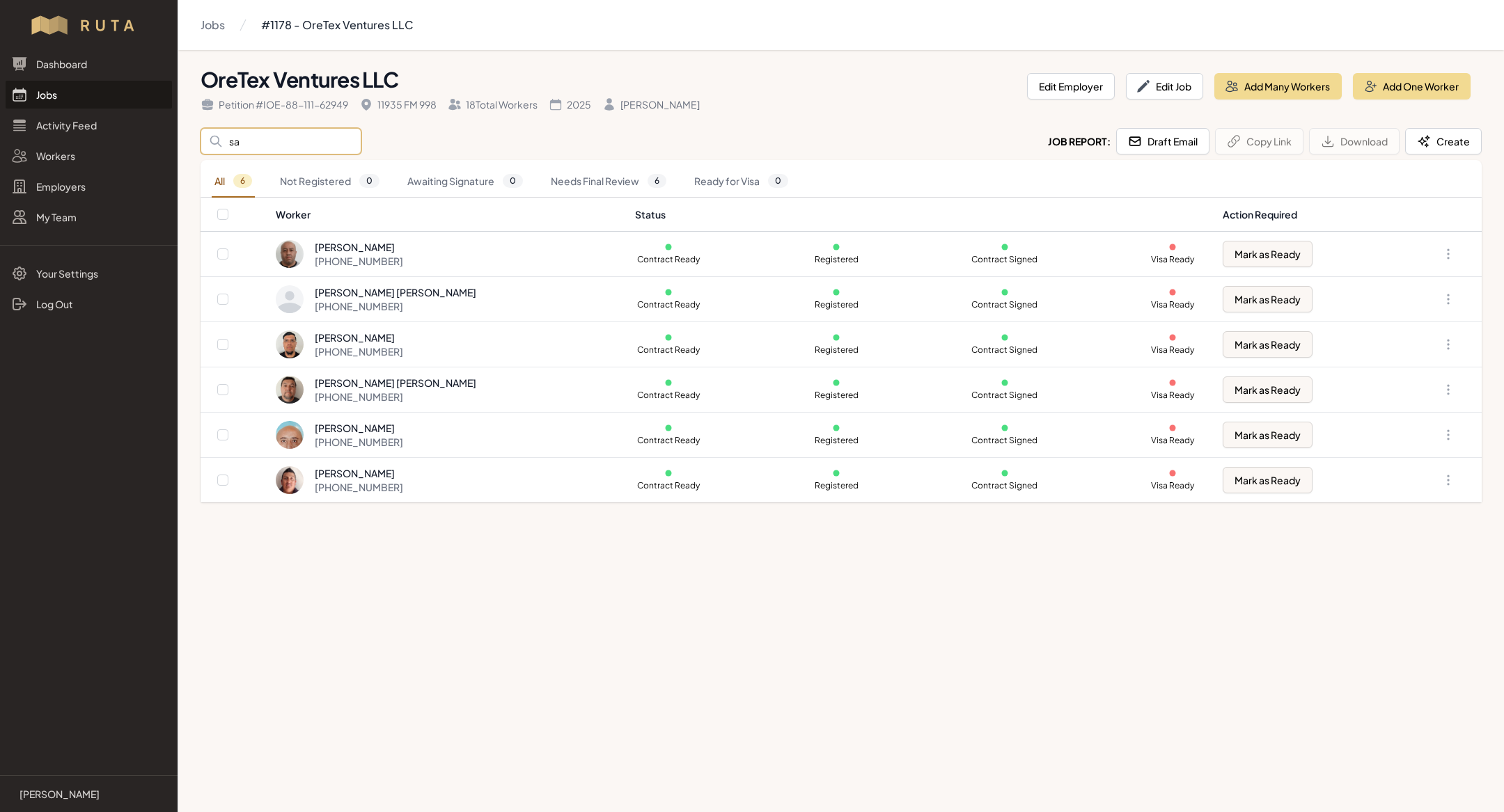
click at [245, 138] on input "sa" at bounding box center [281, 141] width 161 height 27
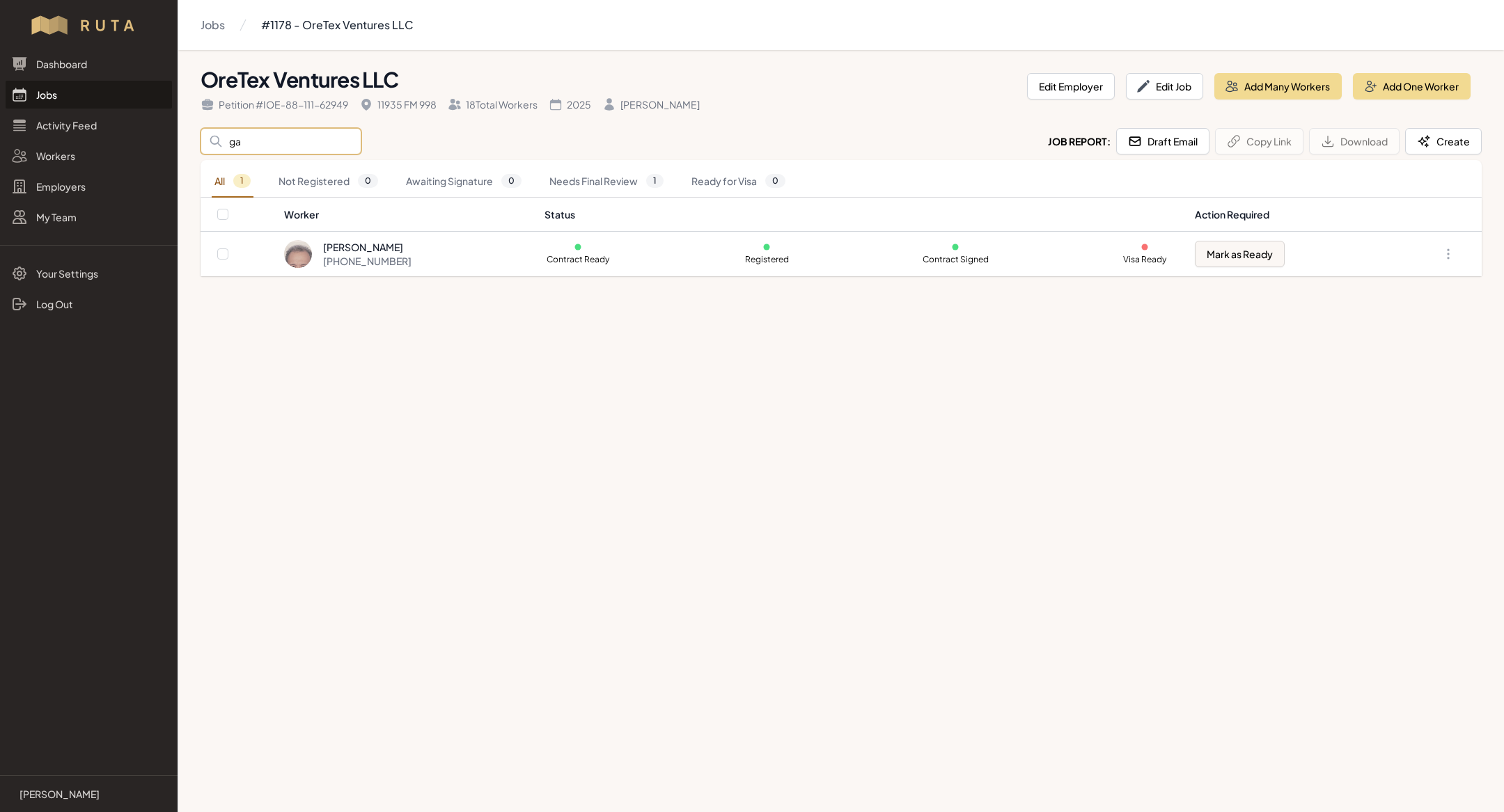
type input "g"
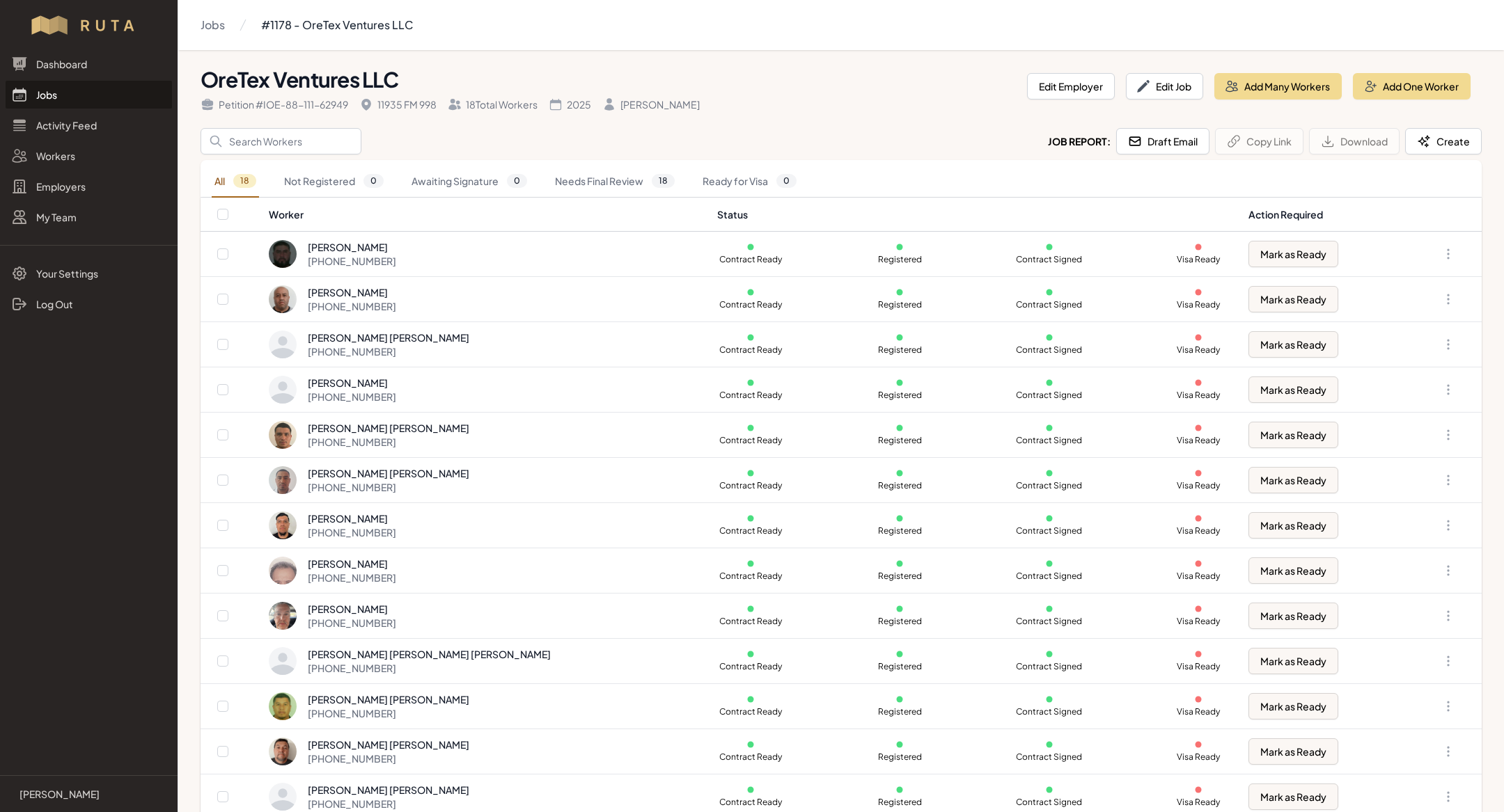
click at [62, 94] on link "Jobs" at bounding box center [88, 94] width 167 height 28
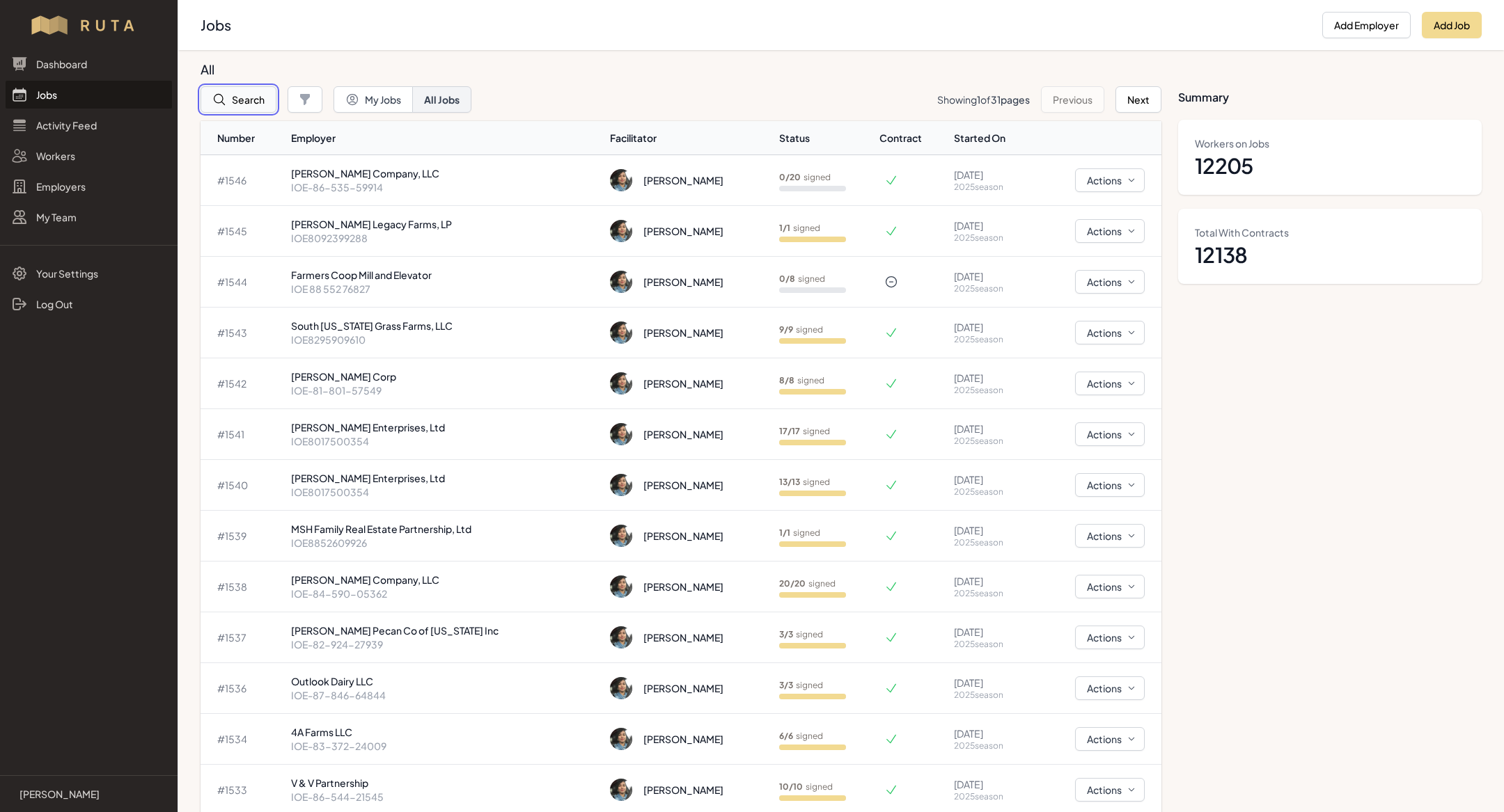
click at [239, 108] on button "Search" at bounding box center [239, 100] width 76 height 27
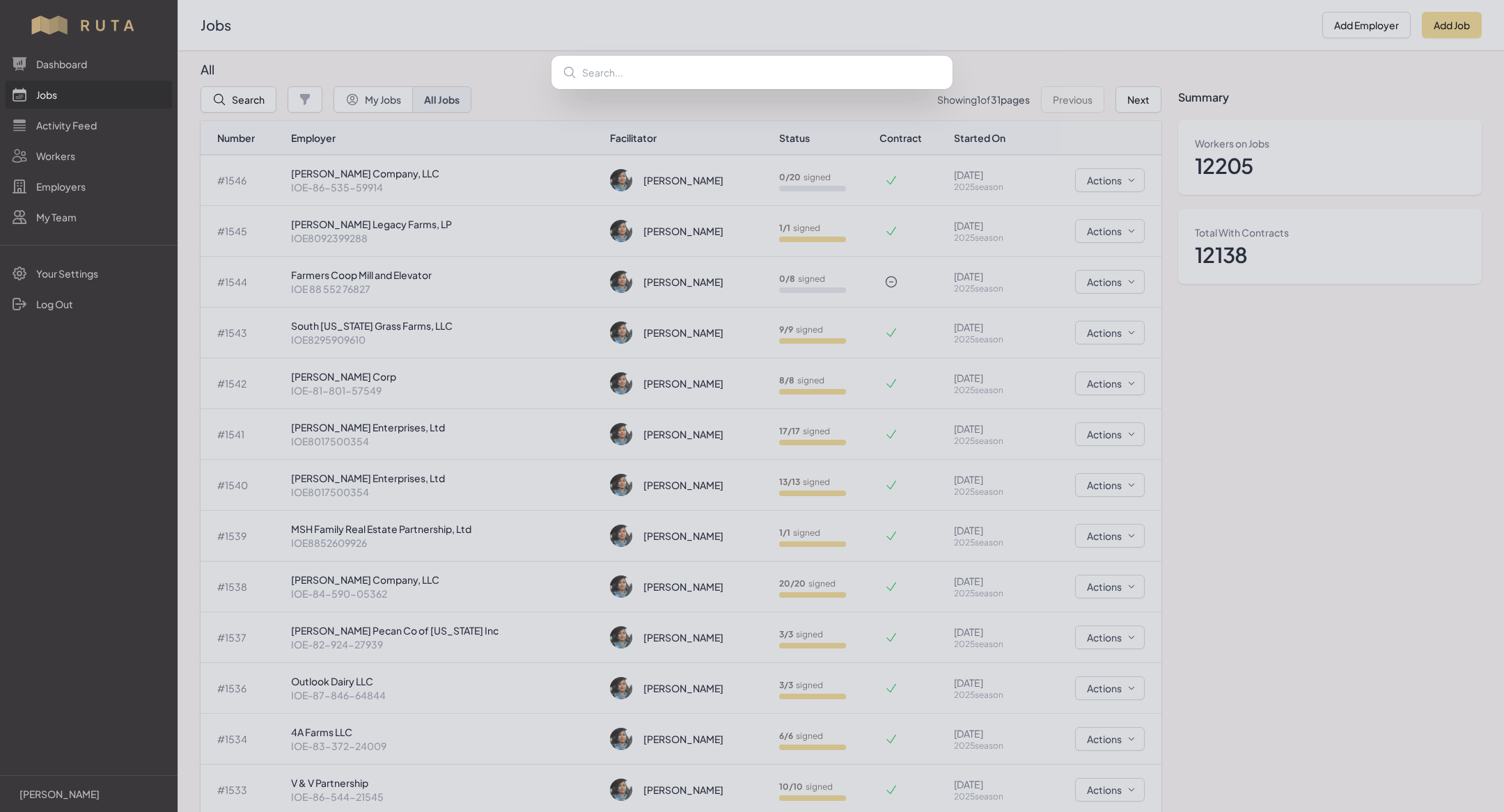
click at [545, 502] on div at bounding box center [752, 406] width 1504 height 812
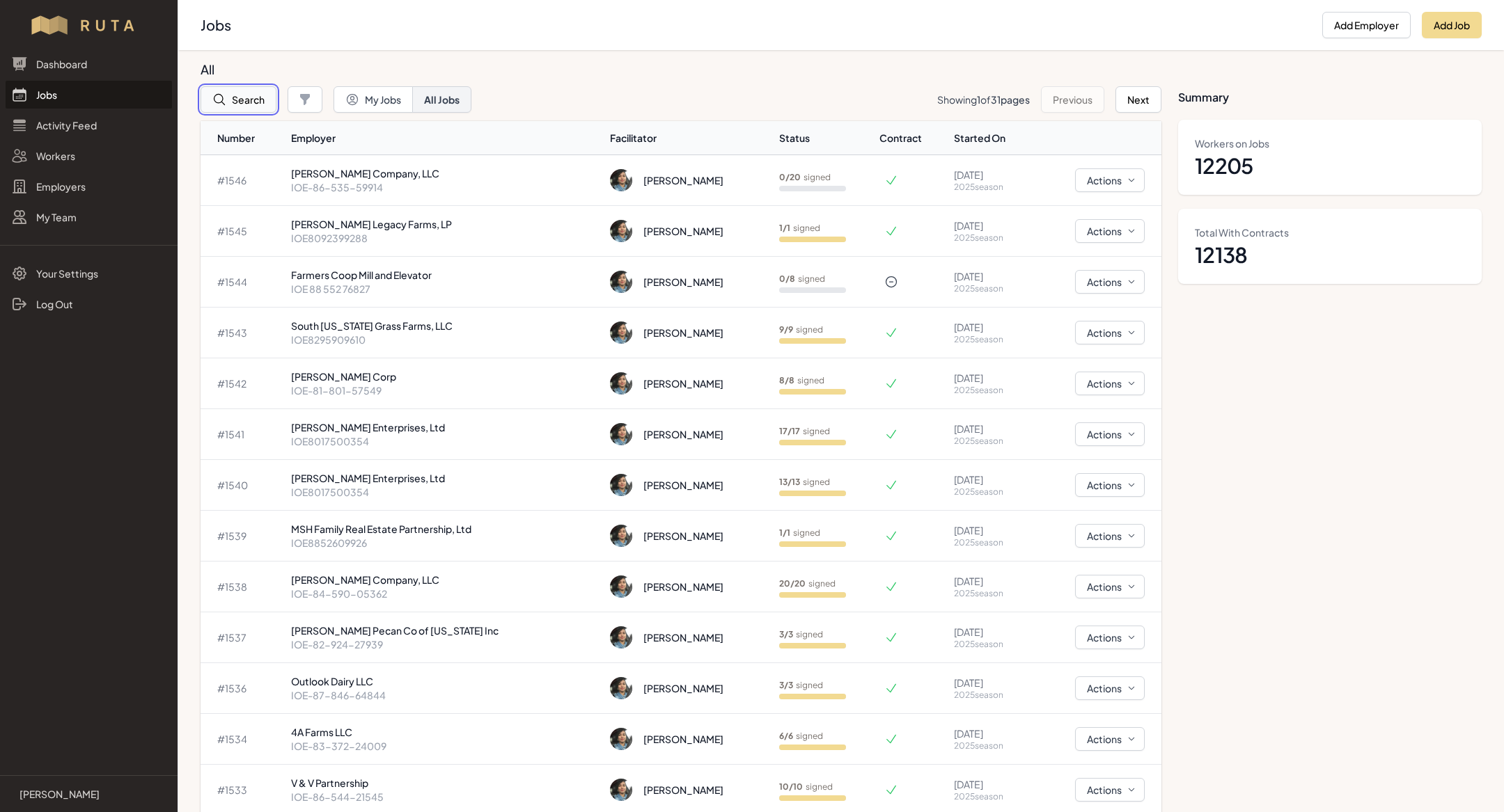
click at [231, 90] on button "Search" at bounding box center [239, 100] width 76 height 27
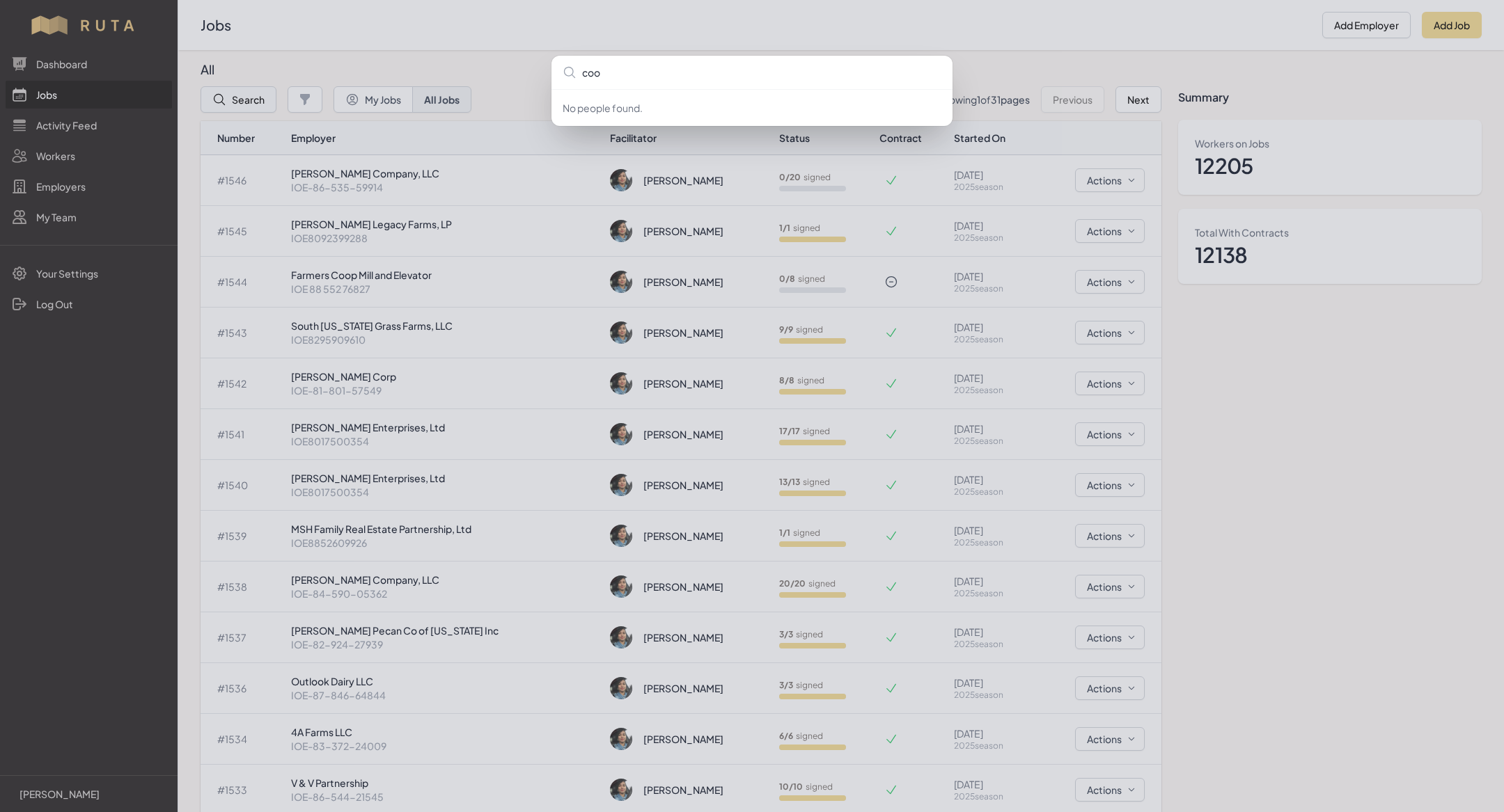
type input "cook"
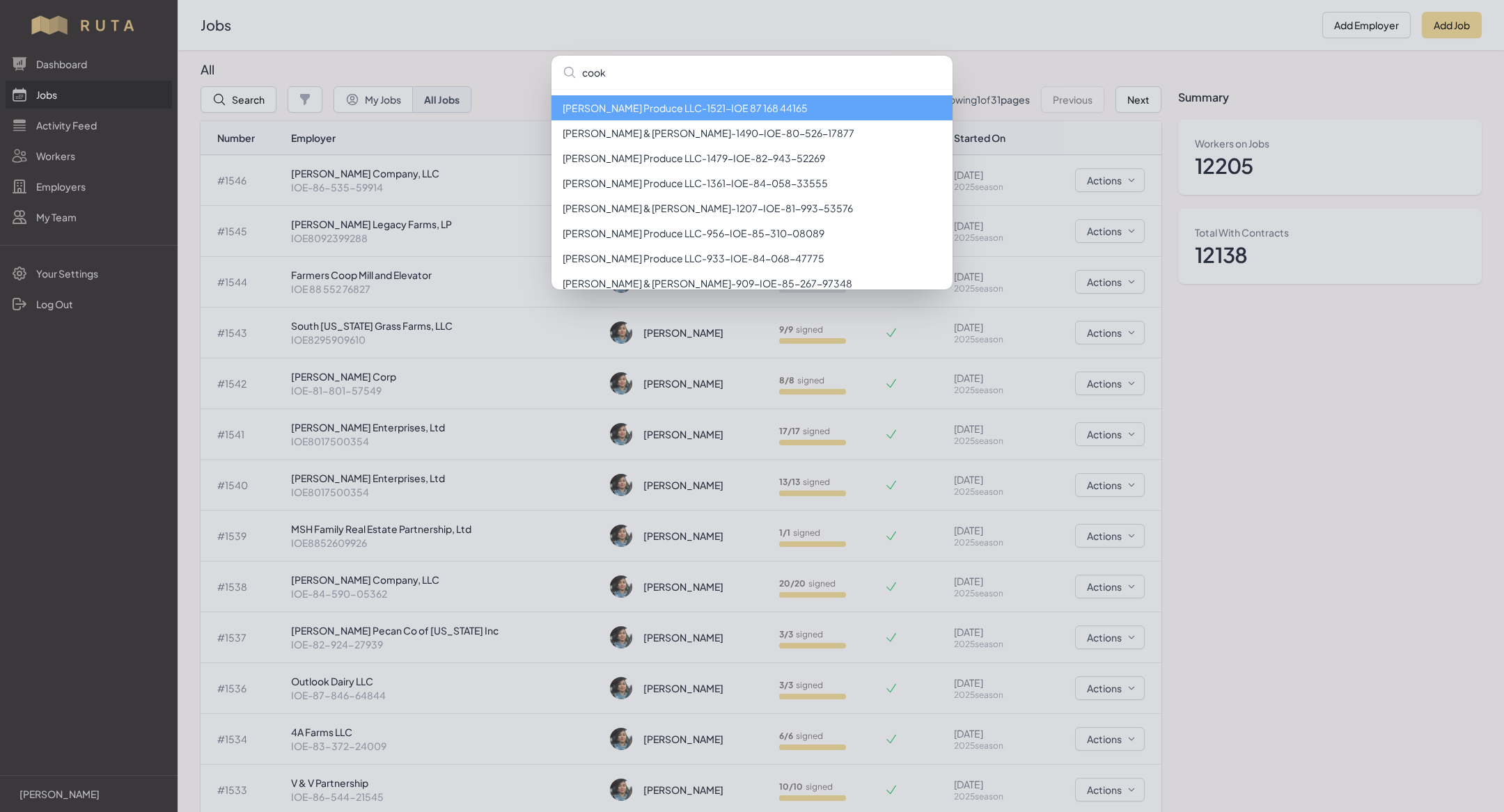
click at [589, 113] on li "[PERSON_NAME] Produce LLC - 1521 - IOE 87 168 44165" at bounding box center [752, 107] width 401 height 25
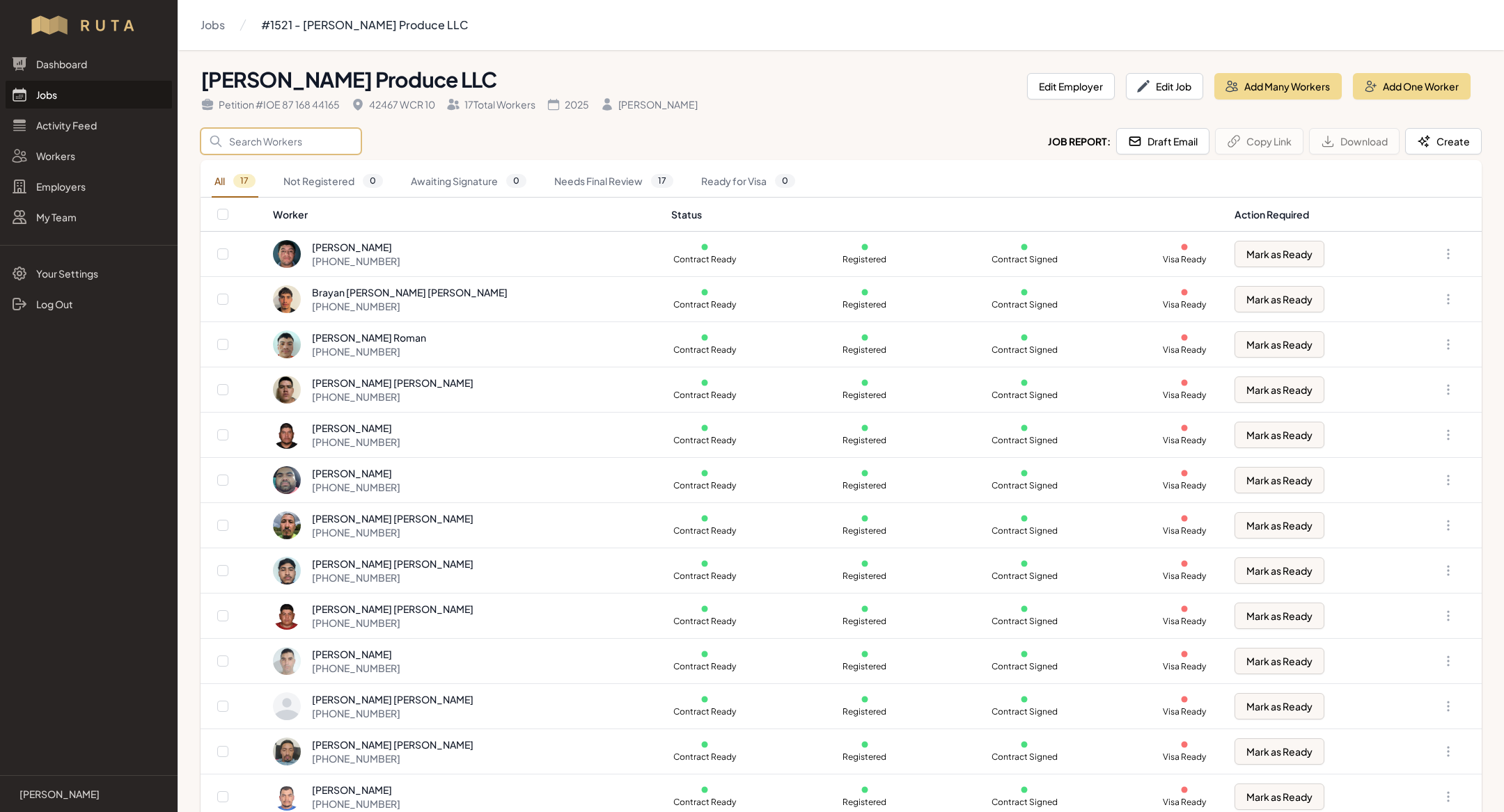
click at [286, 137] on input "Search" at bounding box center [281, 141] width 161 height 27
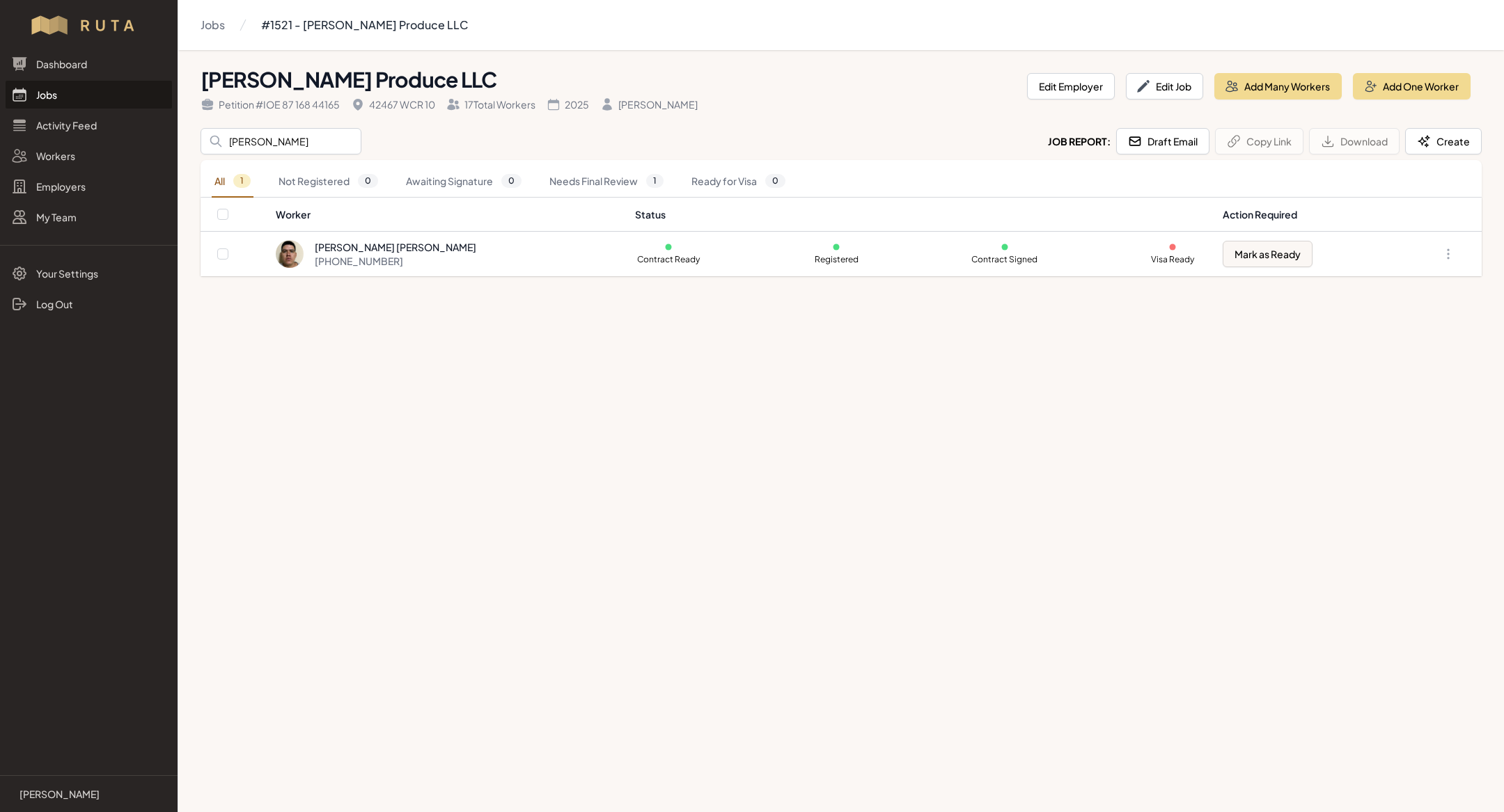
click at [584, 445] on main "Jobs #1521 - [PERSON_NAME] Produce LLC [PERSON_NAME] Produce LLC Petition # IOE…" at bounding box center [752, 406] width 1504 height 812
click at [278, 138] on input "[PERSON_NAME]" at bounding box center [281, 141] width 161 height 27
type input "[DEMOGRAPHIC_DATA]"
click at [644, 579] on main "Jobs #1521 - [PERSON_NAME] Produce LLC [PERSON_NAME] Produce LLC Petition # IOE…" at bounding box center [752, 406] width 1504 height 812
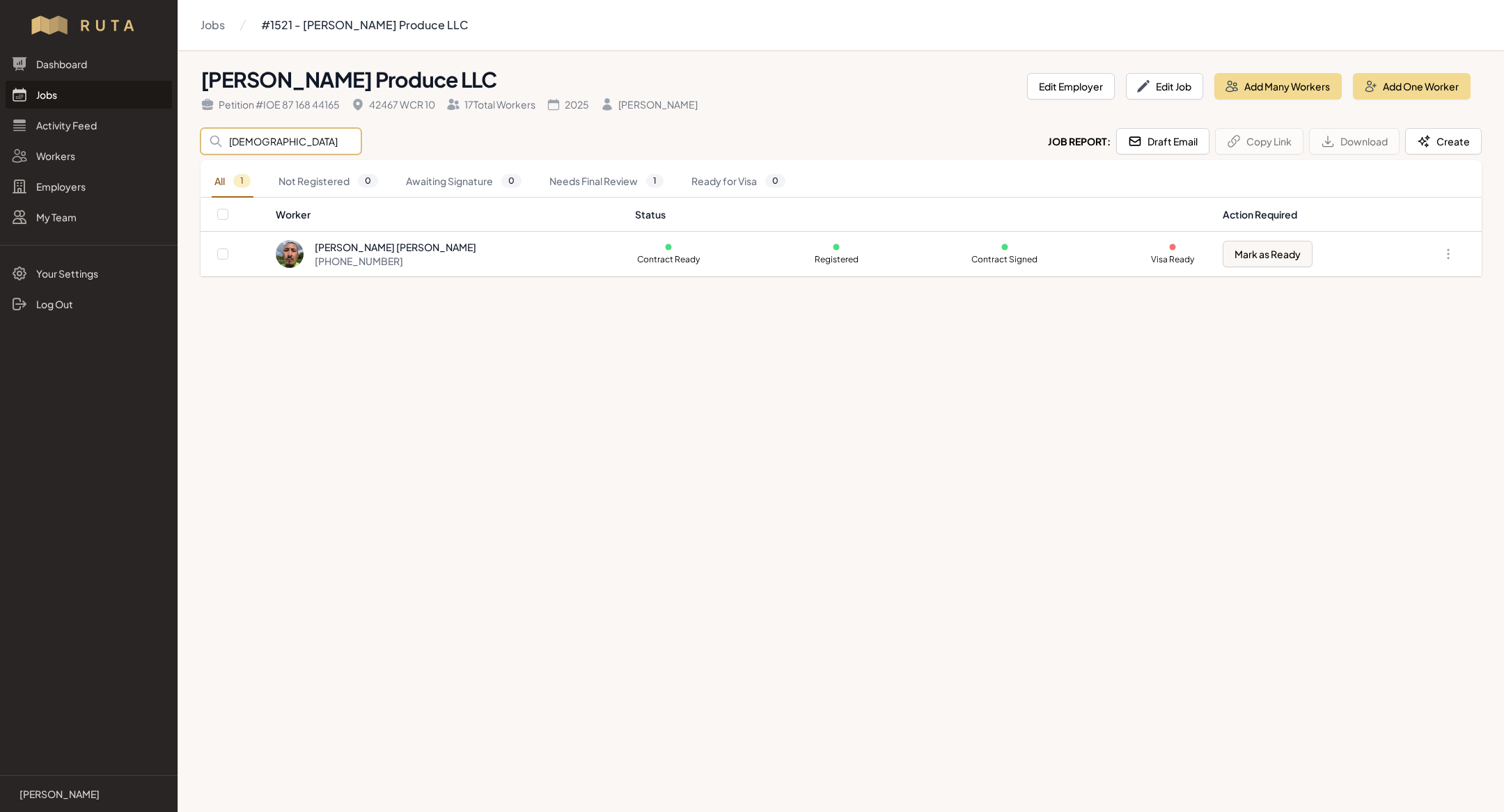
click at [269, 144] on input "[DEMOGRAPHIC_DATA]" at bounding box center [281, 141] width 161 height 27
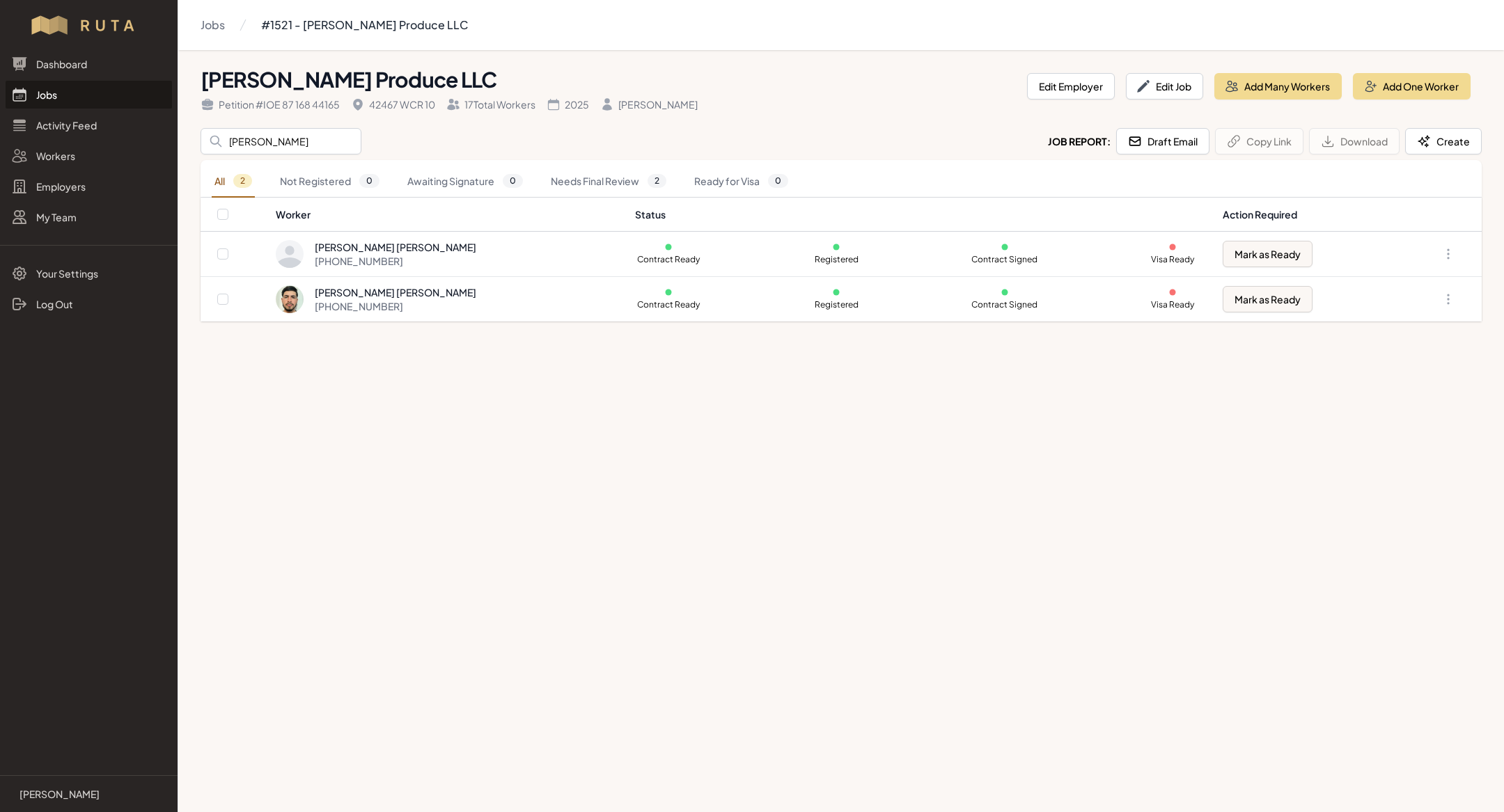
click at [653, 571] on main "Jobs #1521 - [PERSON_NAME] Produce LLC [PERSON_NAME] Produce LLC Petition # IOE…" at bounding box center [752, 406] width 1504 height 812
click at [291, 138] on input "[PERSON_NAME]" at bounding box center [281, 141] width 161 height 27
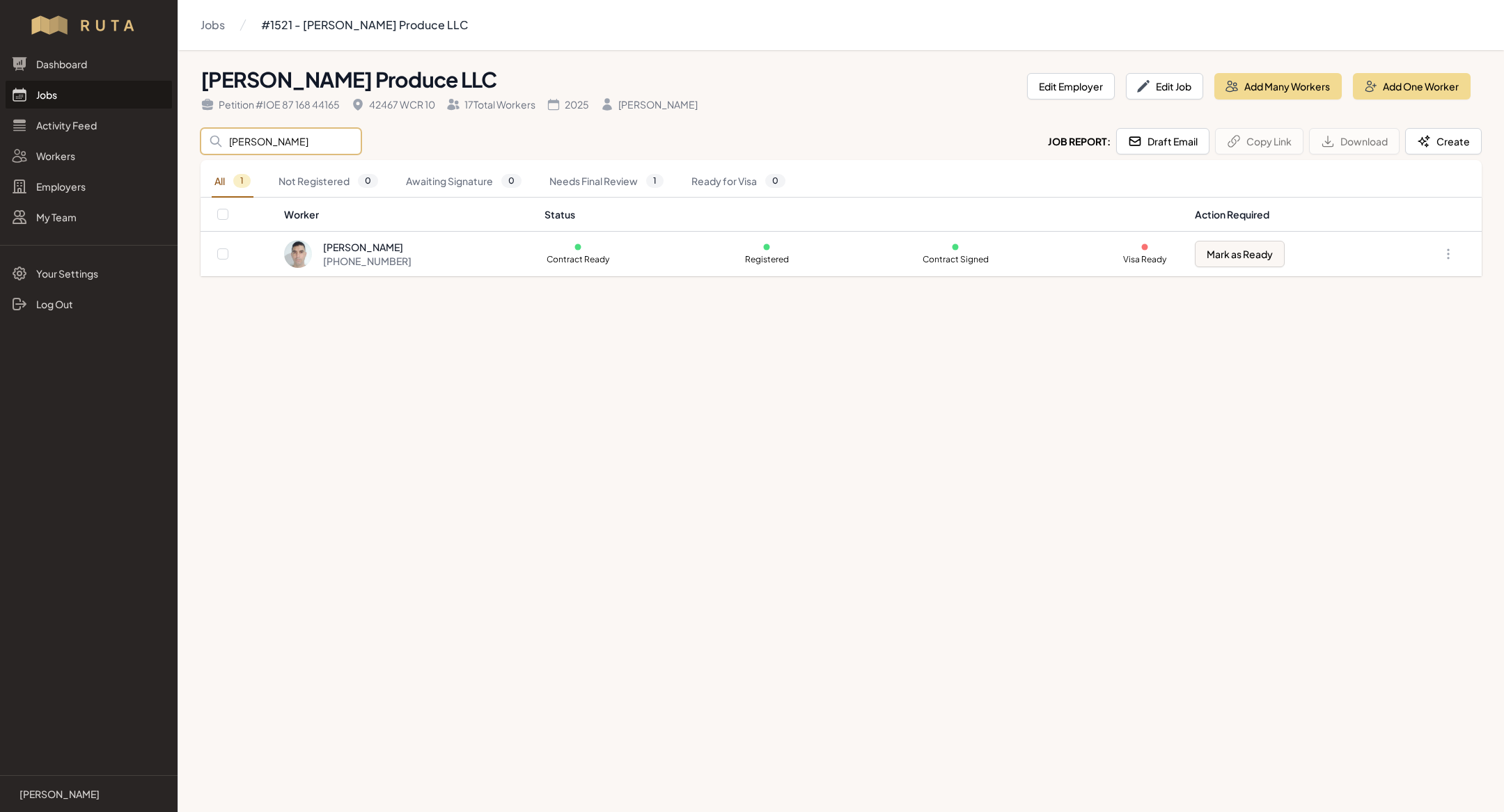
click at [295, 139] on input "[PERSON_NAME]" at bounding box center [281, 141] width 161 height 27
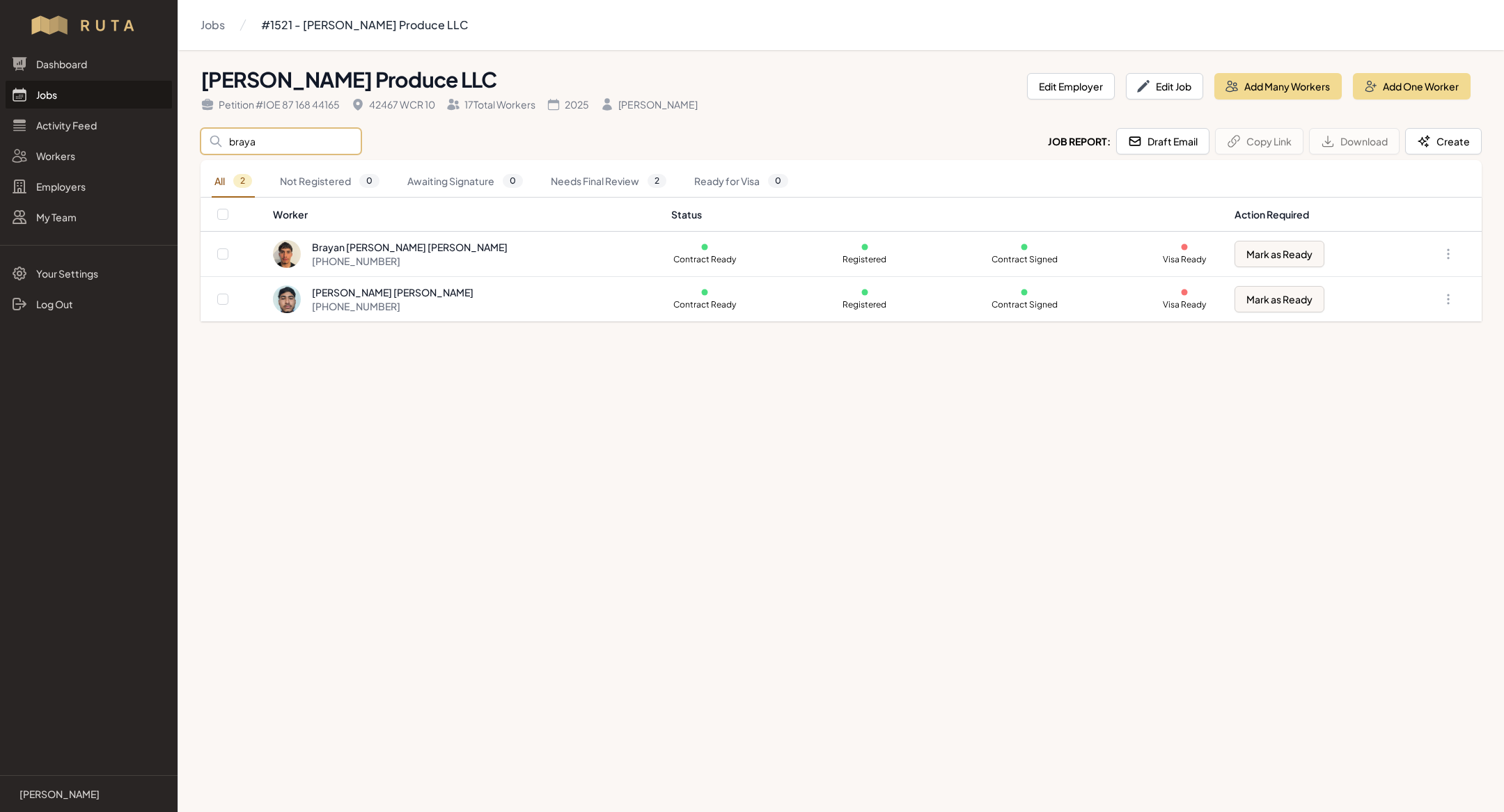
click at [275, 129] on input "braya" at bounding box center [281, 141] width 161 height 27
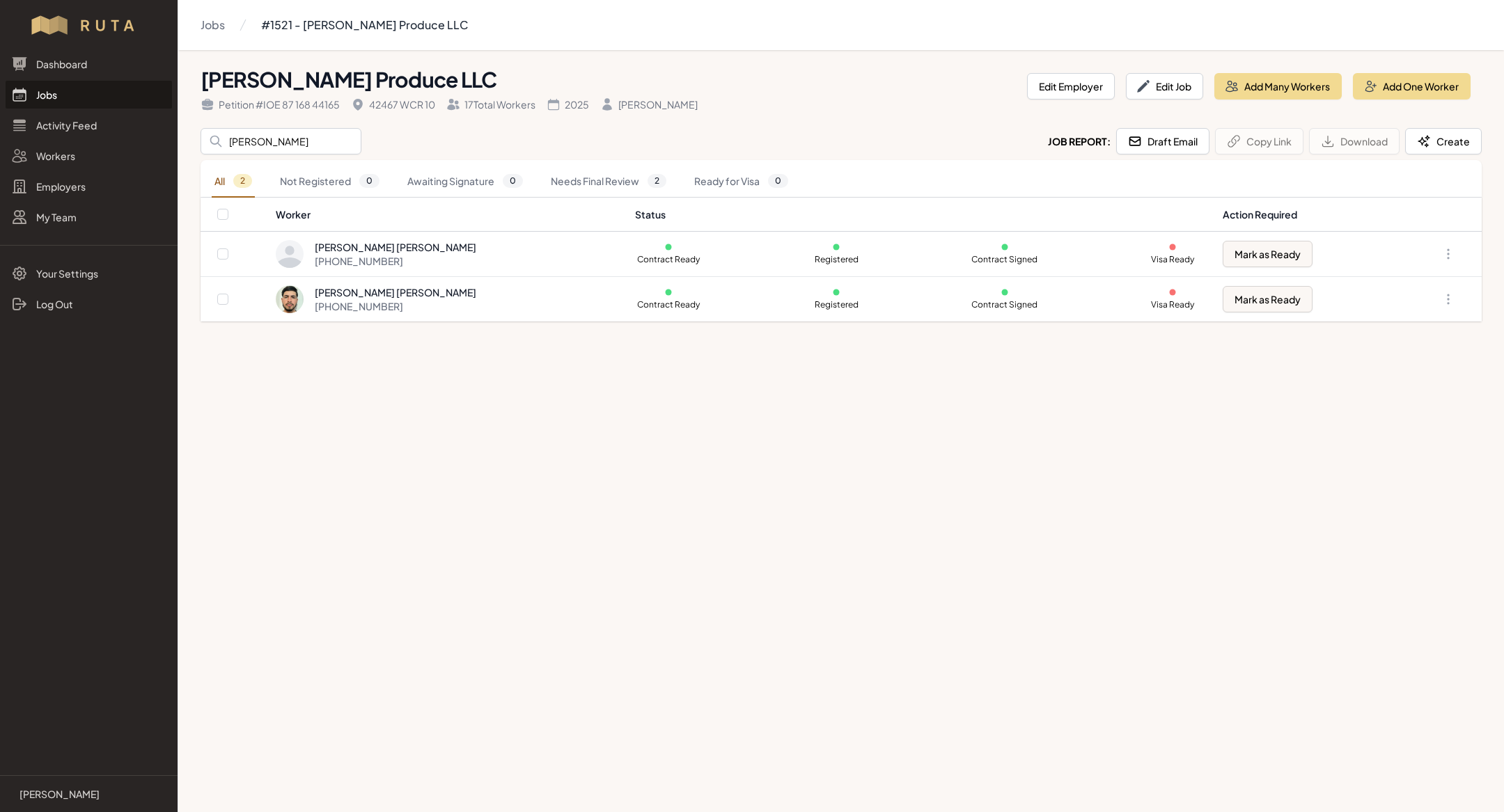
click at [638, 469] on main "Jobs #1521 - [PERSON_NAME] Produce LLC [PERSON_NAME] Produce LLC Petition # IOE…" at bounding box center [752, 406] width 1504 height 812
click at [271, 145] on input "[PERSON_NAME]" at bounding box center [281, 141] width 161 height 27
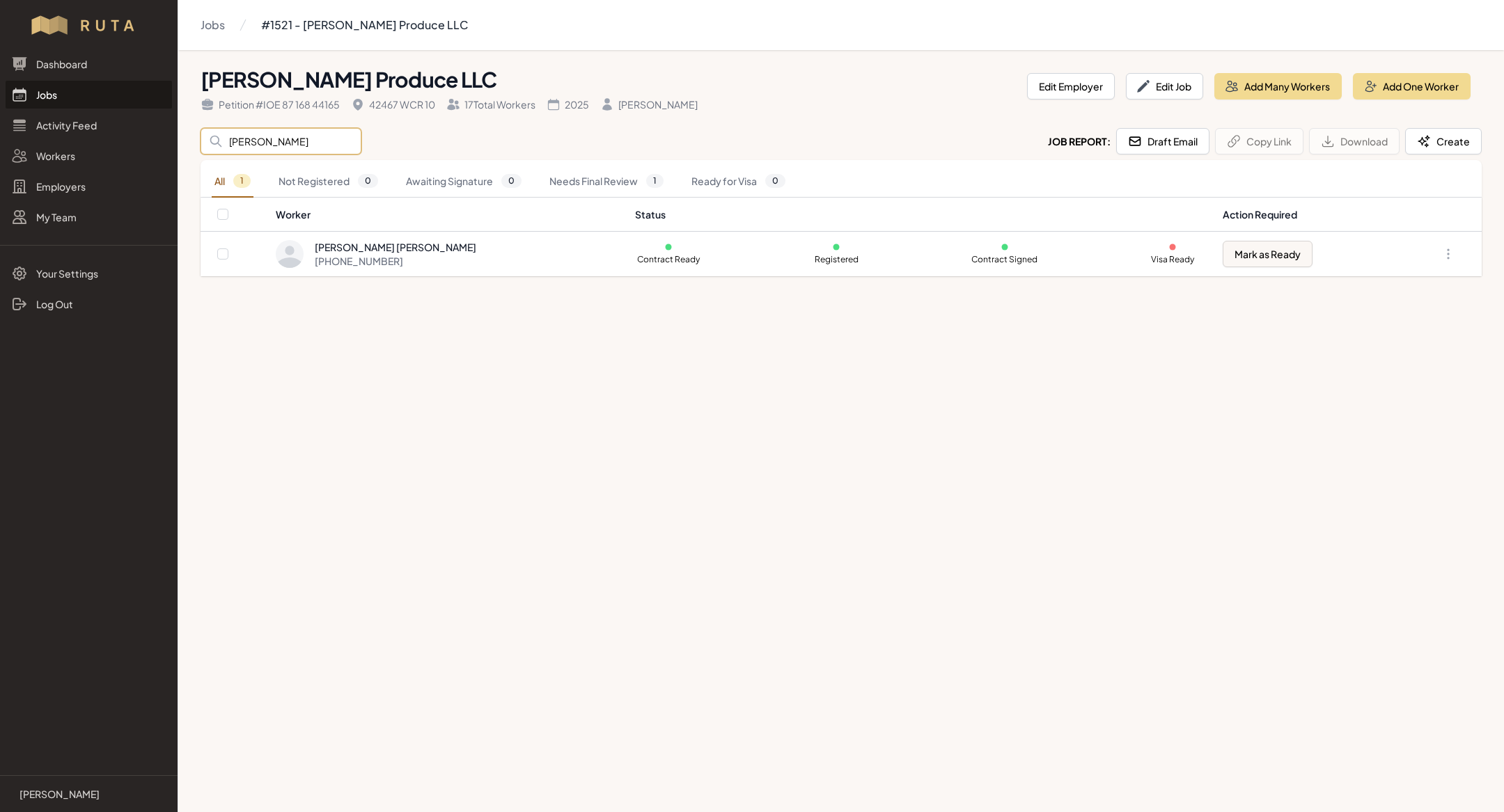
type input "[PERSON_NAME]"
click at [250, 145] on input "[PERSON_NAME]" at bounding box center [281, 141] width 161 height 27
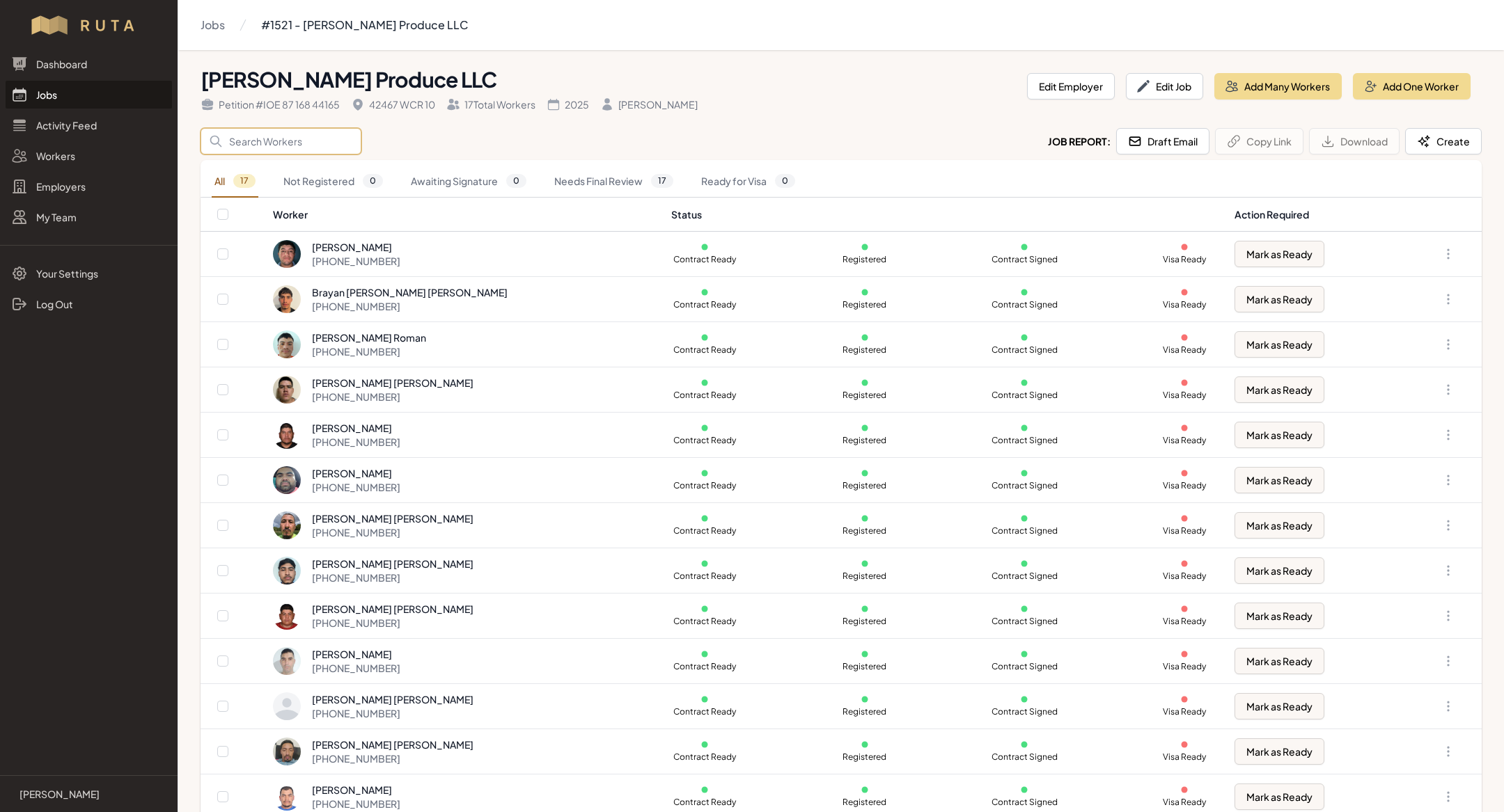
type input "m"
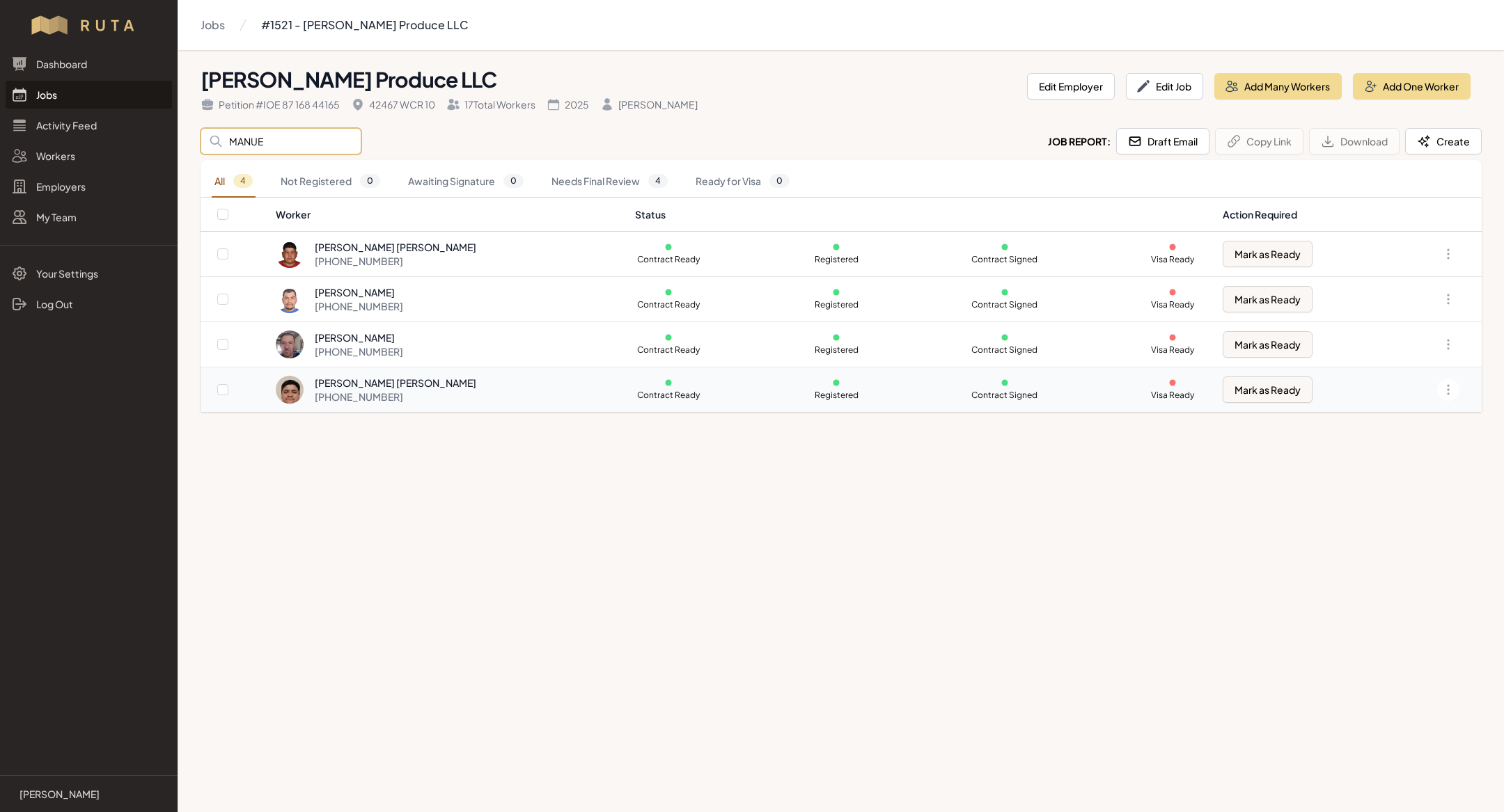
type input "MANUE"
click at [489, 389] on div "[PERSON_NAME] [PERSON_NAME] [PHONE_NUMBER]" at bounding box center [447, 389] width 342 height 28
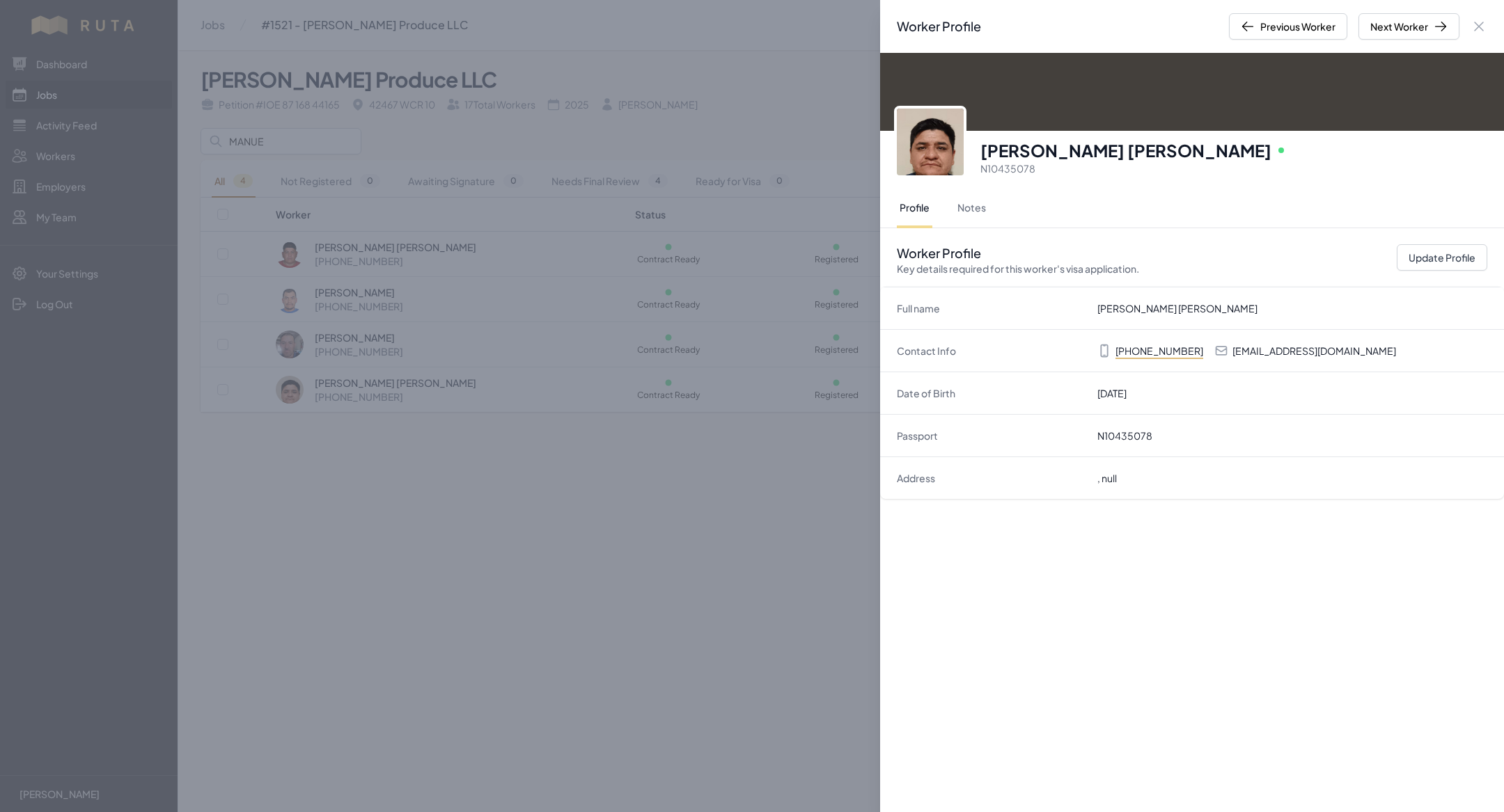
click at [481, 478] on div "Worker Profile Previous Worker Next Worker Close panel [PERSON_NAME] [PERSON_NA…" at bounding box center [752, 406] width 1504 height 812
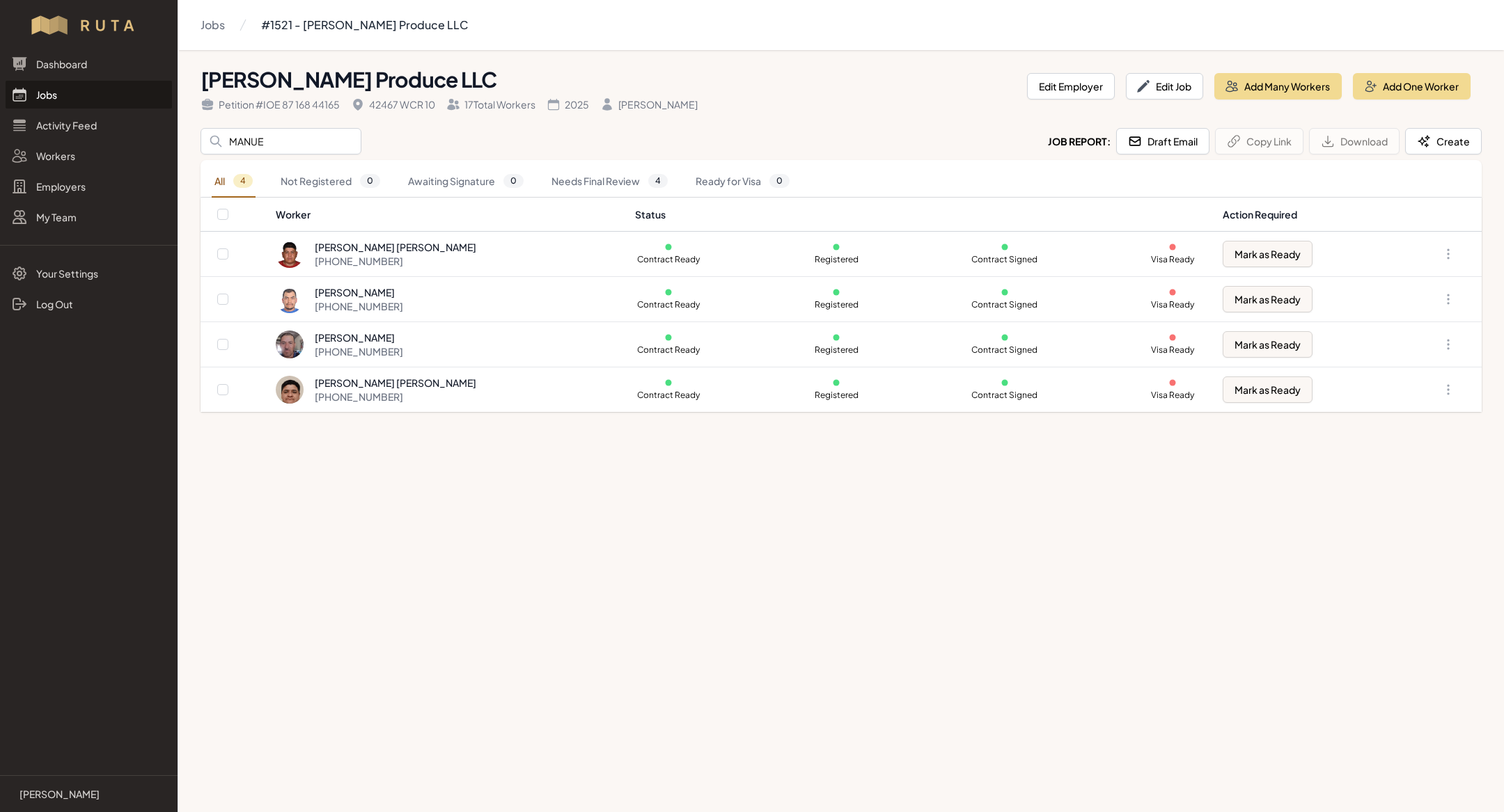
click at [65, 100] on link "Jobs" at bounding box center [88, 94] width 167 height 28
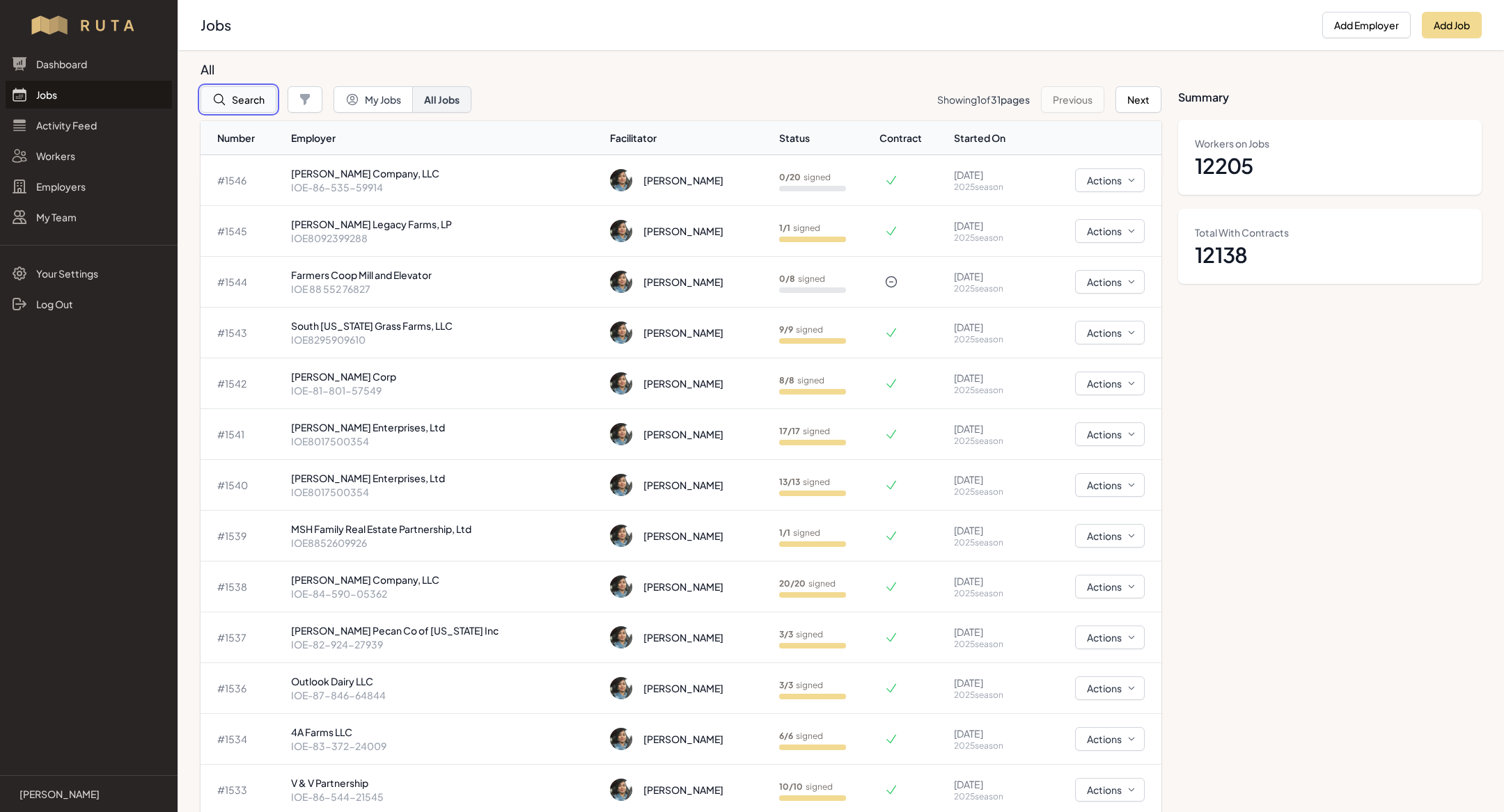
click at [245, 97] on button "Search" at bounding box center [239, 100] width 76 height 27
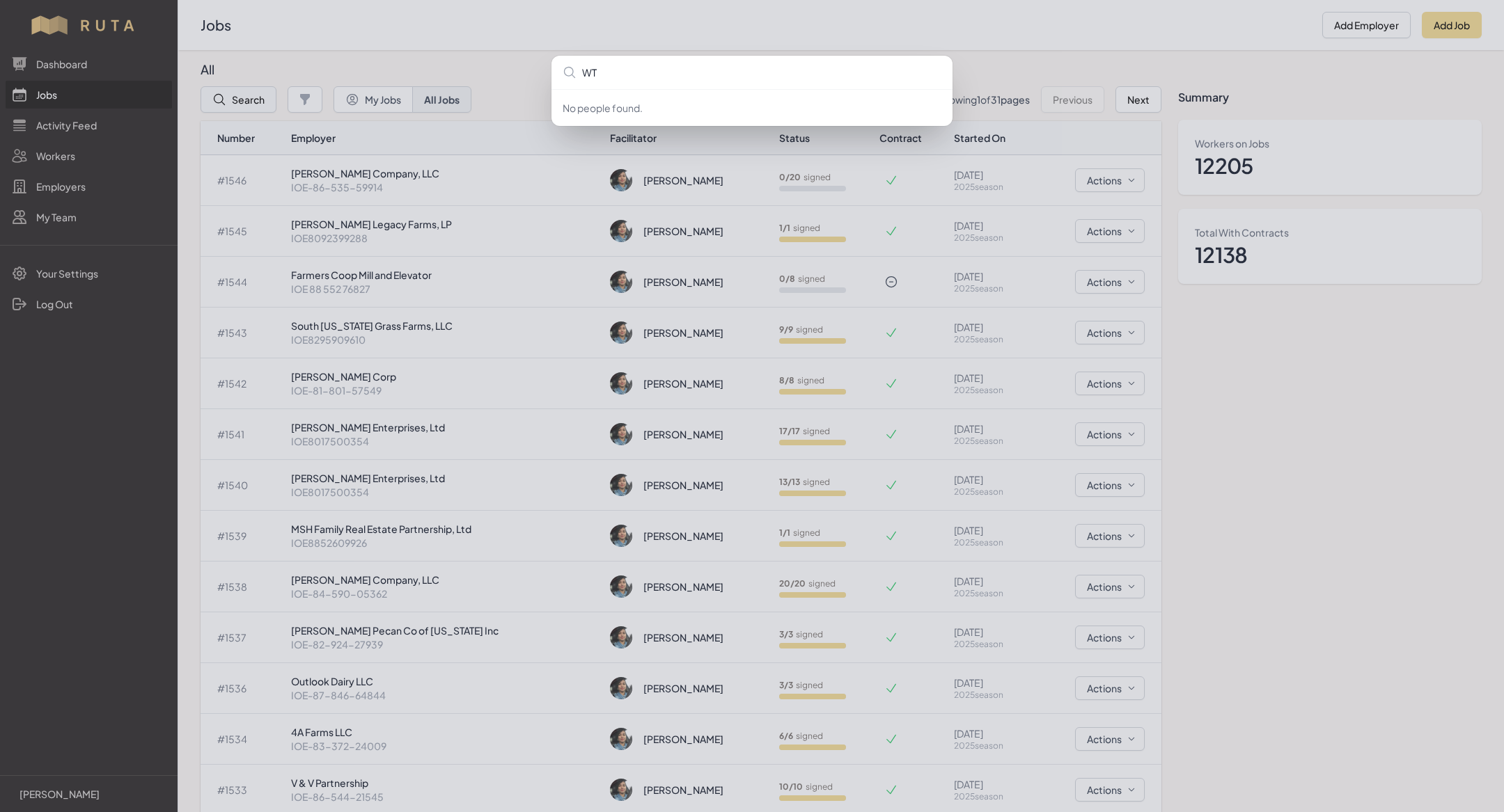
type input "WTR"
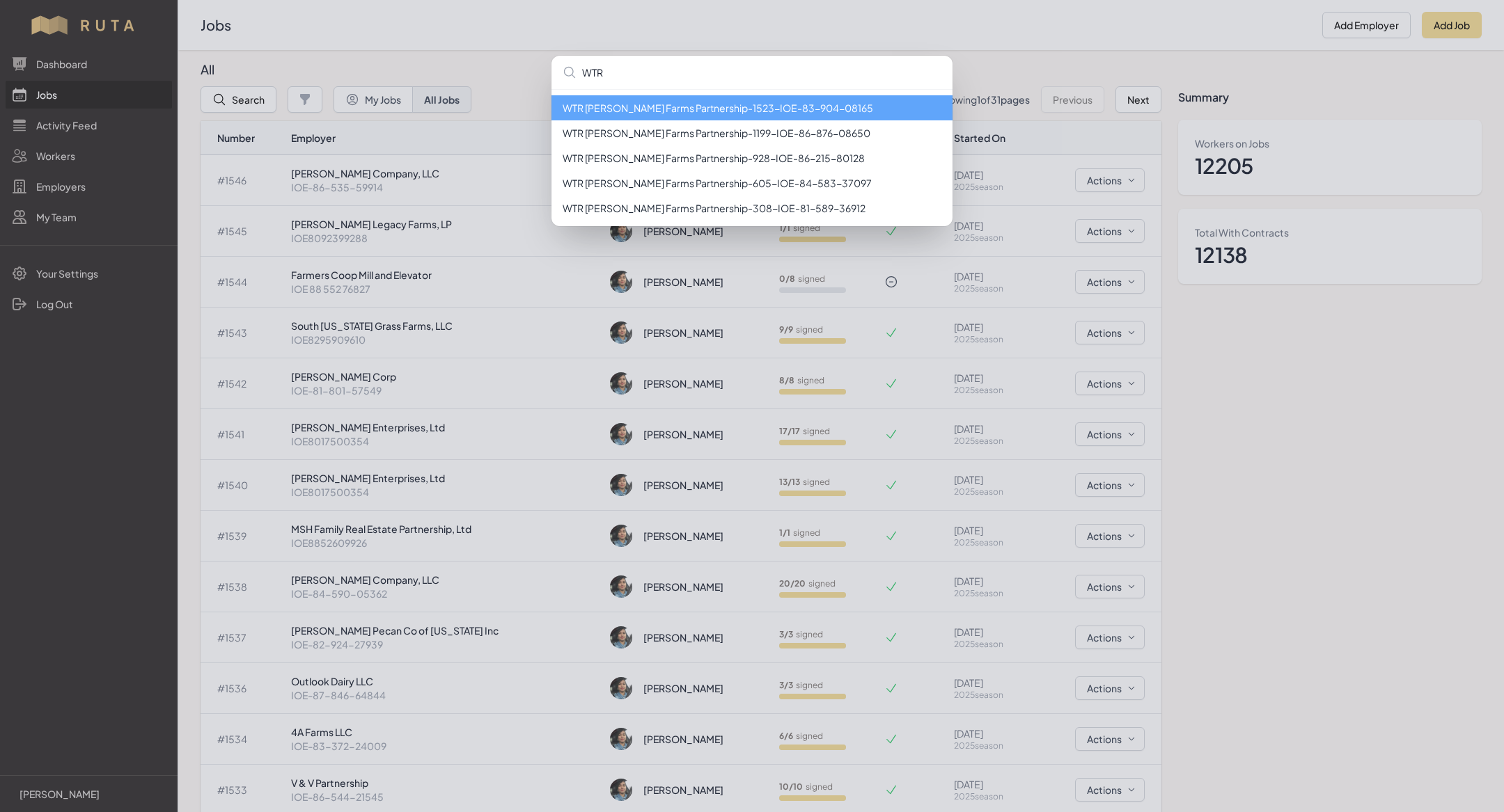
click at [730, 106] on li "WTR [PERSON_NAME] Farms Partnership - 1523 - IOE-83-904-08165" at bounding box center [752, 107] width 401 height 25
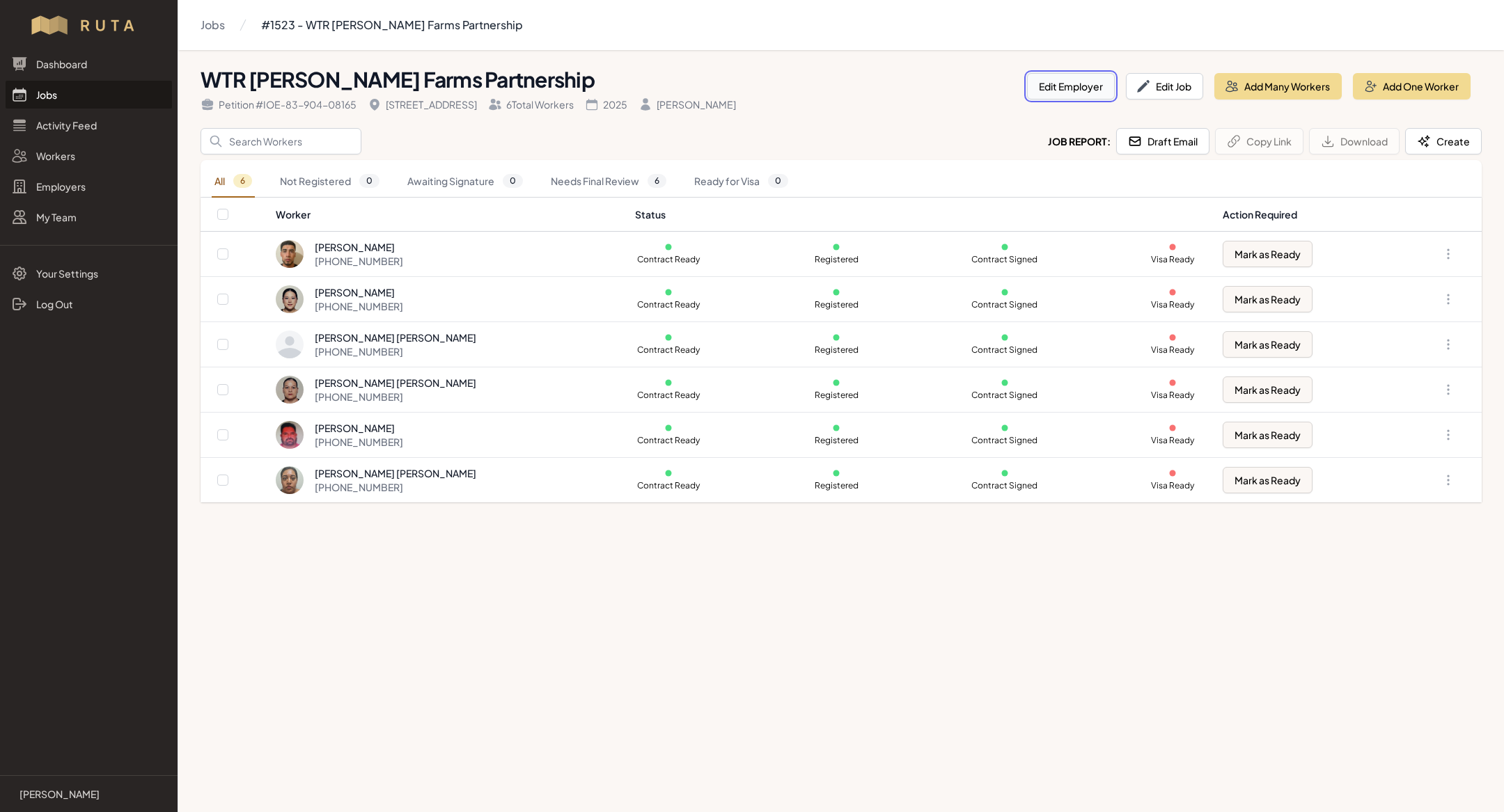
click at [1085, 87] on button "Edit Employer" at bounding box center [1070, 86] width 87 height 27
select select "ID"
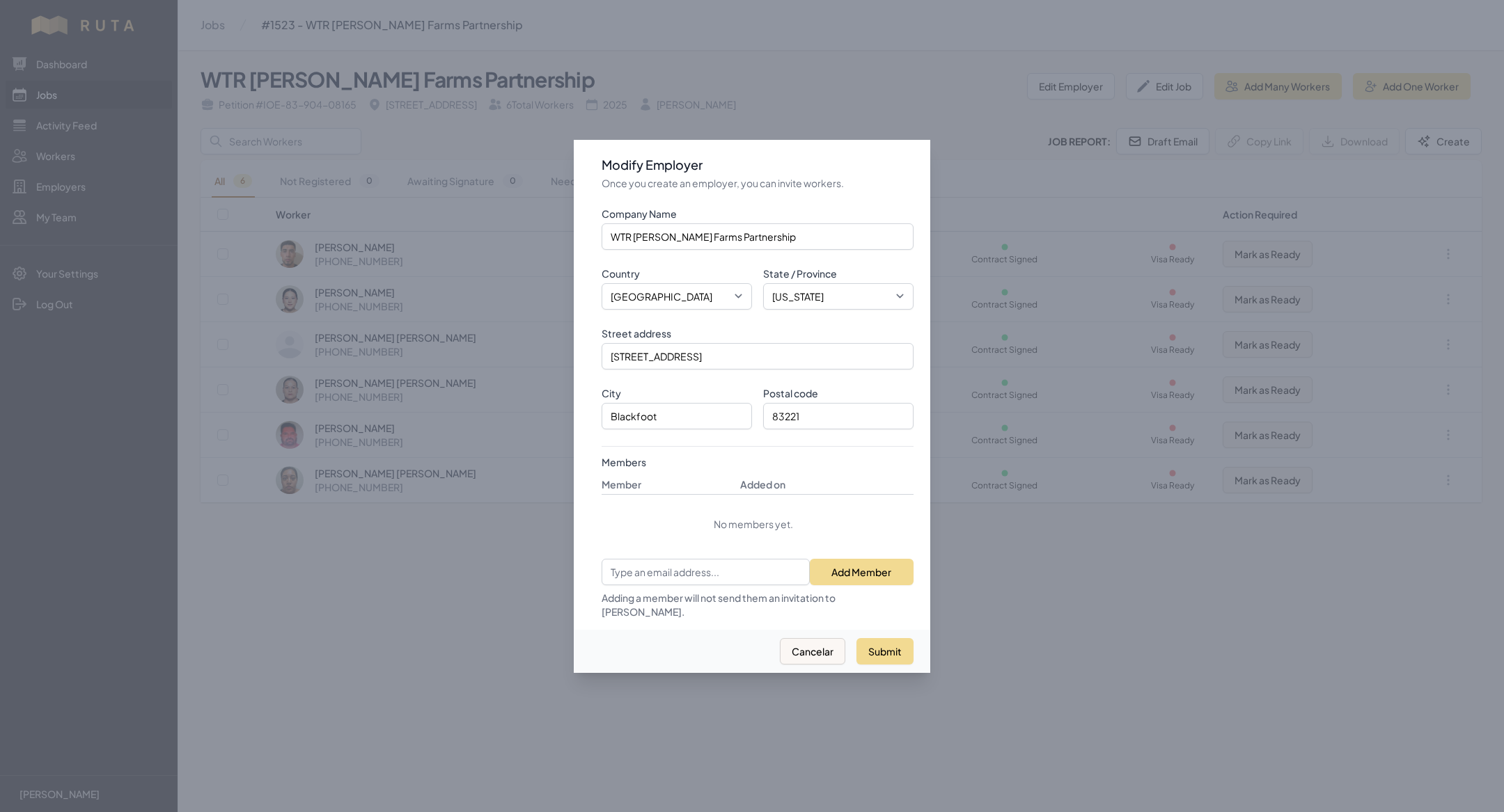
click at [770, 71] on div at bounding box center [752, 406] width 1504 height 812
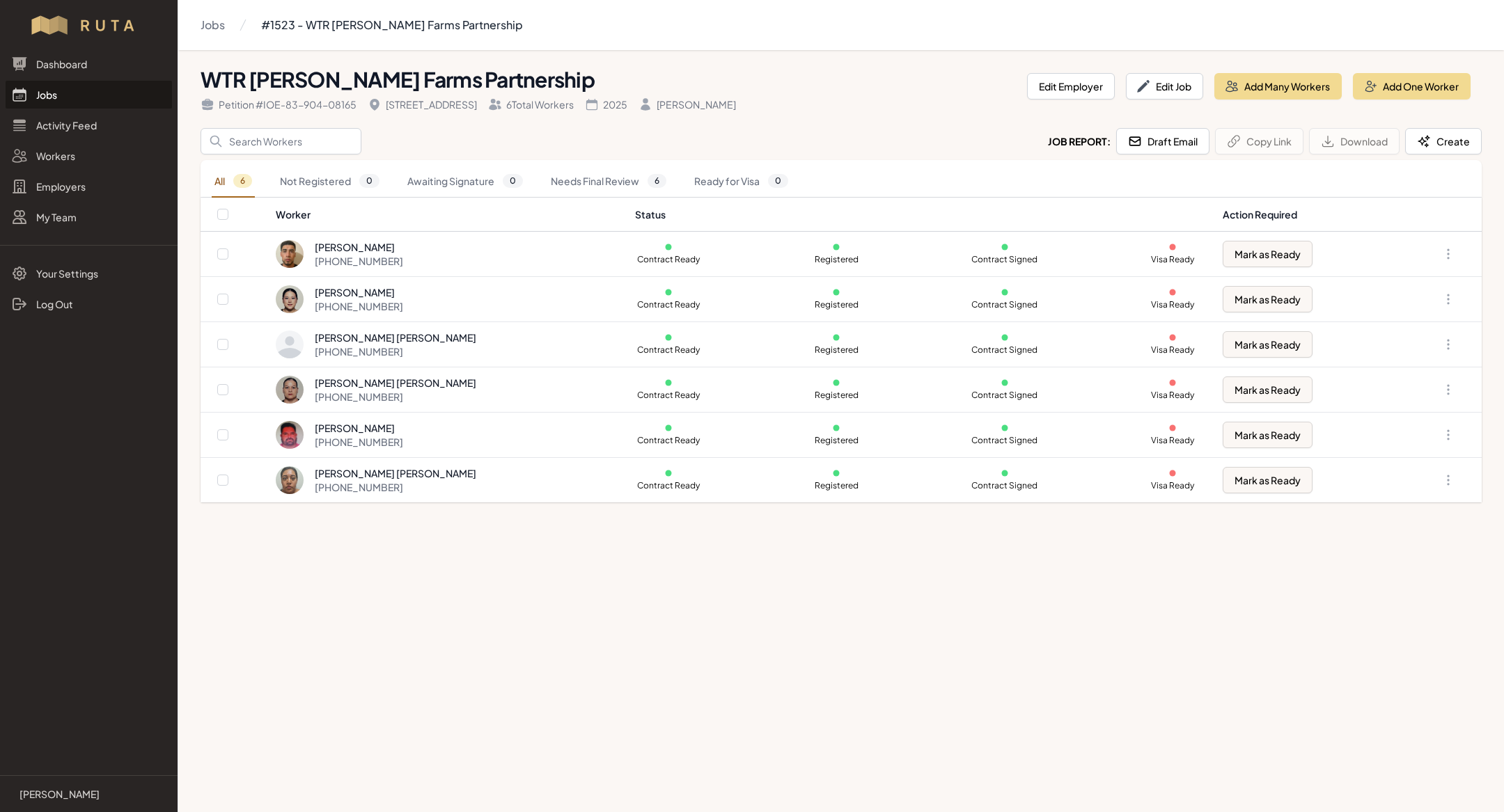
click at [68, 97] on link "Jobs" at bounding box center [88, 94] width 167 height 28
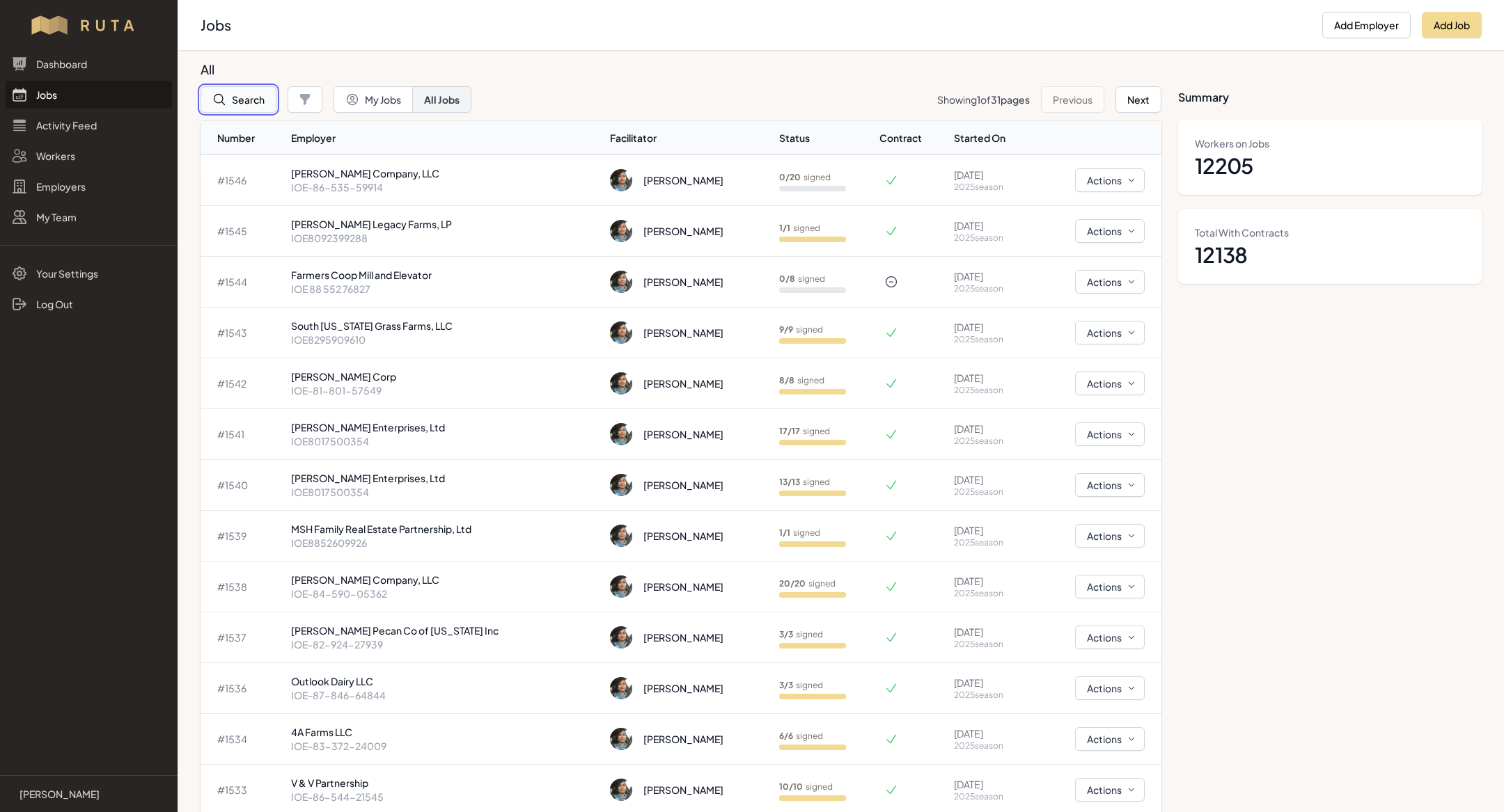
click at [231, 94] on button "Search" at bounding box center [239, 100] width 76 height 27
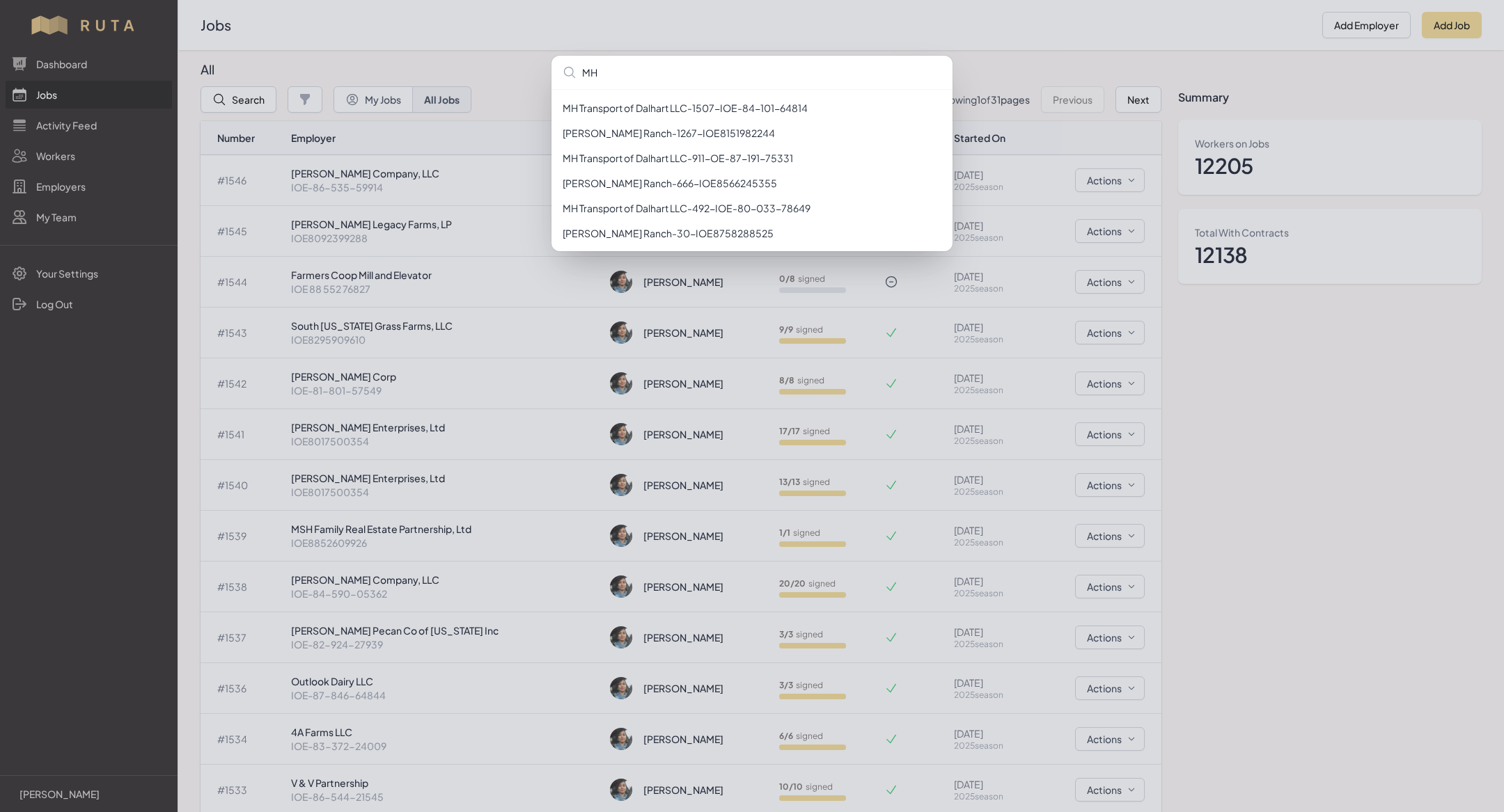
type input "MH"
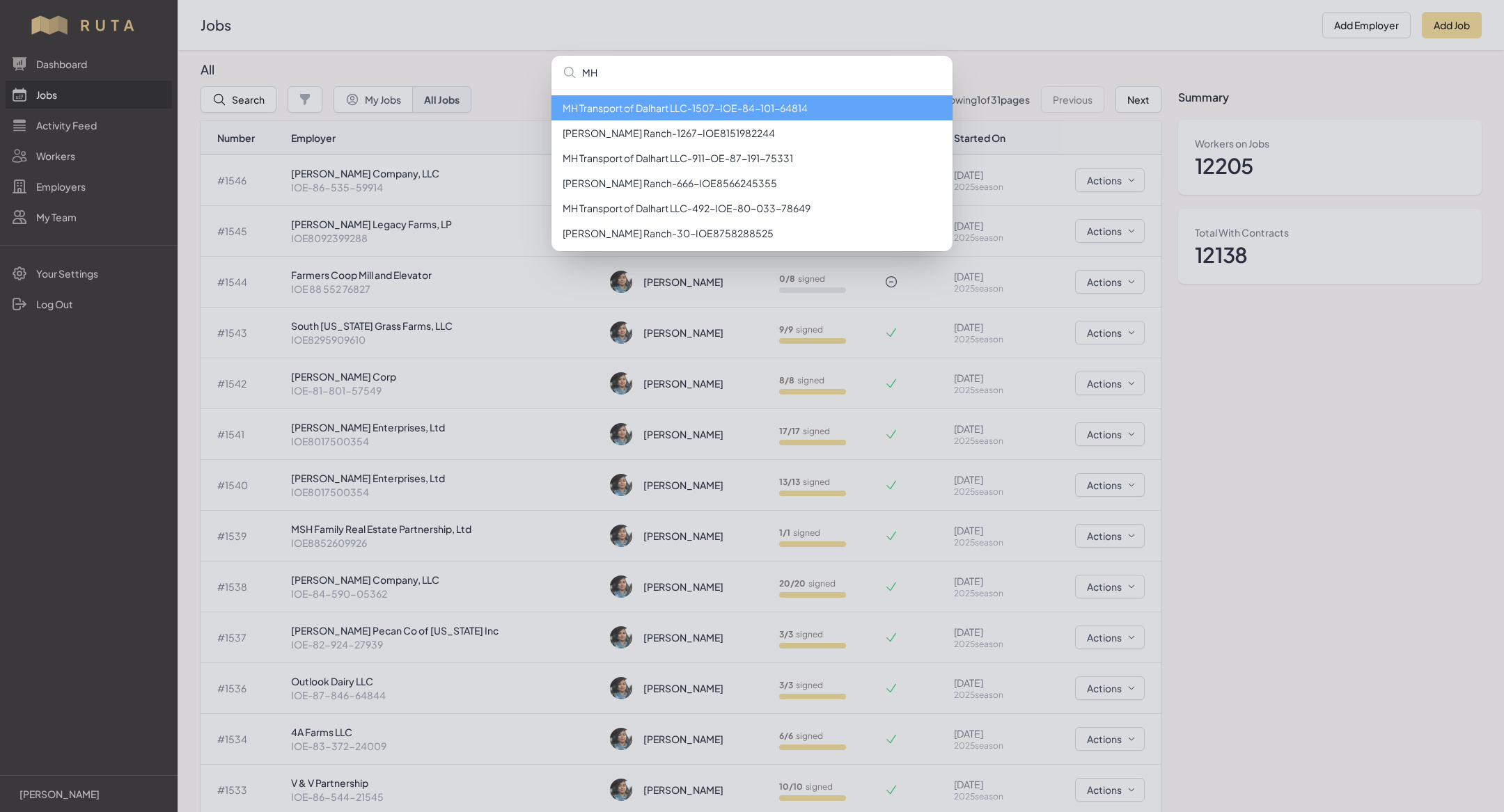
click at [734, 111] on li "MH Transport of Dalhart LLC - 1507 - IOE-84-101-64814" at bounding box center [752, 107] width 401 height 25
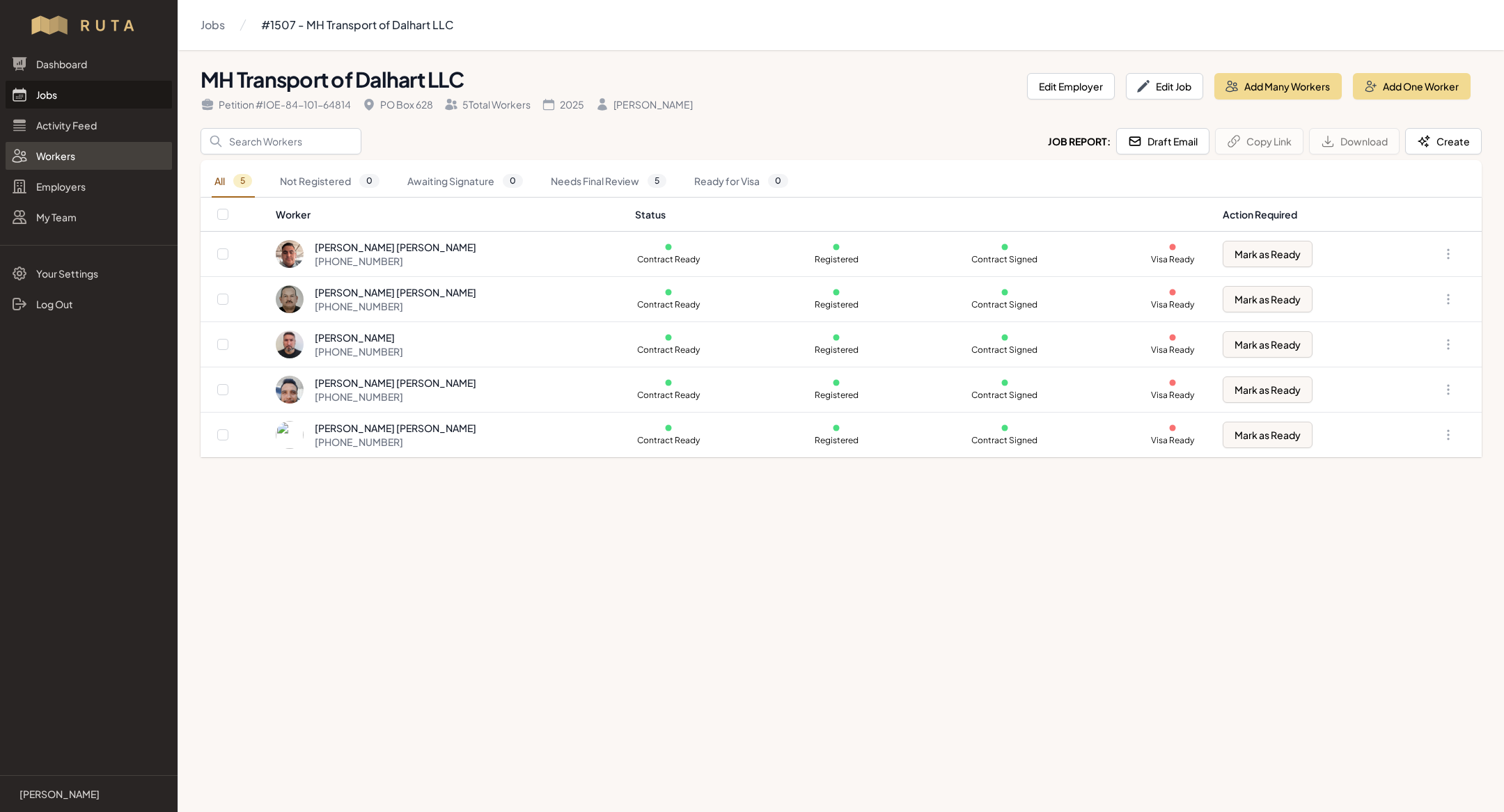
click at [72, 144] on link "Workers" at bounding box center [88, 156] width 167 height 28
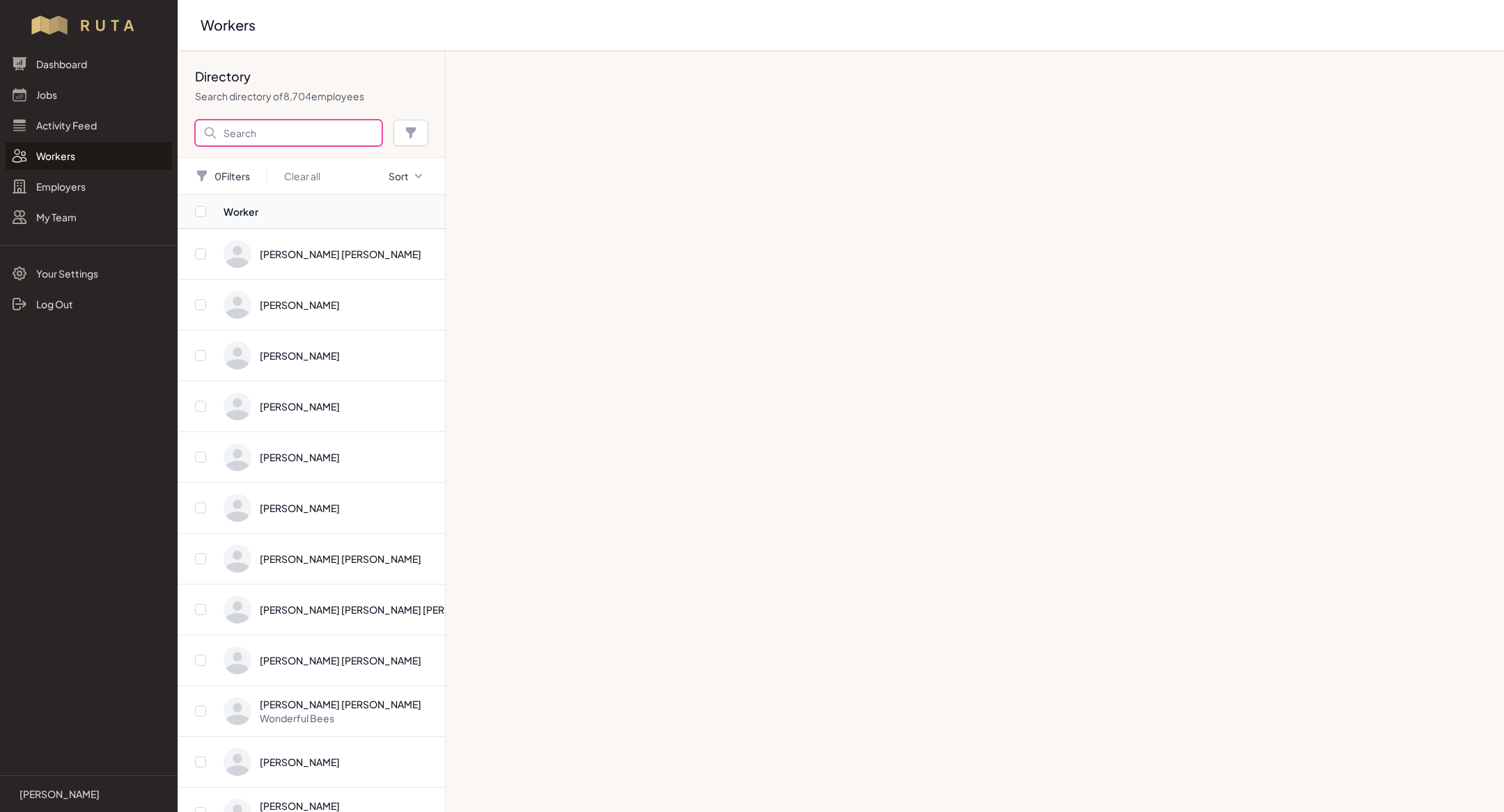
click at [345, 128] on input "Search" at bounding box center [288, 132] width 187 height 27
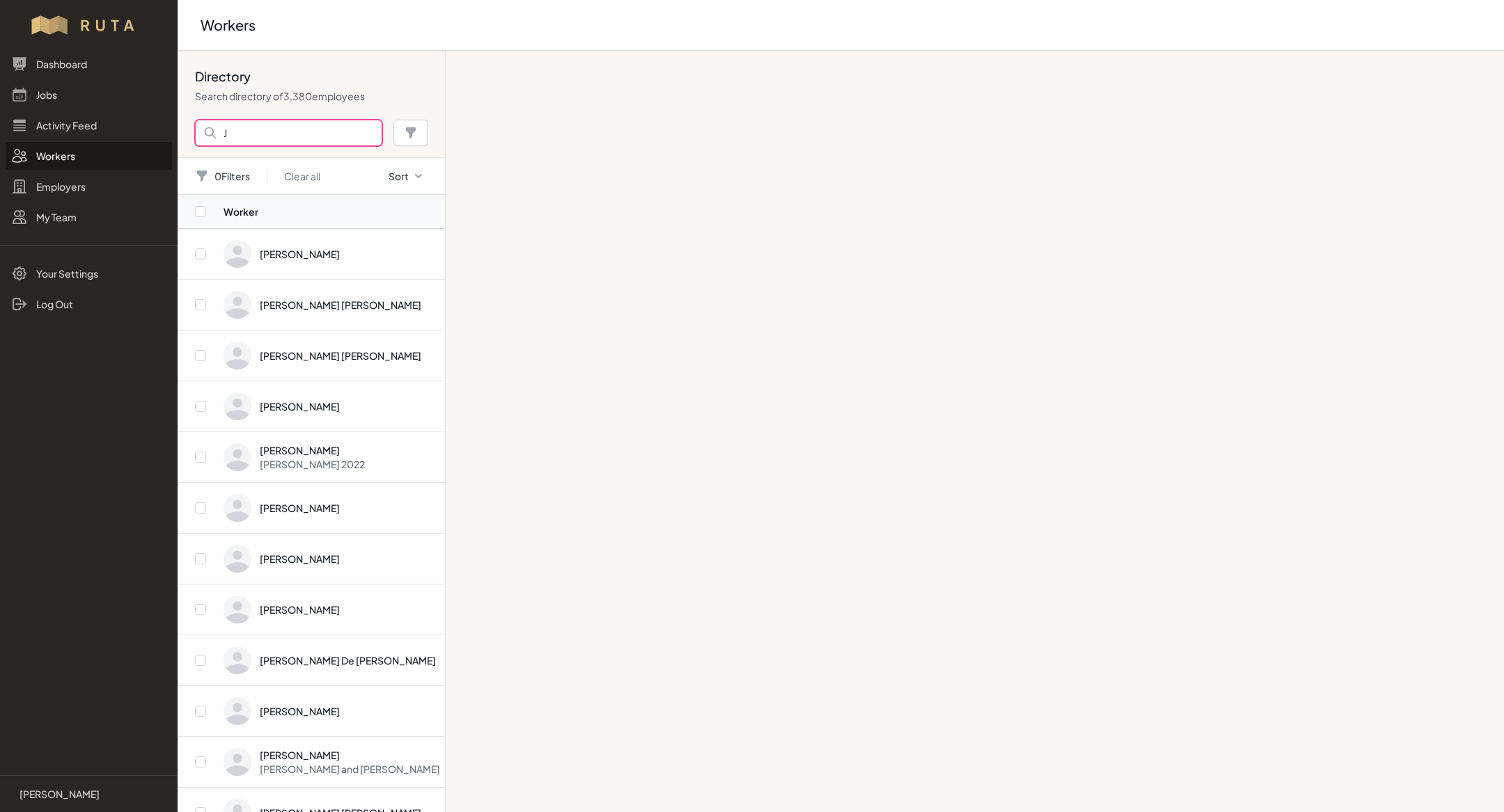
type input "J"
click at [243, 136] on input "J" at bounding box center [288, 132] width 187 height 27
click at [52, 98] on link "Jobs" at bounding box center [88, 94] width 167 height 28
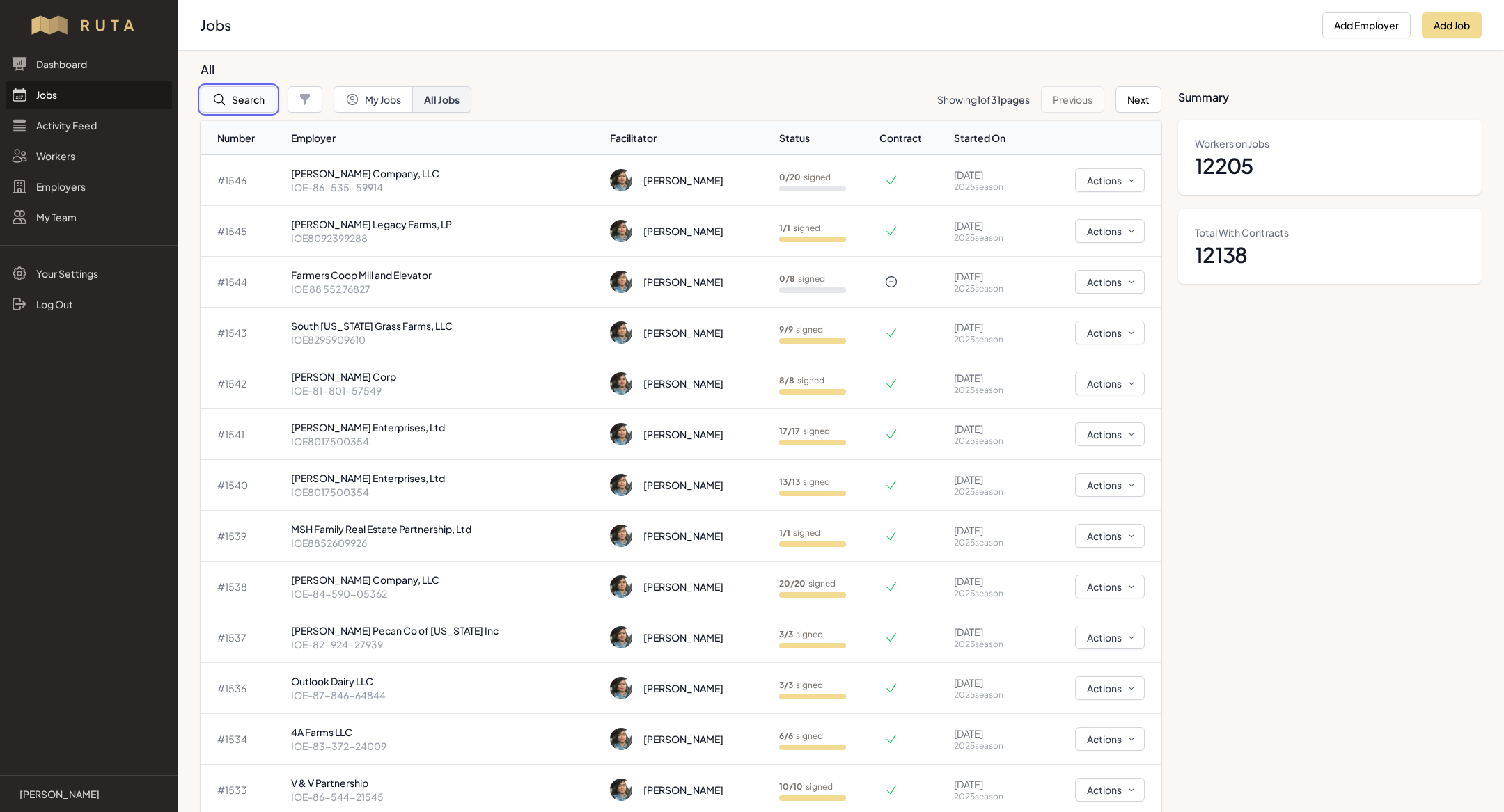
click at [243, 97] on button "Search" at bounding box center [239, 100] width 76 height 27
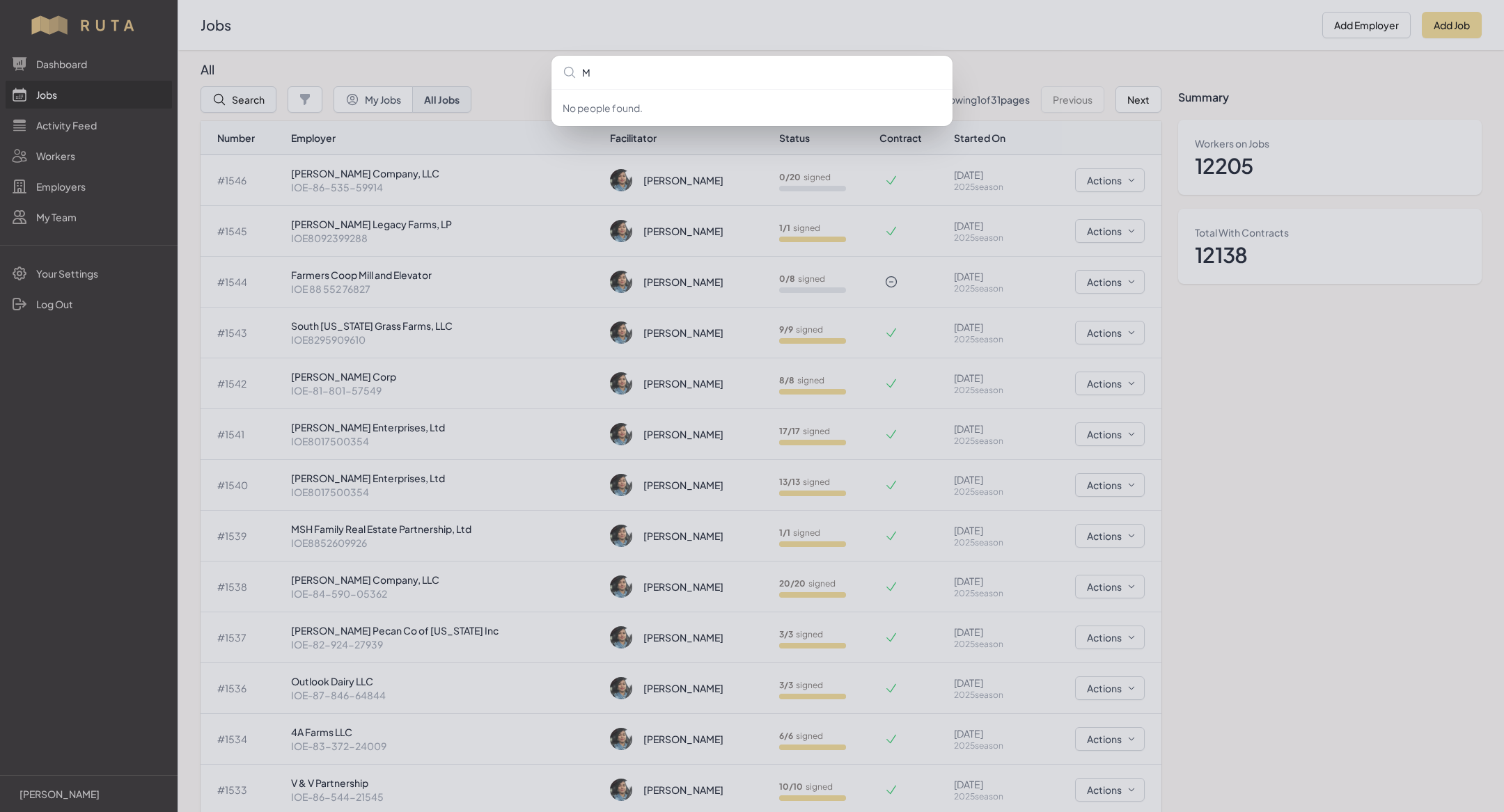
type input "MH"
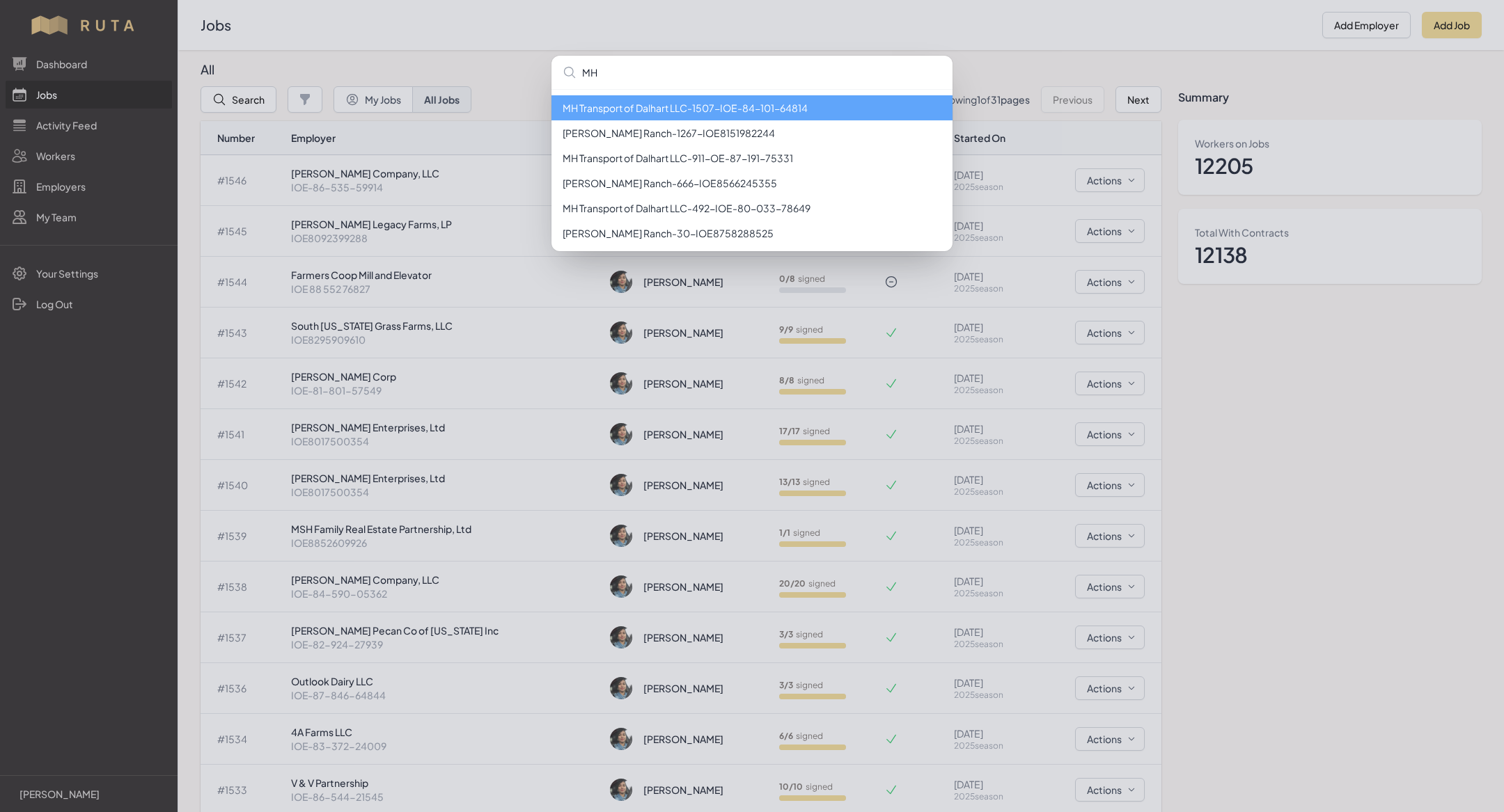
click at [671, 106] on li "MH Transport of Dalhart LLC - 1507 - IOE-84-101-64814" at bounding box center [752, 107] width 401 height 25
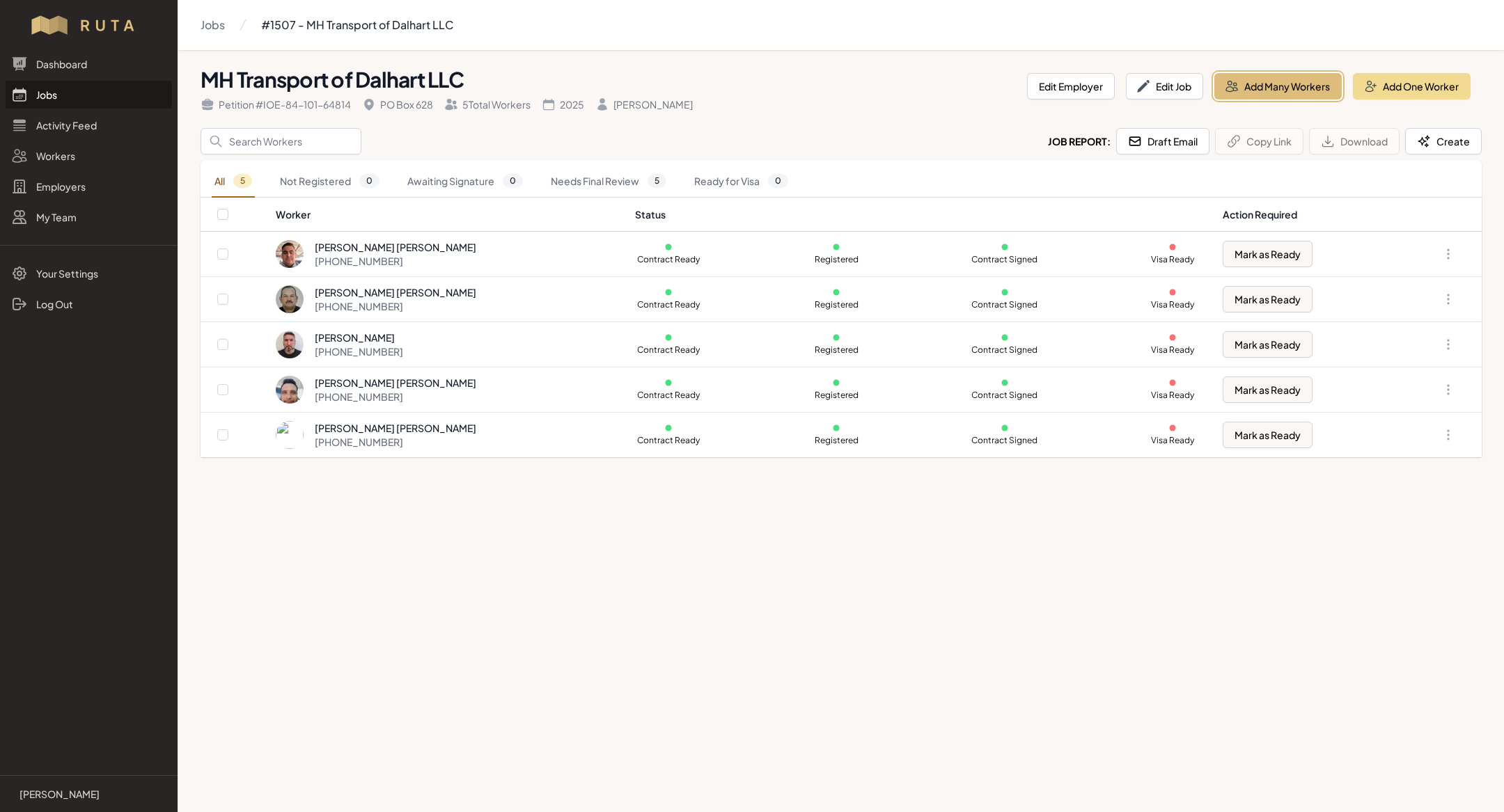
click at [1245, 77] on button "Add Many Workers" at bounding box center [1279, 86] width 128 height 27
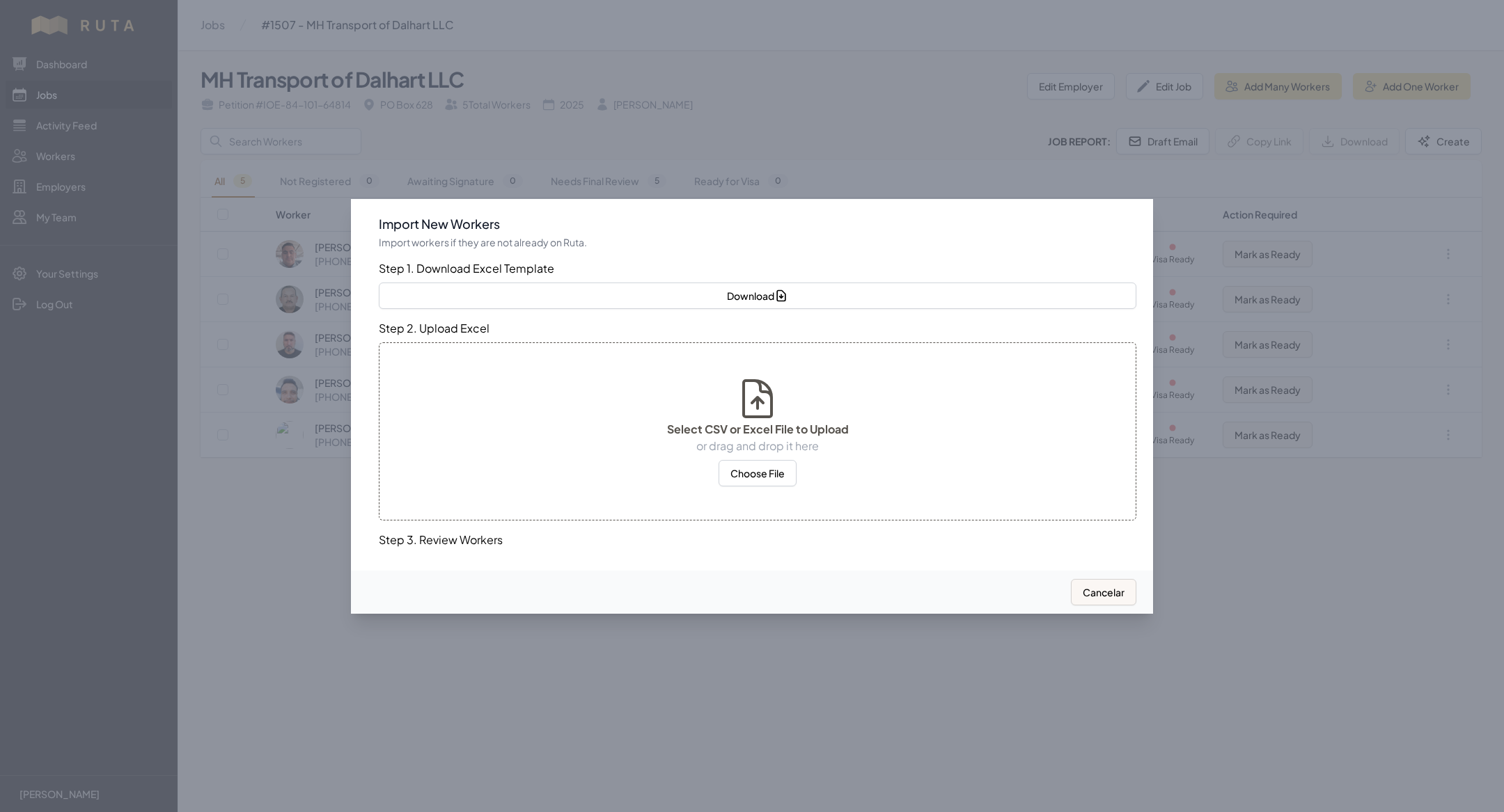
click at [723, 488] on div "Select CSV or Excel File to Upload or drag and drop it here Choose File" at bounding box center [758, 431] width 758 height 178
select select "MX"
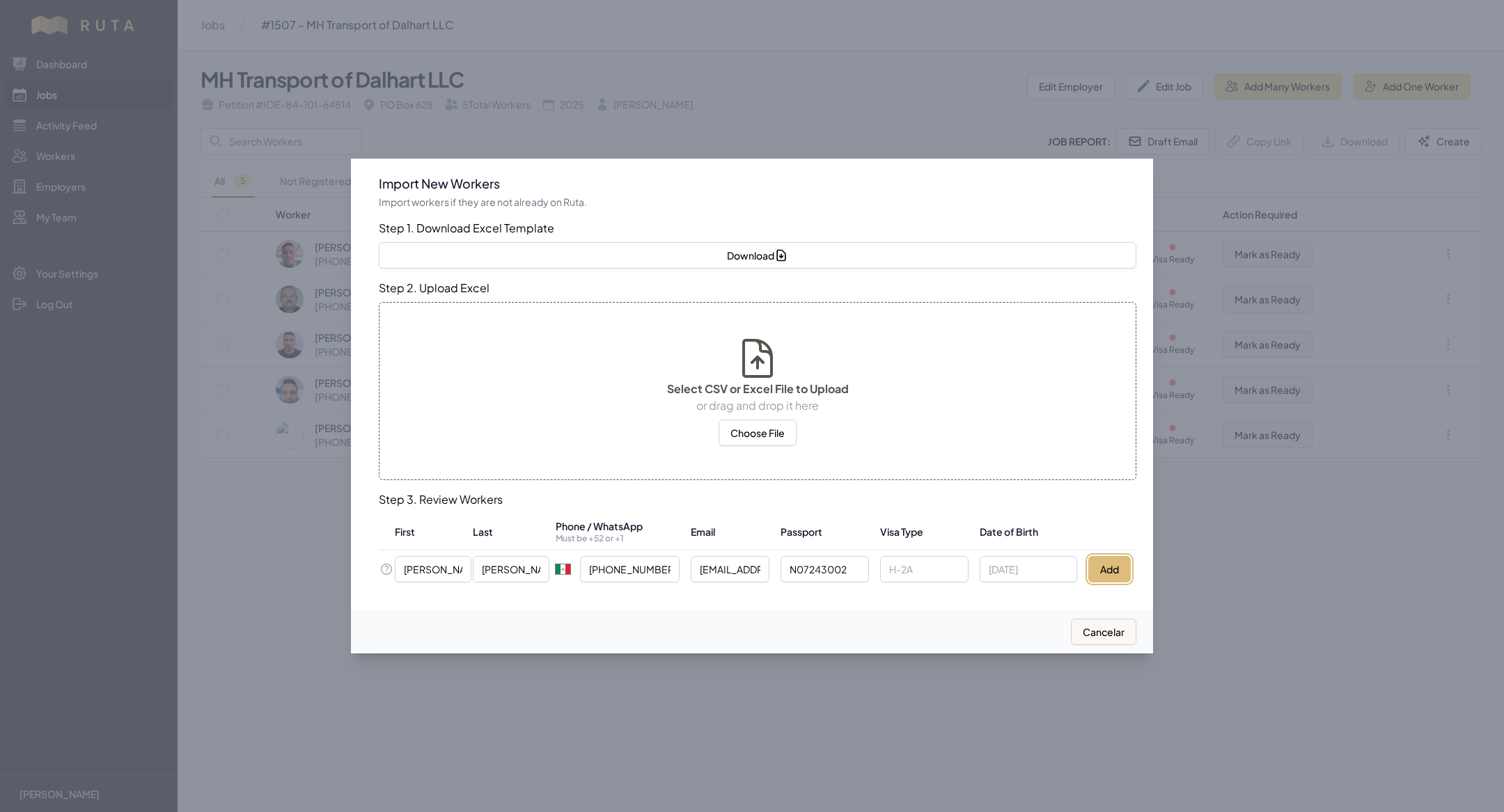
click at [1106, 565] on button "Add" at bounding box center [1110, 569] width 43 height 27
click at [940, 736] on div at bounding box center [752, 406] width 1504 height 812
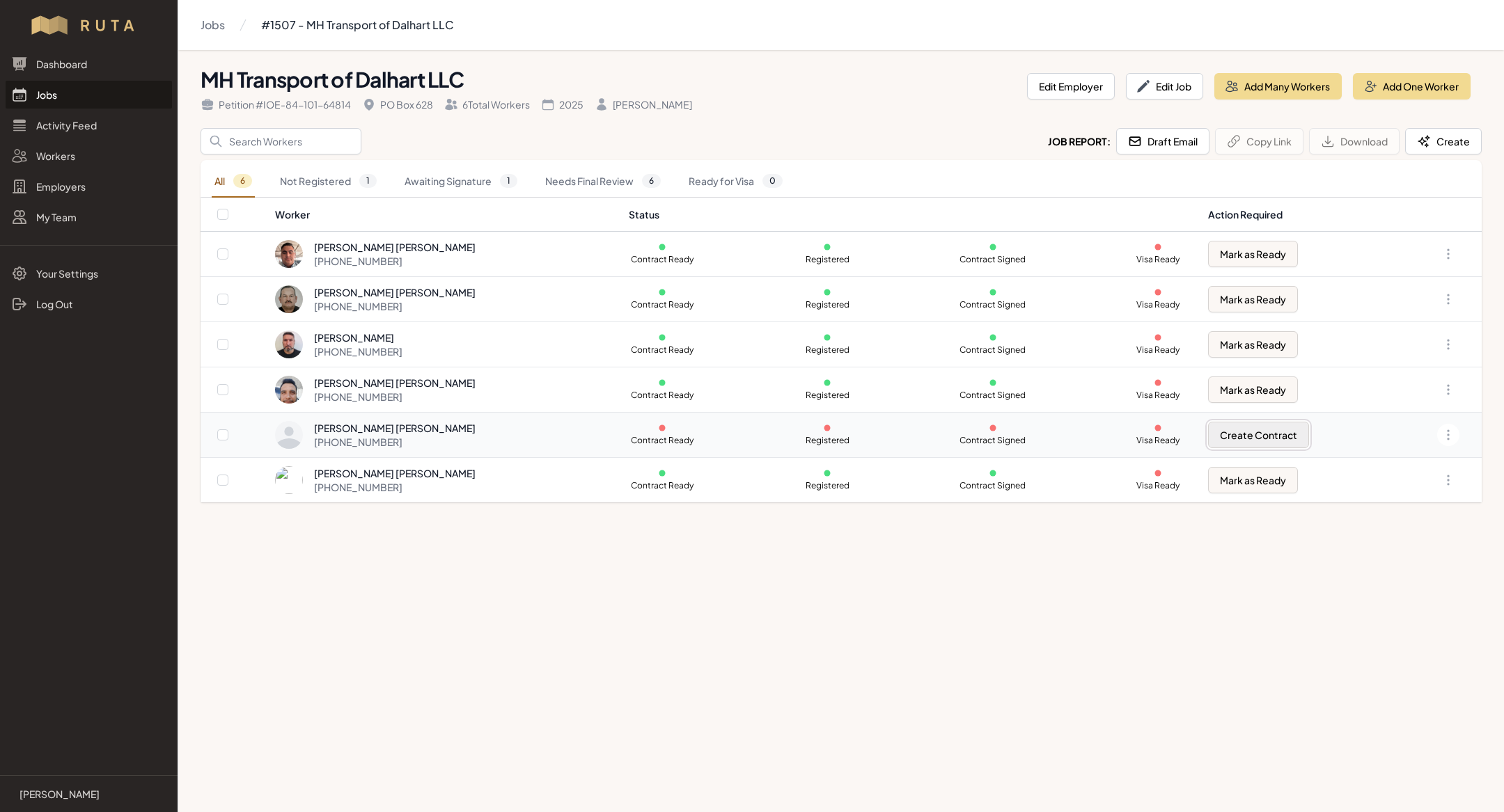
click at [1237, 442] on button "Create Contract" at bounding box center [1258, 435] width 101 height 27
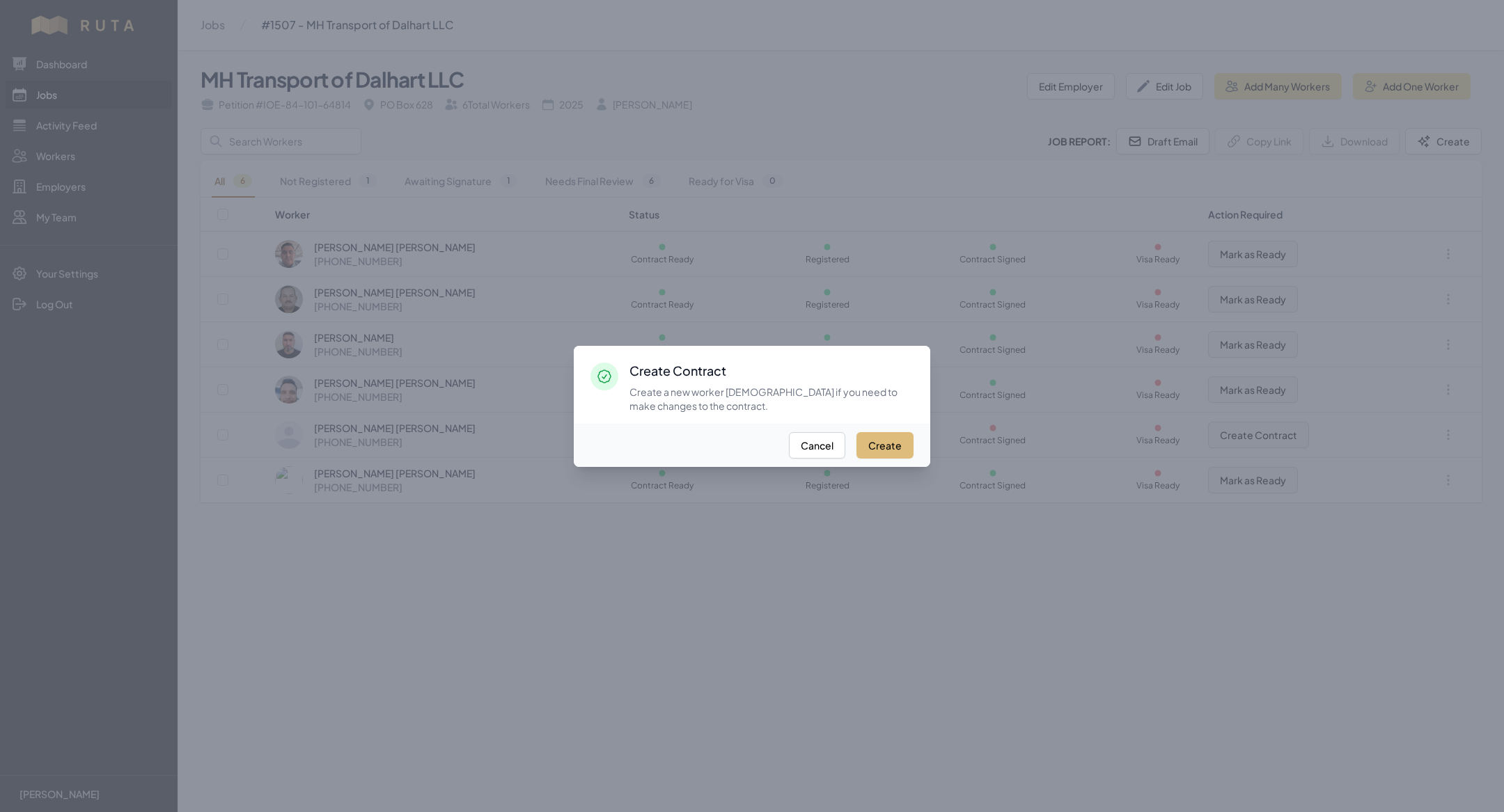
click at [889, 443] on button "Create" at bounding box center [885, 445] width 57 height 27
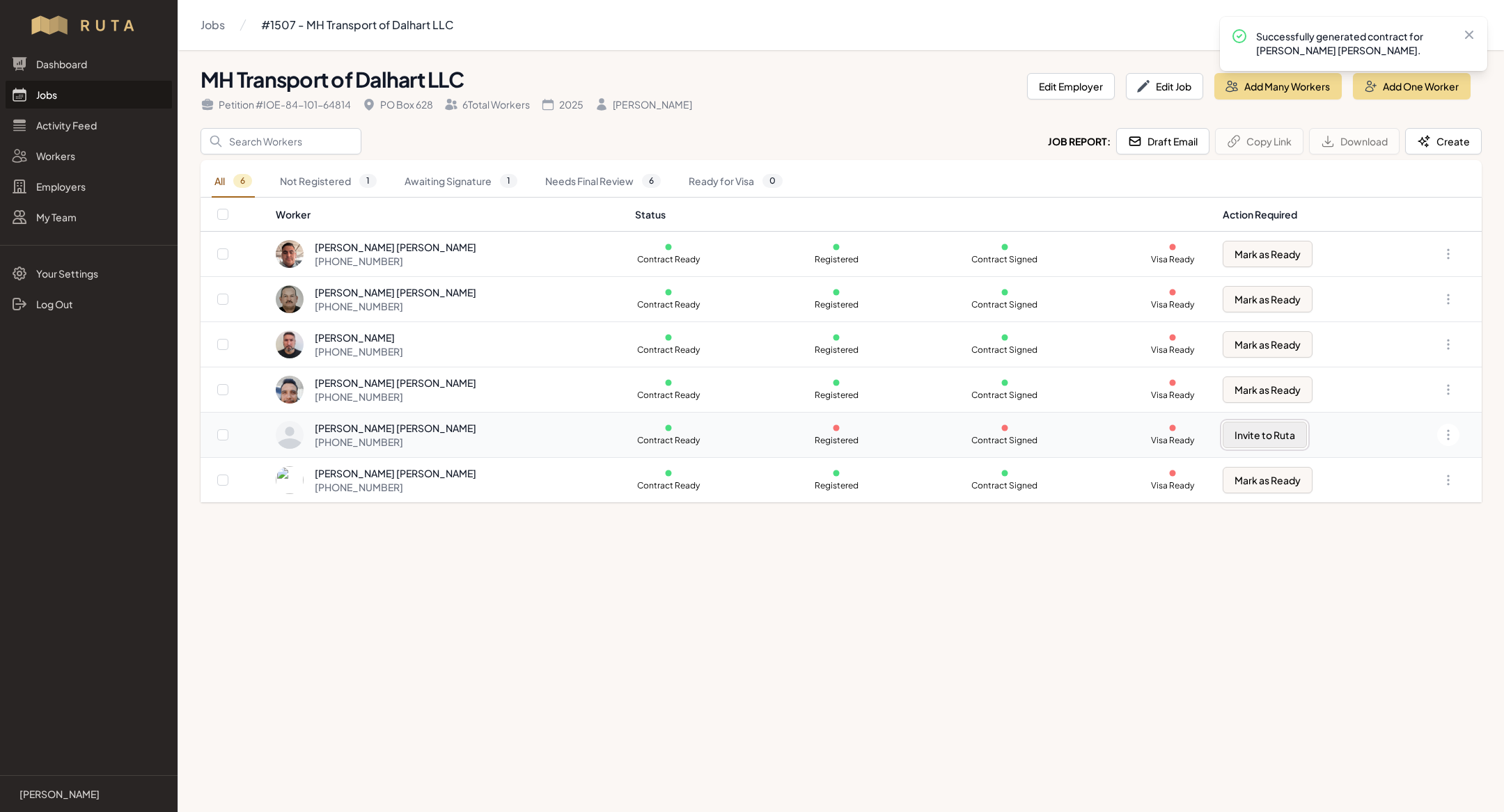
click at [1265, 431] on button "Invite to Ruta" at bounding box center [1265, 435] width 84 height 27
checkbox input "true"
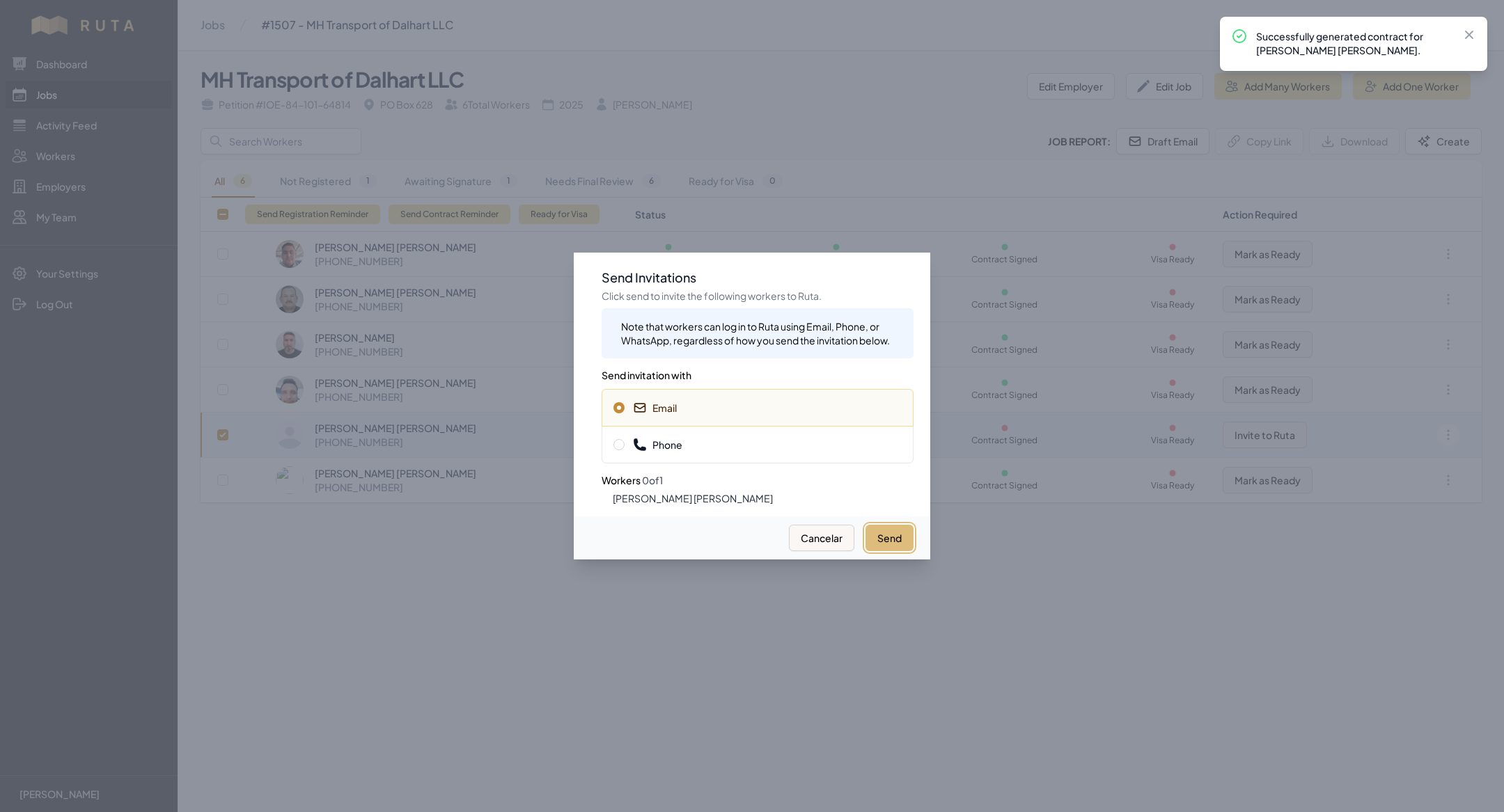
click at [888, 533] on button "Send" at bounding box center [889, 538] width 48 height 27
click at [773, 441] on span "Phone" at bounding box center [757, 445] width 288 height 14
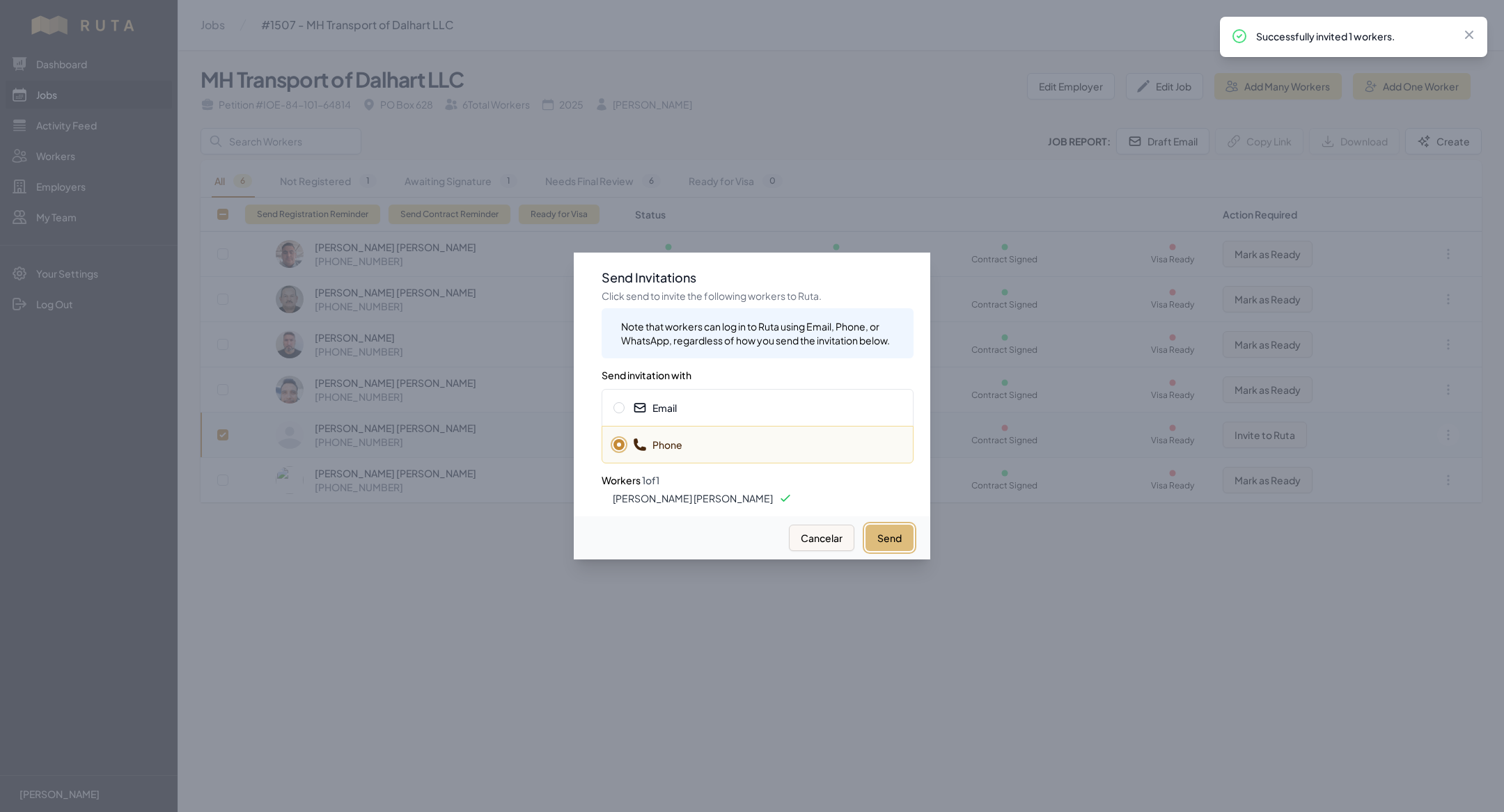
click at [898, 539] on button "Send" at bounding box center [889, 538] width 48 height 27
click at [844, 615] on div at bounding box center [752, 406] width 1504 height 812
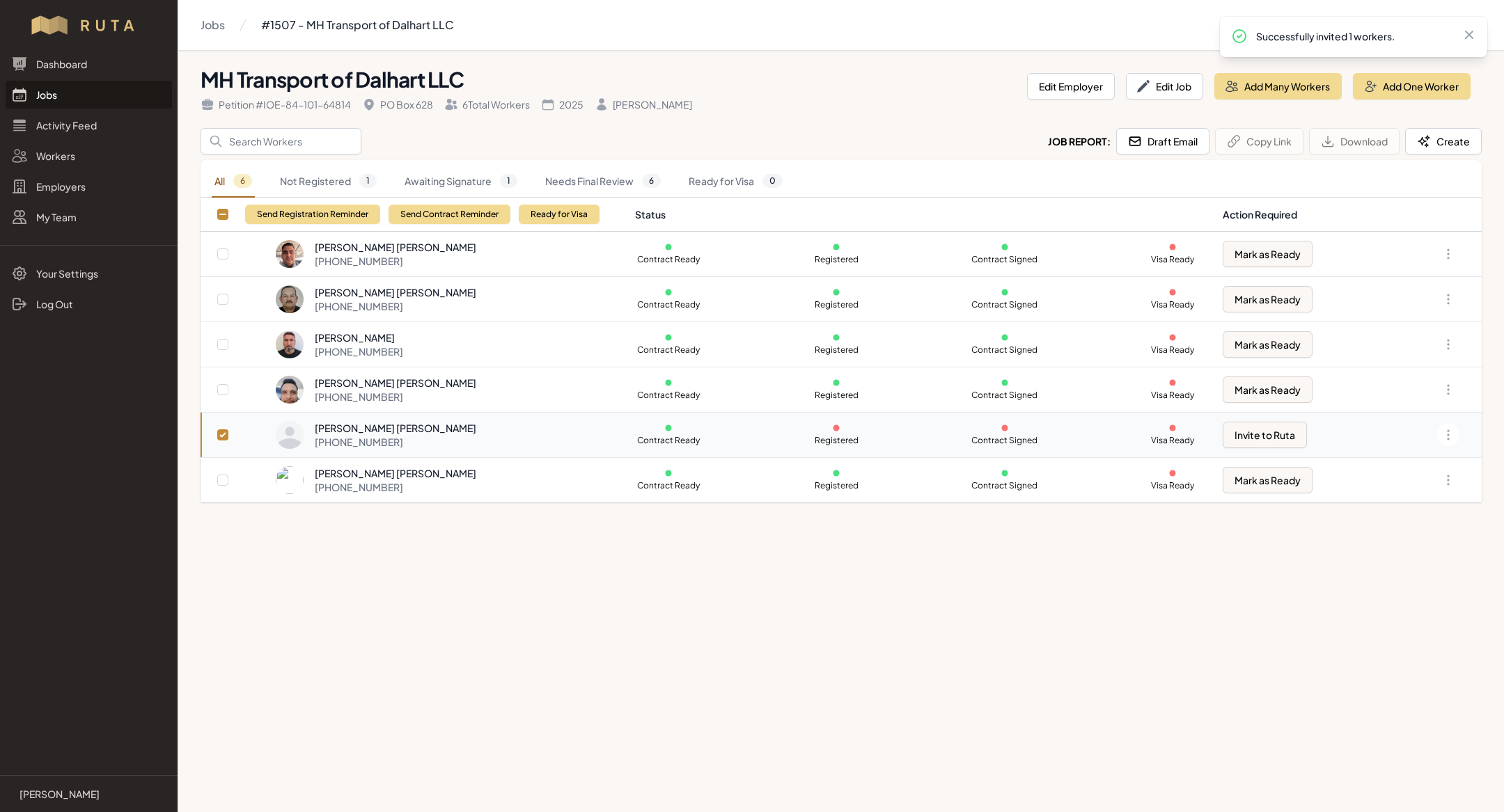
click at [498, 665] on main "Jobs #1507 - MH Transport of Dalhart LLC MH Transport of Dalhart LLC Petition #…" at bounding box center [752, 406] width 1504 height 812
click at [68, 82] on link "Jobs" at bounding box center [88, 94] width 167 height 28
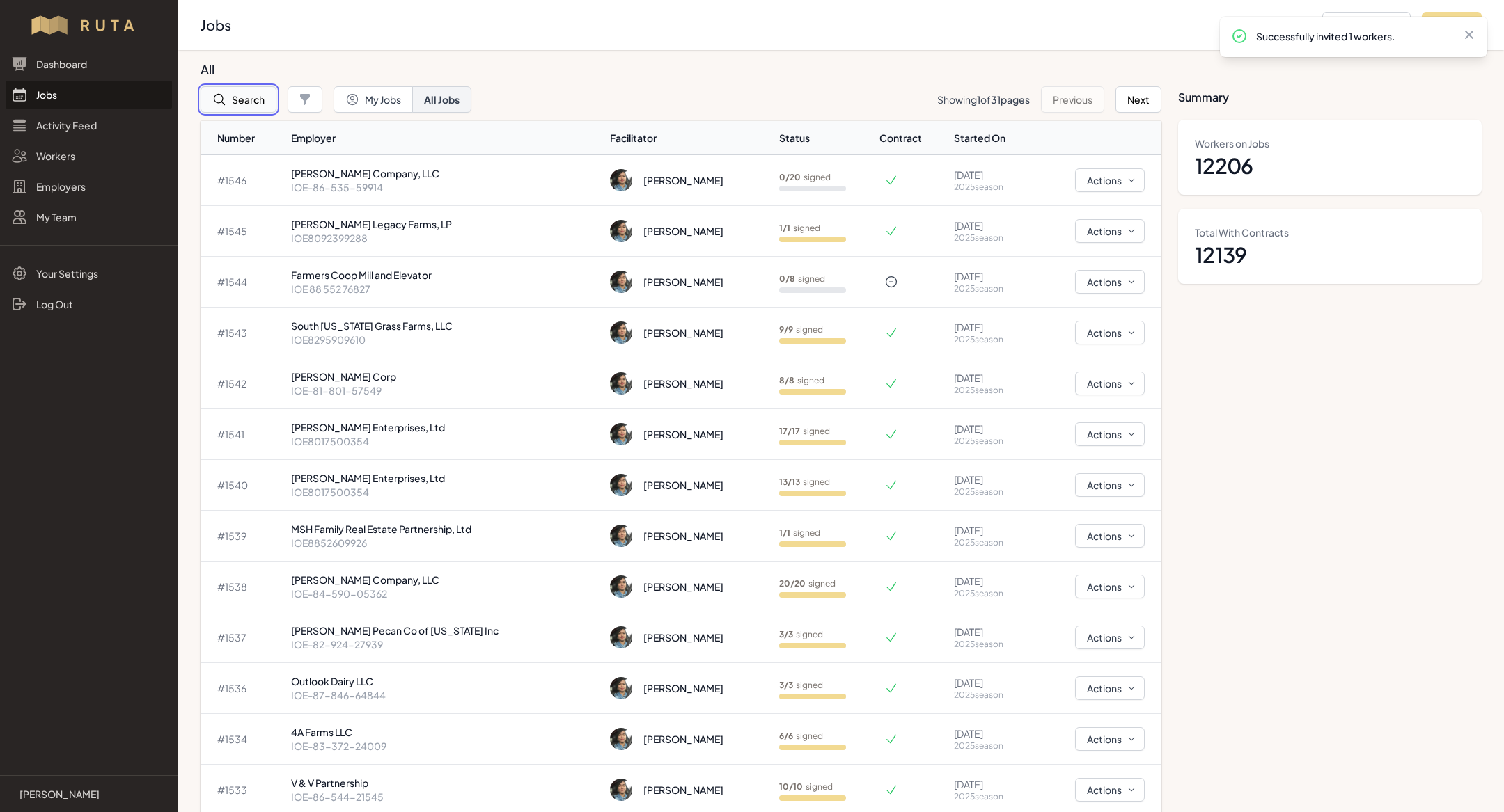
click at [236, 97] on button "Search" at bounding box center [239, 100] width 76 height 27
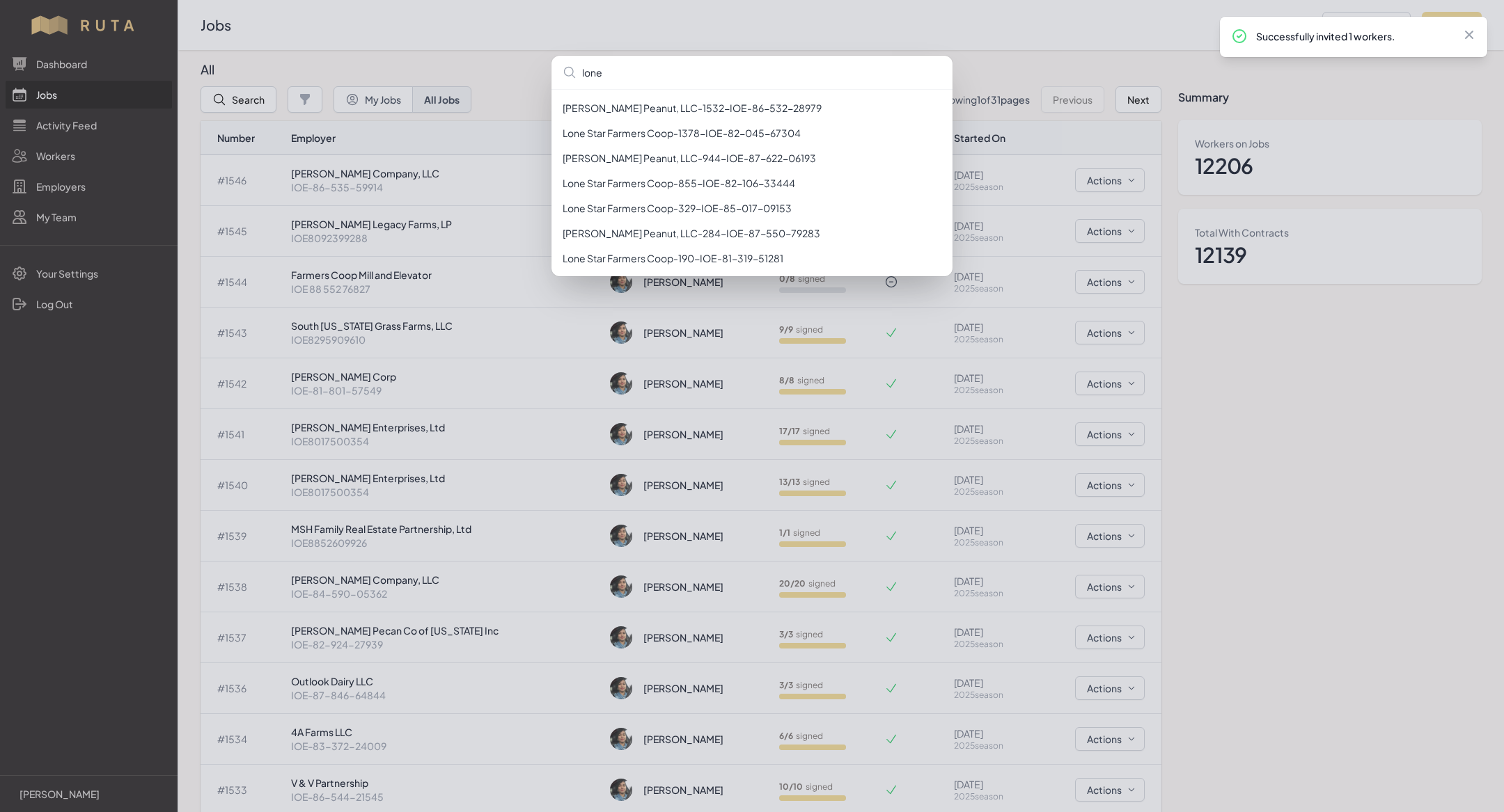
type input "lone"
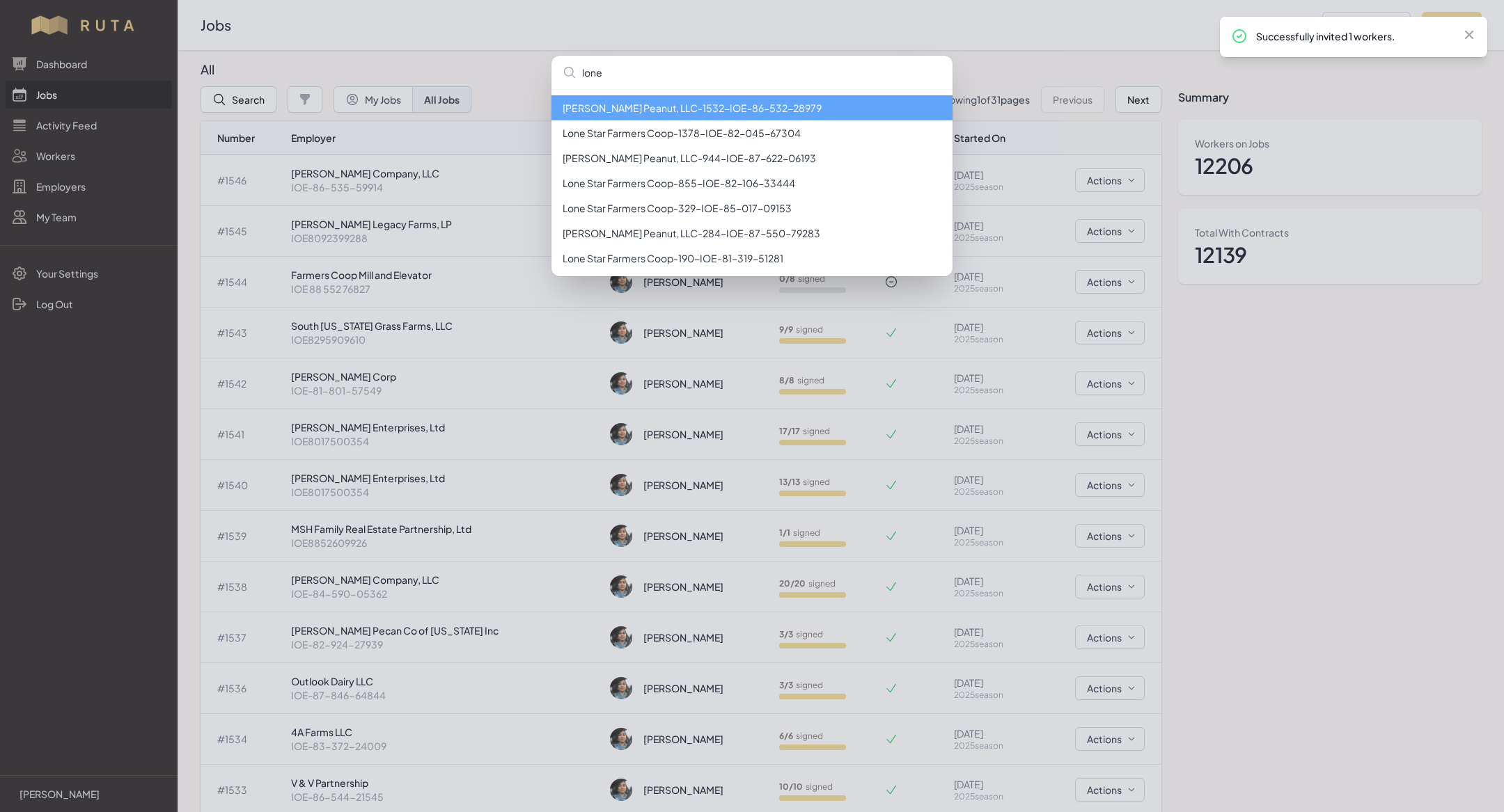
click at [653, 103] on li "[PERSON_NAME] Peanut, LLC - 1532 - IOE-86-532-28979" at bounding box center [752, 107] width 401 height 25
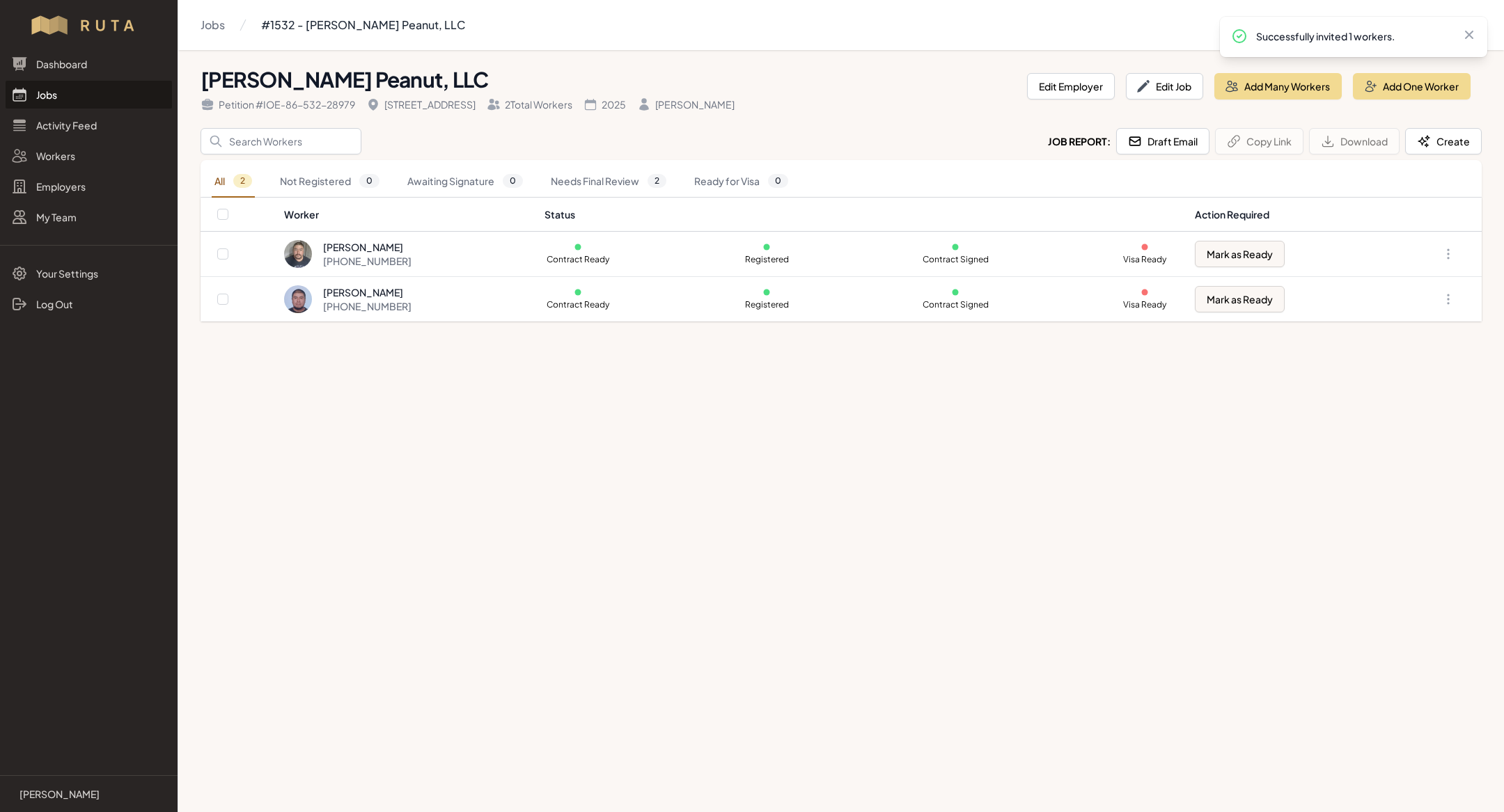
click at [82, 95] on link "Jobs" at bounding box center [88, 94] width 167 height 28
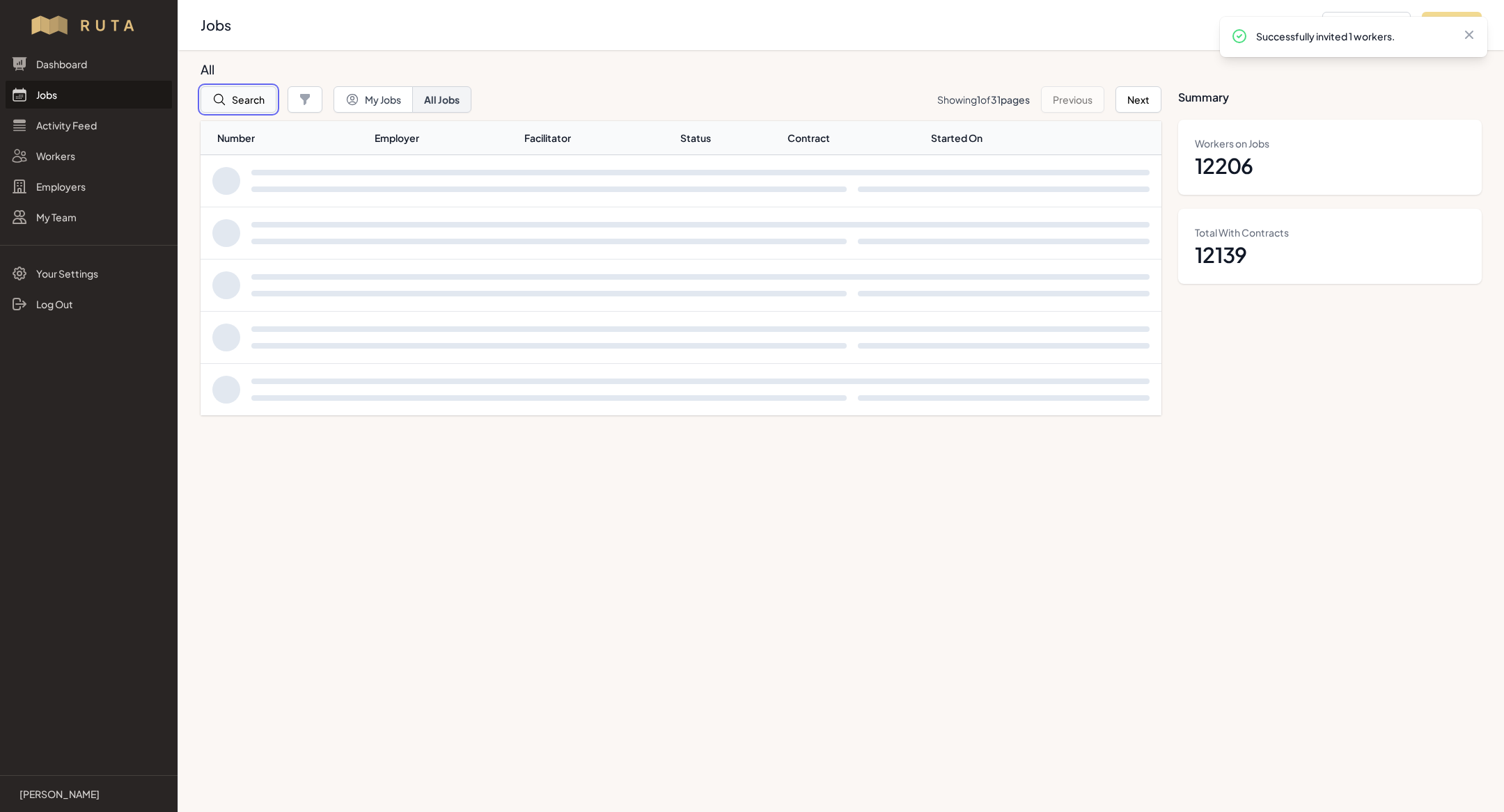
click at [232, 97] on button "Search" at bounding box center [239, 100] width 76 height 27
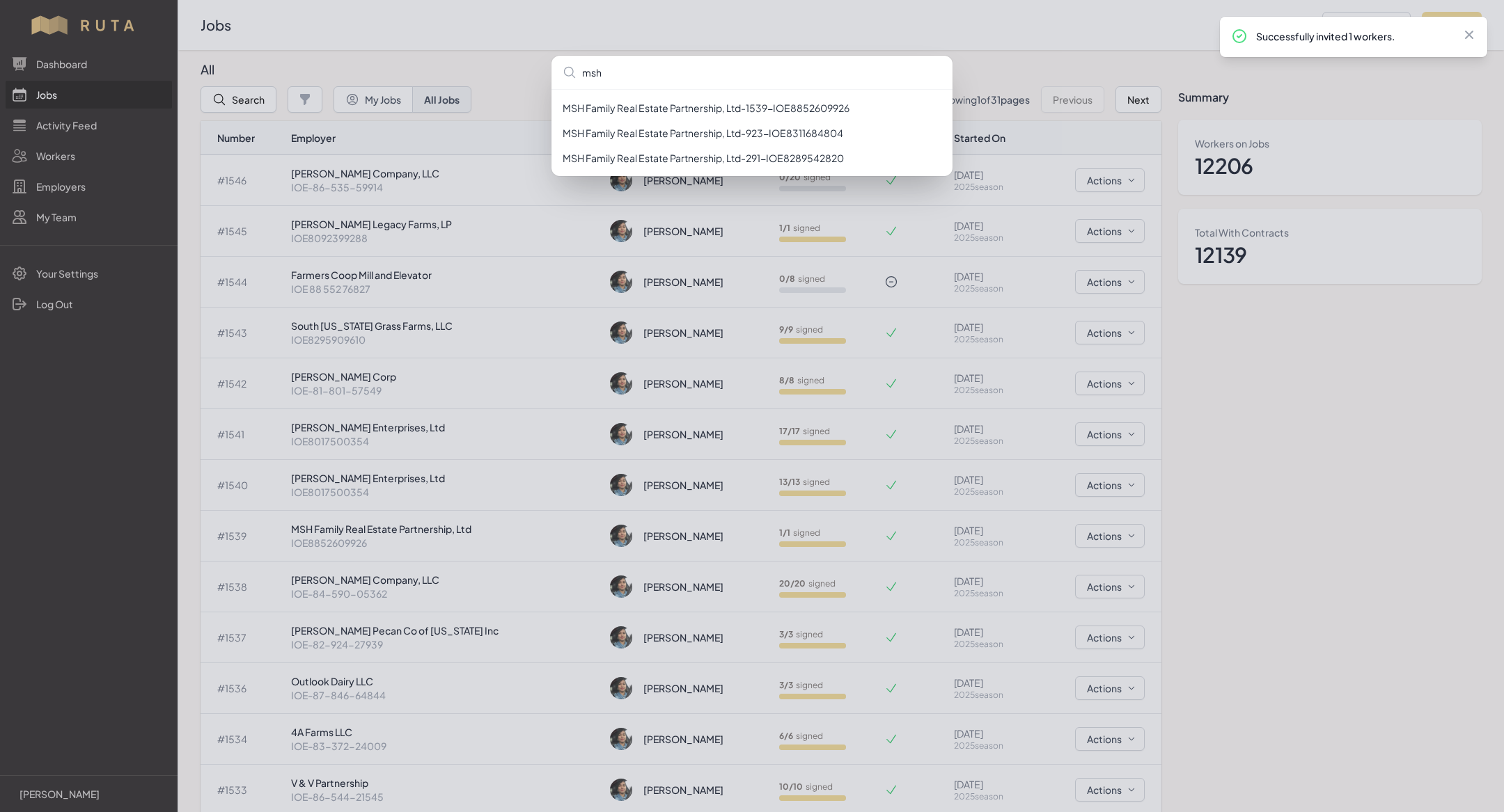
type input "msh"
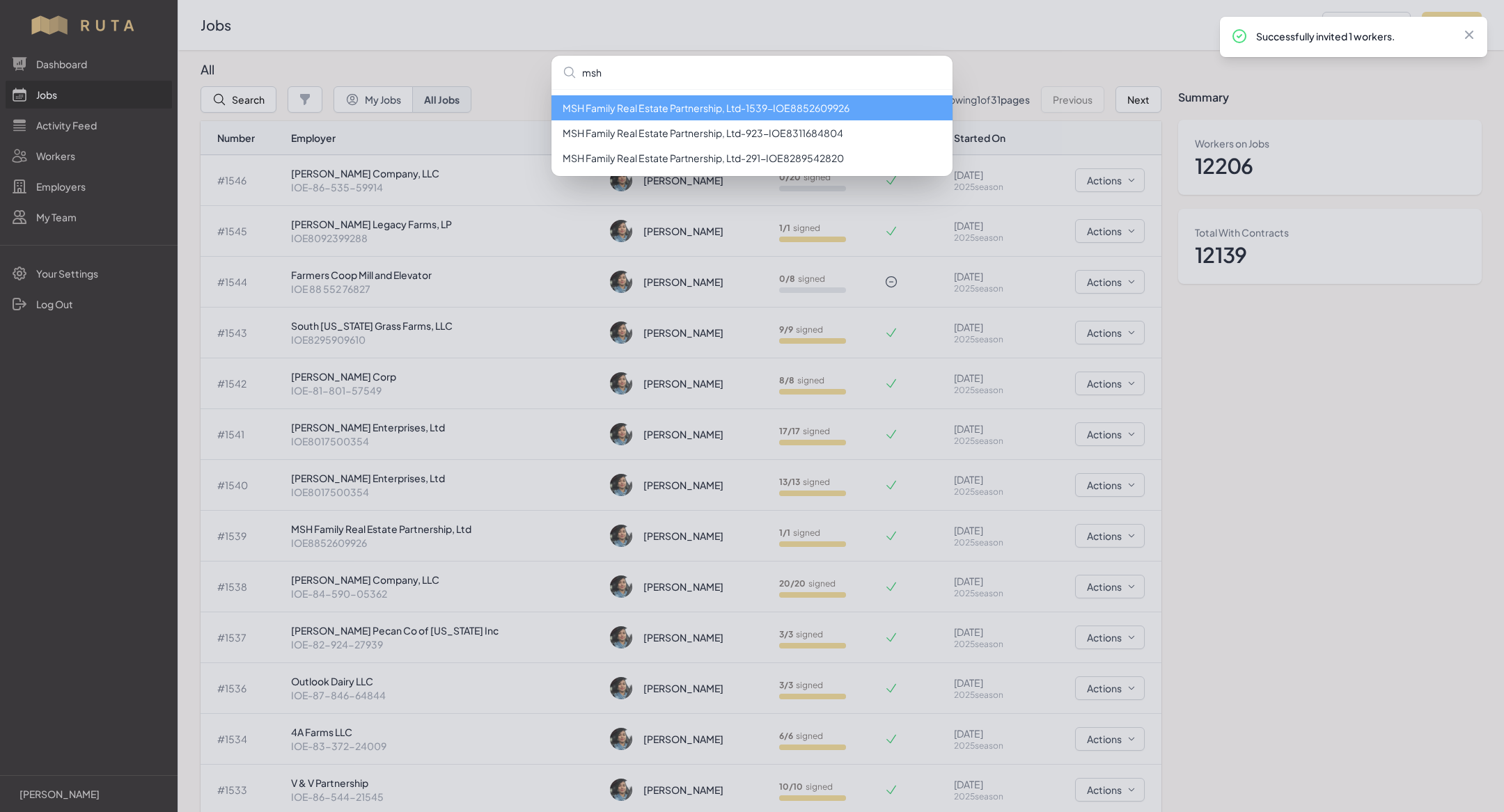
click at [672, 100] on li "MSH Family Real Estate Partnership, Ltd - 1539 - IOE8852609926" at bounding box center [752, 107] width 401 height 25
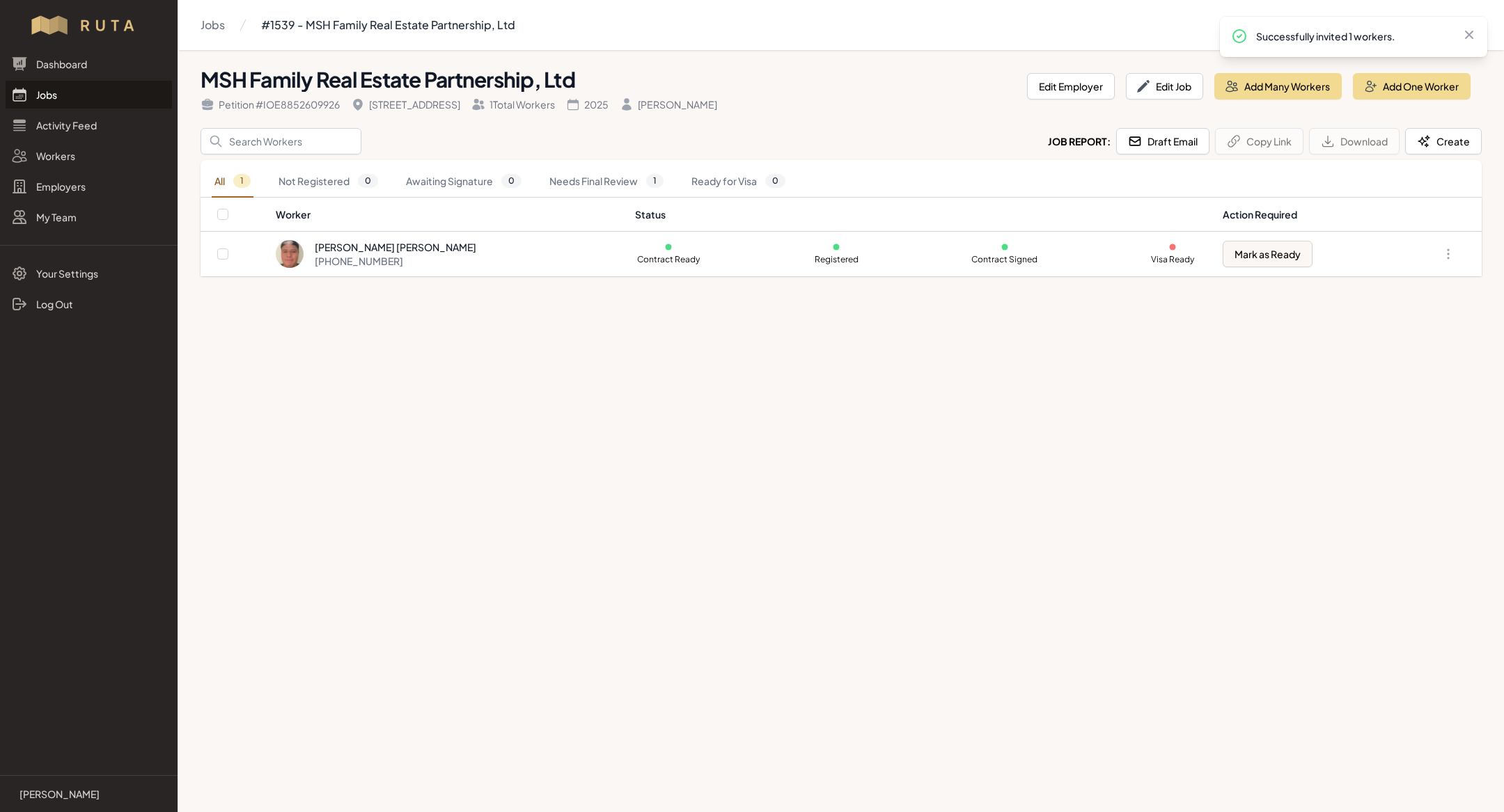
click at [108, 96] on link "Jobs" at bounding box center [88, 94] width 167 height 28
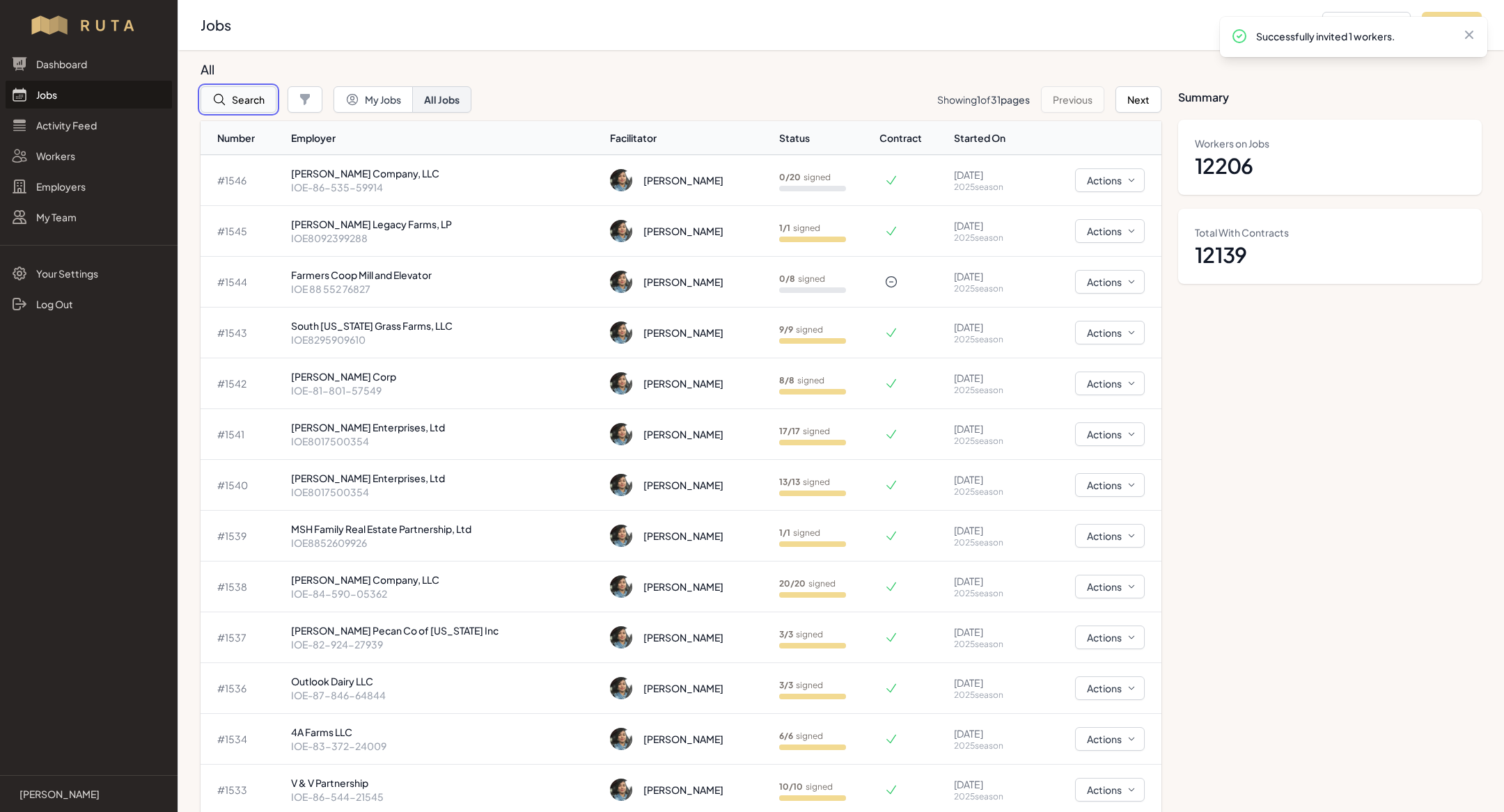
click at [243, 87] on button "Search" at bounding box center [239, 100] width 76 height 27
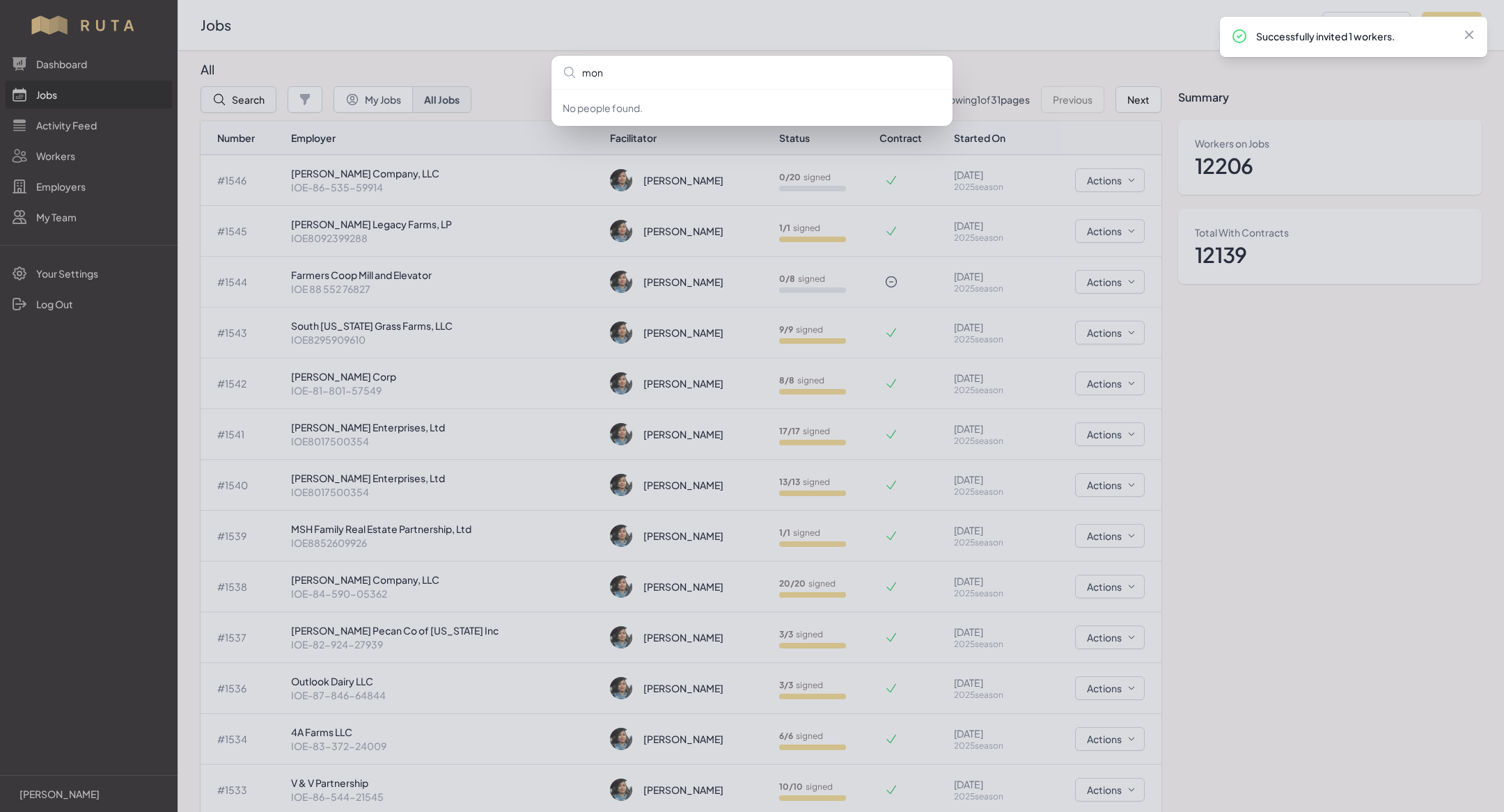
type input "mont"
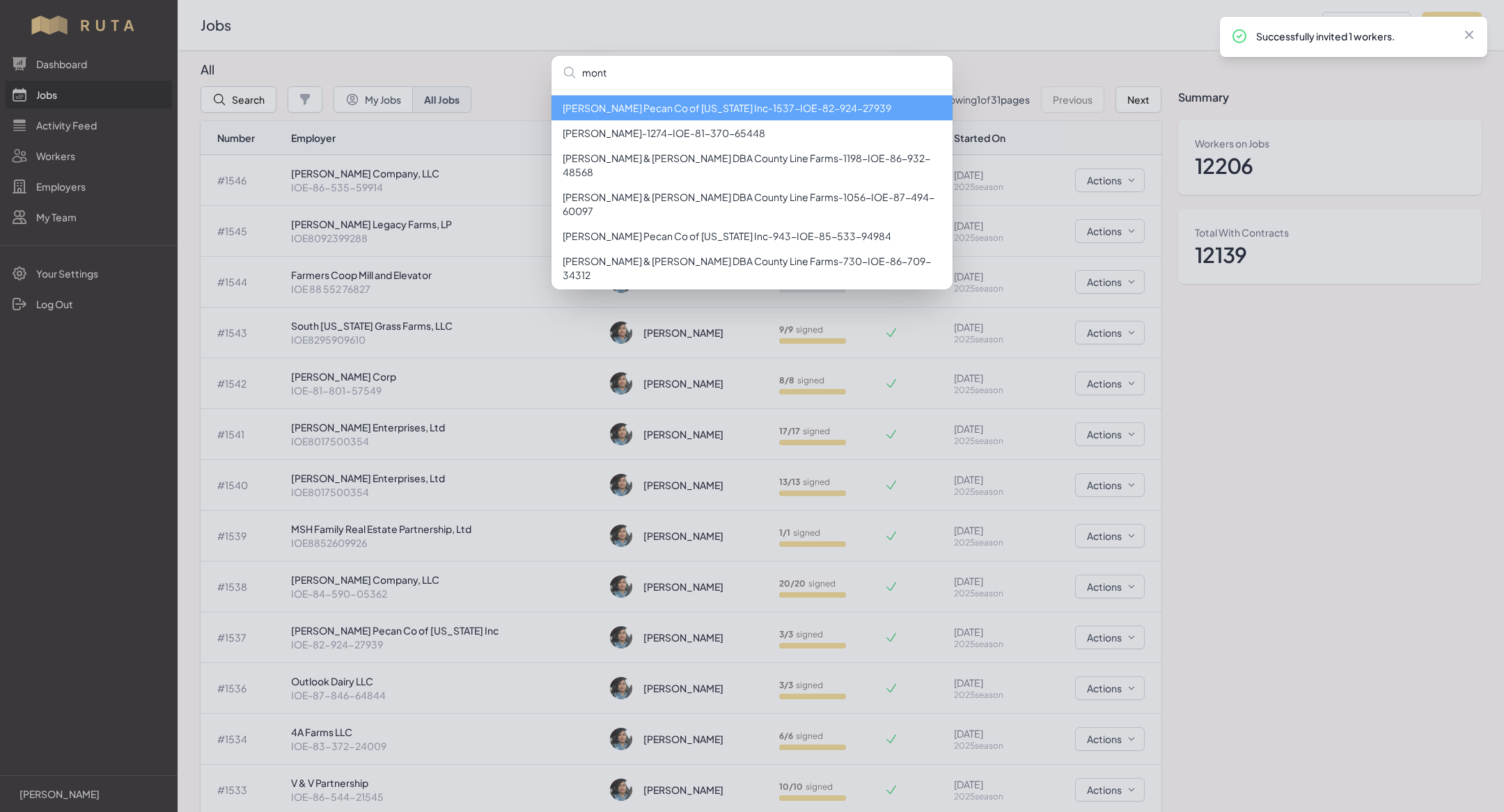
click at [717, 111] on li "[PERSON_NAME] Pecan Co of [US_STATE] Inc - 1537 - IOE-82-924-27939" at bounding box center [752, 107] width 401 height 25
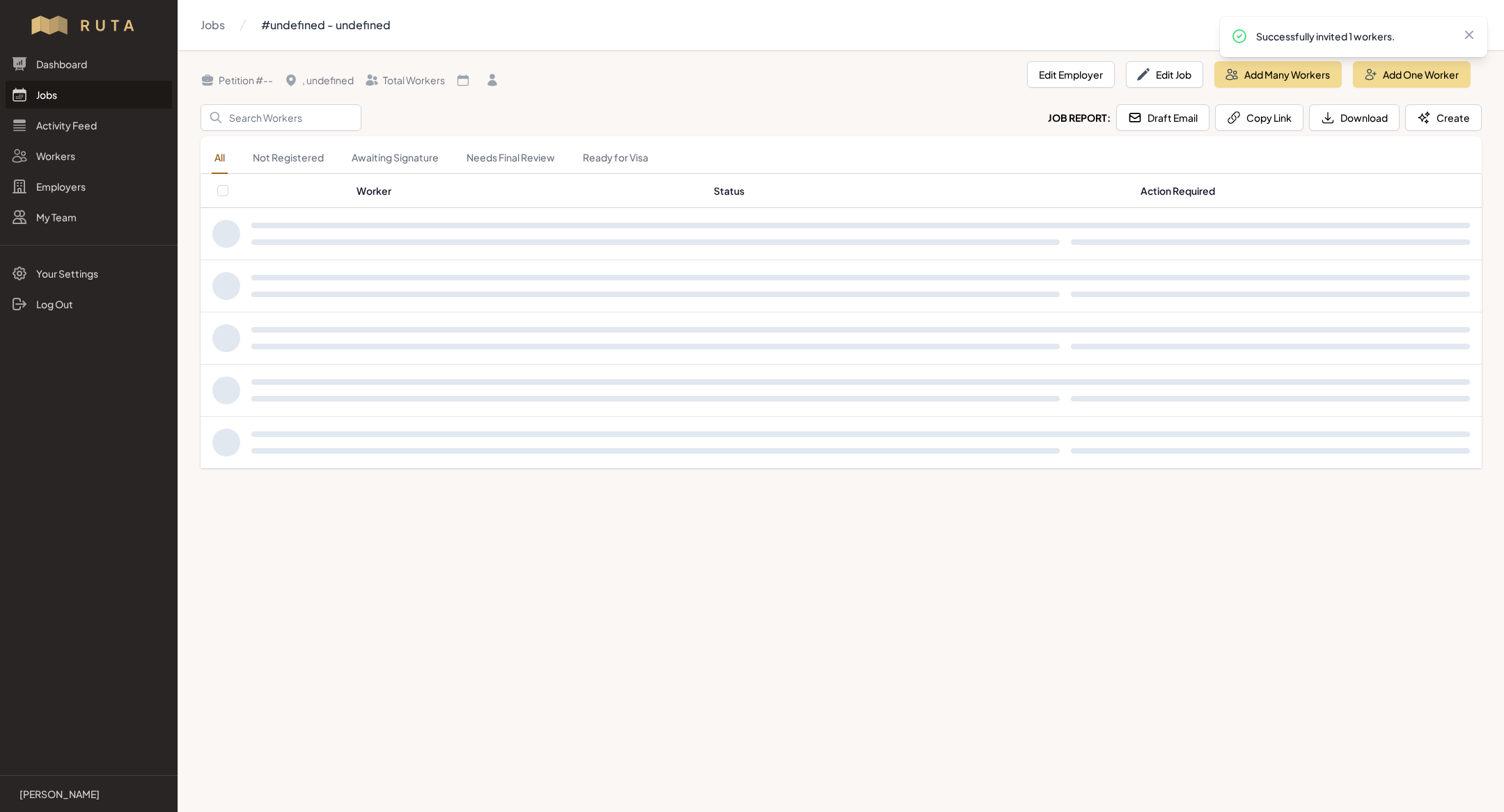
click at [717, 111] on div "Search Job Report: Draft Email Copy Link Download Create" at bounding box center [841, 117] width 1281 height 27
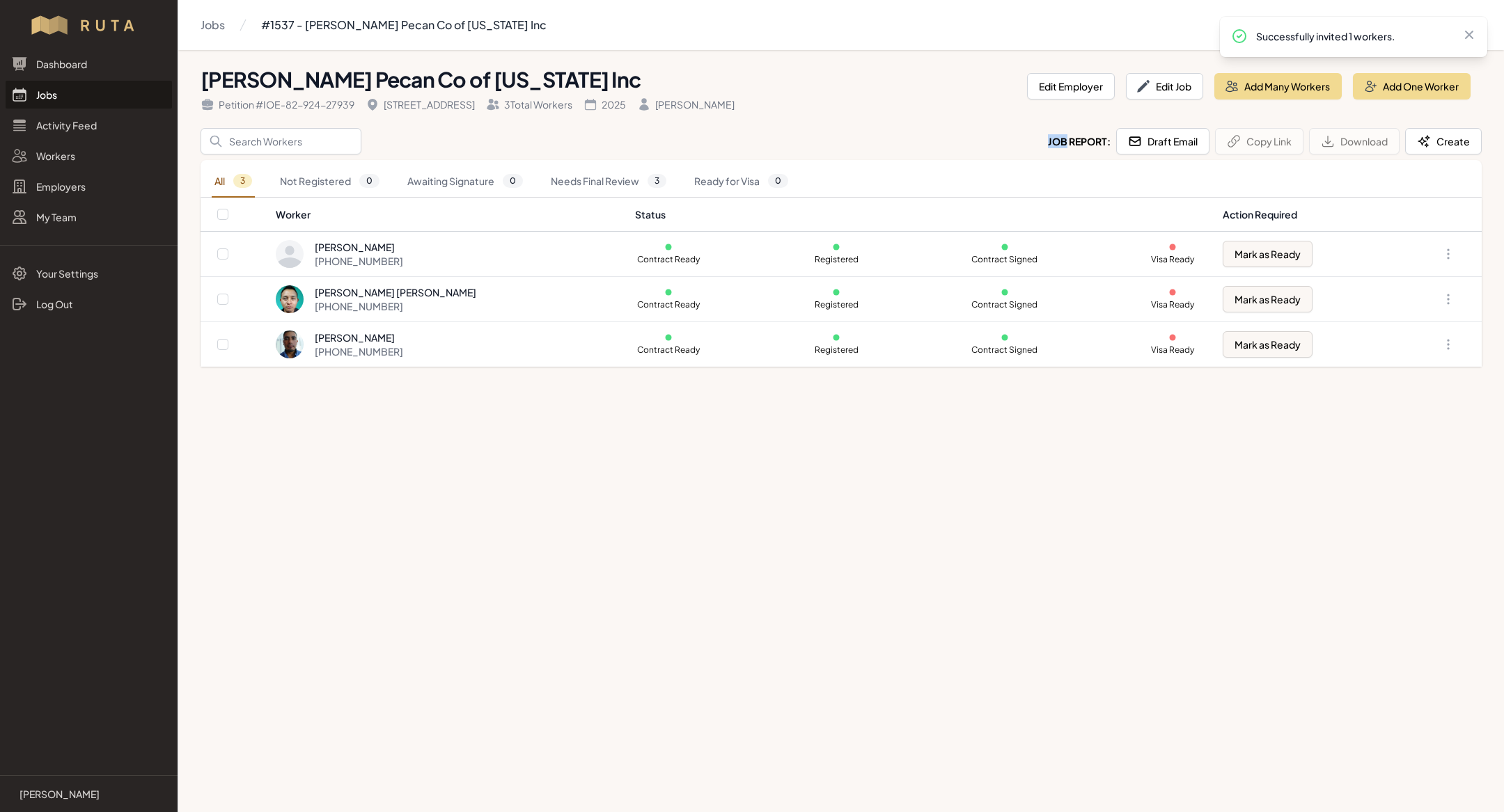
click at [62, 78] on div "Dashboard Jobs Activity Feed Workers Employers My Team" at bounding box center [88, 141] width 177 height 181
click at [63, 90] on link "Jobs" at bounding box center [88, 94] width 167 height 28
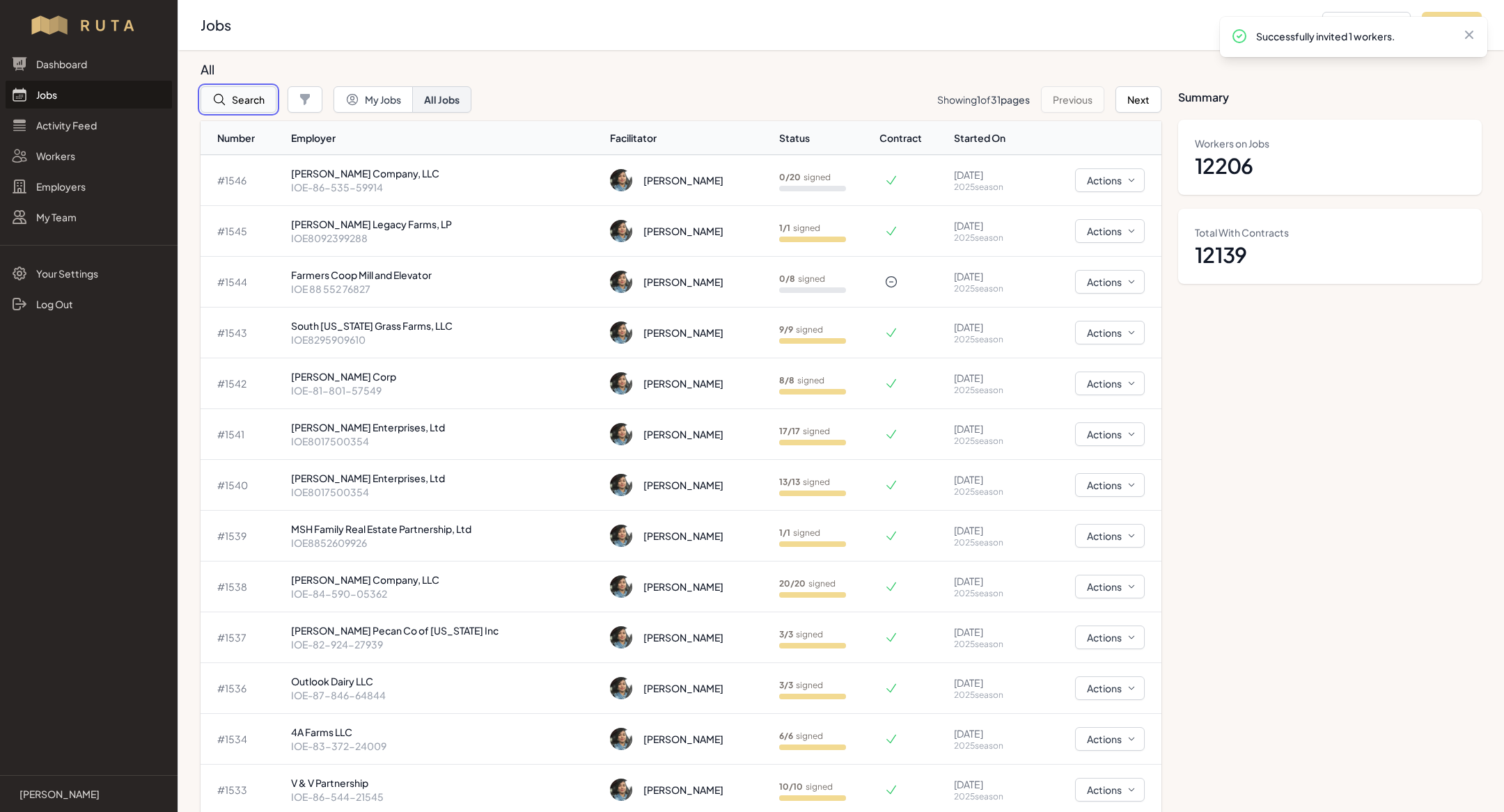
click at [256, 103] on button "Search" at bounding box center [239, 100] width 76 height 27
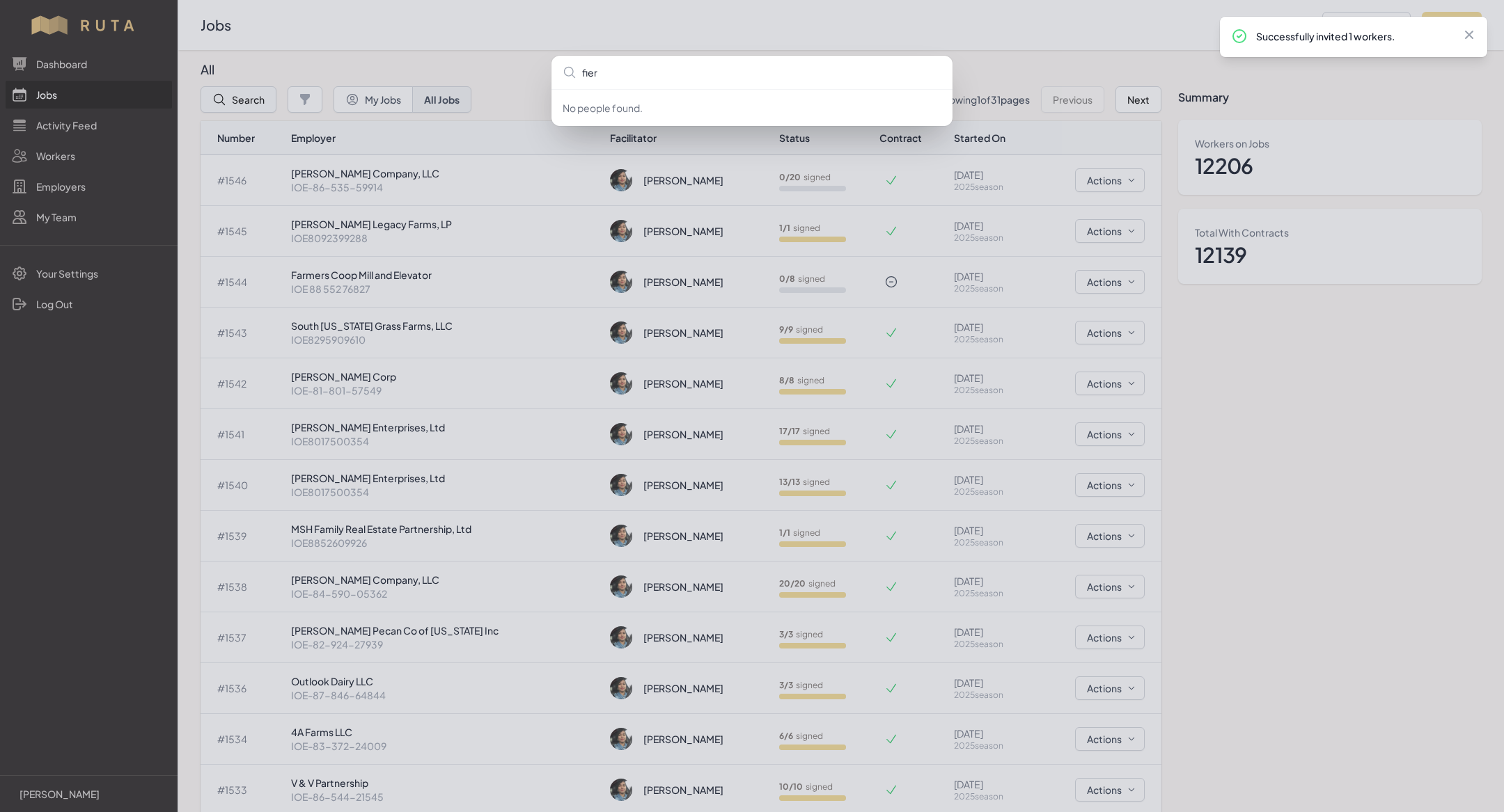
type input "fierr"
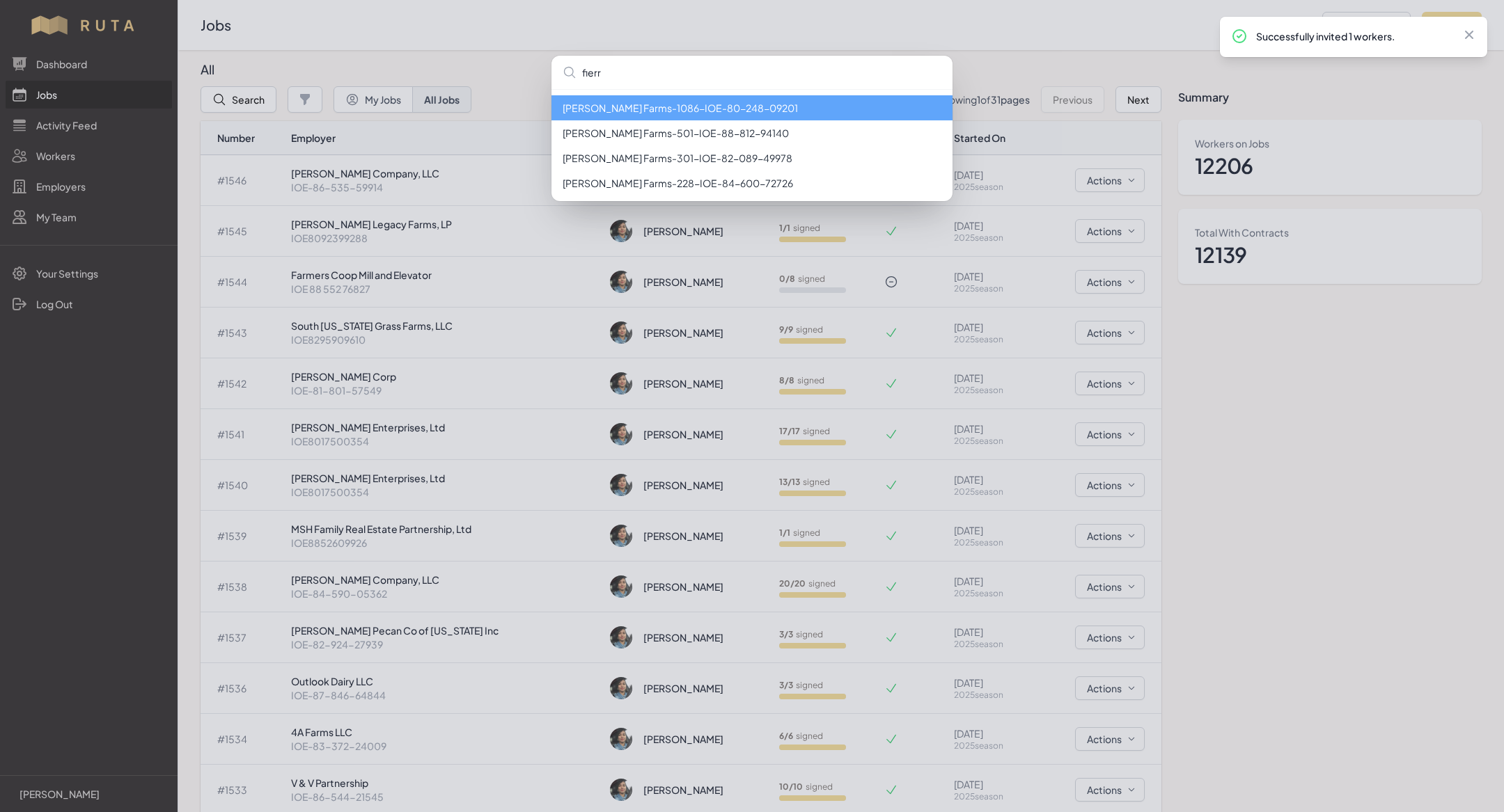
click at [652, 118] on li "[PERSON_NAME] Farms - 1086 - IOE-80-248-09201" at bounding box center [752, 107] width 401 height 25
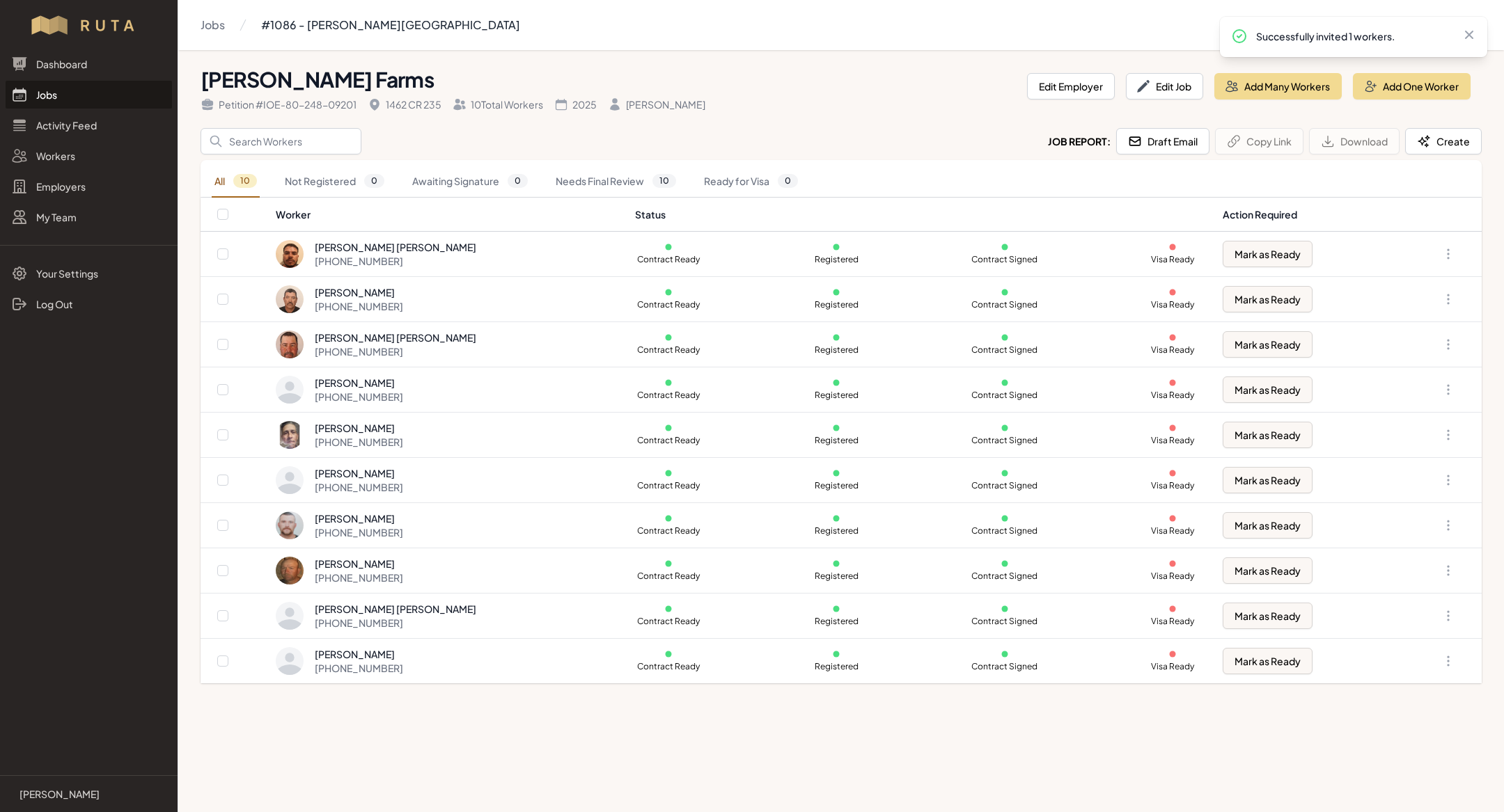
click at [128, 103] on link "Jobs" at bounding box center [88, 94] width 167 height 28
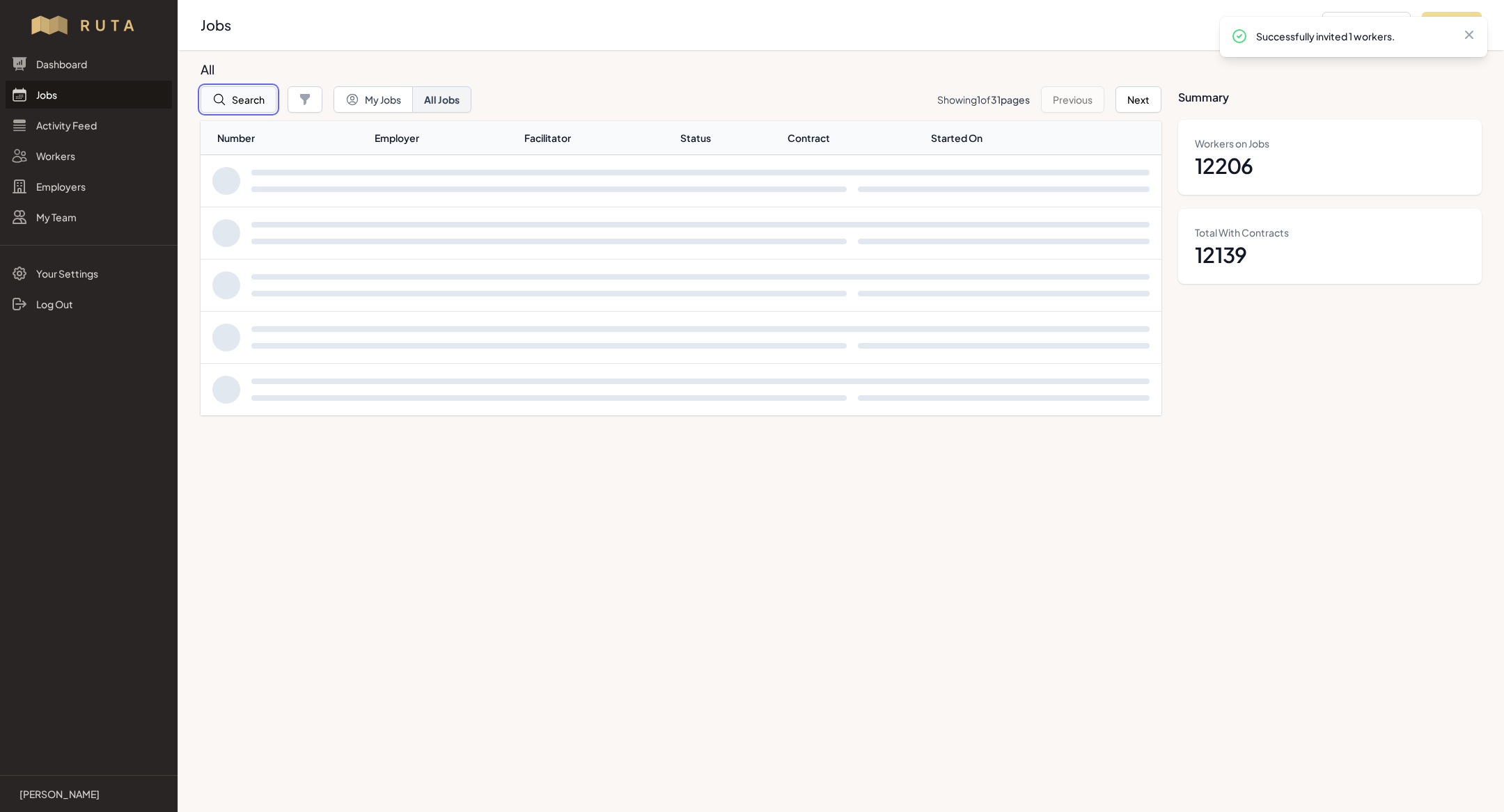
click at [251, 91] on button "Search" at bounding box center [239, 100] width 76 height 27
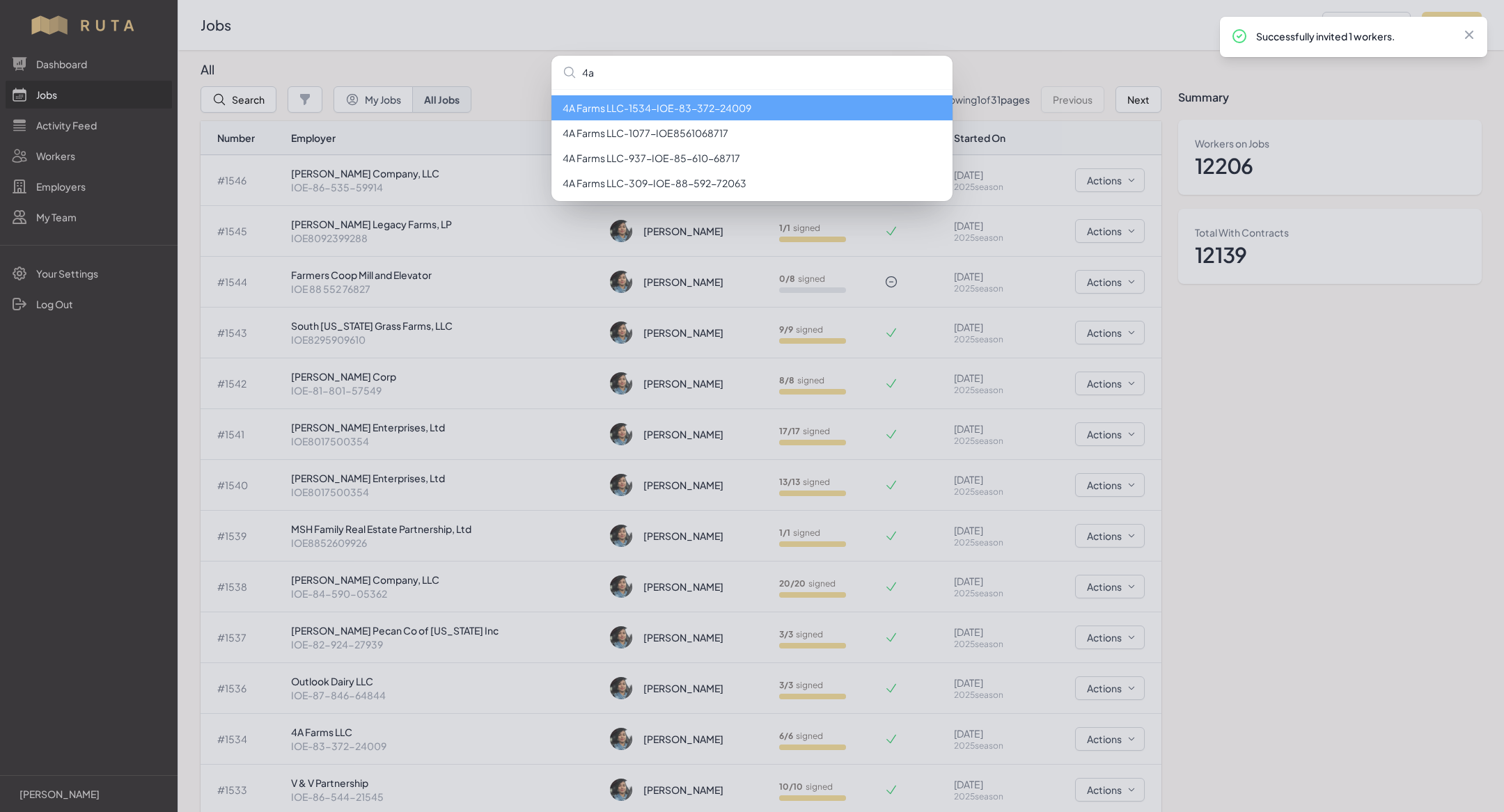
type input "4a"
click at [674, 102] on li "4A Farms LLC - 1534 - IOE-83-372-24009" at bounding box center [752, 107] width 401 height 25
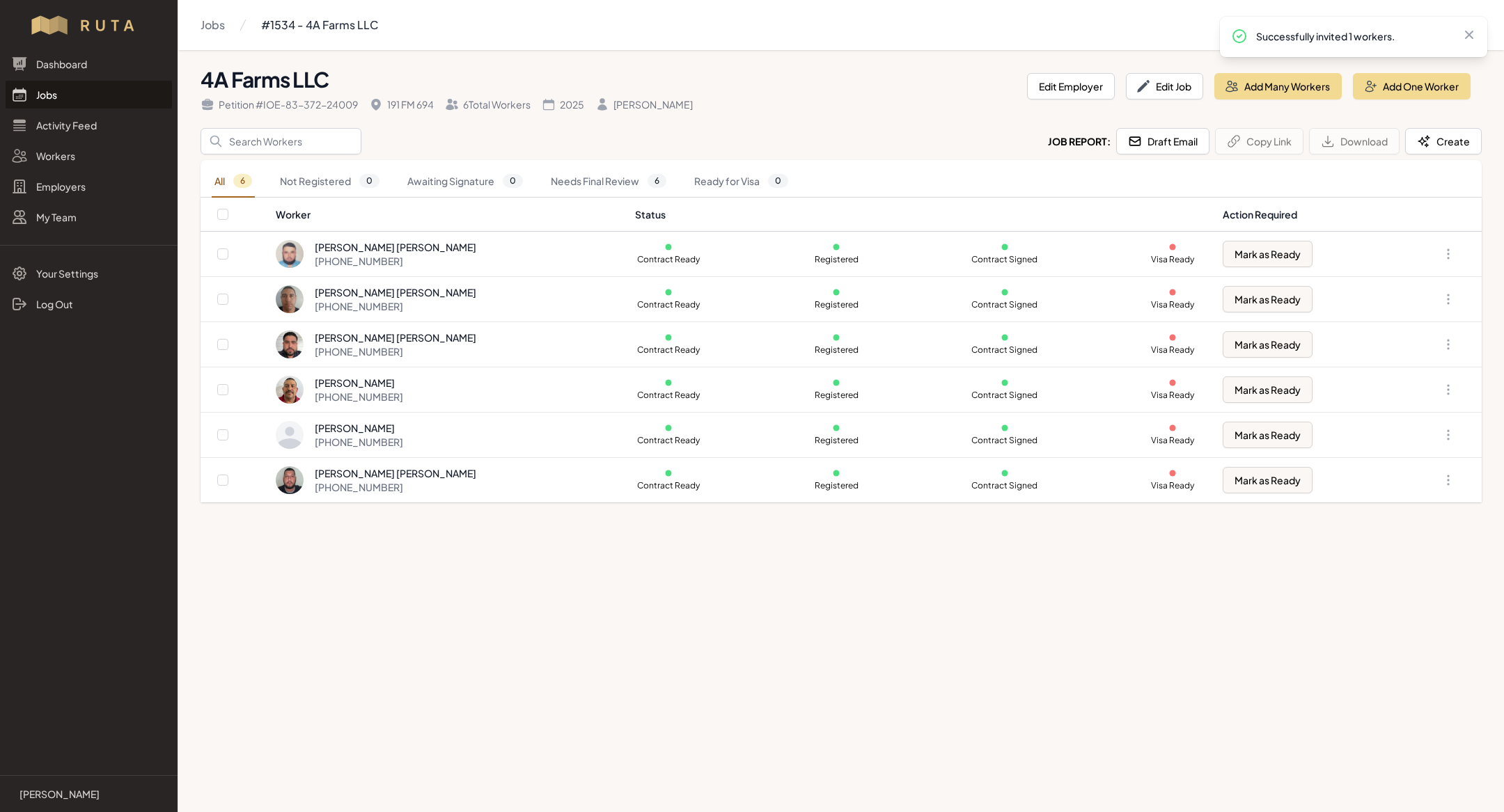
click at [95, 97] on link "Jobs" at bounding box center [88, 94] width 167 height 28
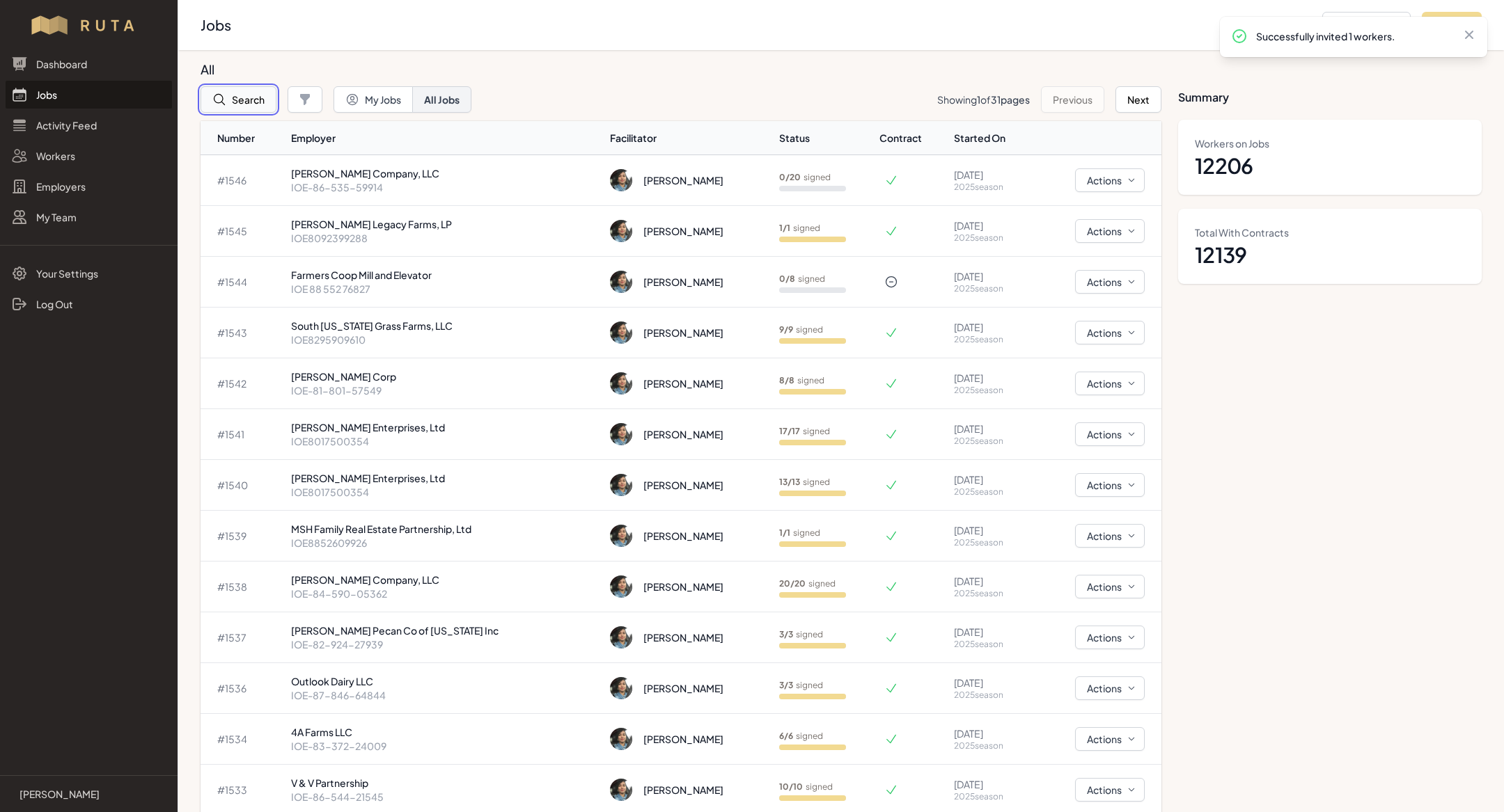
click at [233, 96] on button "Search" at bounding box center [239, 100] width 76 height 27
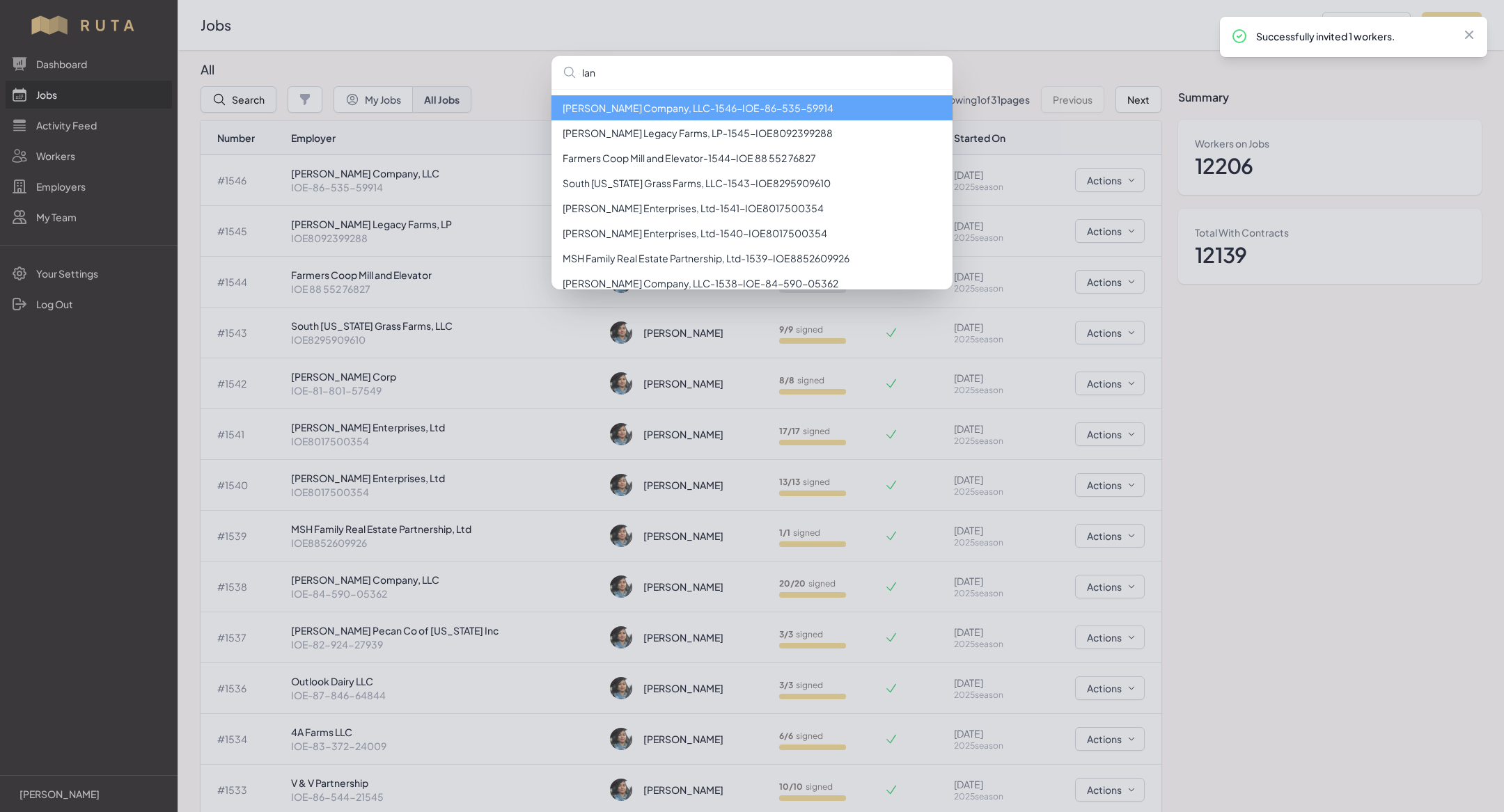
type input "lanc"
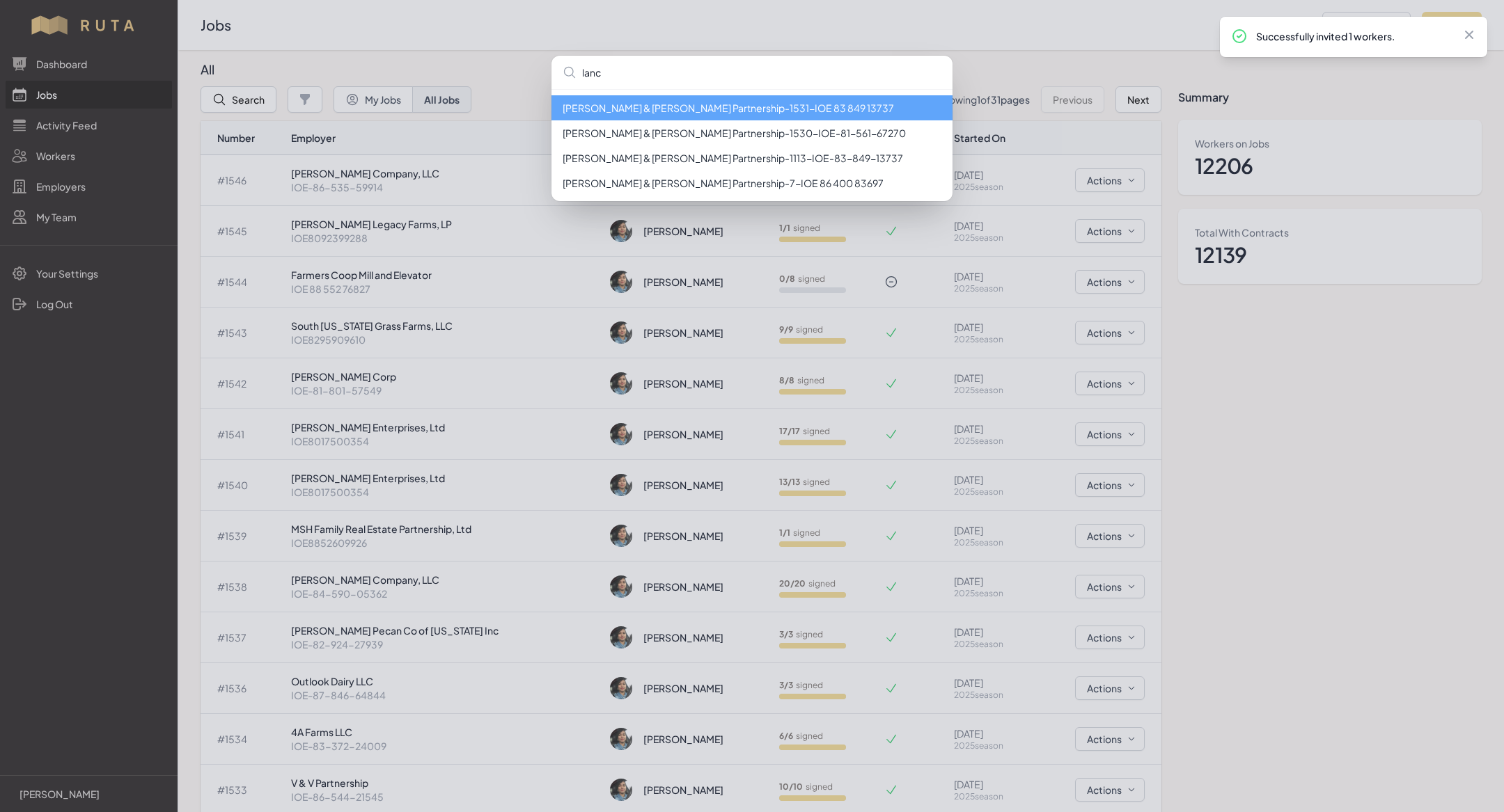
click at [625, 103] on li "[PERSON_NAME] & [PERSON_NAME] Partnership - 1531 - IOE 83 849 13737" at bounding box center [752, 107] width 401 height 25
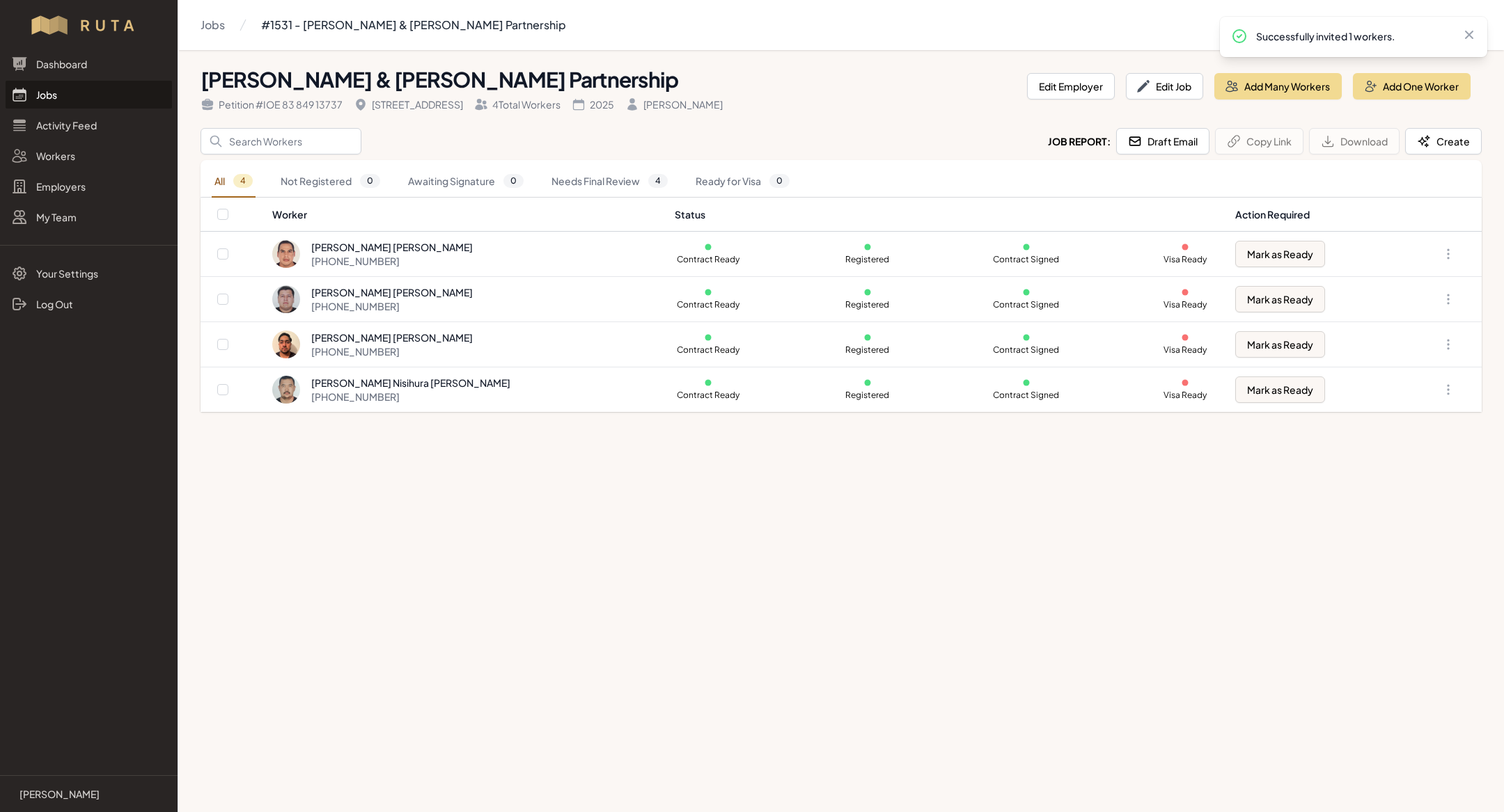
click at [70, 94] on link "Jobs" at bounding box center [88, 94] width 167 height 28
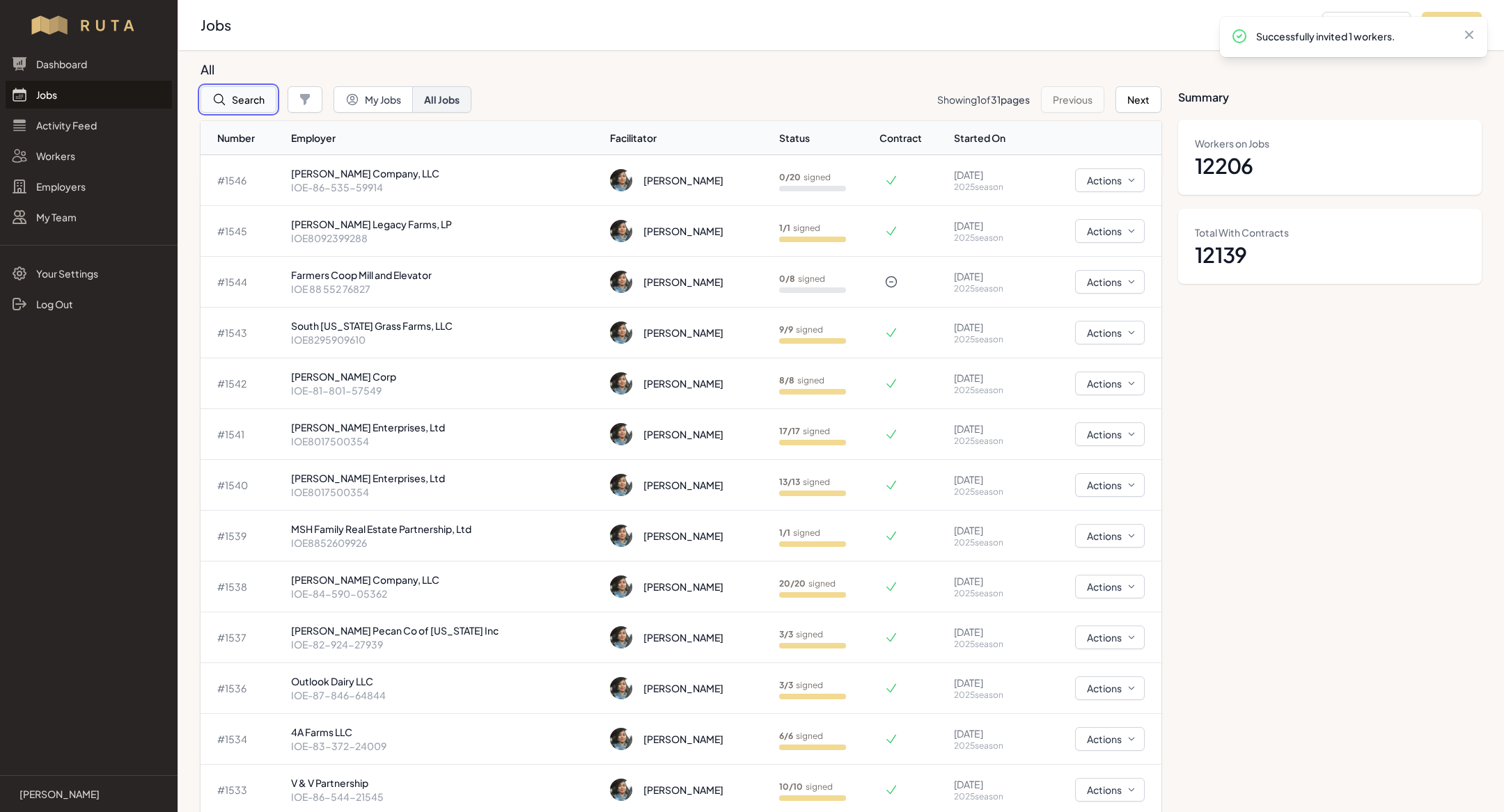
click at [244, 96] on button "Search" at bounding box center [239, 100] width 76 height 27
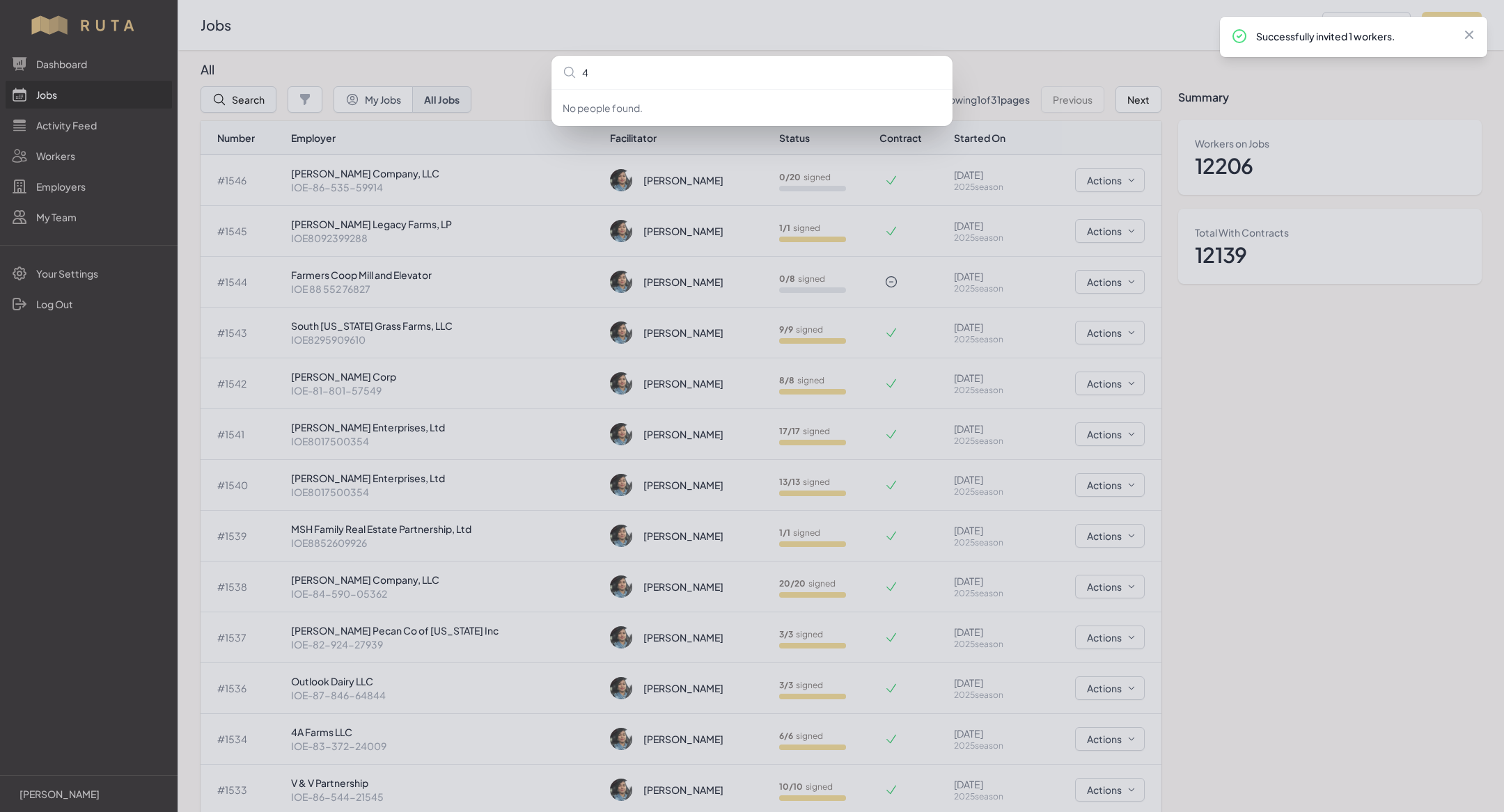
type input "4a"
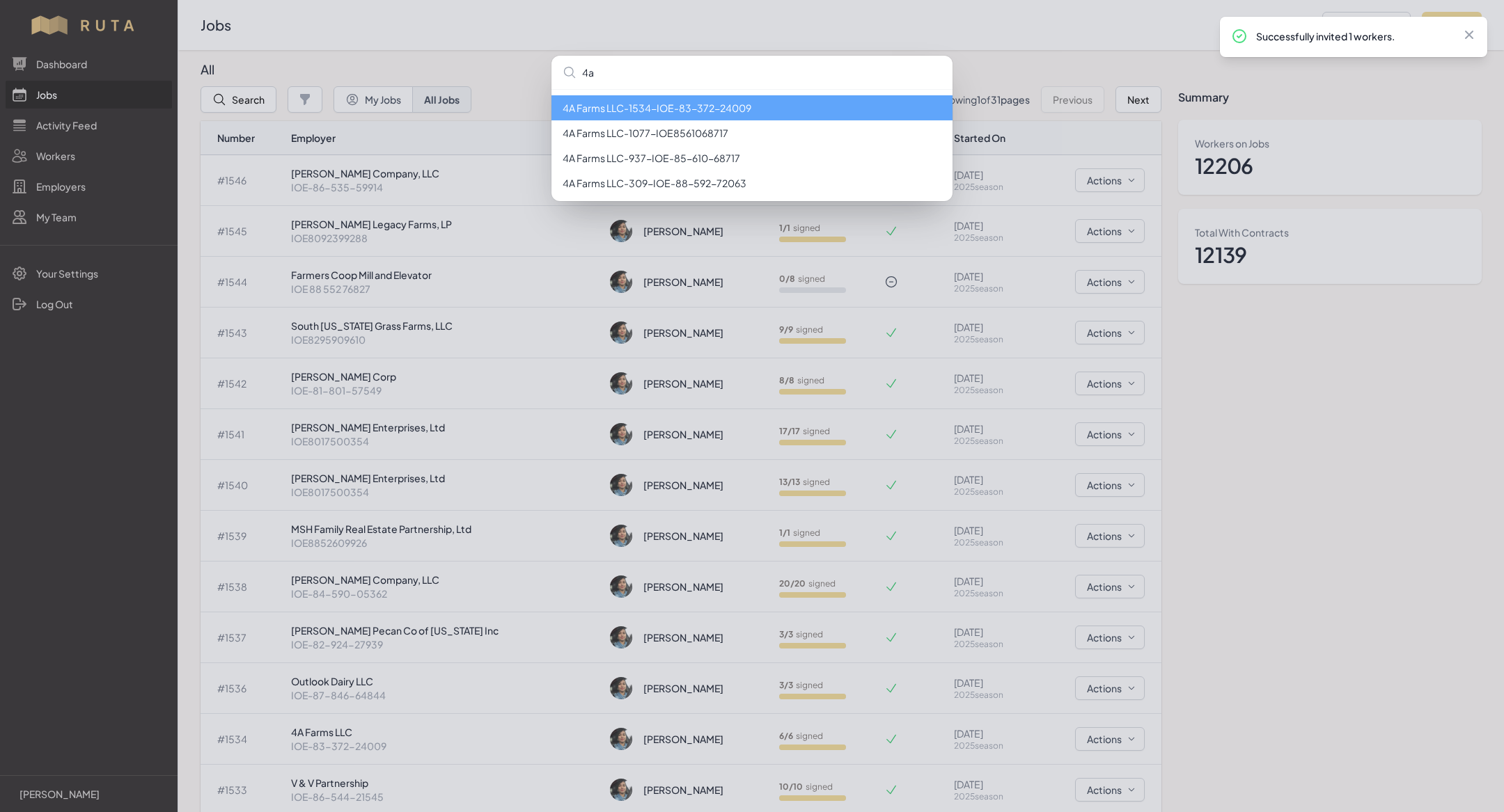
click at [617, 104] on li "4A Farms LLC - 1534 - IOE-83-372-24009" at bounding box center [752, 107] width 401 height 25
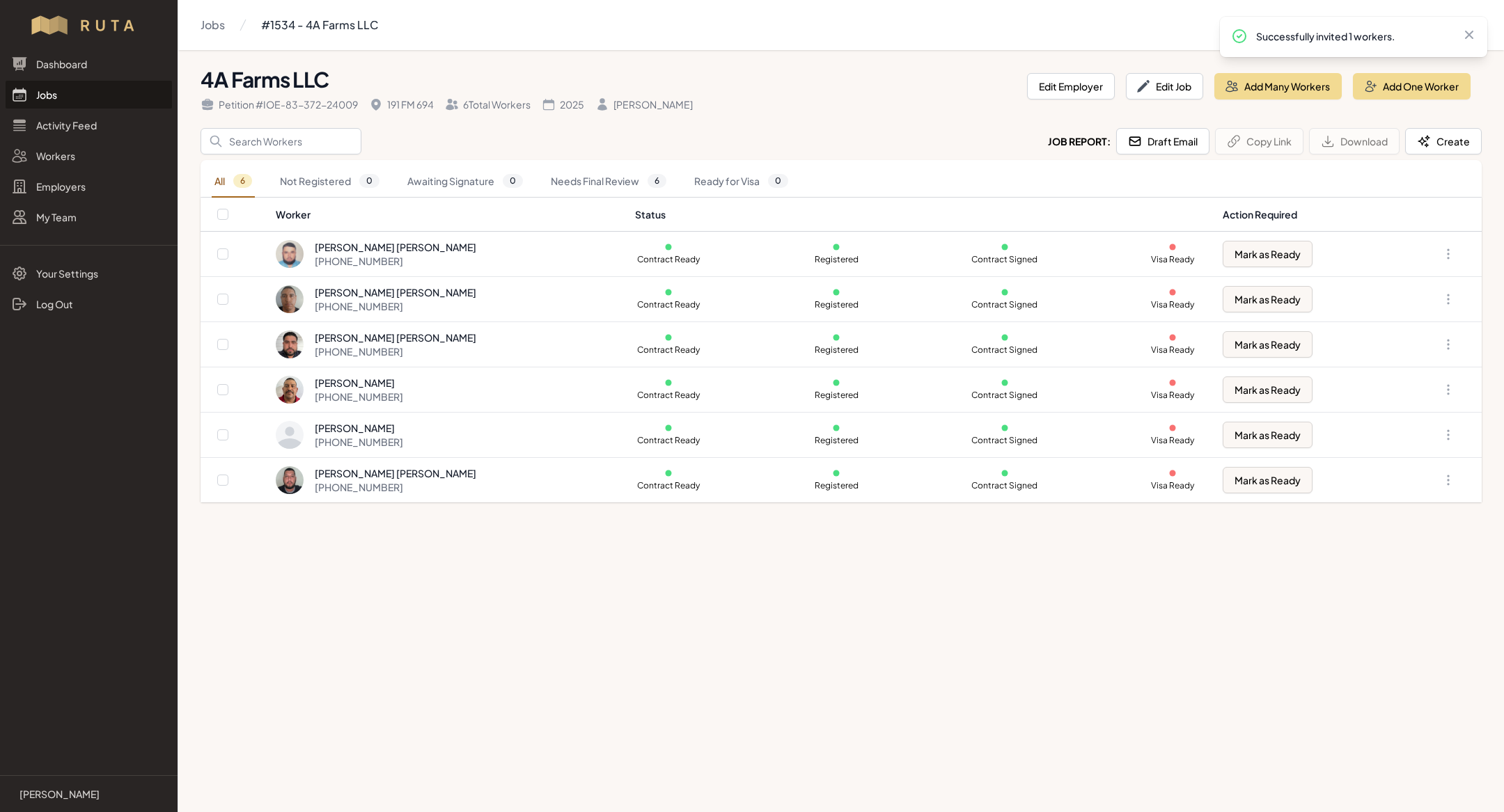
click at [86, 91] on link "Jobs" at bounding box center [88, 94] width 167 height 28
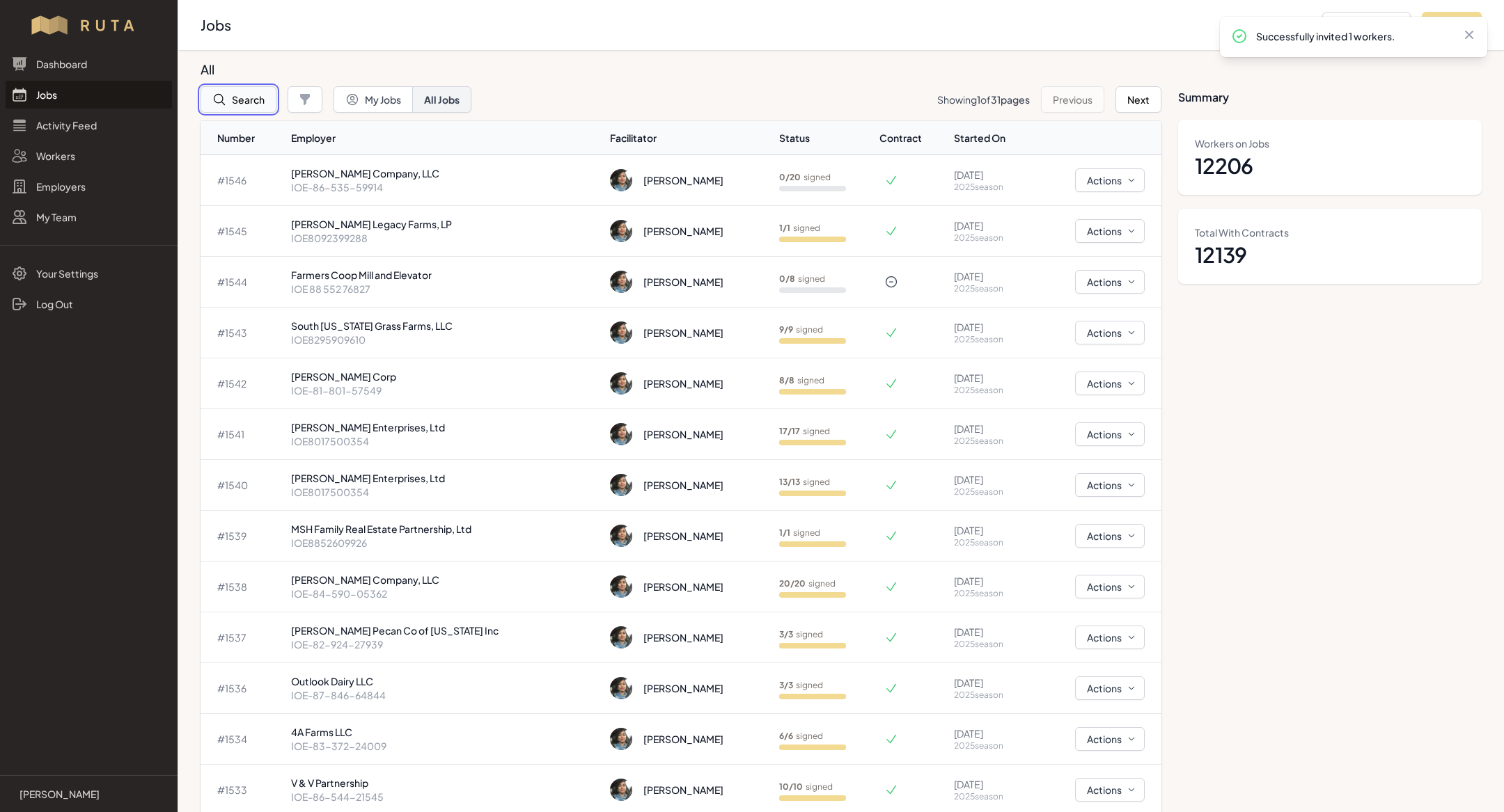
click at [255, 97] on button "Search" at bounding box center [239, 100] width 76 height 27
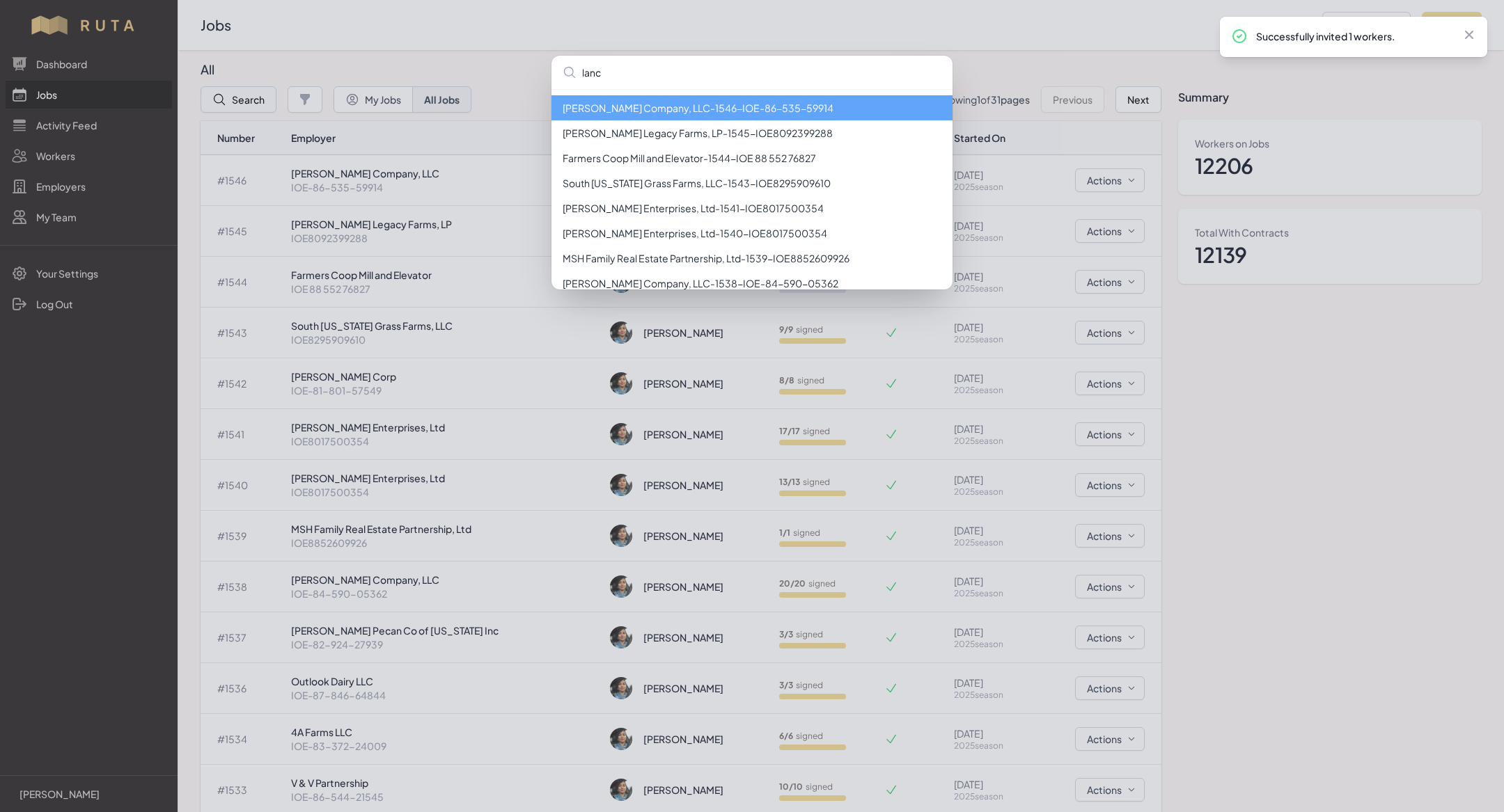
type input "[PERSON_NAME]"
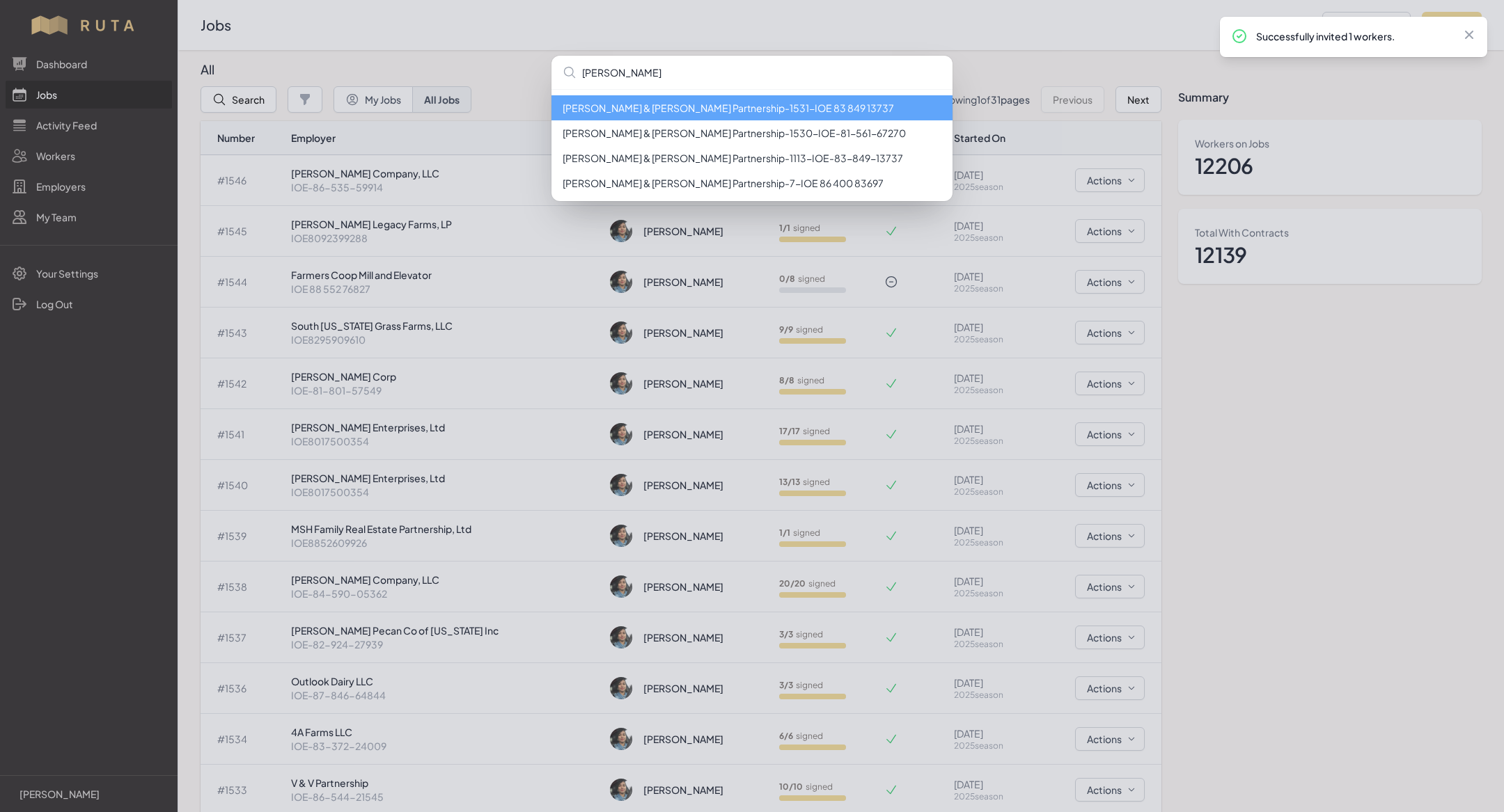
click at [704, 113] on li "[PERSON_NAME] & [PERSON_NAME] Partnership - 1531 - IOE 83 849 13737" at bounding box center [752, 107] width 401 height 25
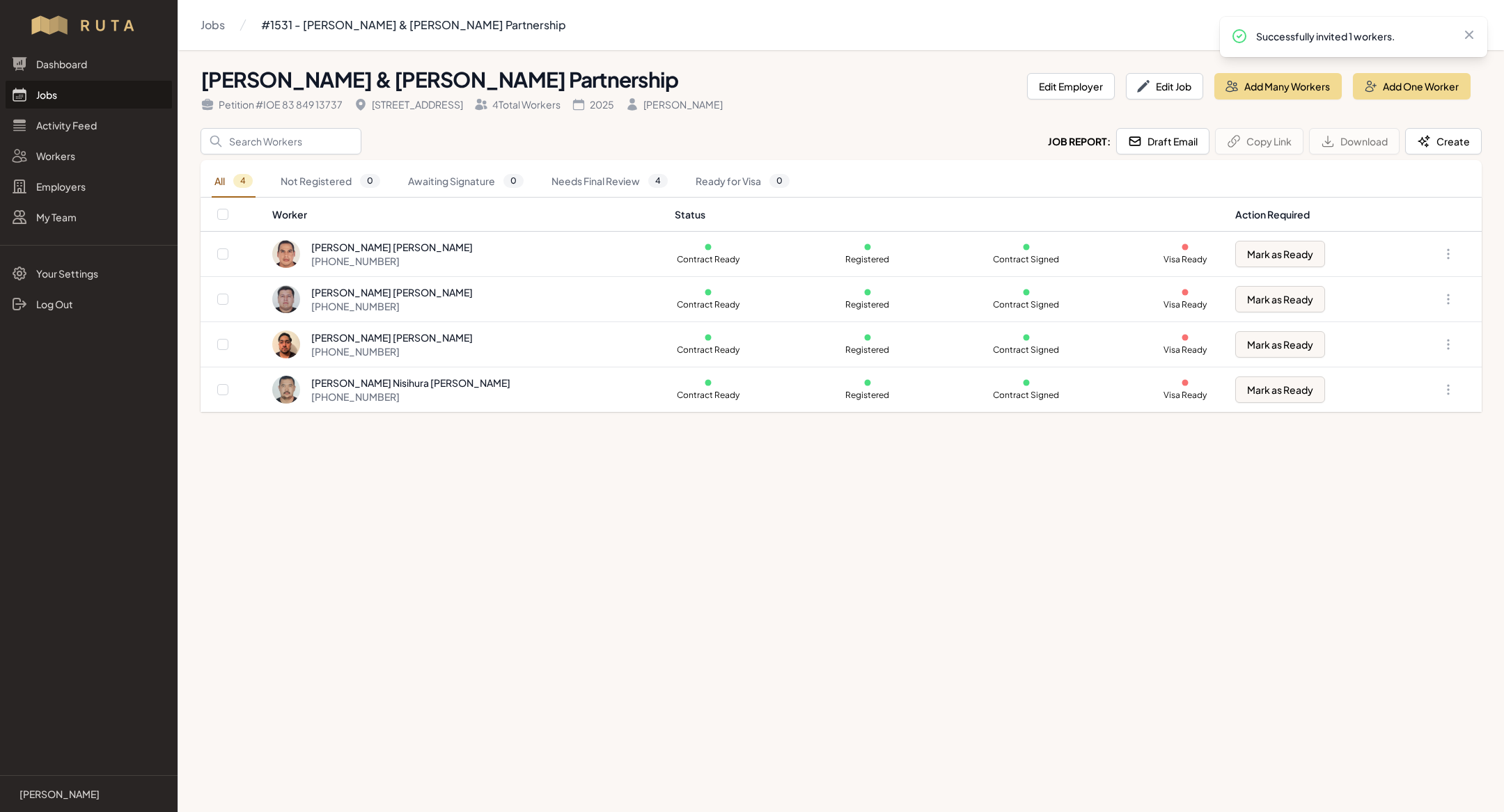
click at [78, 101] on link "Jobs" at bounding box center [88, 94] width 167 height 28
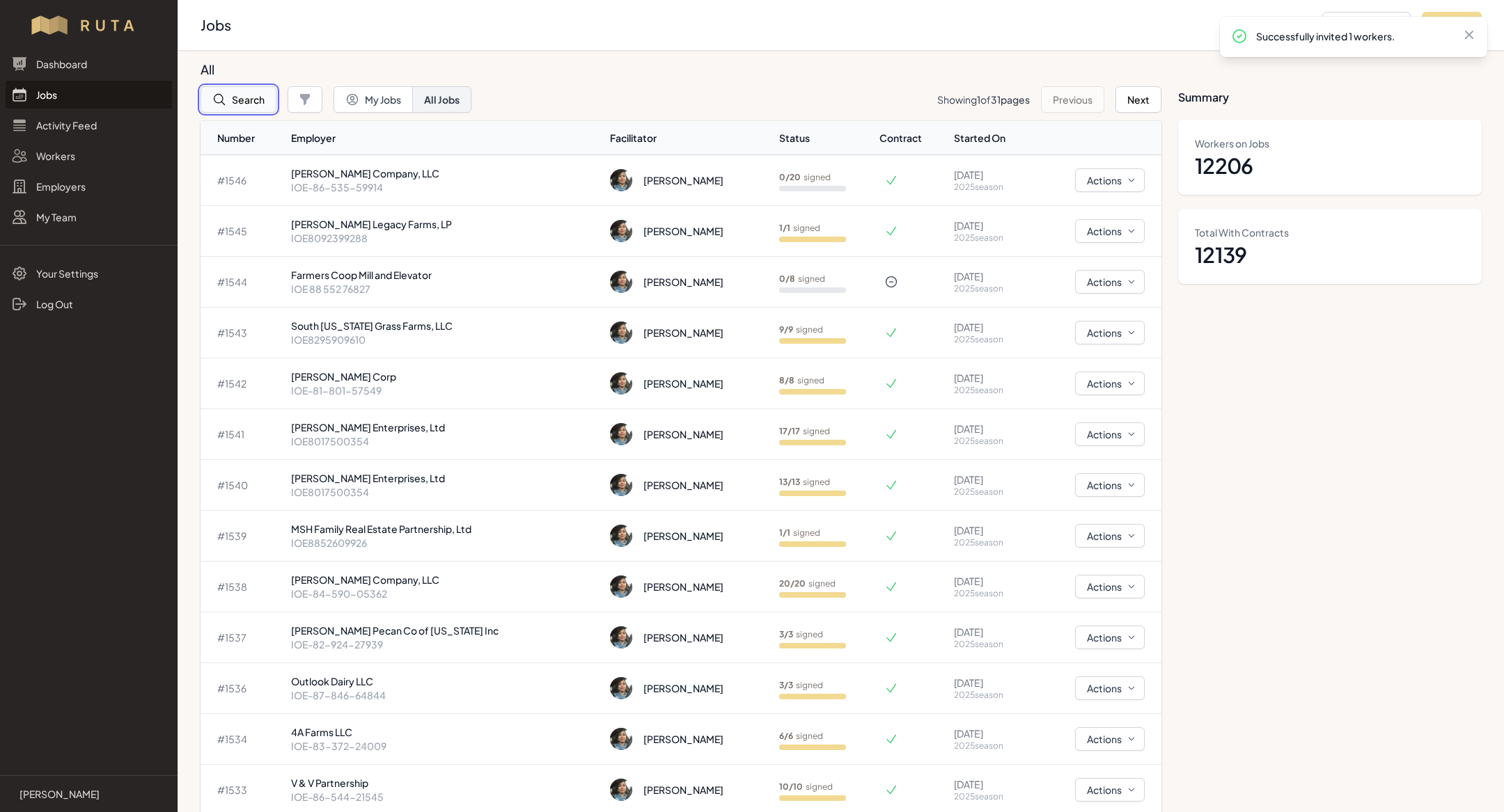
click at [258, 100] on button "Search" at bounding box center [239, 100] width 76 height 27
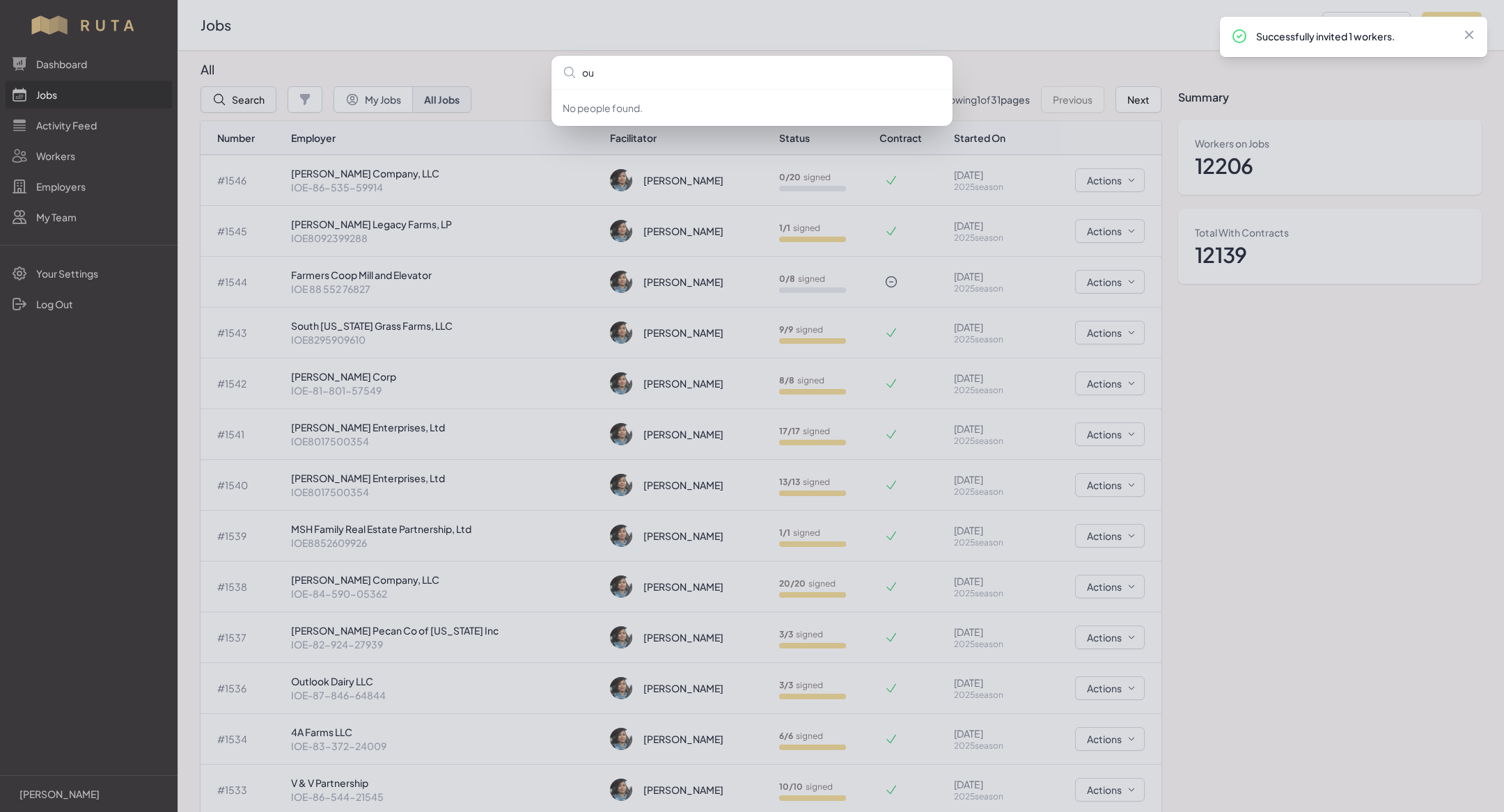
type input "out"
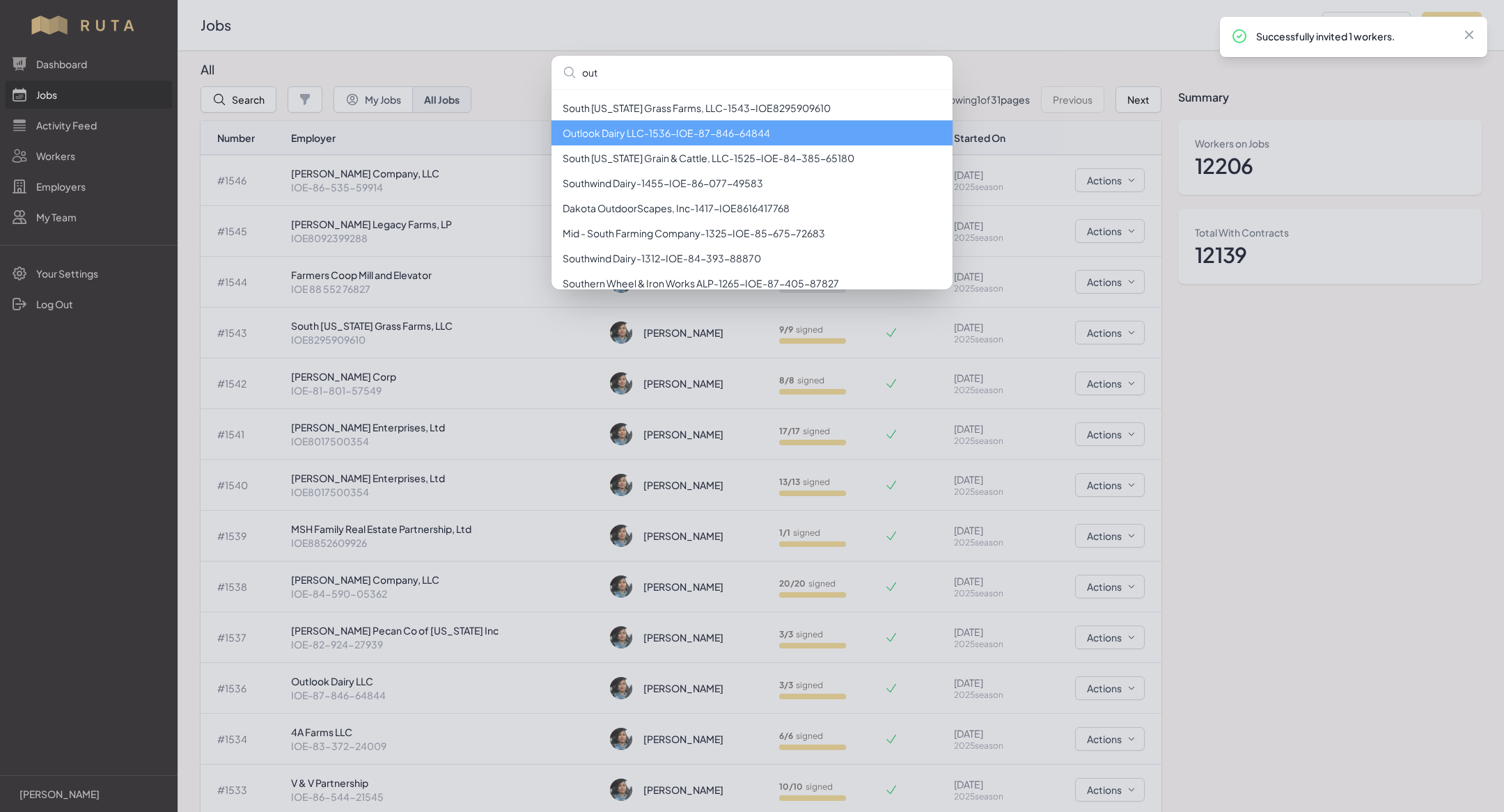
click at [645, 133] on li "Outlook Dairy LLC - 1536 - IOE-87-846-64844" at bounding box center [752, 132] width 401 height 25
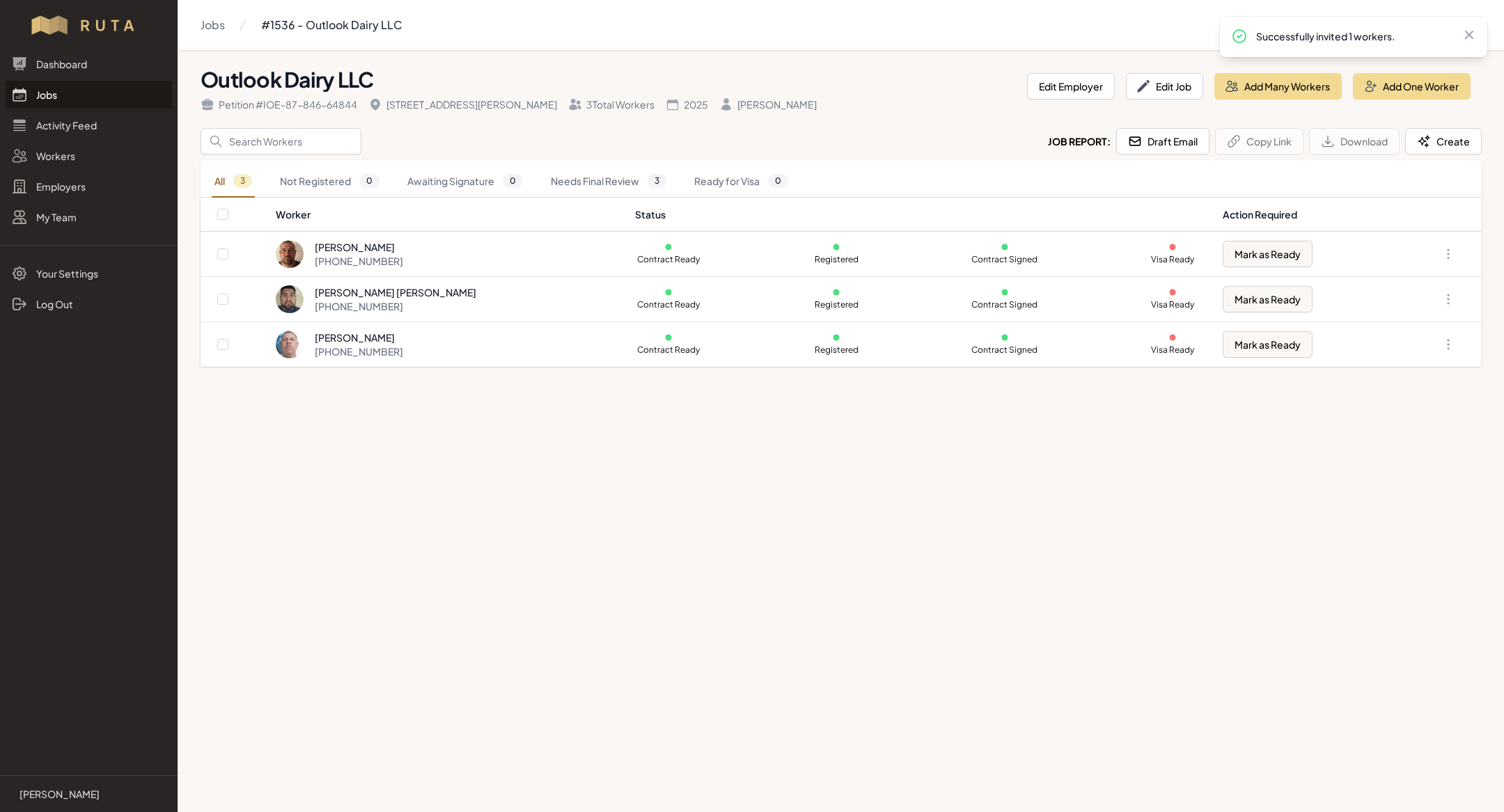
click at [55, 97] on link "Jobs" at bounding box center [88, 94] width 167 height 28
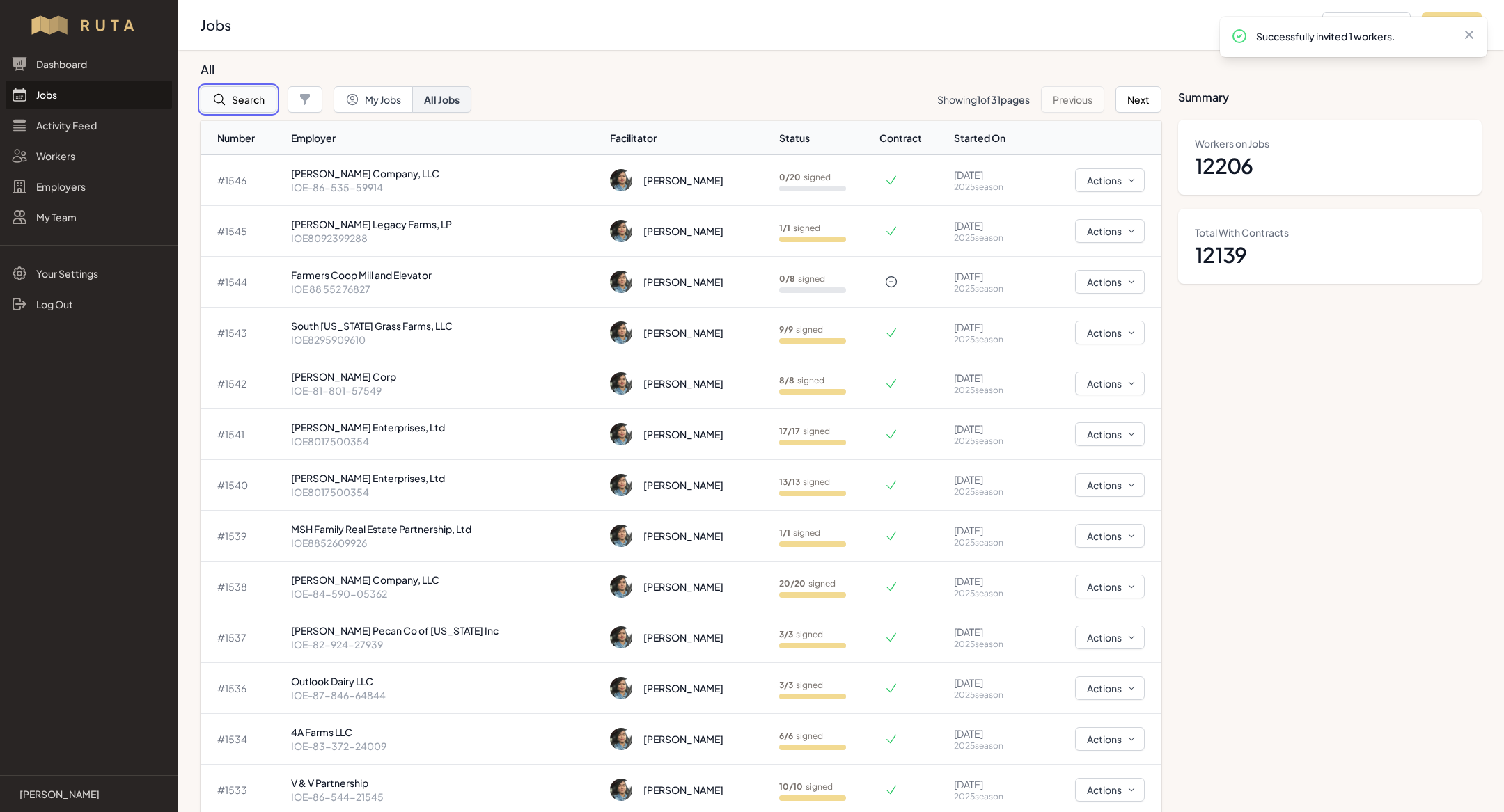
click at [245, 102] on button "Search" at bounding box center [239, 100] width 76 height 27
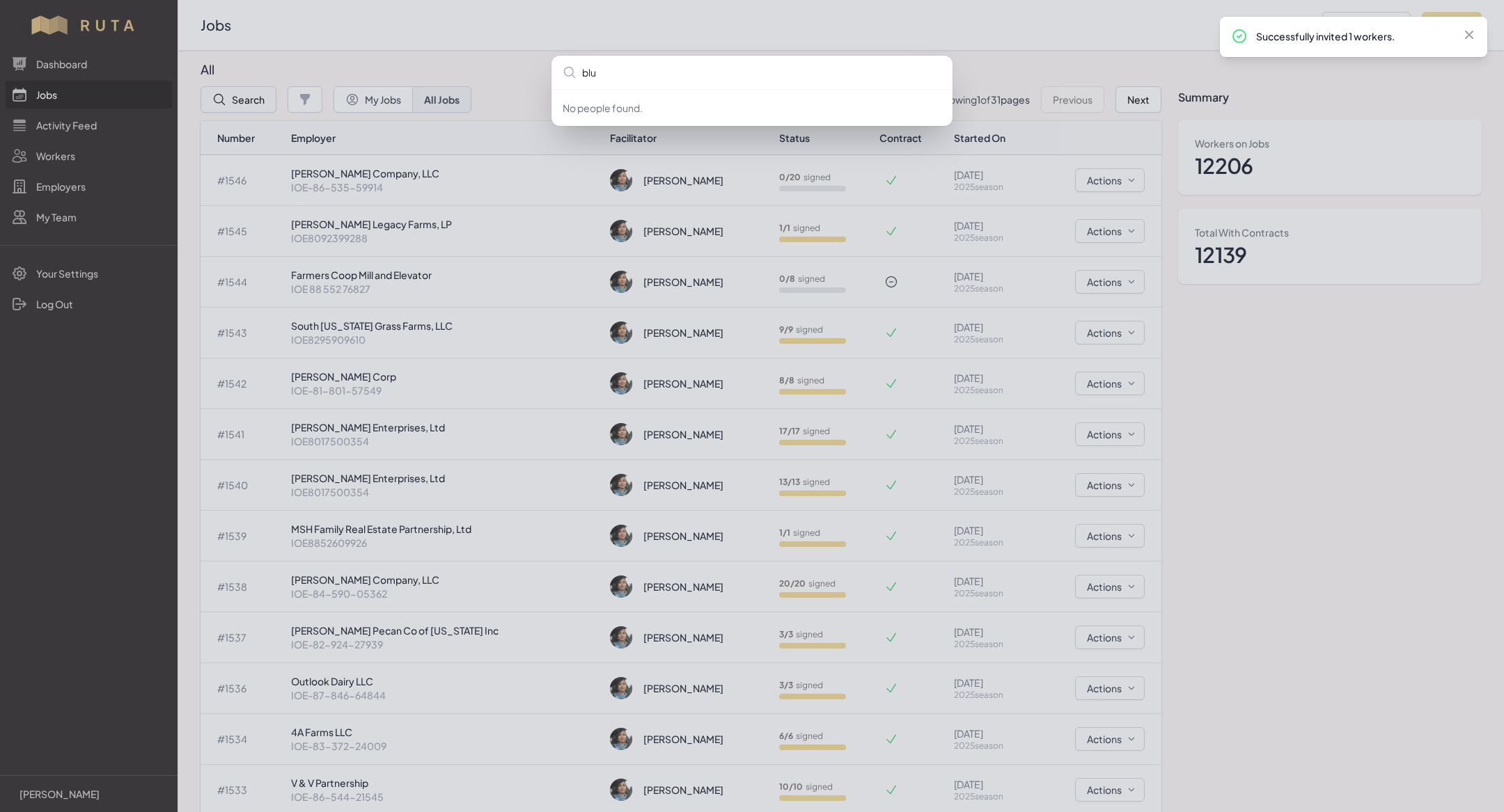
type input "blue"
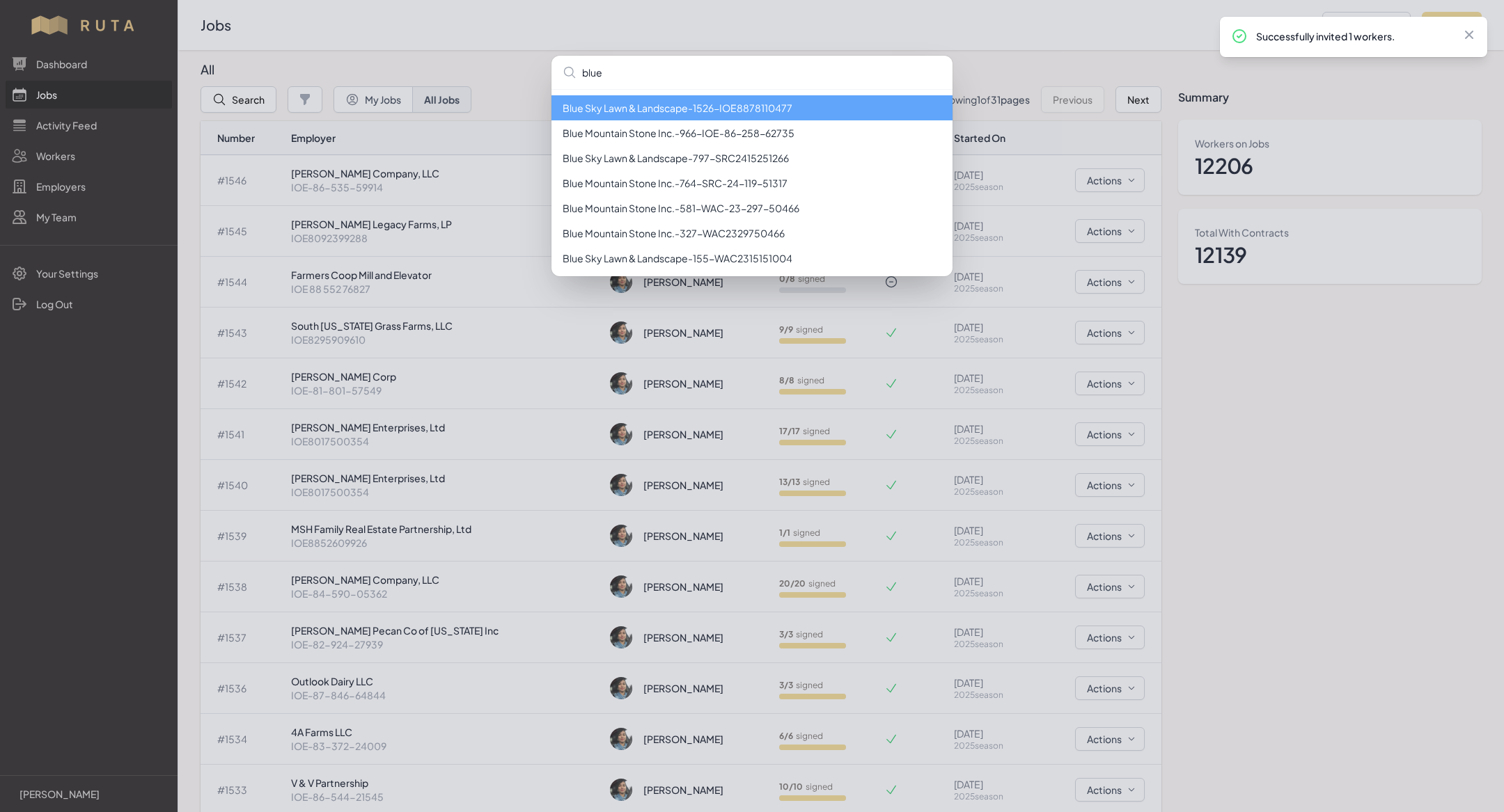
click at [600, 113] on li "Blue Sky Lawn & Landscape - 1526 - IOE8878110477" at bounding box center [752, 107] width 401 height 25
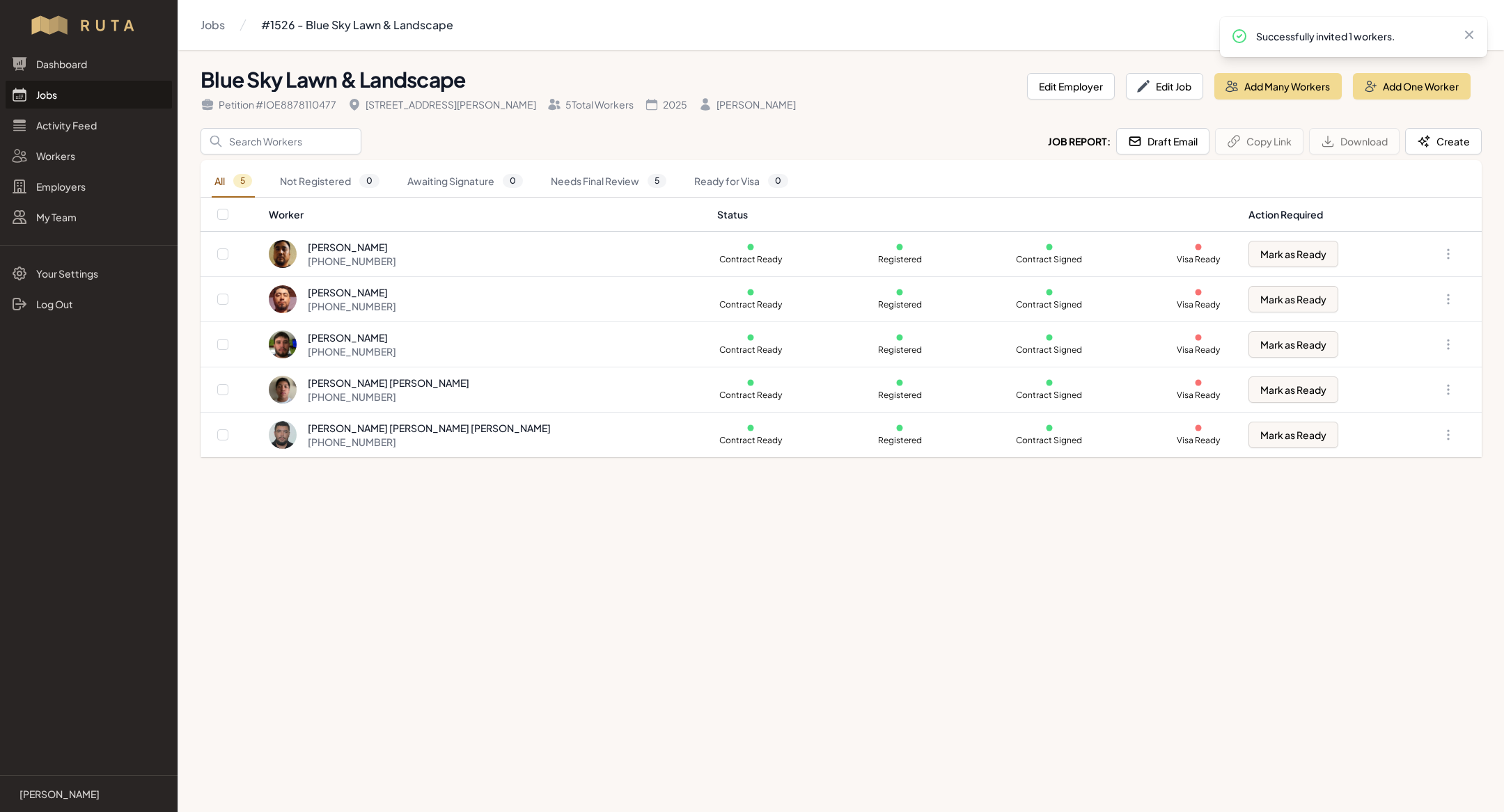
click at [53, 99] on link "Jobs" at bounding box center [88, 94] width 167 height 28
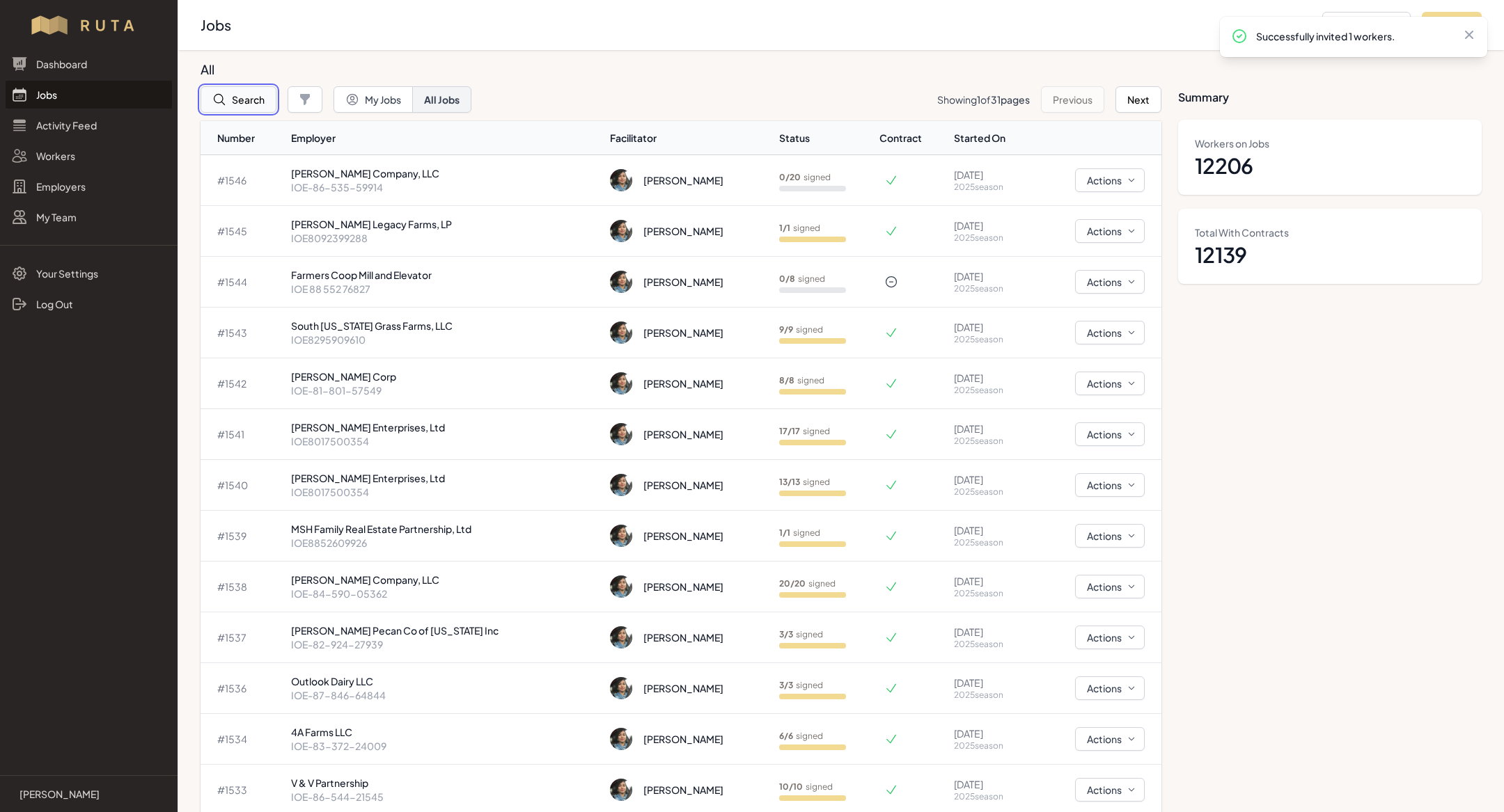
click at [244, 92] on button "Search" at bounding box center [239, 100] width 76 height 27
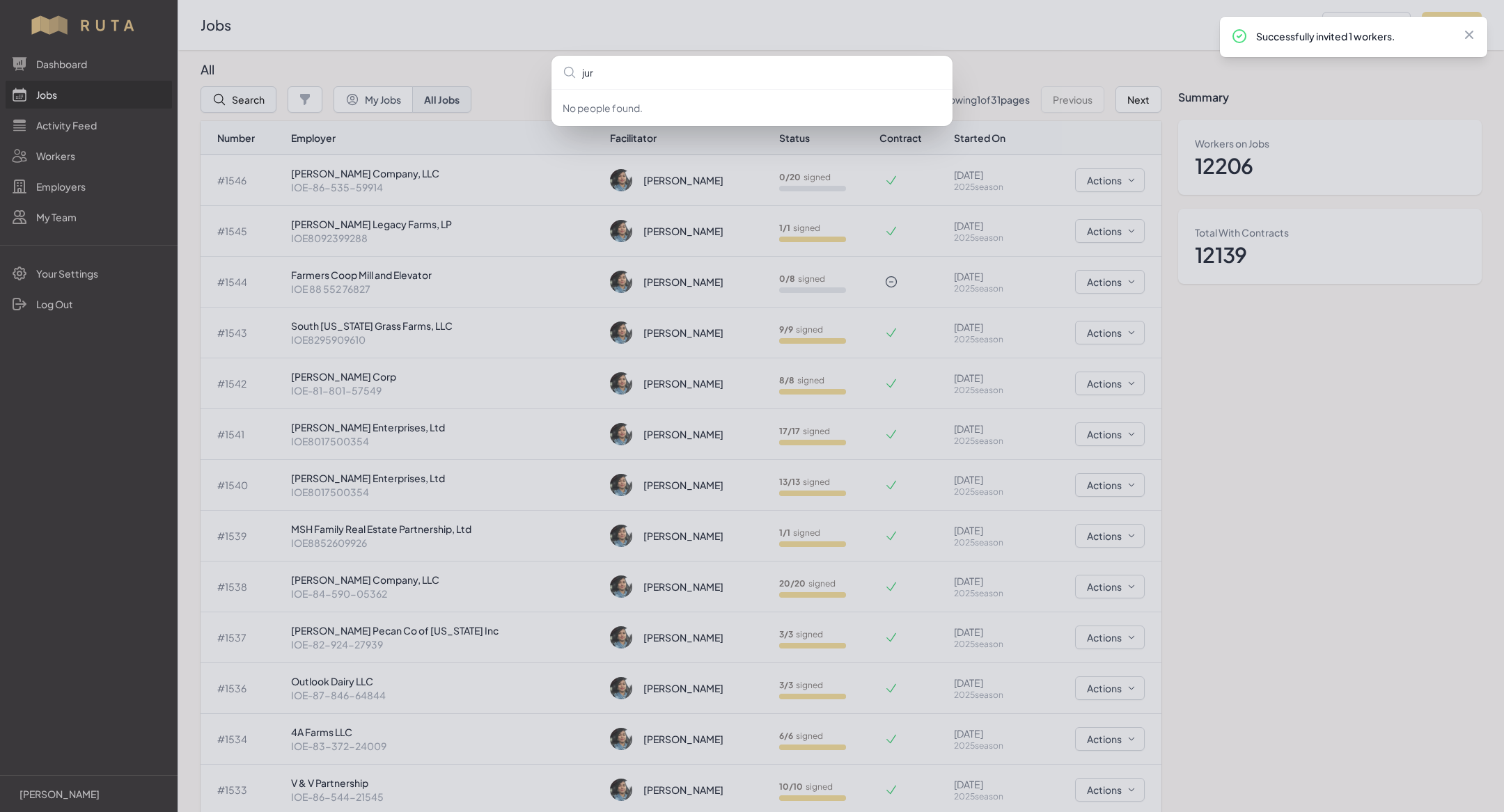
type input "juri"
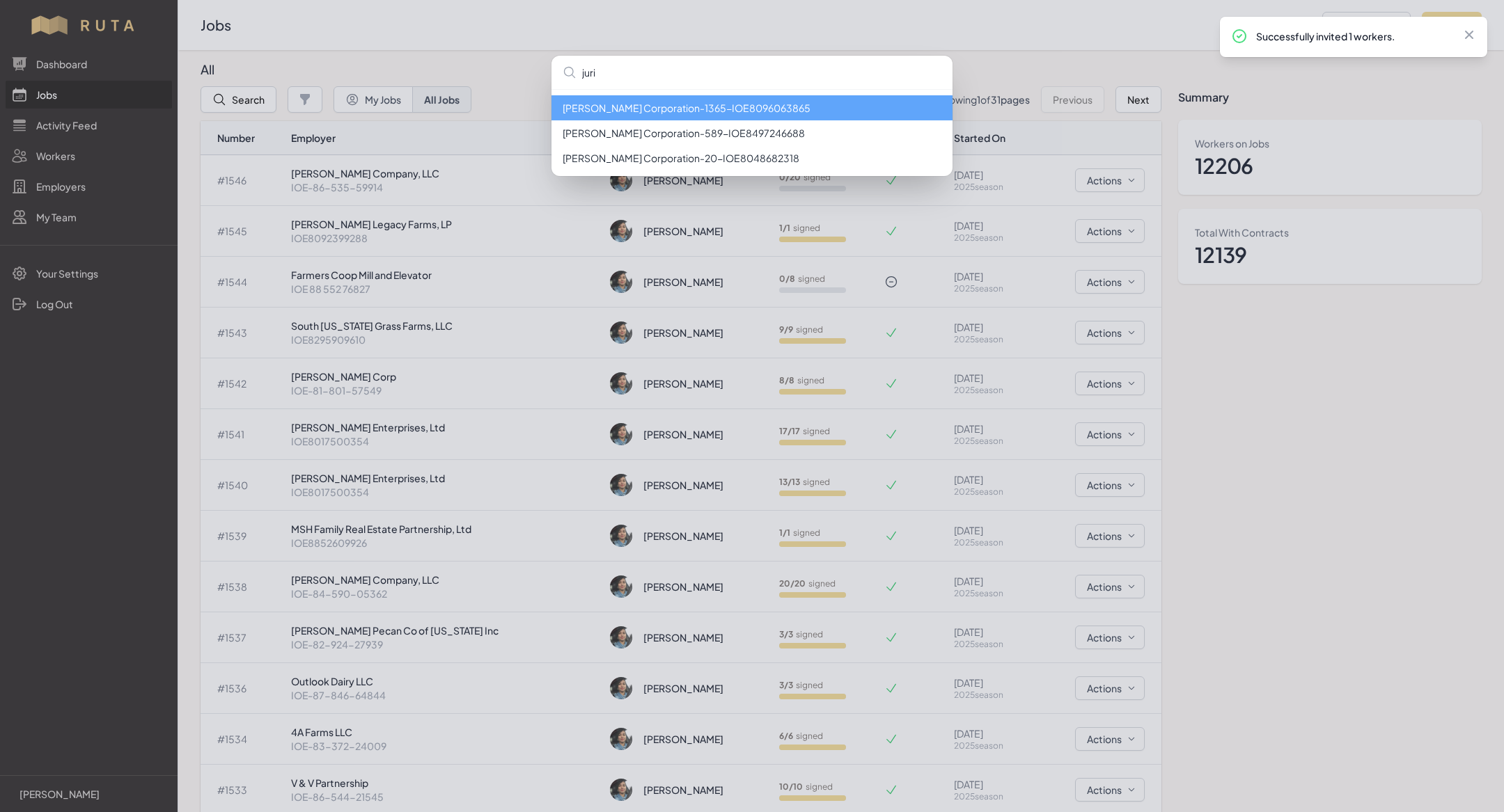
click at [634, 103] on li "[PERSON_NAME] Corporation - 1365 - IOE8096063865" at bounding box center [752, 107] width 401 height 25
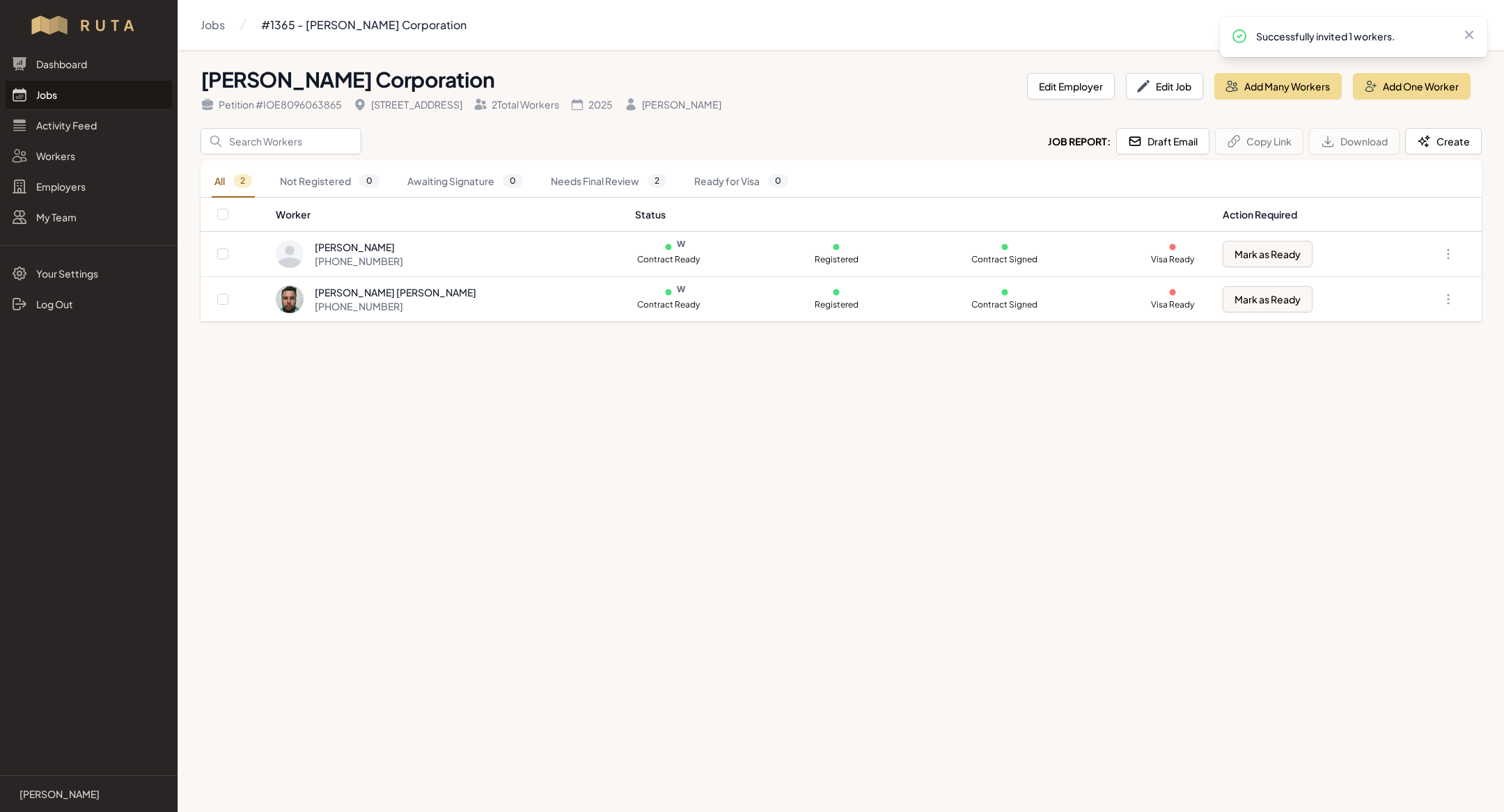
click at [81, 97] on link "Jobs" at bounding box center [88, 94] width 167 height 28
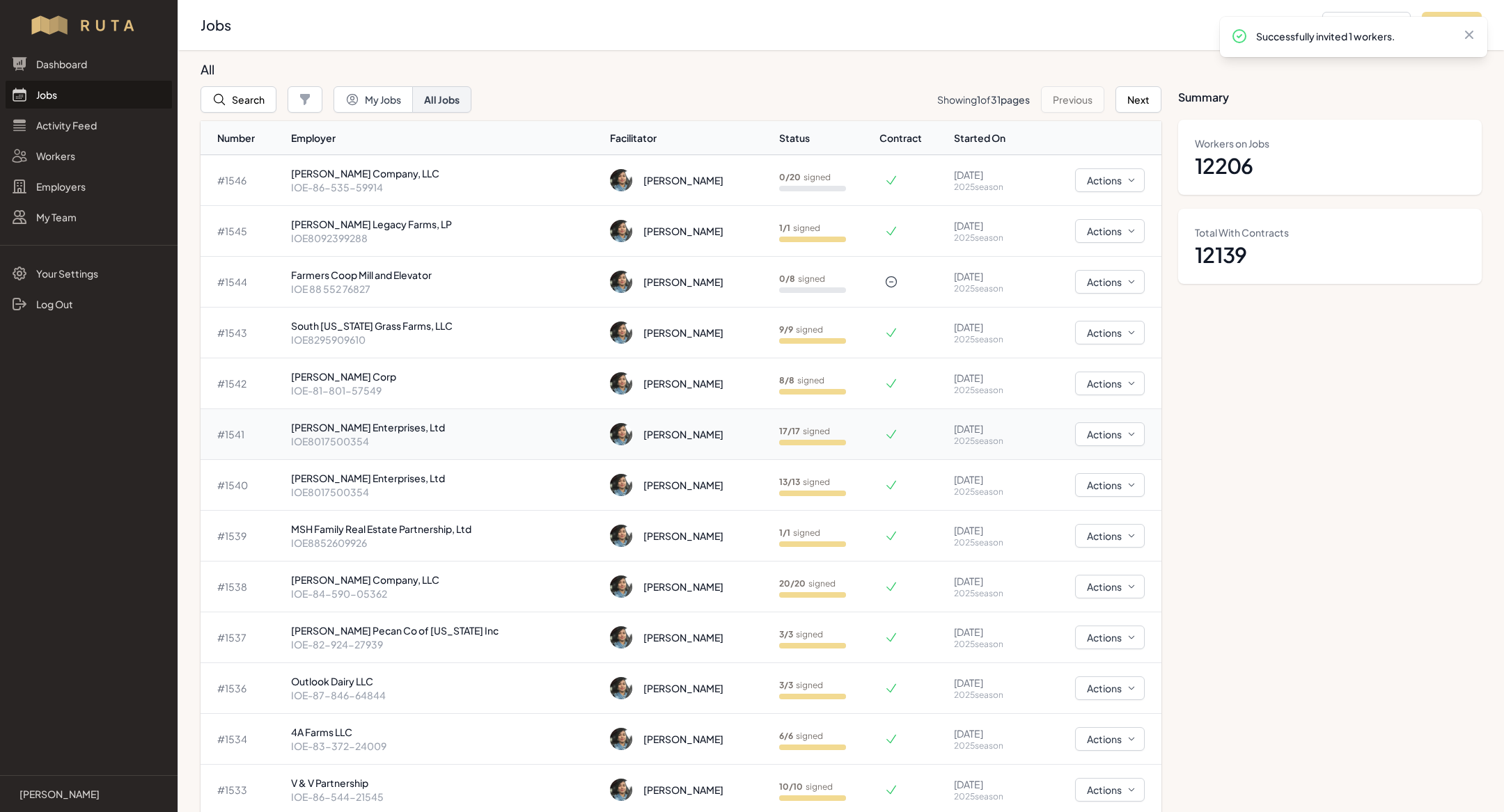
scroll to position [13, 0]
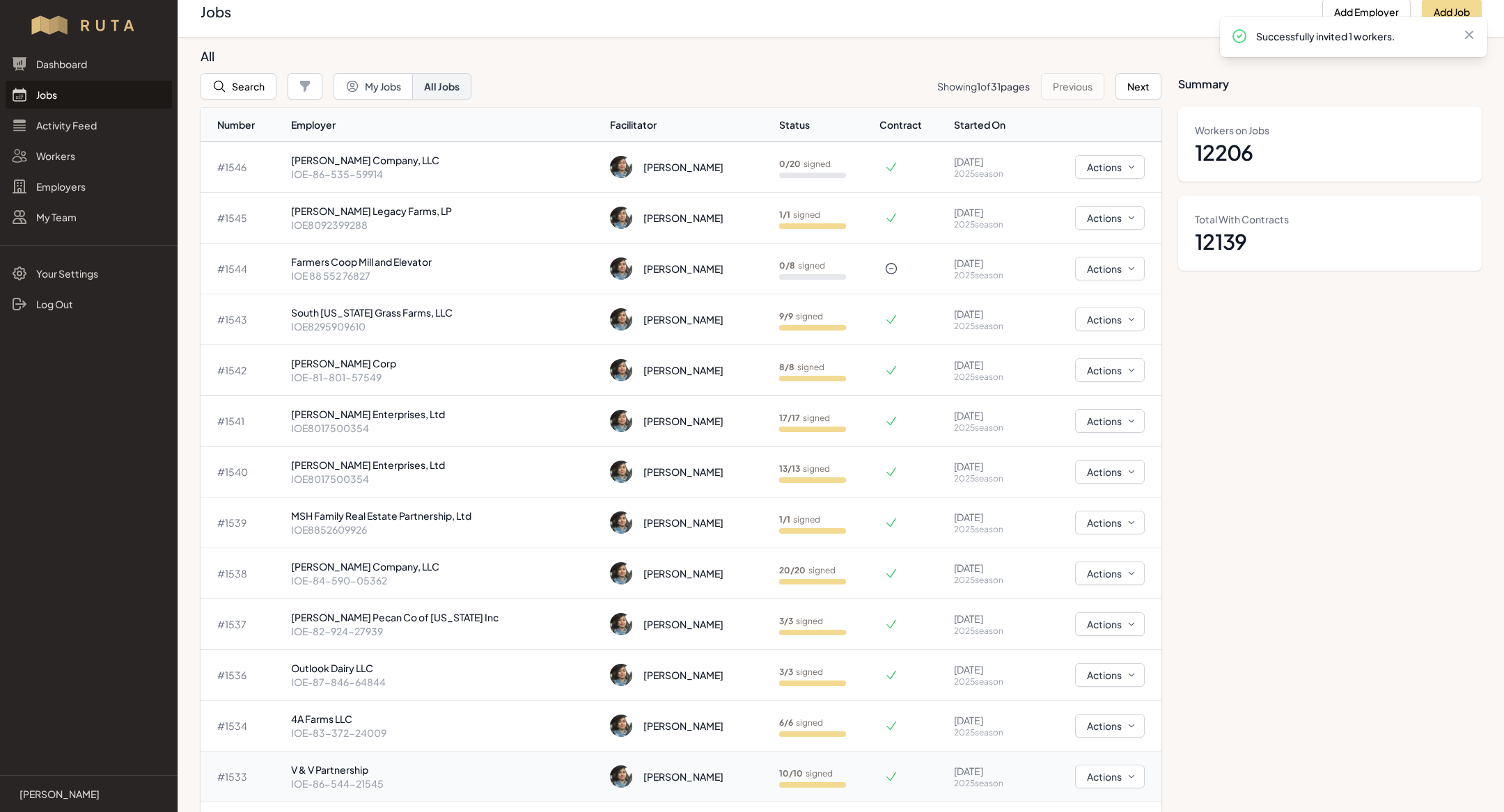
click at [347, 780] on p "IOE-86-544-21545" at bounding box center [446, 784] width 309 height 14
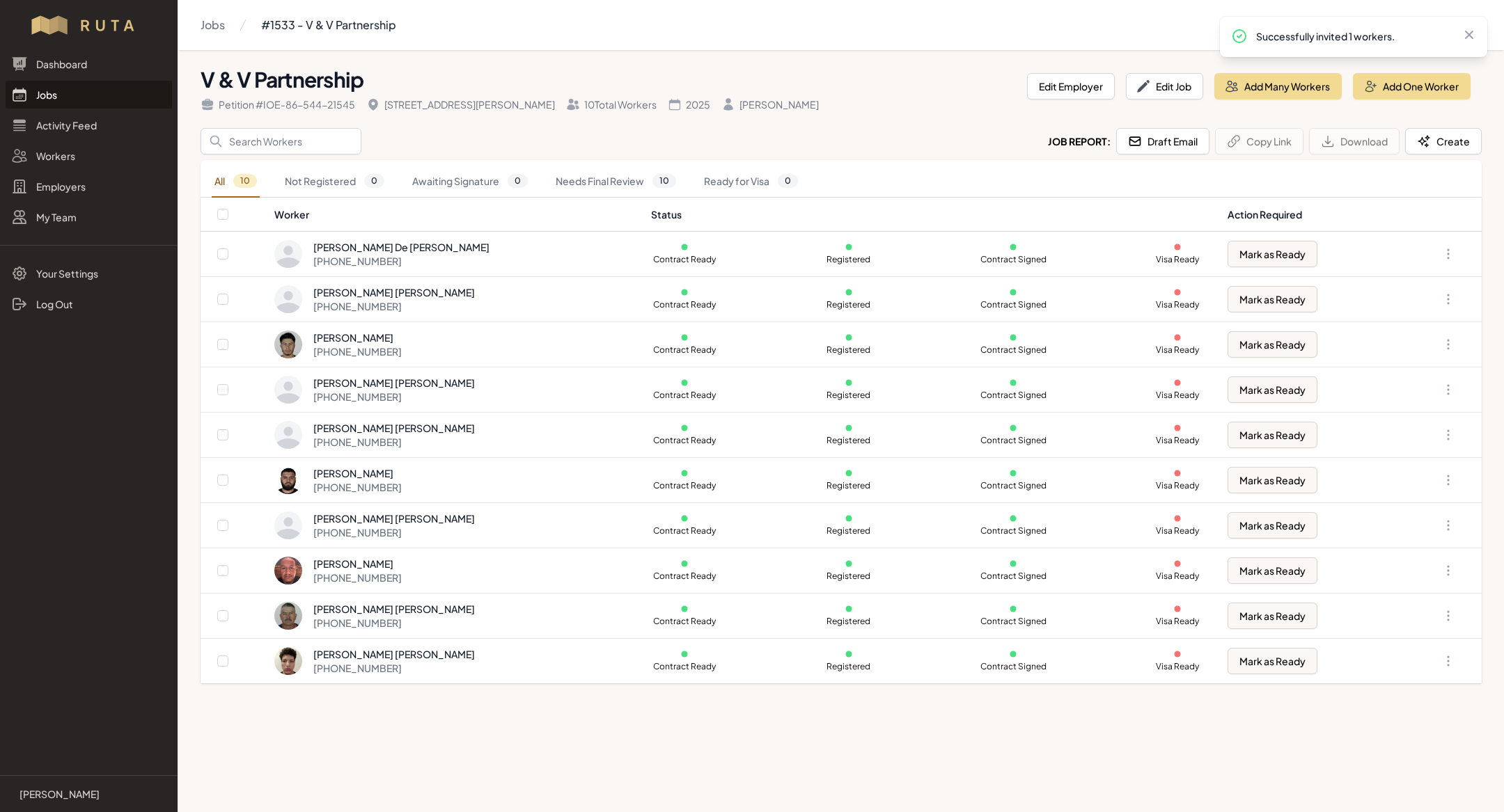
click at [95, 99] on link "Jobs" at bounding box center [88, 94] width 167 height 28
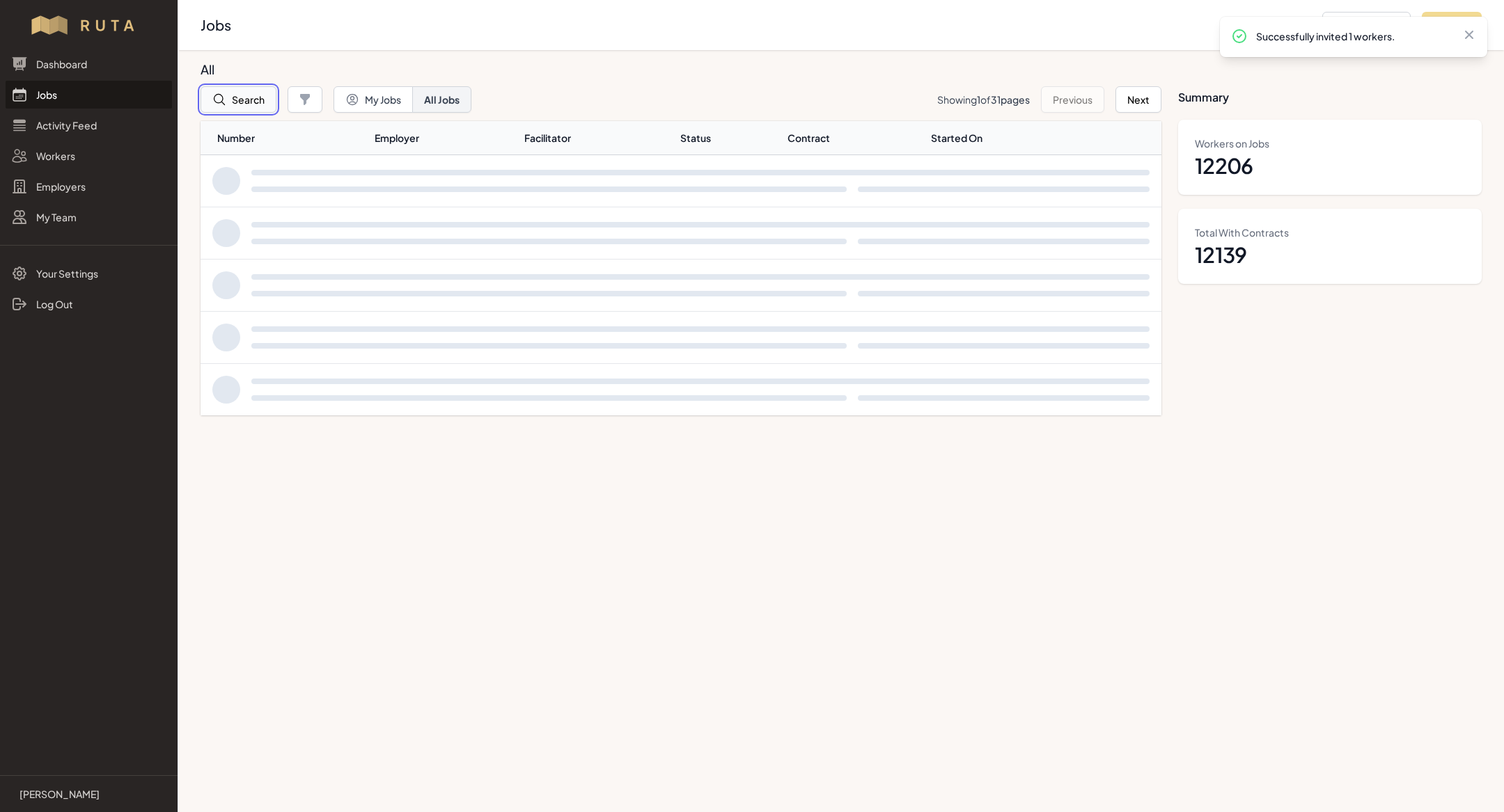
click at [246, 90] on button "Search" at bounding box center [239, 100] width 76 height 27
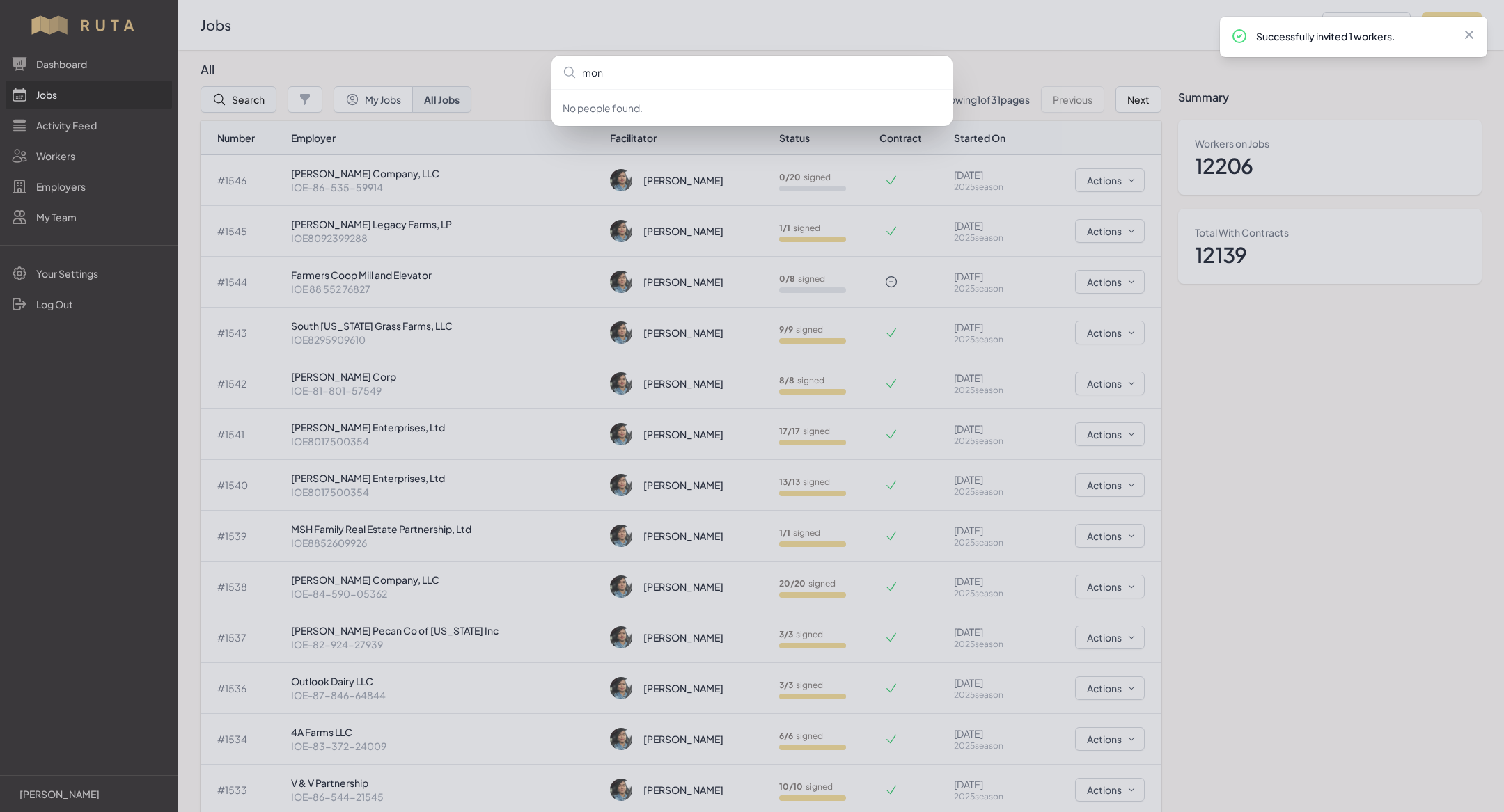
type input "mont"
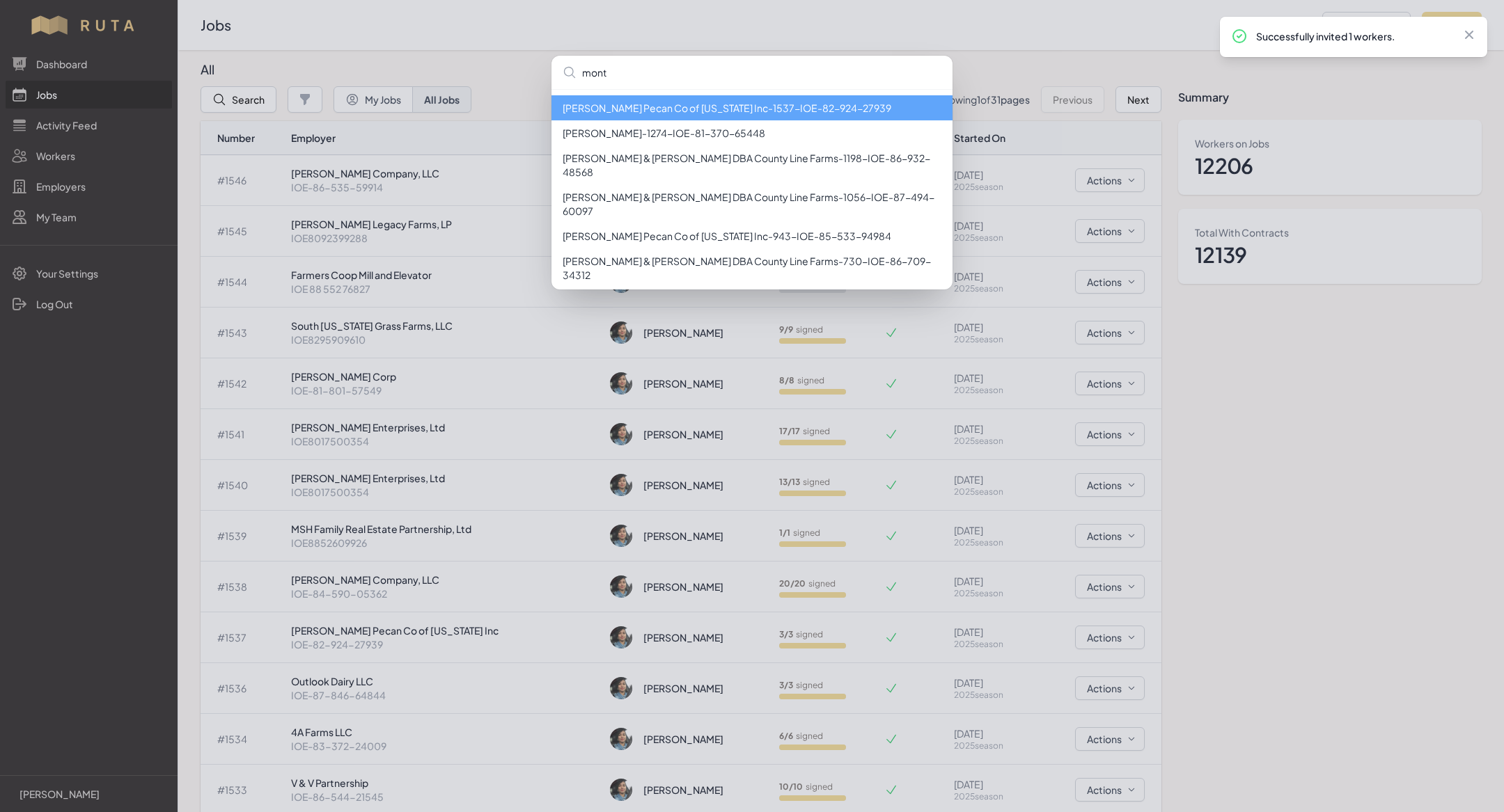
click at [607, 116] on li "[PERSON_NAME] Pecan Co of [US_STATE] Inc - 1537 - IOE-82-924-27939" at bounding box center [752, 107] width 401 height 25
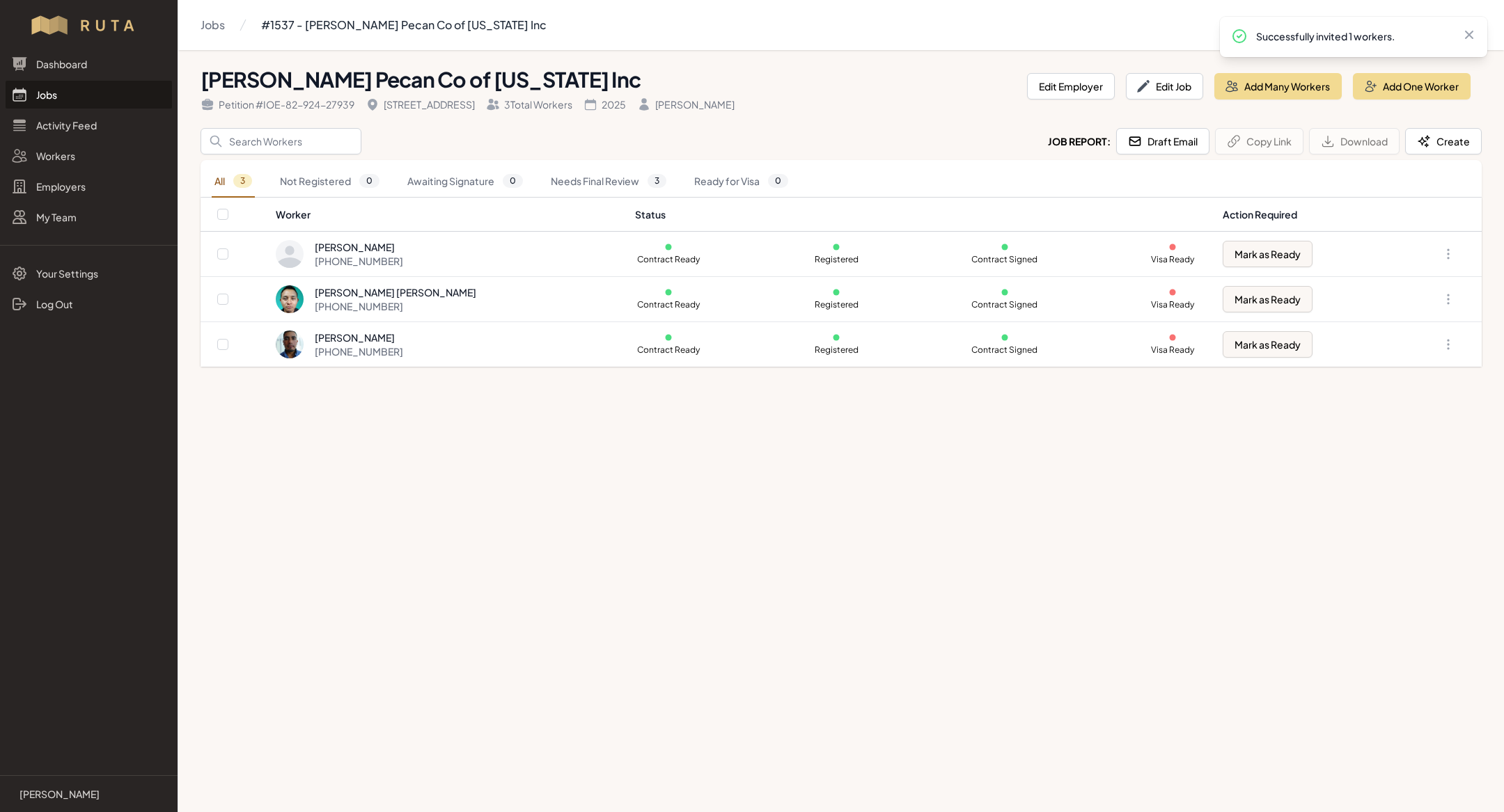
click at [57, 100] on link "Jobs" at bounding box center [88, 94] width 167 height 28
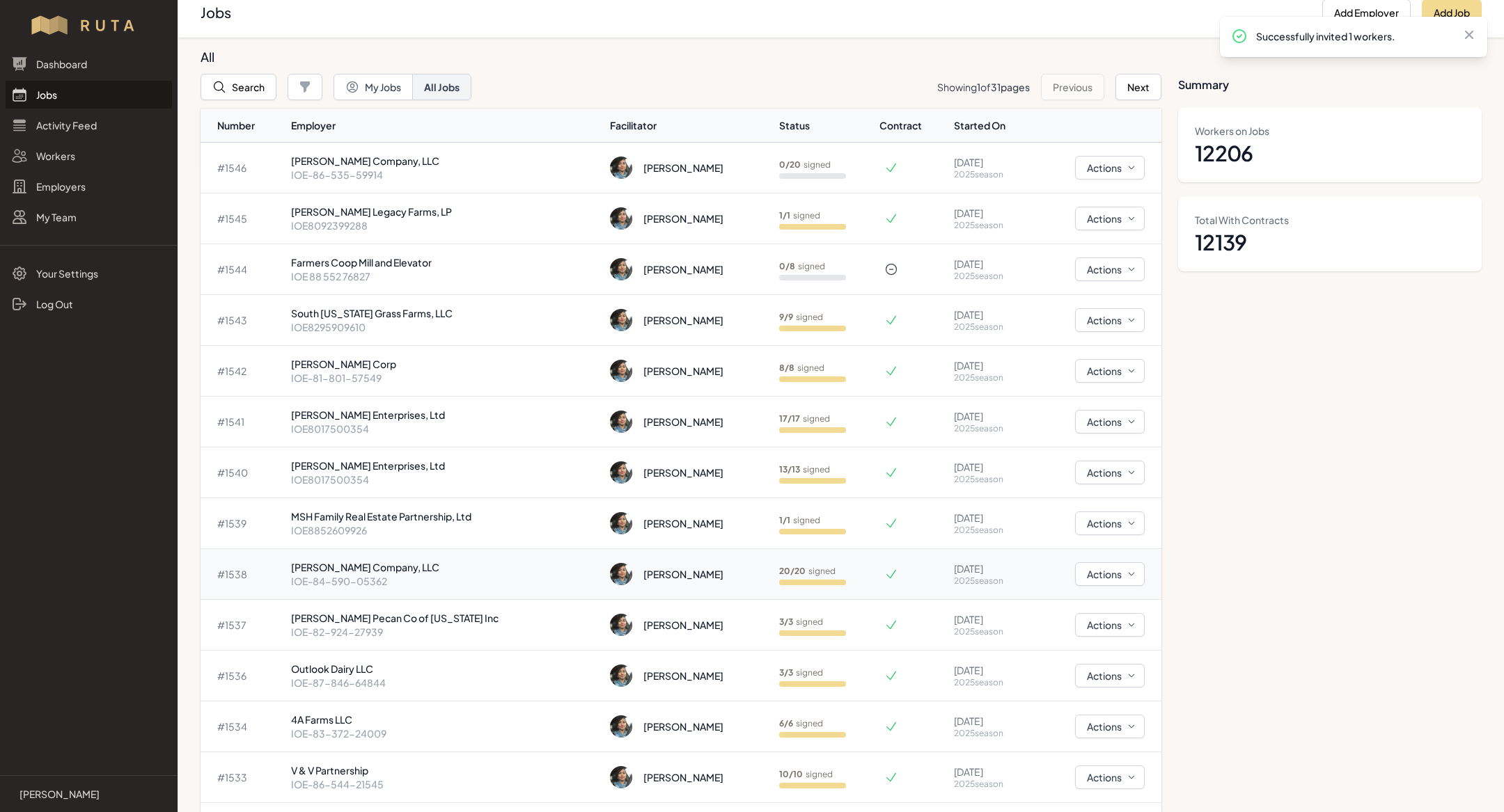
scroll to position [15, 0]
click at [244, 91] on button "Search" at bounding box center [239, 84] width 76 height 27
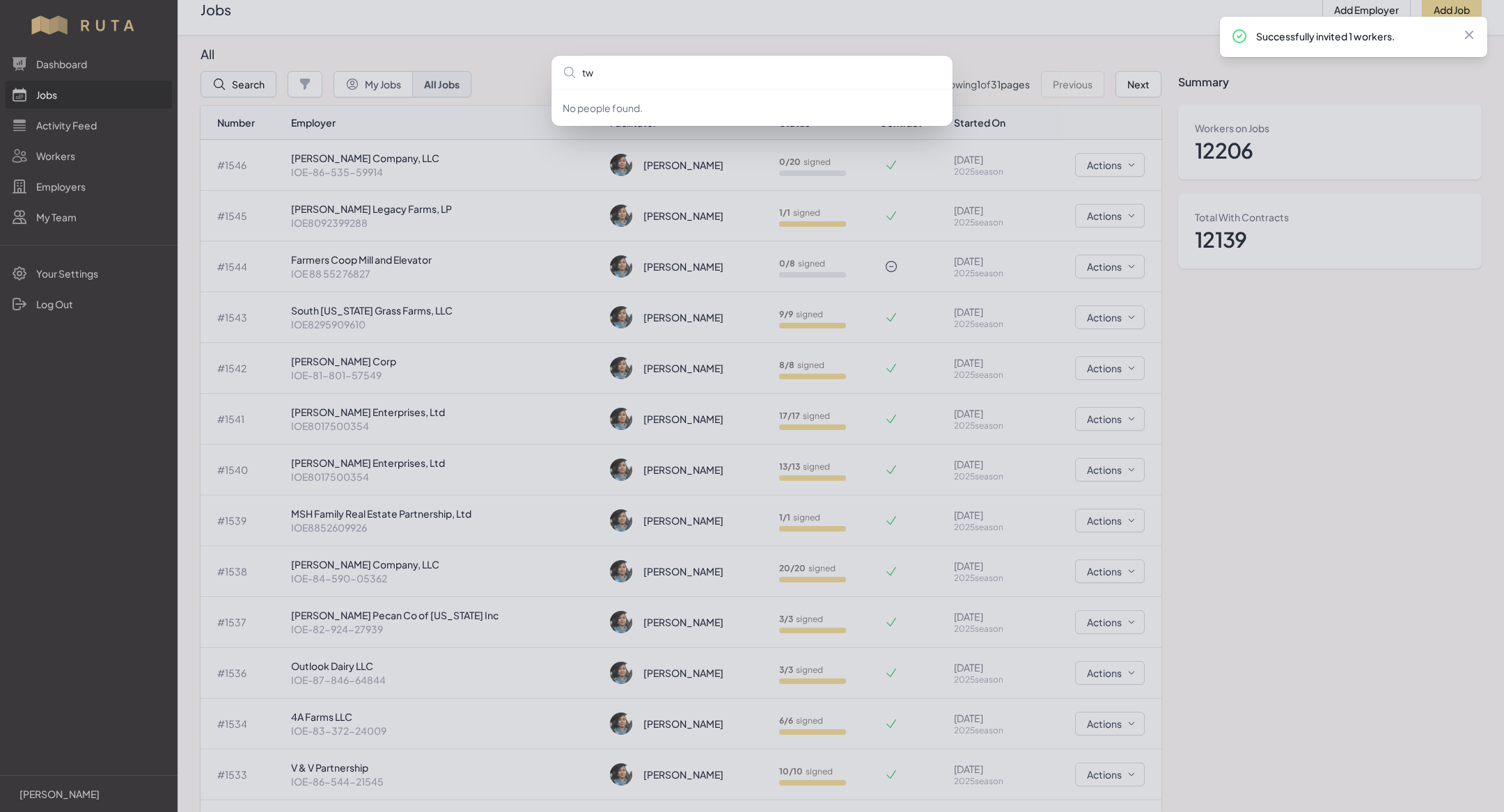
type input "two"
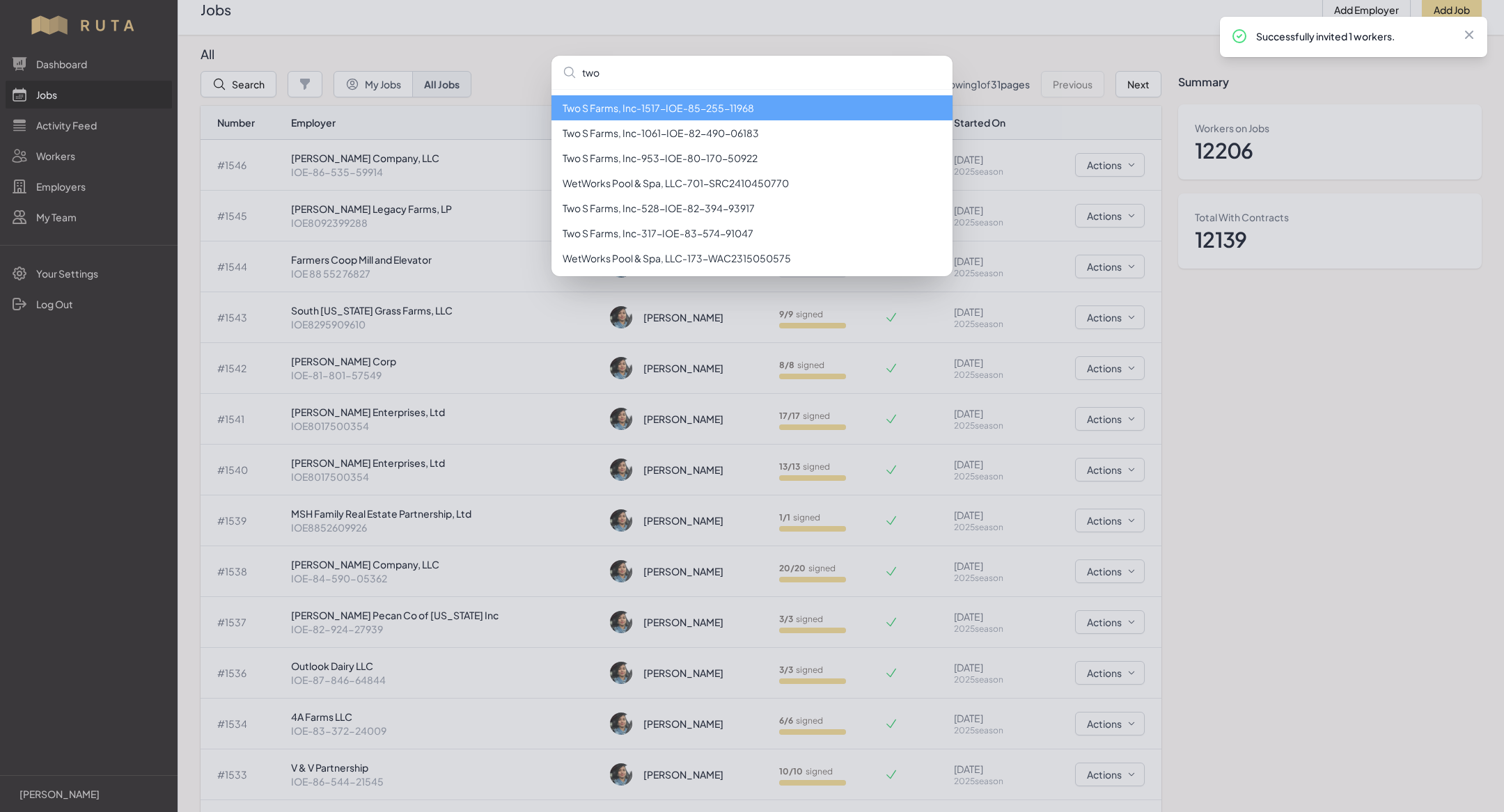
click at [648, 113] on li "Two S Farms, Inc - 1517 - IOE-85-255-11968" at bounding box center [752, 107] width 401 height 25
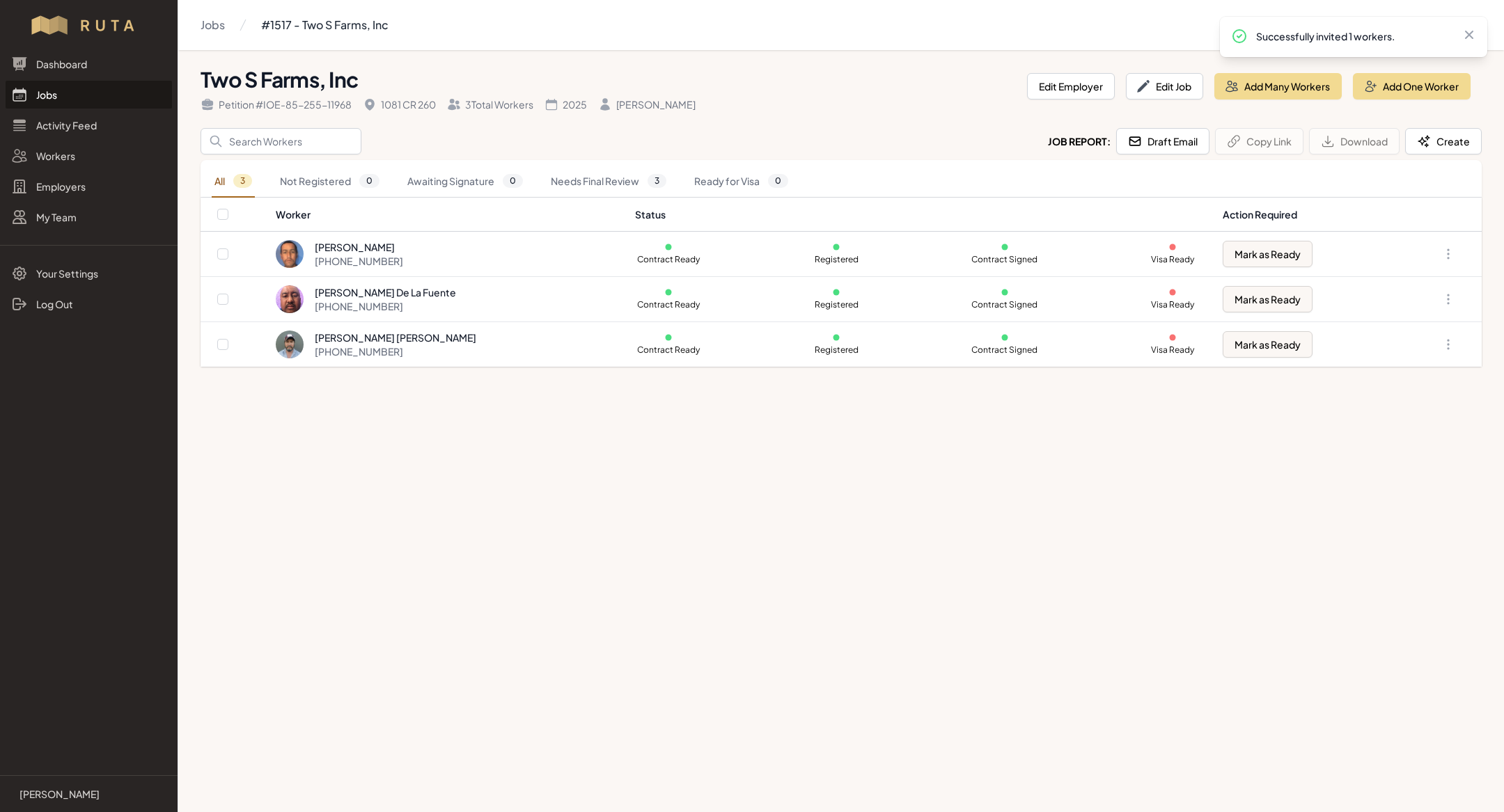
click at [97, 97] on link "Jobs" at bounding box center [88, 94] width 167 height 28
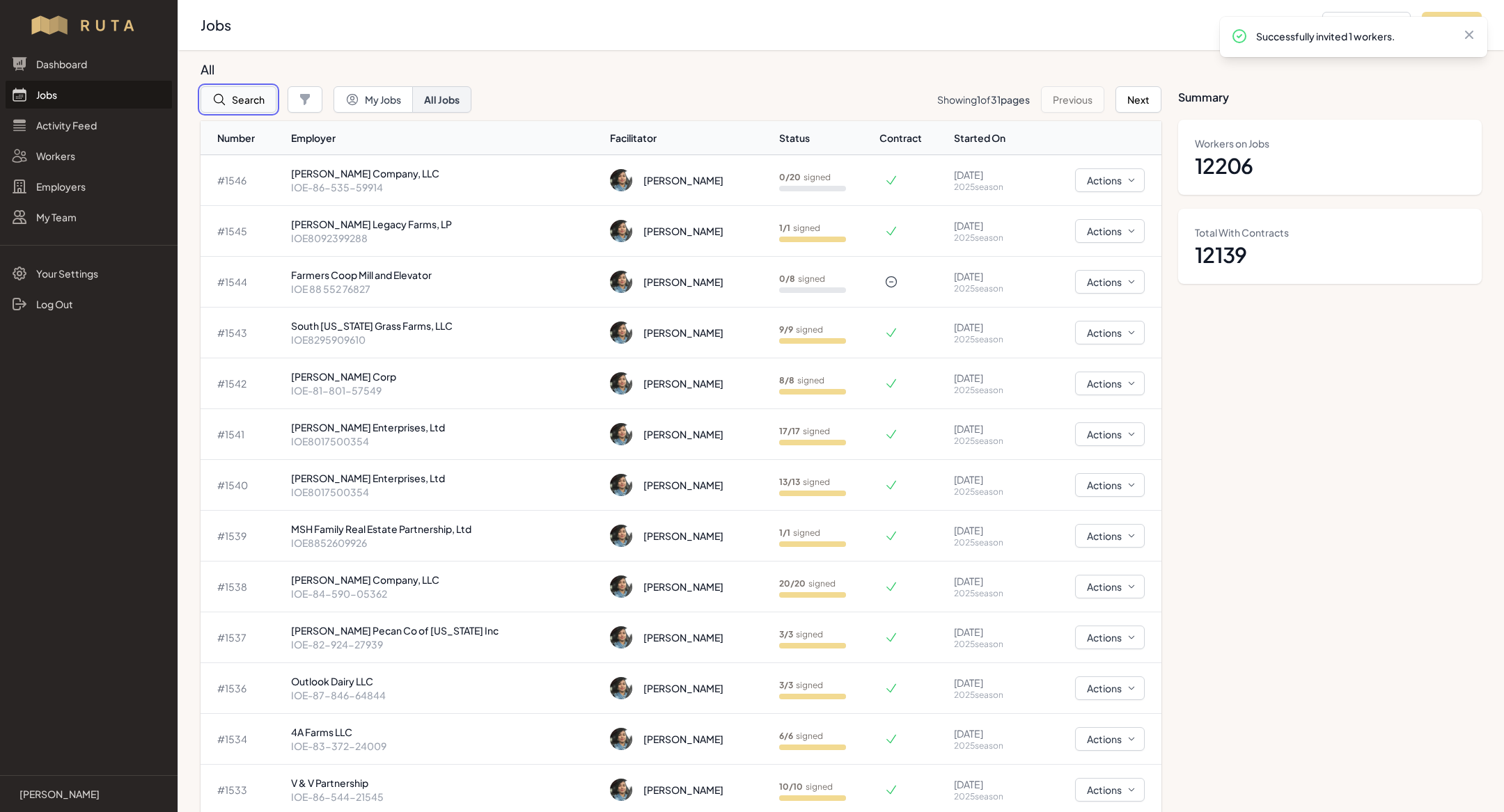
click at [255, 102] on button "Search" at bounding box center [239, 100] width 76 height 27
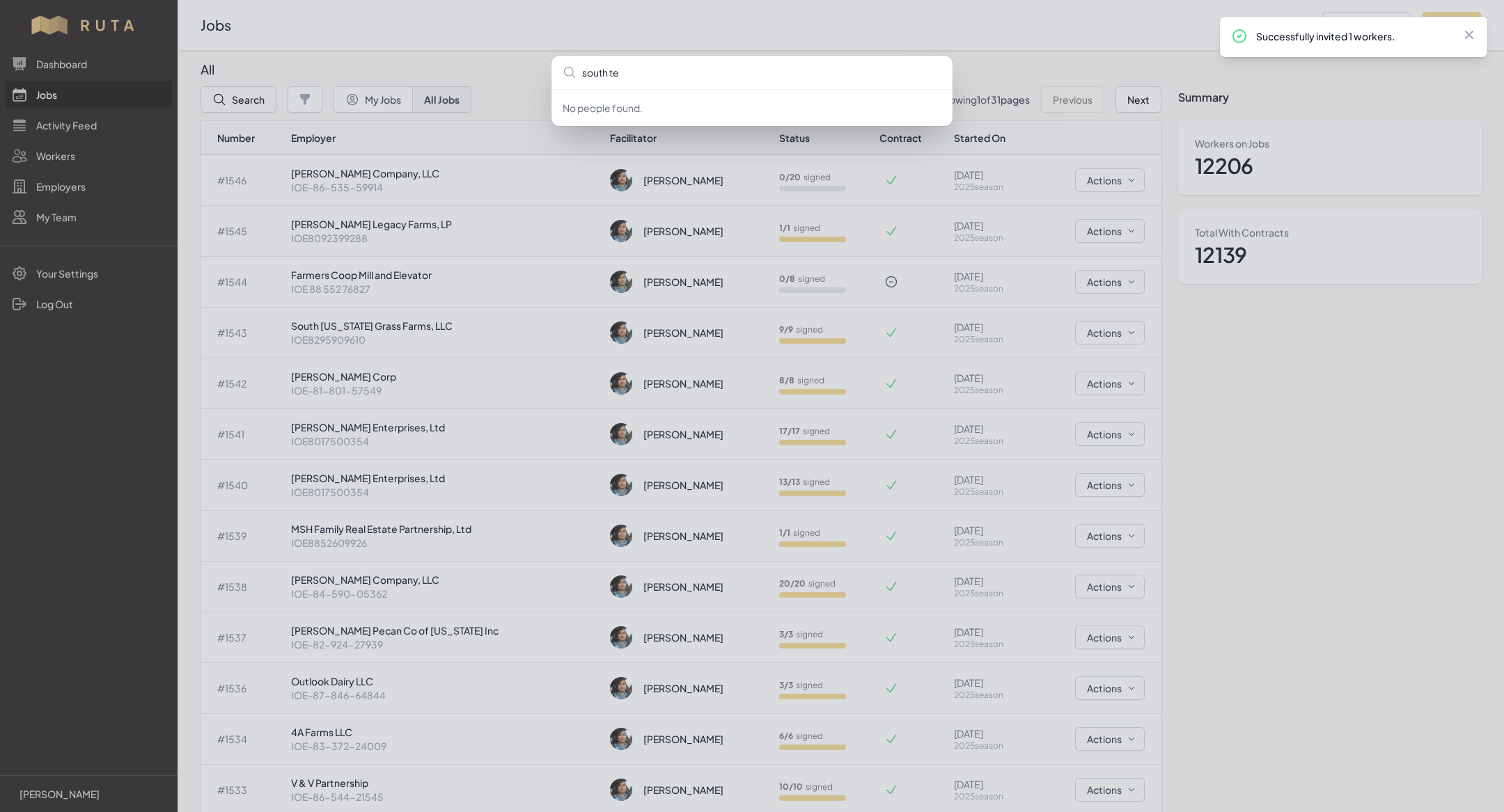
type input "south tex"
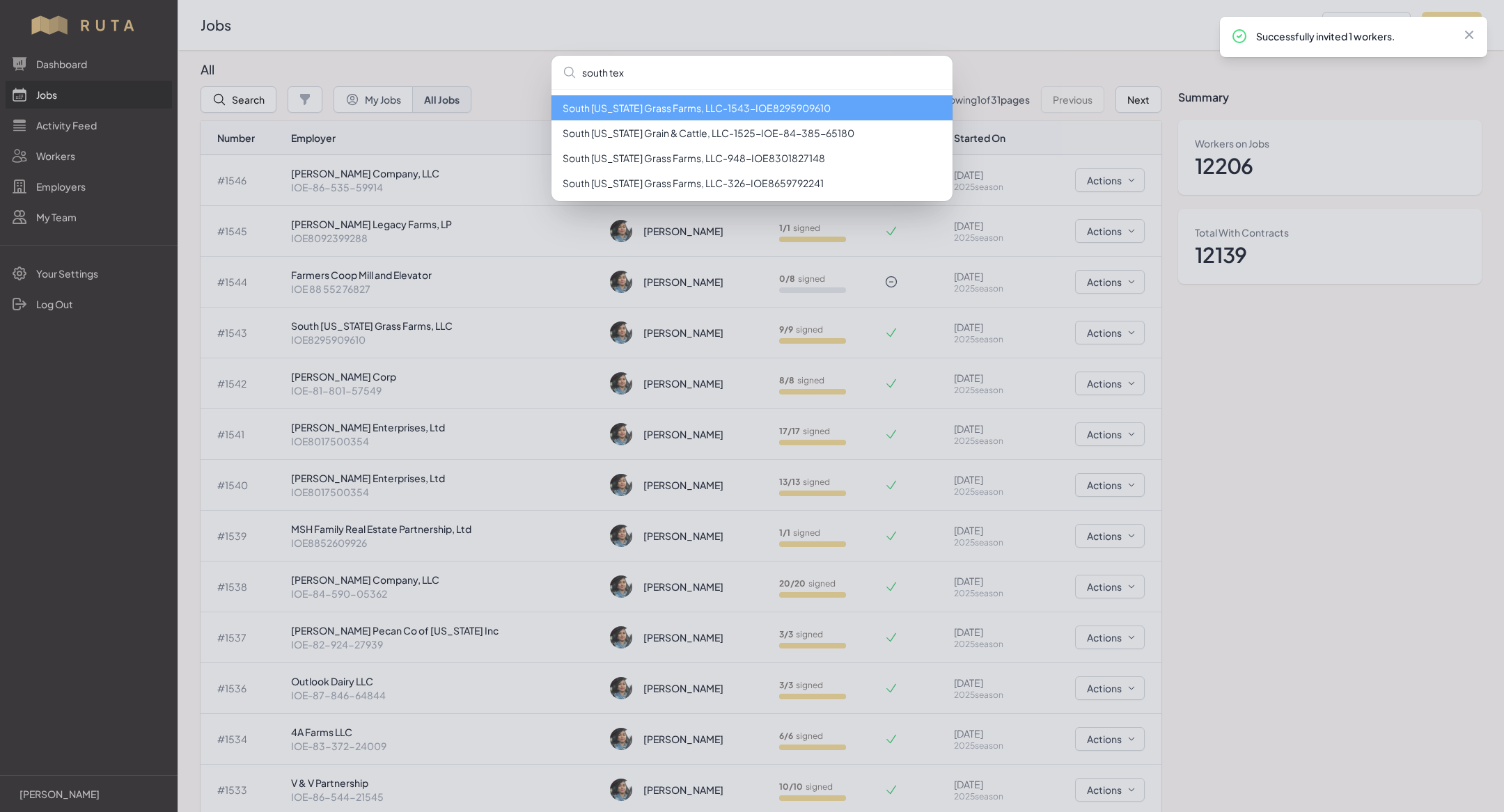
click at [628, 106] on li "South [US_STATE] Grass Farms, LLC - 1543 - IOE8295909610" at bounding box center [752, 107] width 401 height 25
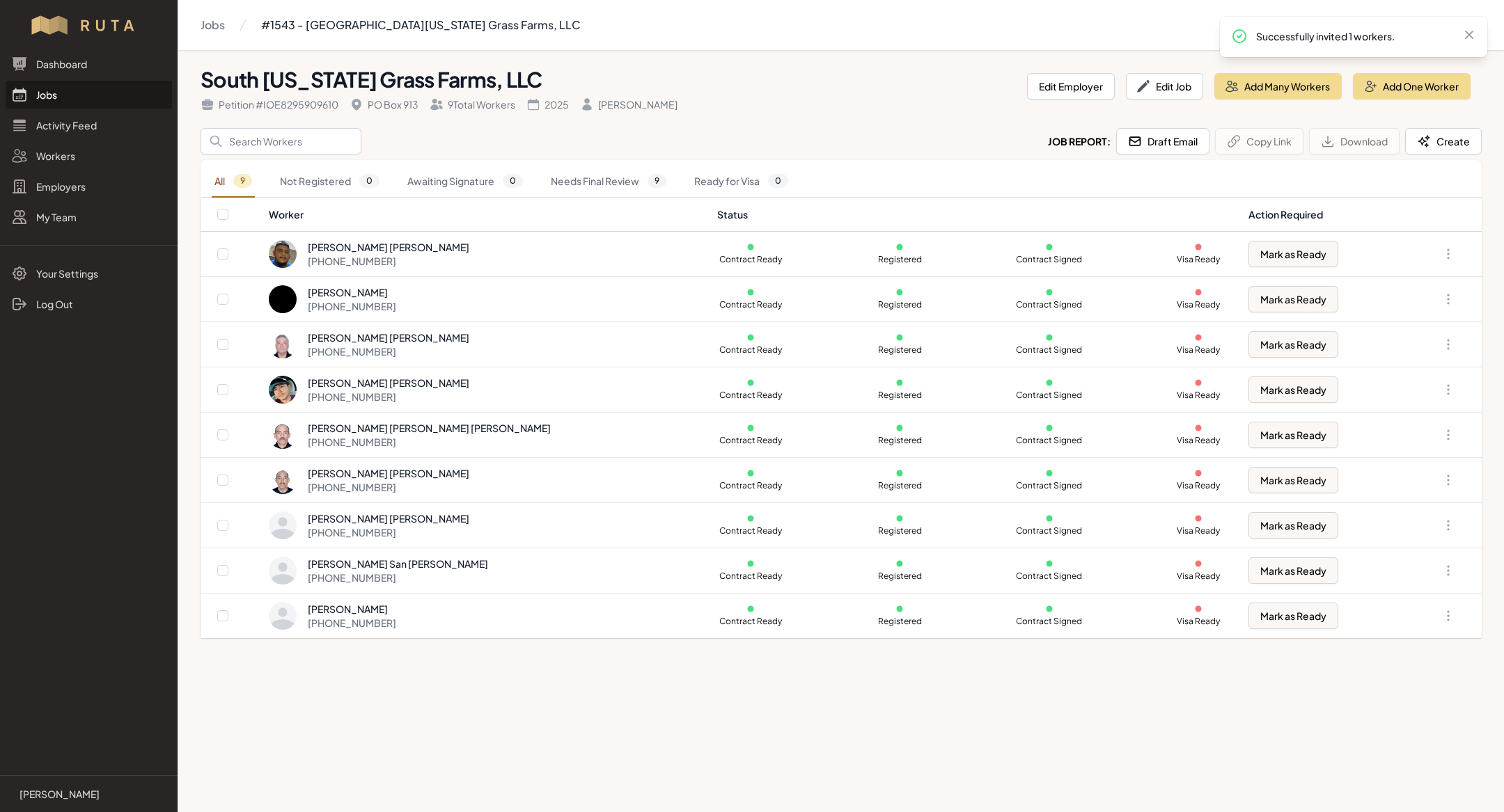
click at [90, 88] on link "Jobs" at bounding box center [88, 94] width 167 height 28
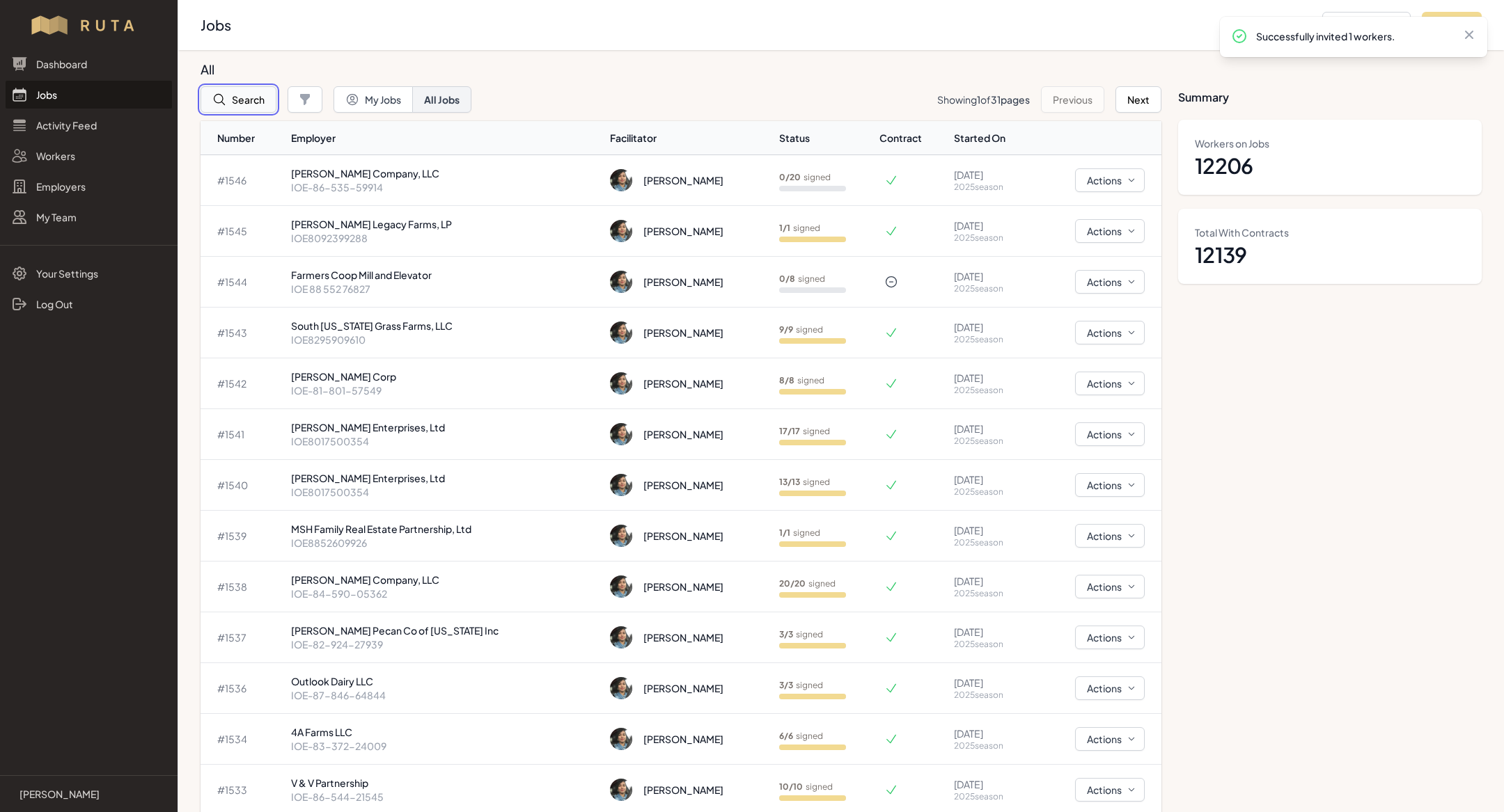
click at [234, 103] on button "Search" at bounding box center [239, 100] width 76 height 27
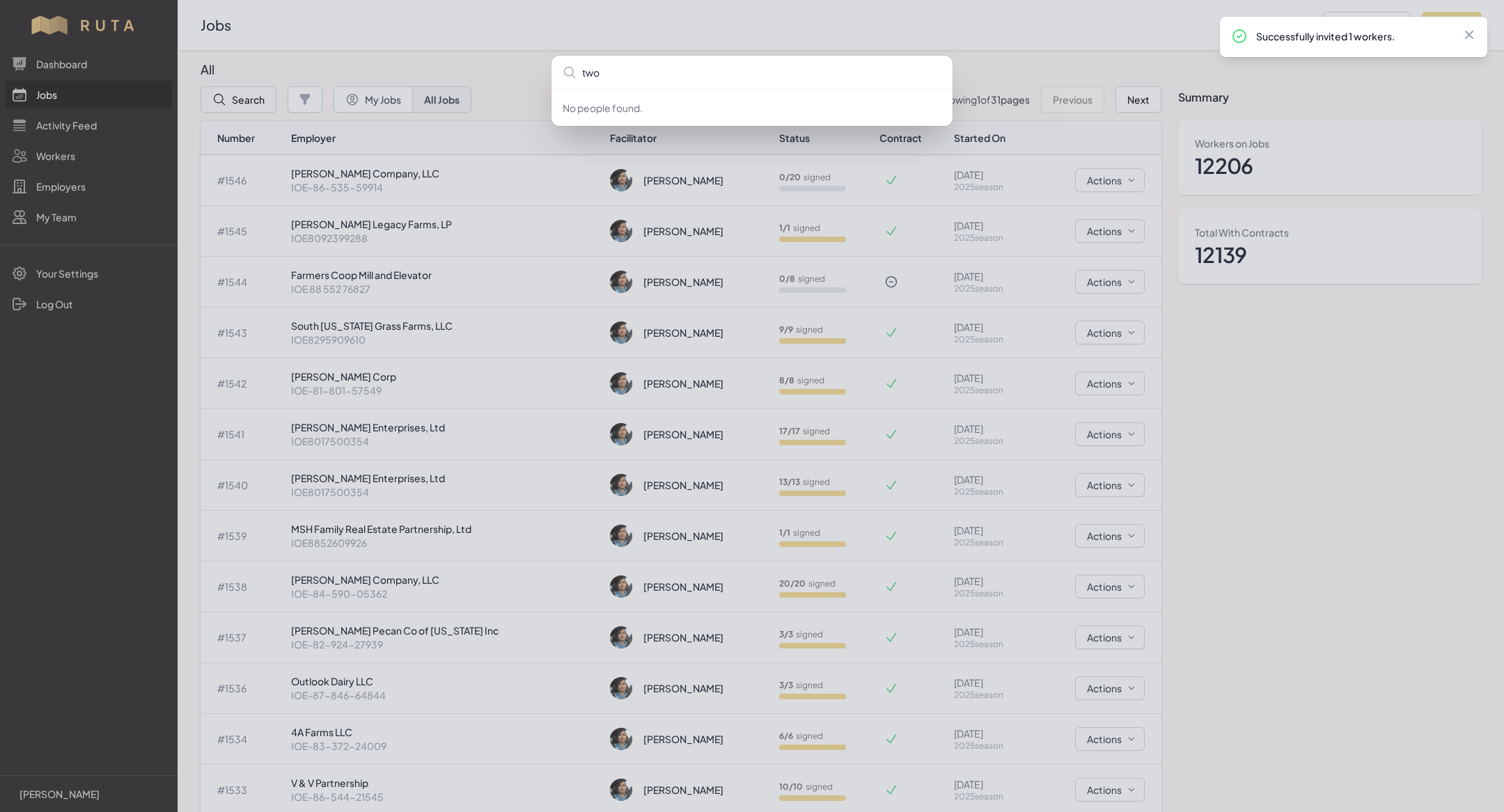
type input "two s"
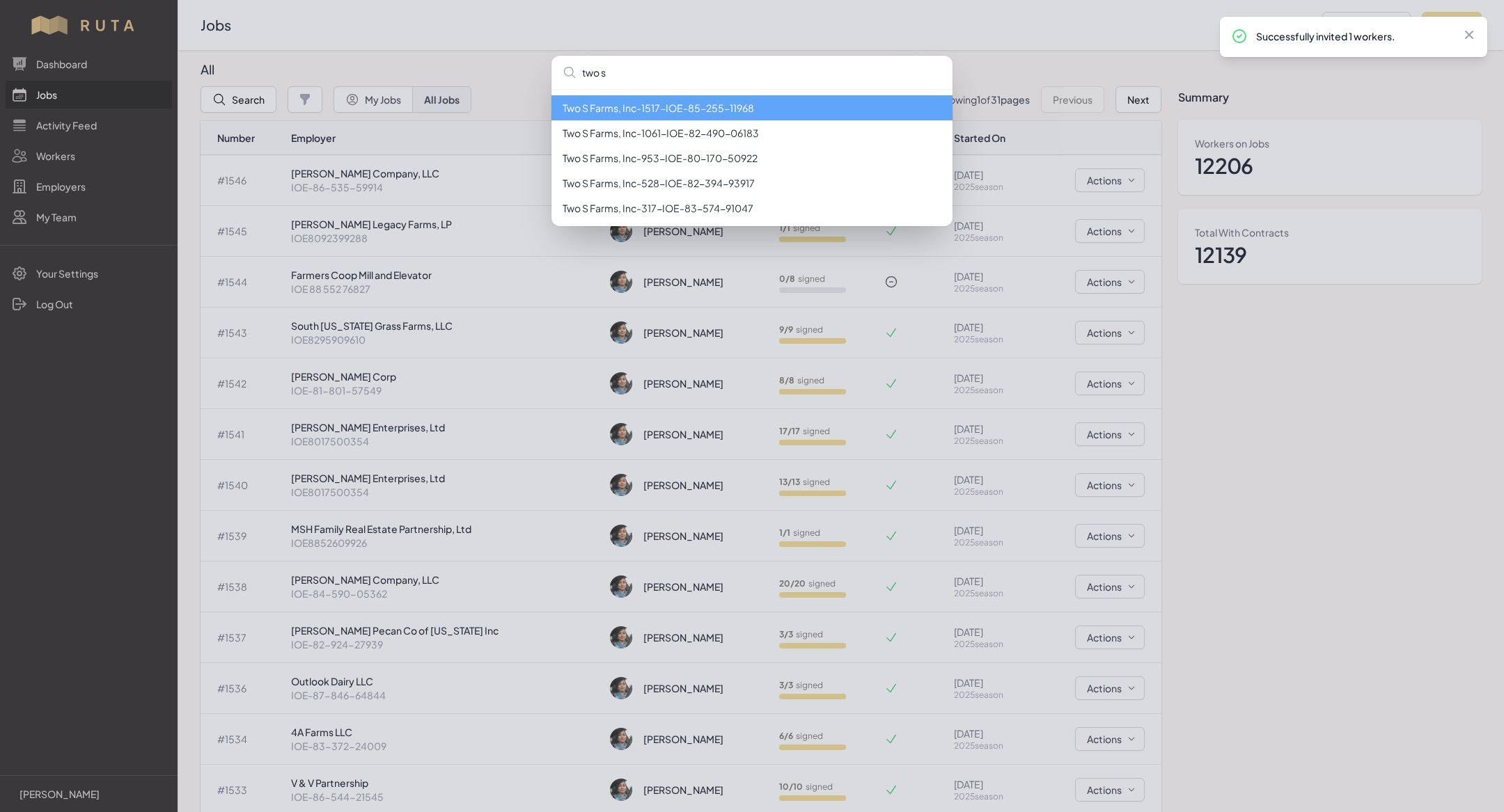
click at [601, 113] on li "Two S Farms, Inc - 1517 - IOE-85-255-11968" at bounding box center [752, 107] width 401 height 25
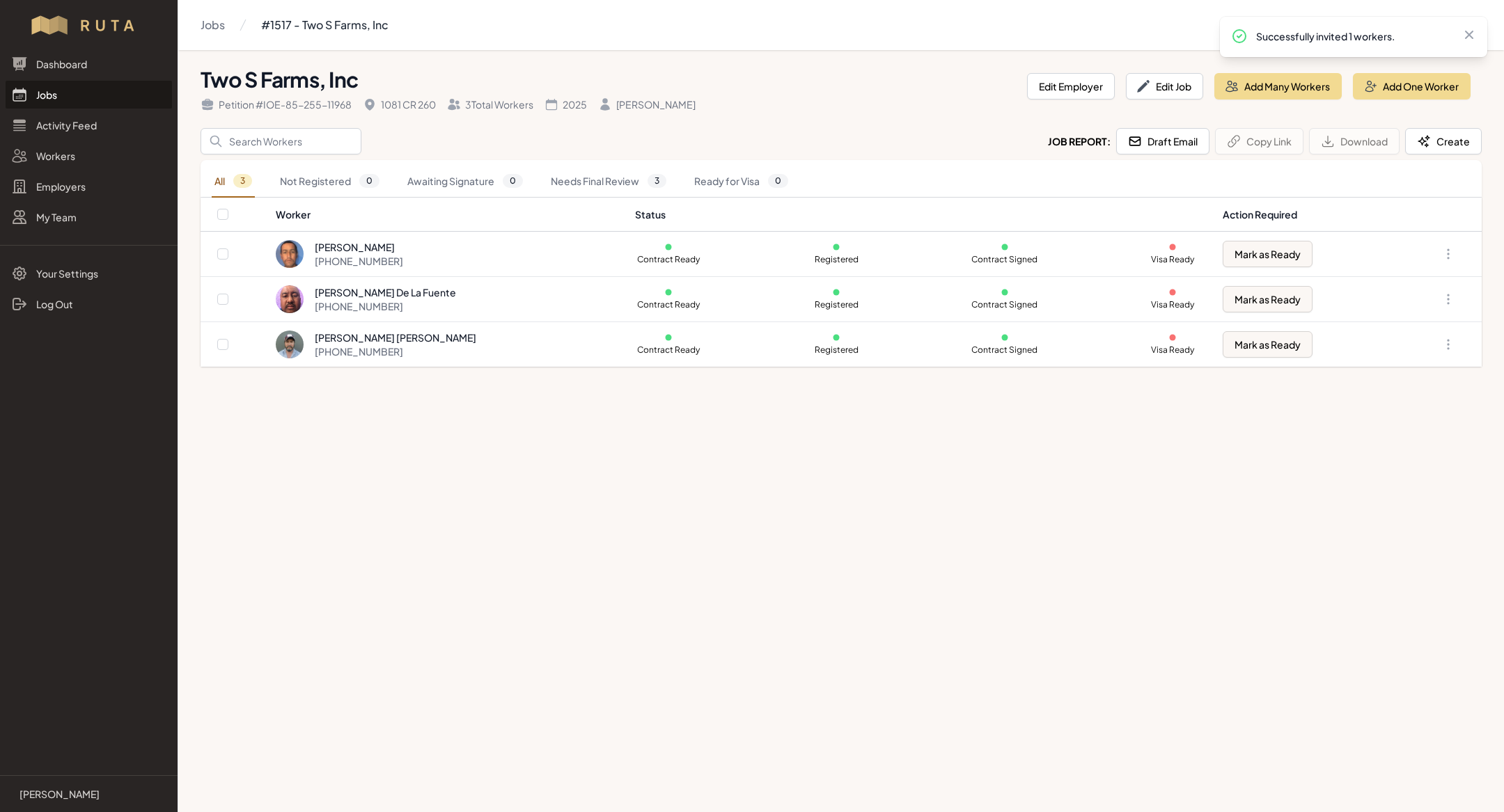
click at [89, 95] on link "Jobs" at bounding box center [88, 94] width 167 height 28
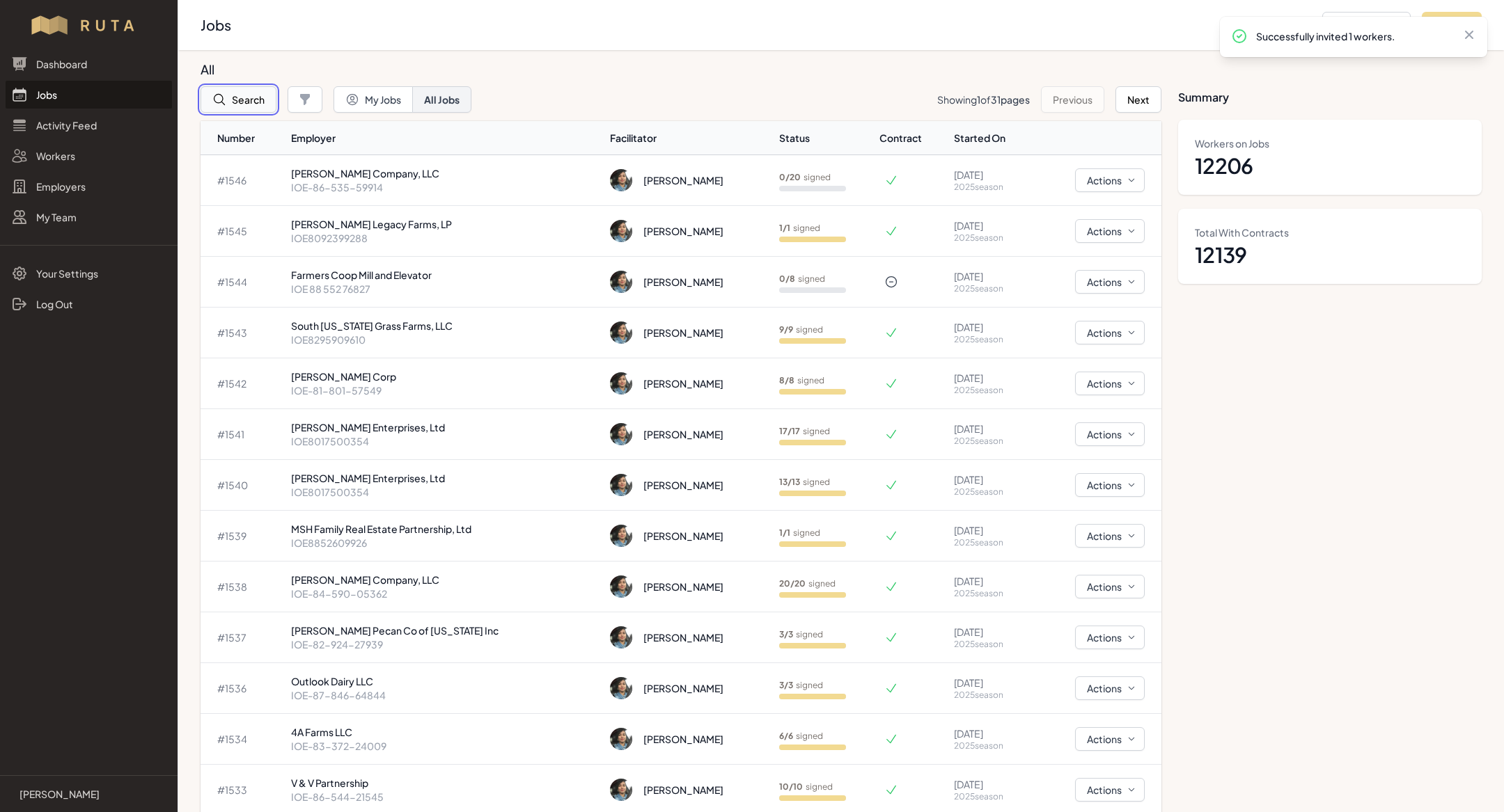
click at [258, 98] on button "Search" at bounding box center [239, 100] width 76 height 27
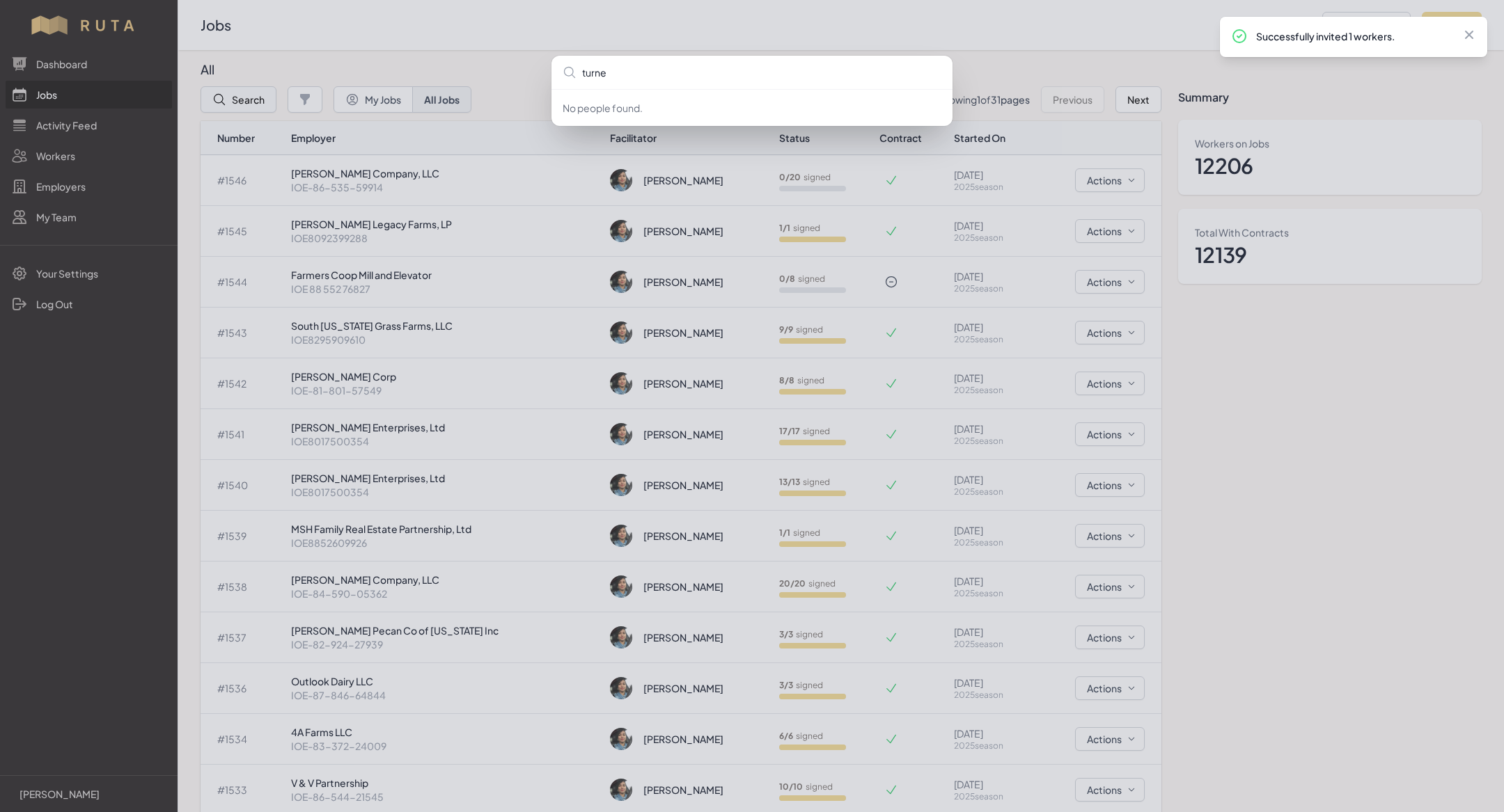
type input "[PERSON_NAME]"
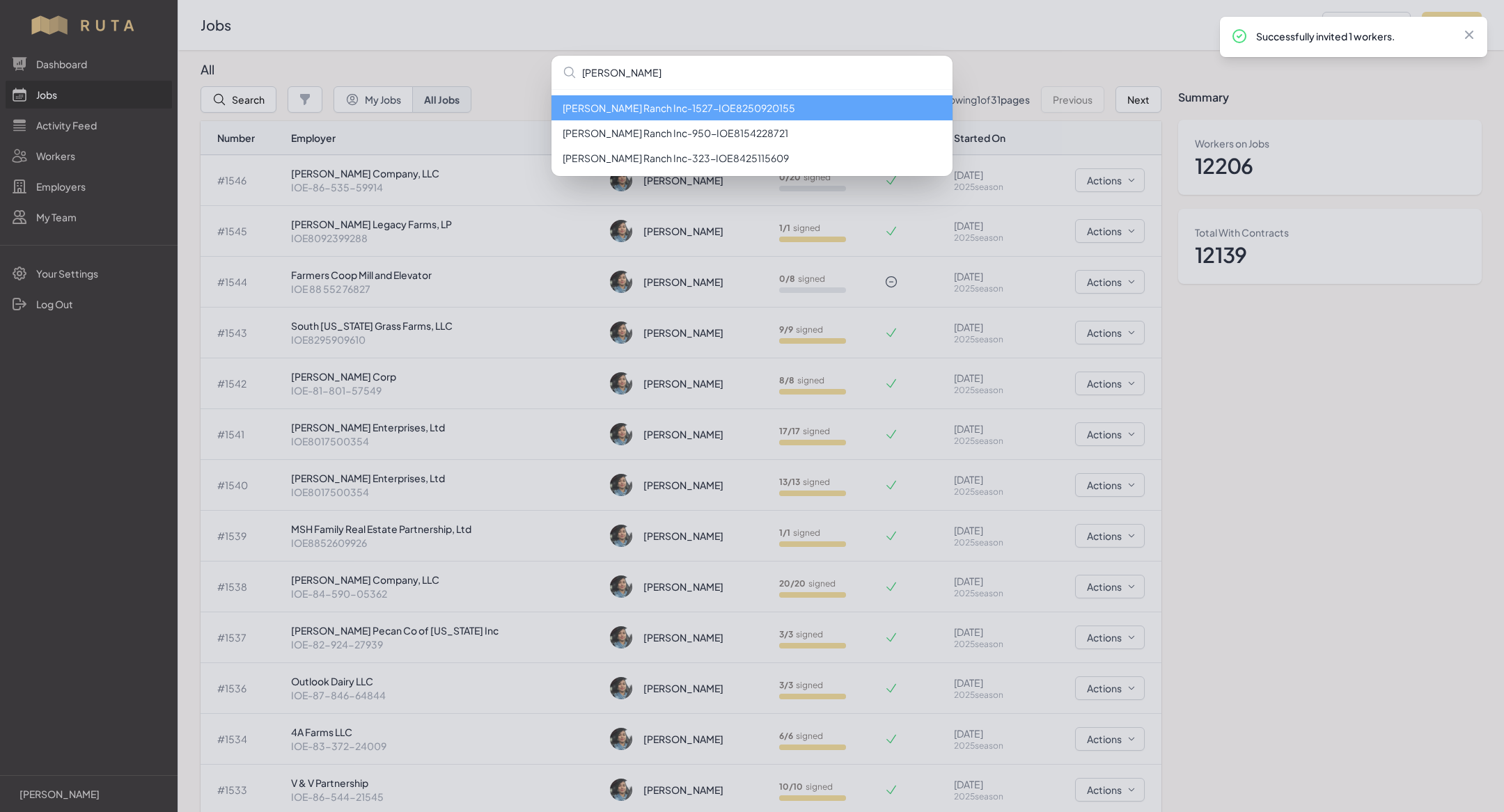
click at [579, 112] on li "[PERSON_NAME] Ranch Inc - 1527 - IOE8250920155" at bounding box center [752, 107] width 401 height 25
